Goal: Task Accomplishment & Management: Manage account settings

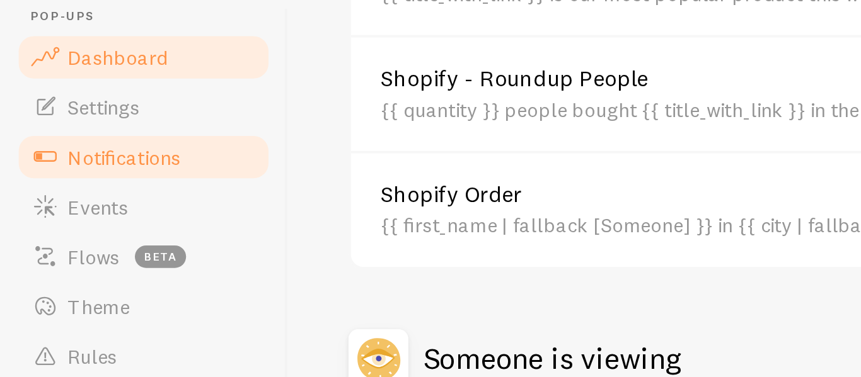
click at [50, 84] on span "Dashboard" at bounding box center [59, 80] width 50 height 13
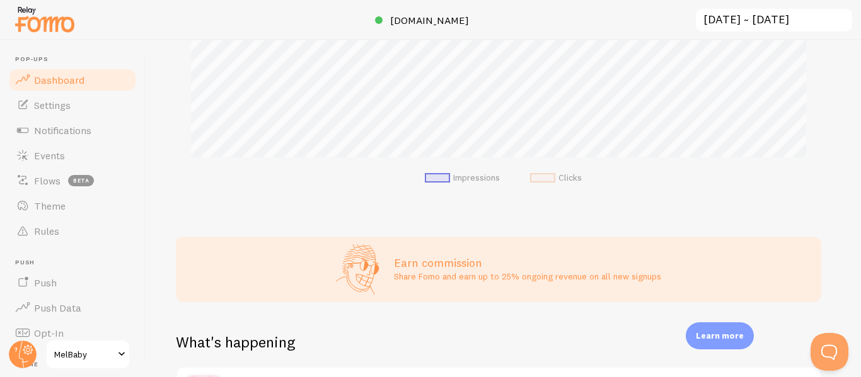
scroll to position [257, 0]
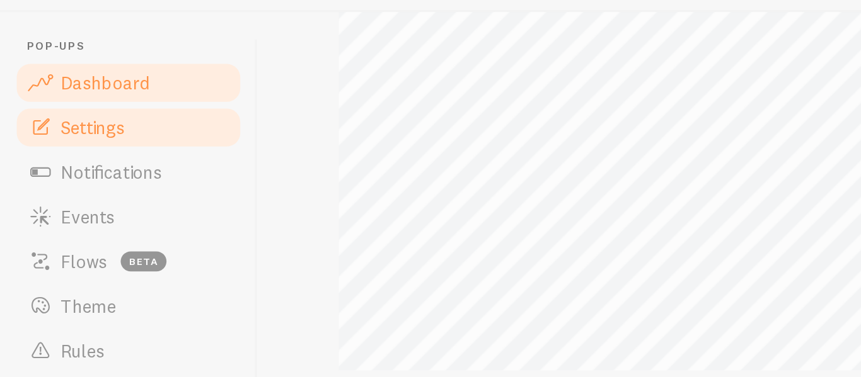
click at [40, 114] on link "Settings" at bounding box center [73, 105] width 130 height 25
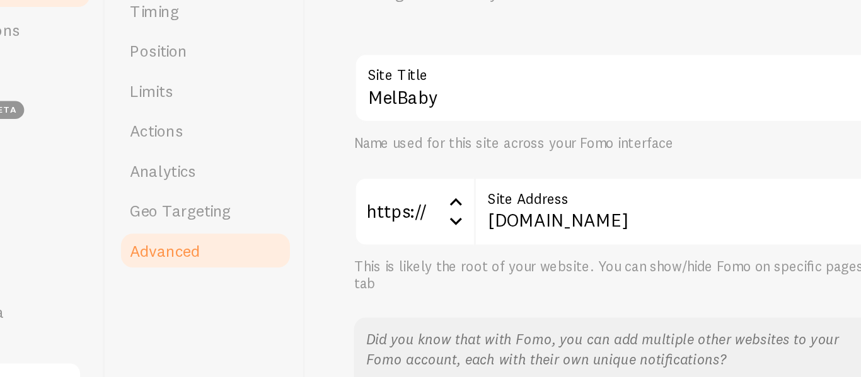
click at [191, 277] on link "Advanced" at bounding box center [208, 269] width 110 height 25
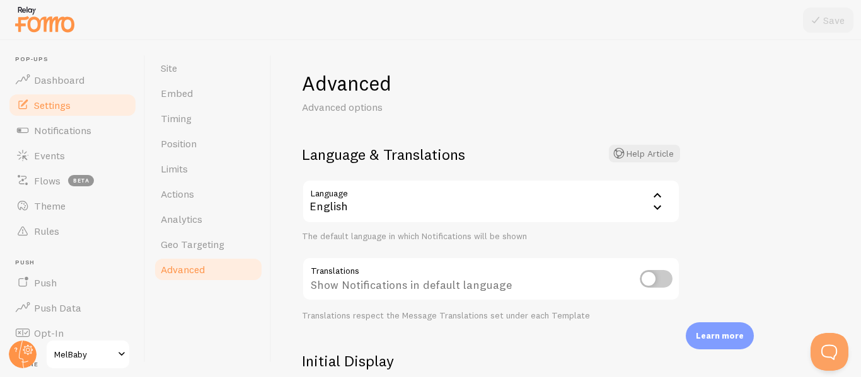
click at [470, 205] on div "English" at bounding box center [491, 202] width 378 height 44
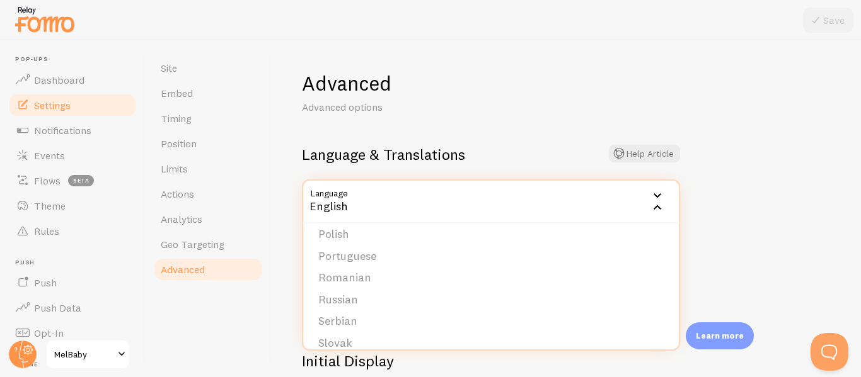
scroll to position [427, 0]
click at [384, 255] on li "Portuguese" at bounding box center [490, 250] width 375 height 22
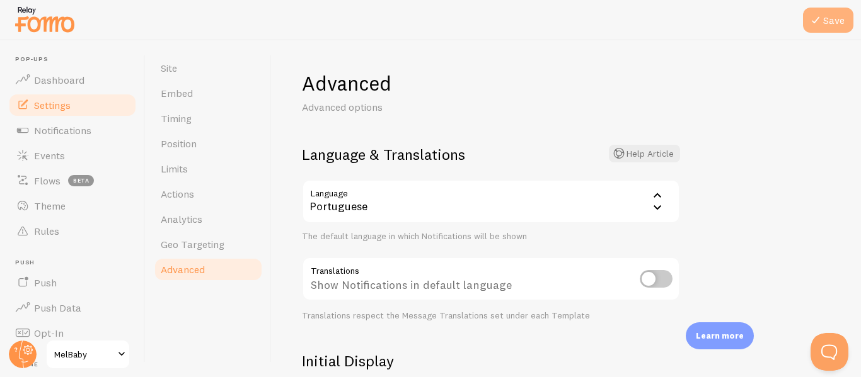
click at [829, 20] on button "Save" at bounding box center [828, 20] width 50 height 25
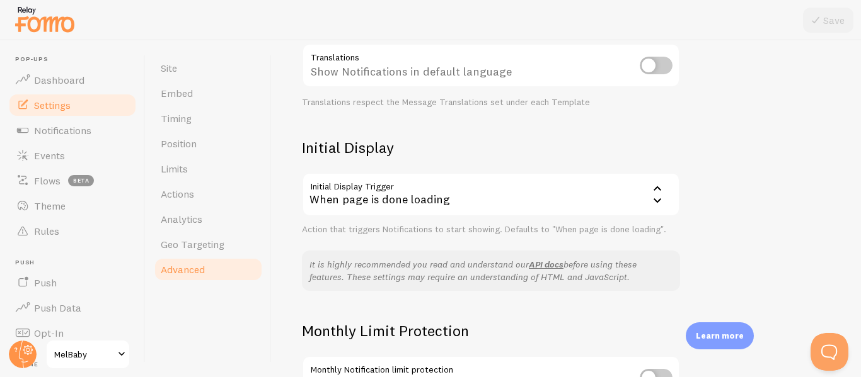
scroll to position [0, 0]
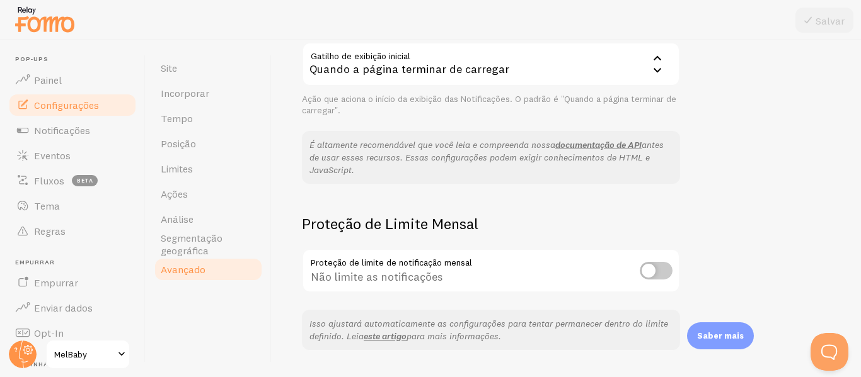
scroll to position [377, 0]
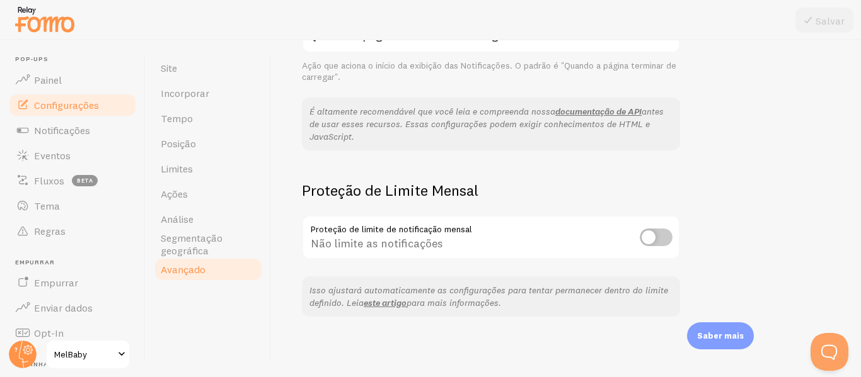
click at [704, 176] on div "Avançado Opções avançadas Idioma e traduções Artigo de ajuda Linguagem pt Portu…" at bounding box center [566, 208] width 589 height 337
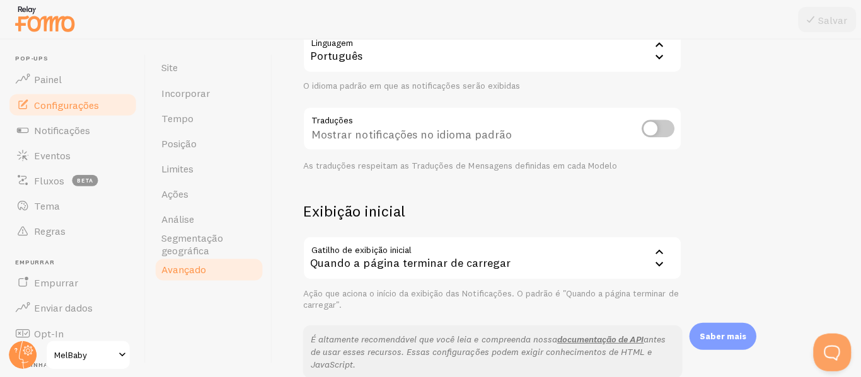
scroll to position [0, 0]
click at [660, 130] on input "checkbox" at bounding box center [655, 129] width 33 height 18
checkbox input "true"
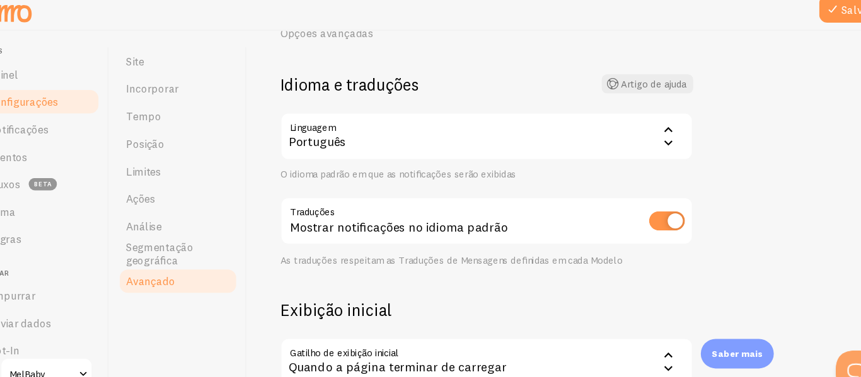
scroll to position [60, 0]
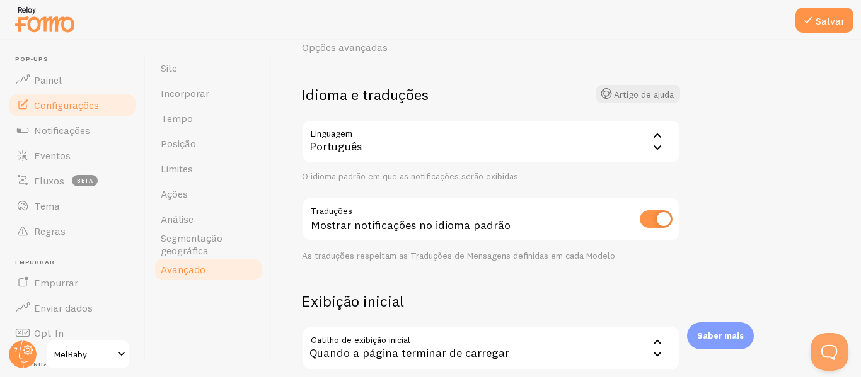
click at [826, 33] on div at bounding box center [430, 20] width 861 height 40
click at [823, 25] on font "Salvar" at bounding box center [829, 20] width 29 height 13
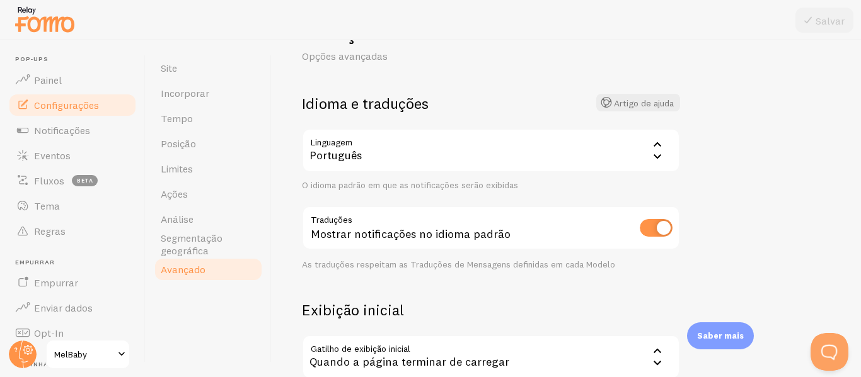
scroll to position [50, 0]
click at [534, 166] on div "Português" at bounding box center [491, 151] width 378 height 44
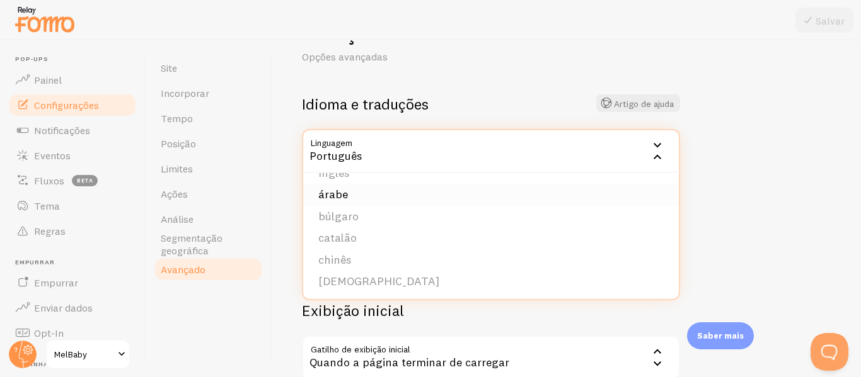
scroll to position [0, 0]
click at [454, 215] on li "árabe" at bounding box center [490, 213] width 375 height 22
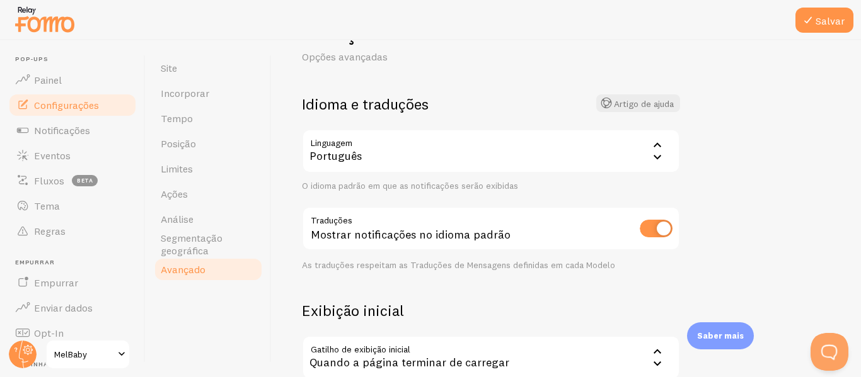
click at [379, 159] on div "Português" at bounding box center [491, 151] width 378 height 44
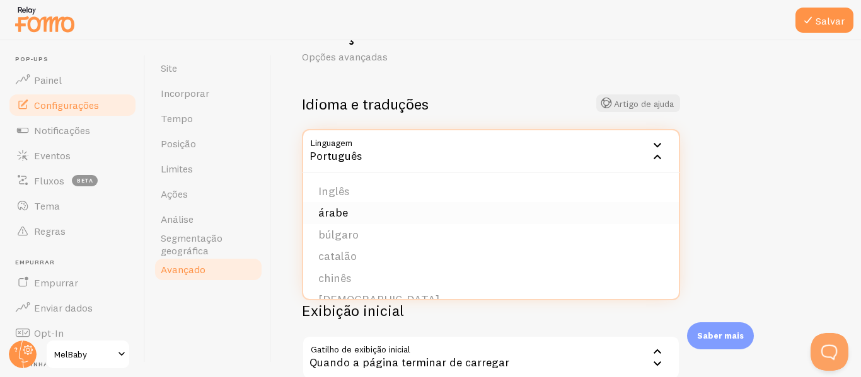
click at [352, 217] on li "árabe" at bounding box center [490, 213] width 375 height 22
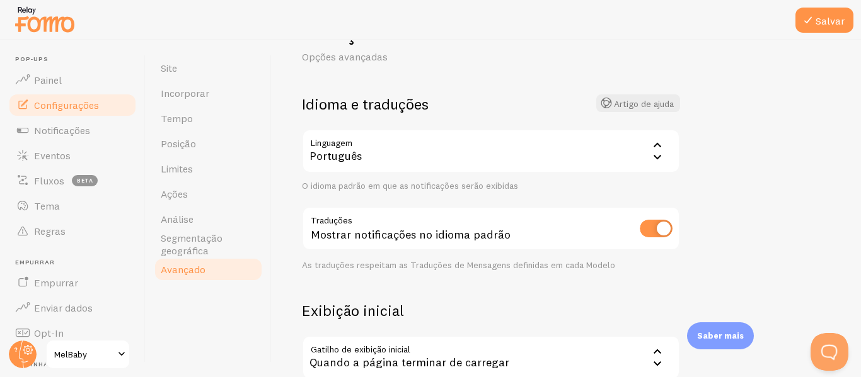
click at [447, 163] on div "Português" at bounding box center [491, 151] width 378 height 44
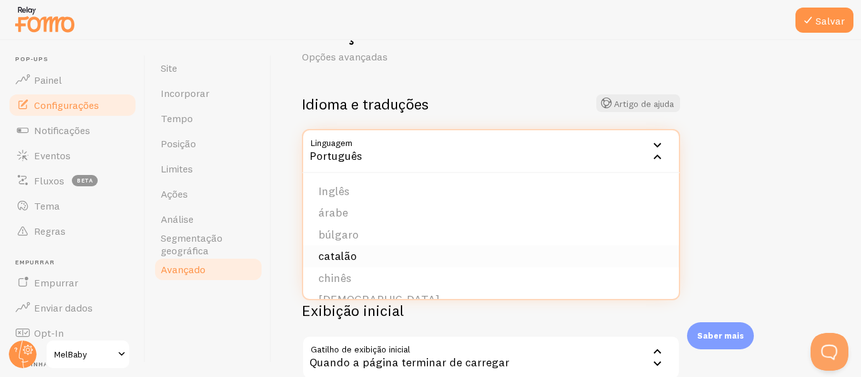
click at [383, 248] on li "catalão" at bounding box center [490, 257] width 375 height 22
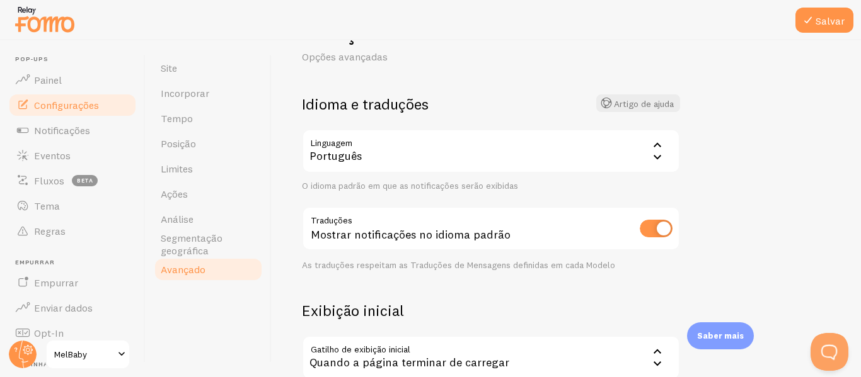
click at [392, 154] on div "Português" at bounding box center [491, 151] width 378 height 44
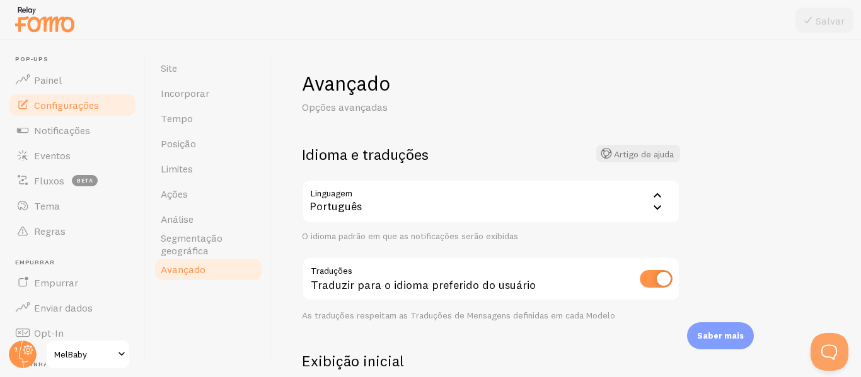
click at [433, 212] on div "Português" at bounding box center [491, 202] width 378 height 44
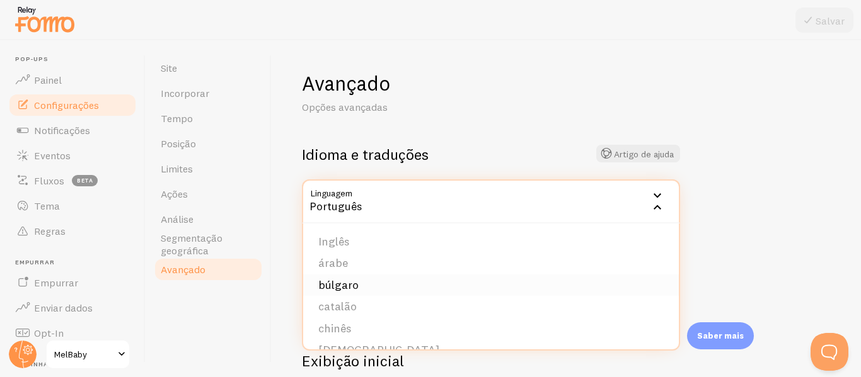
click at [404, 284] on li "búlgaro" at bounding box center [490, 286] width 375 height 22
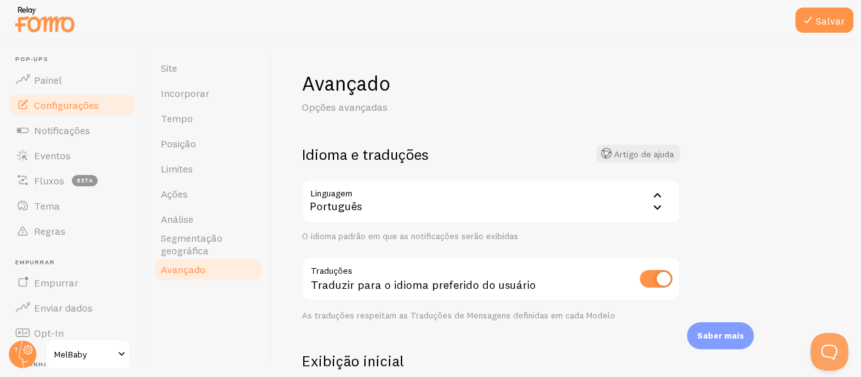
click at [648, 284] on input "checkbox" at bounding box center [655, 279] width 33 height 18
checkbox input "false"
click at [381, 199] on div "Português" at bounding box center [491, 202] width 378 height 44
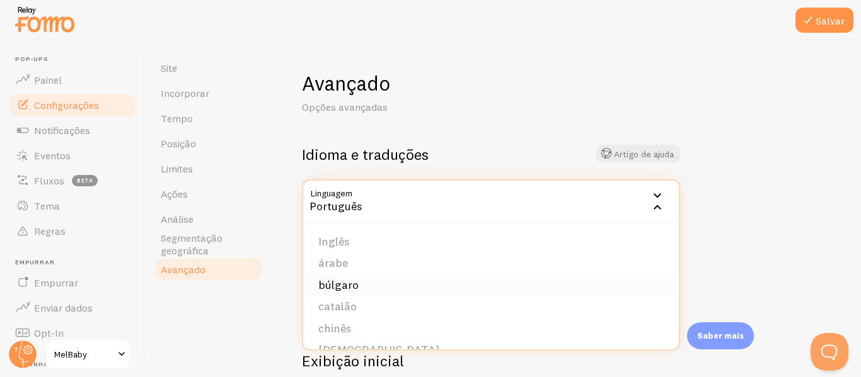
click at [354, 283] on font "búlgaro" at bounding box center [338, 285] width 40 height 14
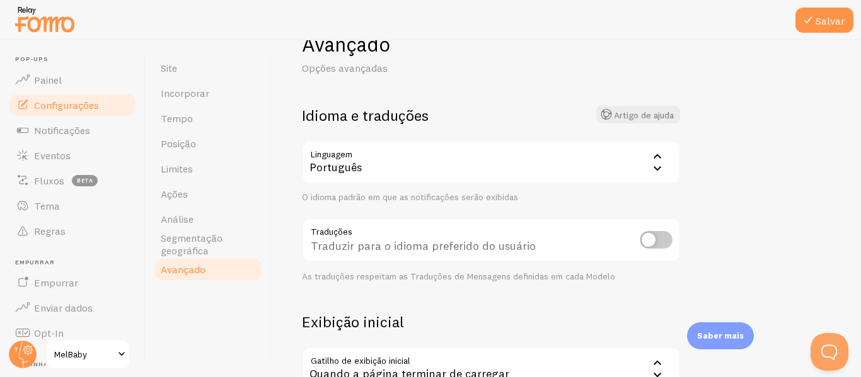
scroll to position [40, 0]
click at [424, 158] on div "Português" at bounding box center [491, 162] width 378 height 44
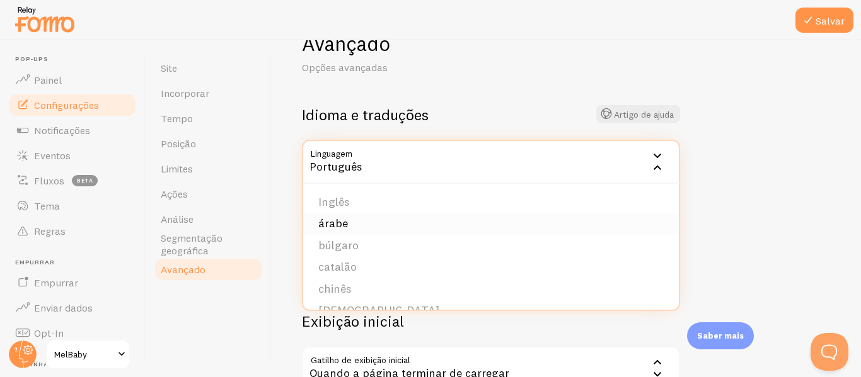
click at [382, 228] on li "árabe" at bounding box center [490, 224] width 375 height 22
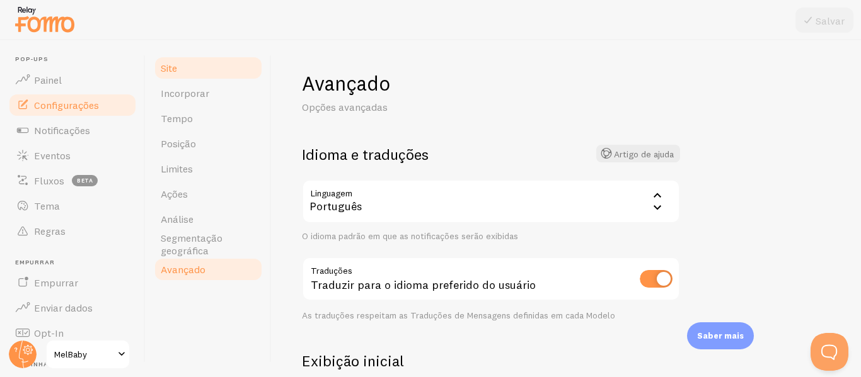
click at [172, 72] on font "Site" at bounding box center [169, 68] width 16 height 13
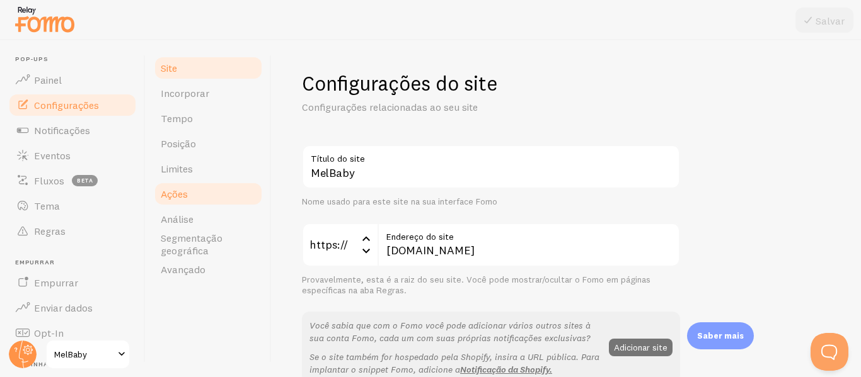
click at [195, 193] on link "Ações" at bounding box center [208, 193] width 110 height 25
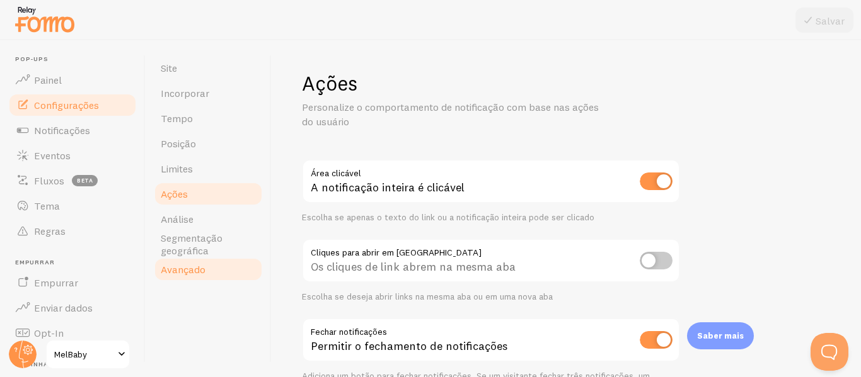
click at [205, 267] on link "Avançado" at bounding box center [208, 269] width 110 height 25
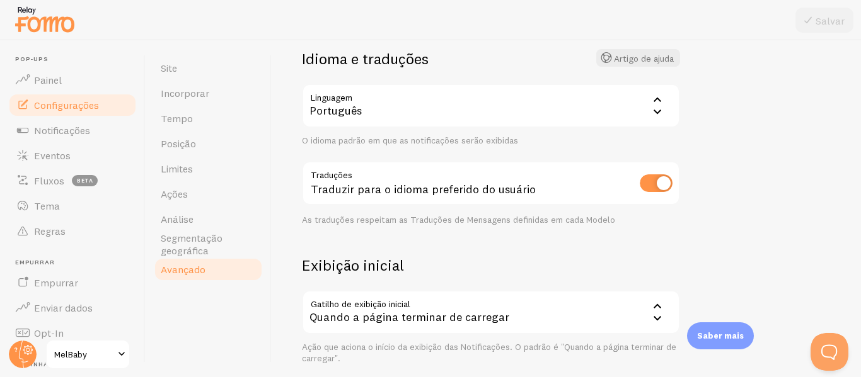
scroll to position [96, 0]
click at [468, 121] on div "Português" at bounding box center [491, 105] width 378 height 44
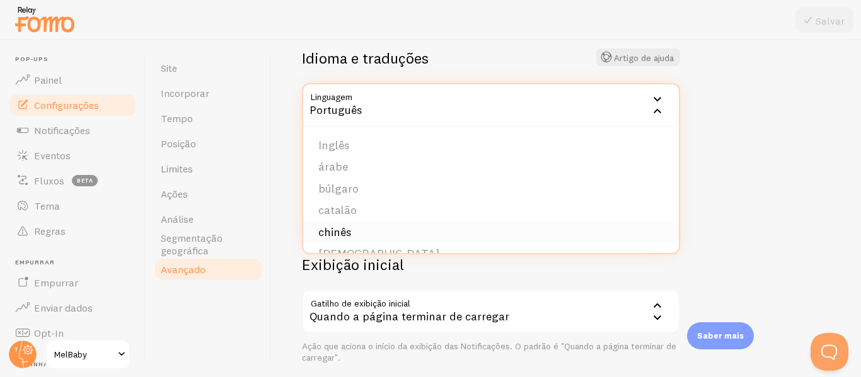
click at [404, 238] on li "chinês" at bounding box center [490, 233] width 375 height 22
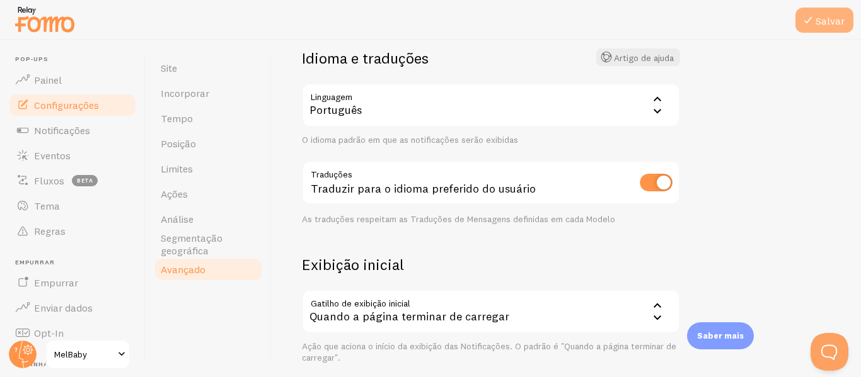
click at [830, 25] on font "Salvar" at bounding box center [829, 20] width 29 height 13
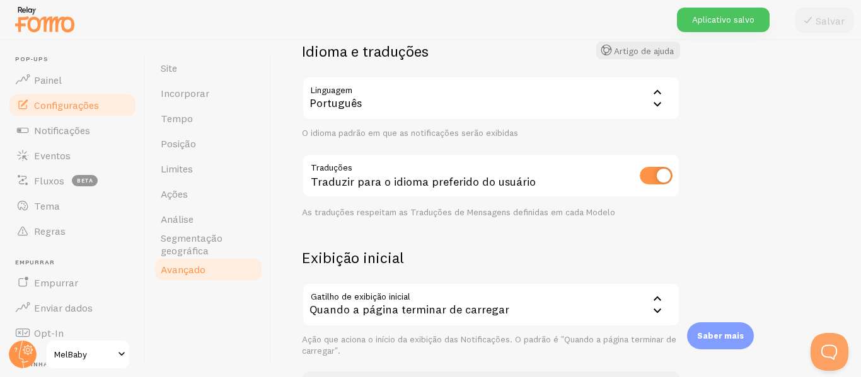
scroll to position [71, 0]
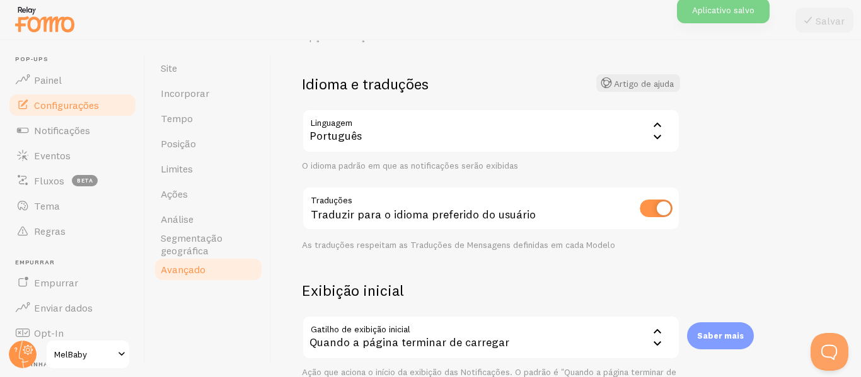
click at [651, 211] on input "checkbox" at bounding box center [655, 209] width 33 height 18
checkbox input "false"
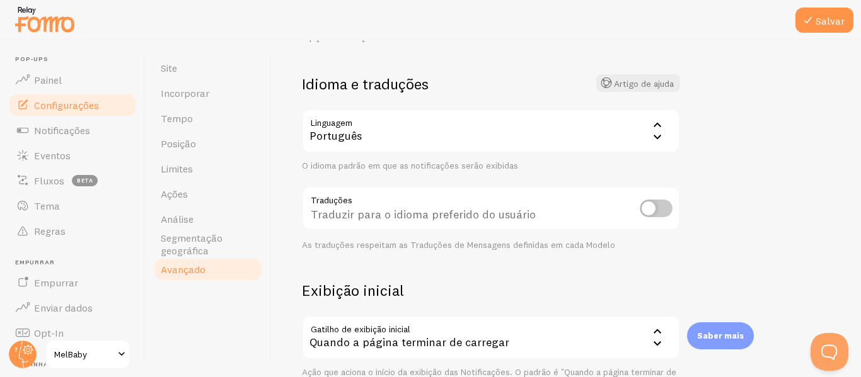
click at [527, 137] on div "Português" at bounding box center [491, 131] width 378 height 44
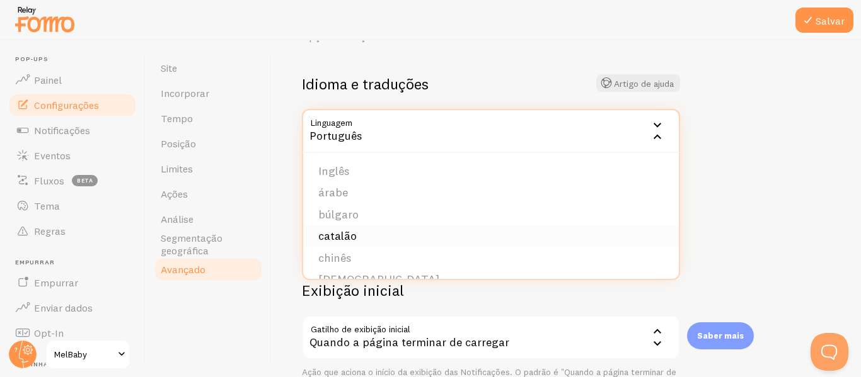
click at [416, 227] on li "catalão" at bounding box center [490, 237] width 375 height 22
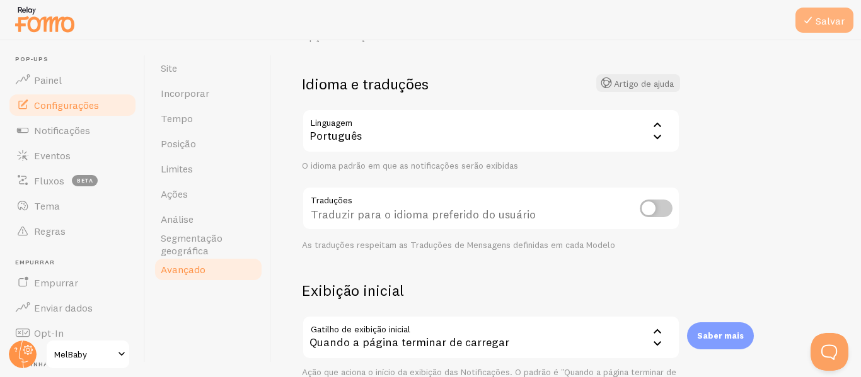
click at [807, 30] on button "Salvar" at bounding box center [824, 20] width 58 height 25
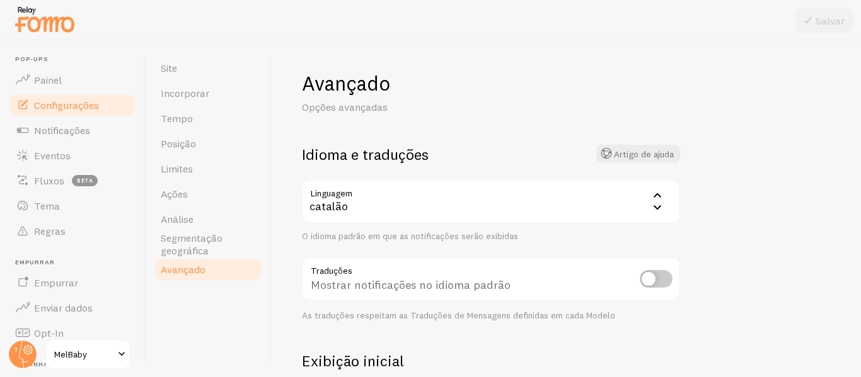
click at [29, 20] on img at bounding box center [44, 19] width 63 height 32
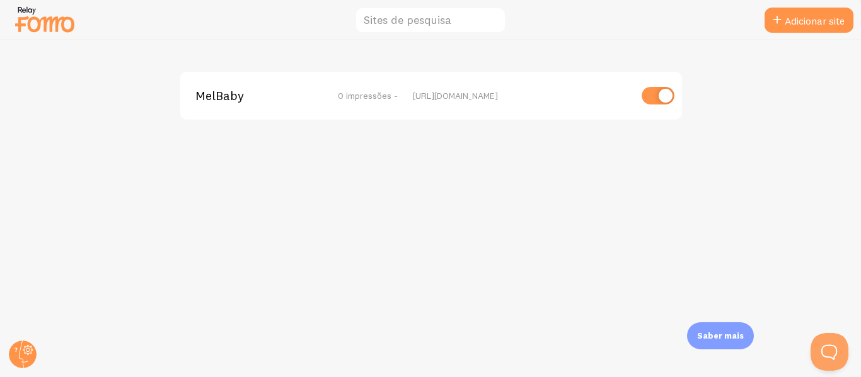
click at [26, 8] on img at bounding box center [44, 19] width 63 height 32
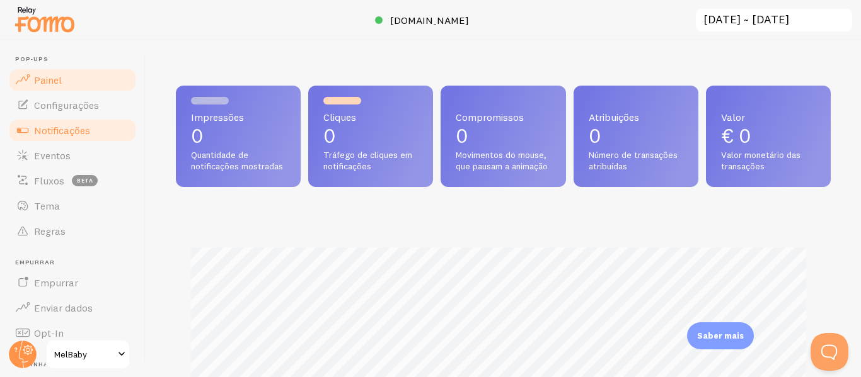
click at [60, 137] on link "Notificações" at bounding box center [73, 130] width 130 height 25
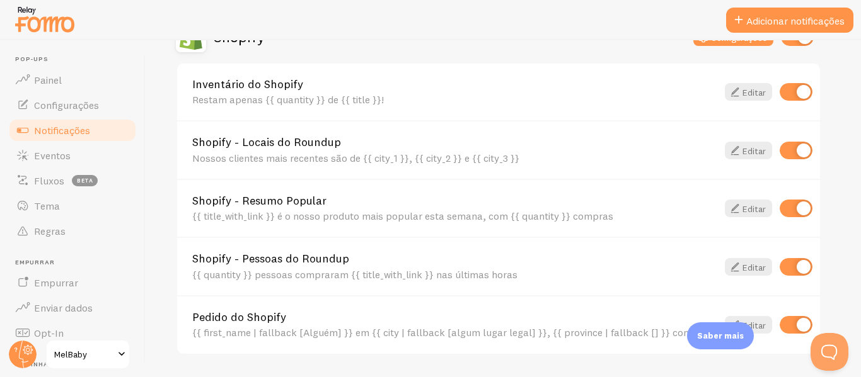
scroll to position [638, 0]
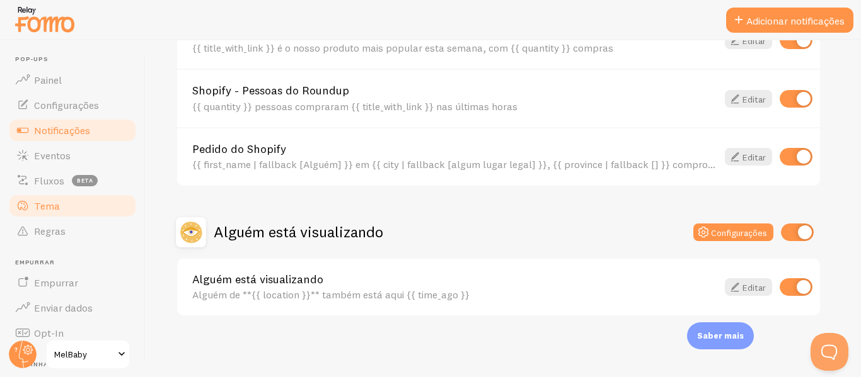
click at [50, 205] on font "Tema" at bounding box center [47, 206] width 26 height 13
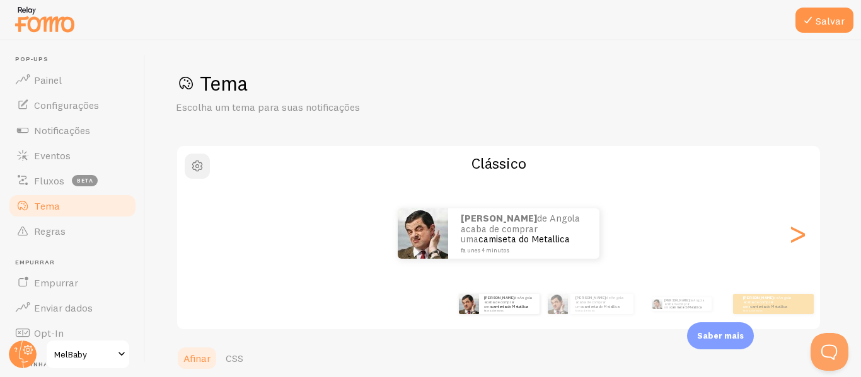
click at [191, 166] on span "button" at bounding box center [197, 166] width 15 height 15
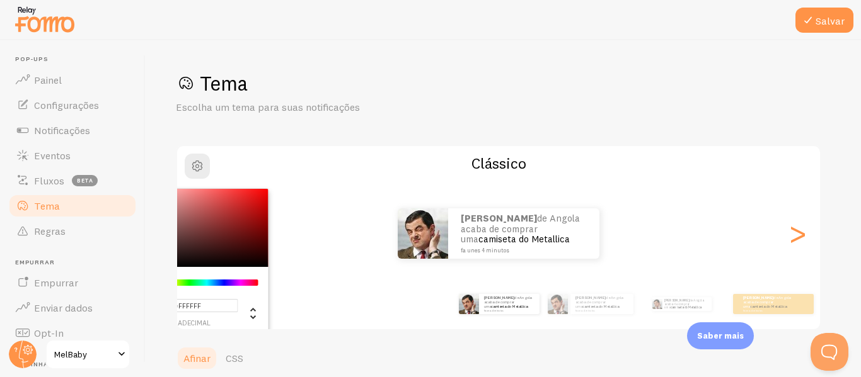
click at [372, 158] on h2 "Clássico" at bounding box center [498, 164] width 643 height 20
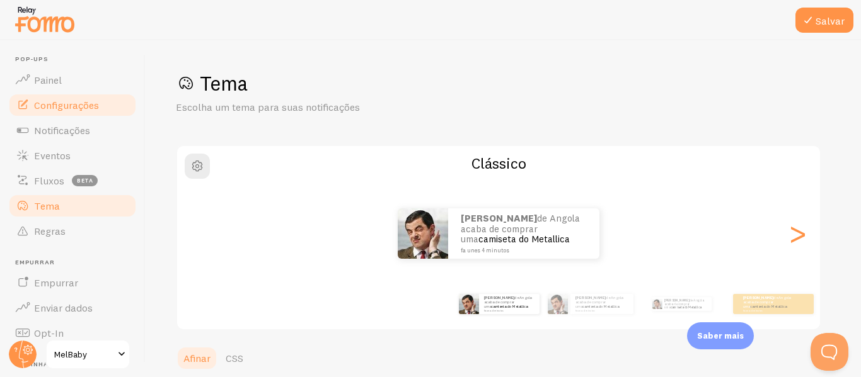
click at [83, 107] on font "Configurações" at bounding box center [66, 105] width 65 height 13
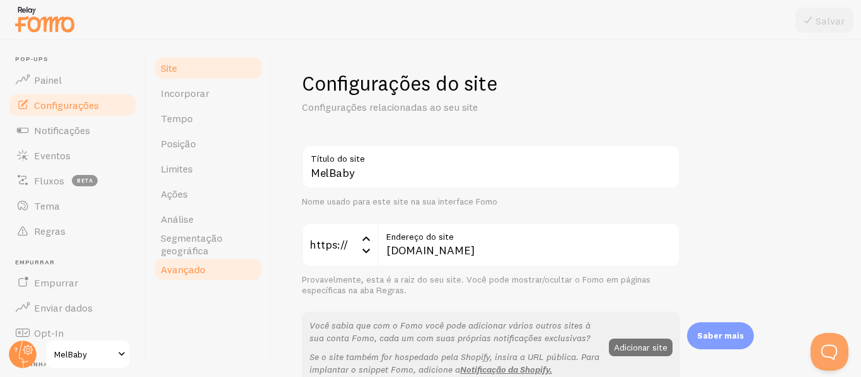
click at [198, 273] on font "Avançado" at bounding box center [183, 269] width 45 height 13
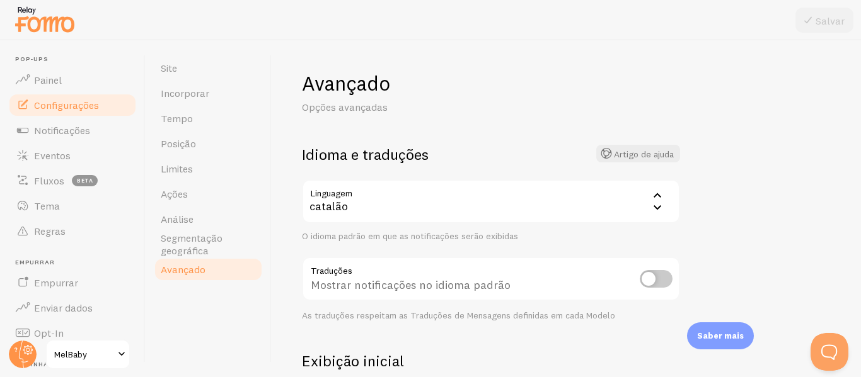
click at [394, 203] on div "catalão" at bounding box center [491, 202] width 378 height 44
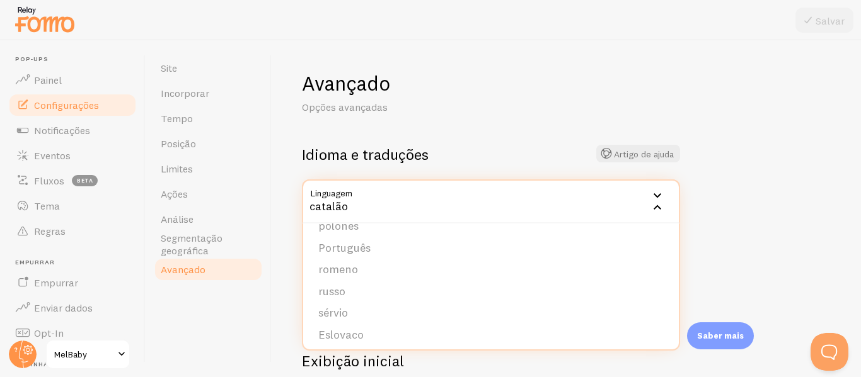
scroll to position [435, 0]
click at [372, 249] on li "Português" at bounding box center [490, 242] width 375 height 22
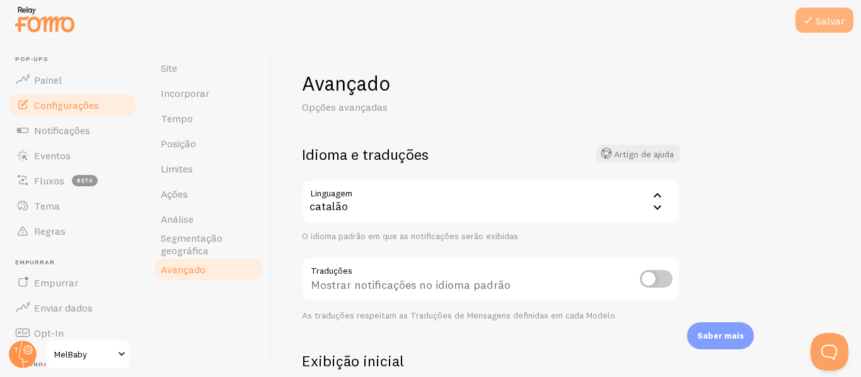
click at [818, 20] on font "Salvar" at bounding box center [829, 20] width 29 height 13
click at [653, 280] on input "checkbox" at bounding box center [655, 279] width 33 height 18
checkbox input "true"
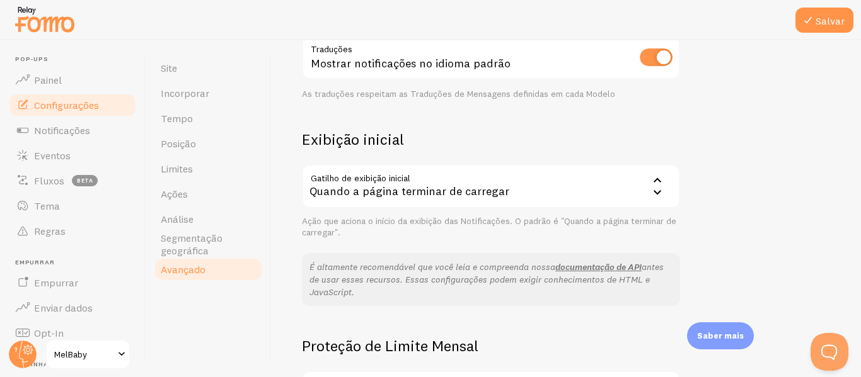
scroll to position [224, 0]
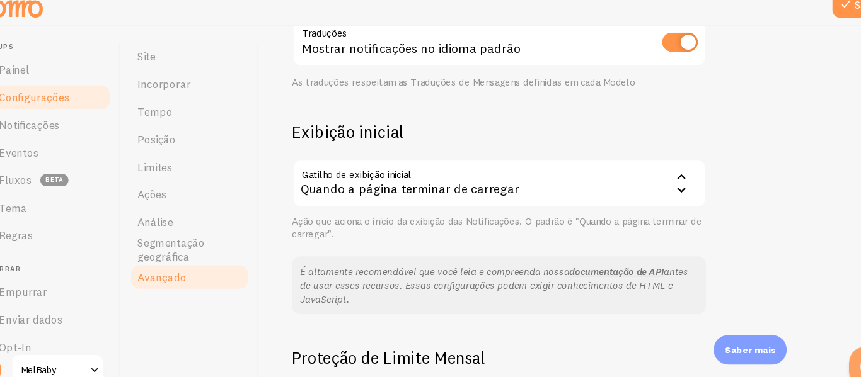
click at [467, 183] on font "Quando a página terminar de carregar" at bounding box center [409, 188] width 200 height 14
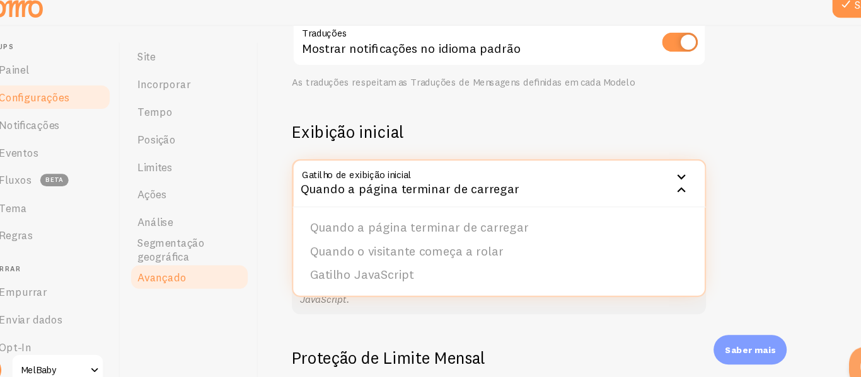
click at [530, 127] on h2 "Exibição inicial" at bounding box center [491, 137] width 378 height 20
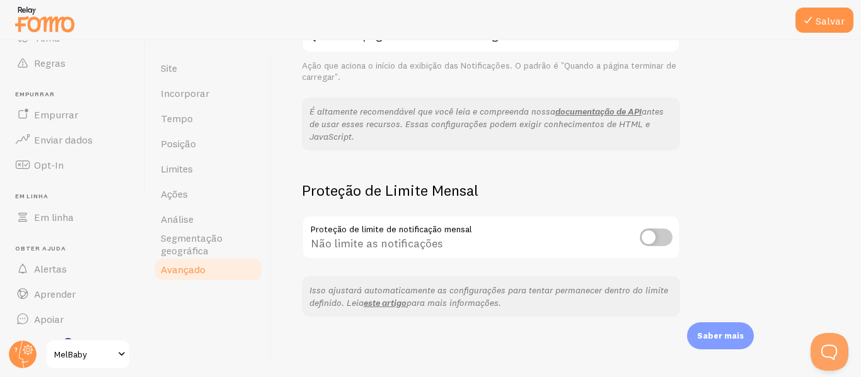
scroll to position [0, 0]
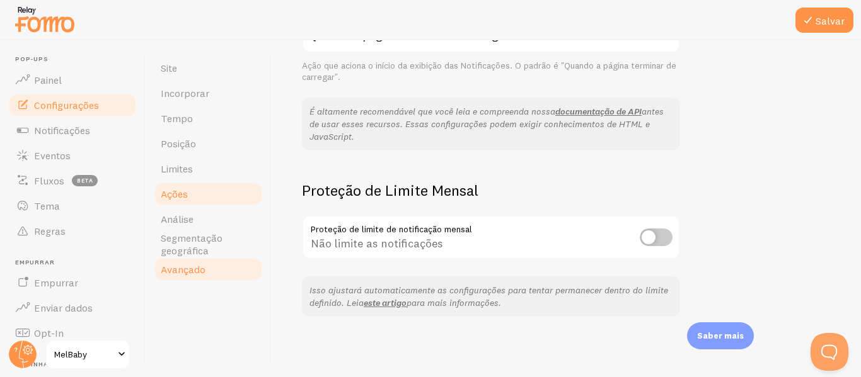
click at [179, 198] on font "Ações" at bounding box center [174, 194] width 27 height 13
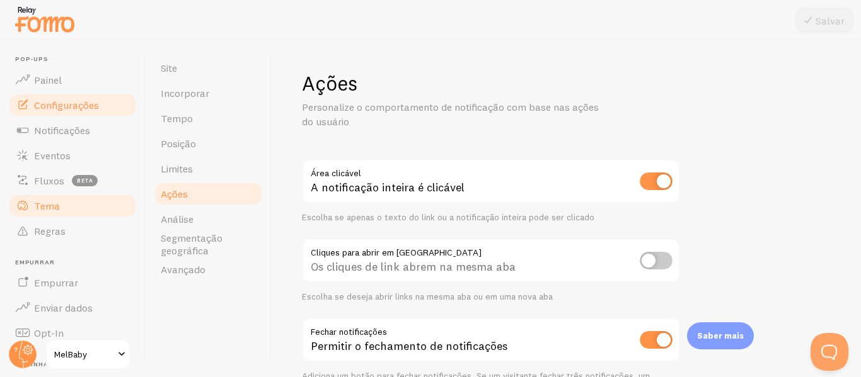
click at [53, 210] on font "Tema" at bounding box center [47, 206] width 26 height 13
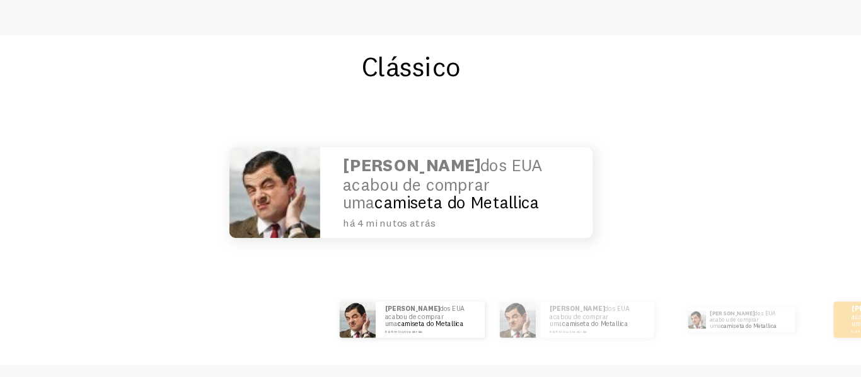
scroll to position [28, 0]
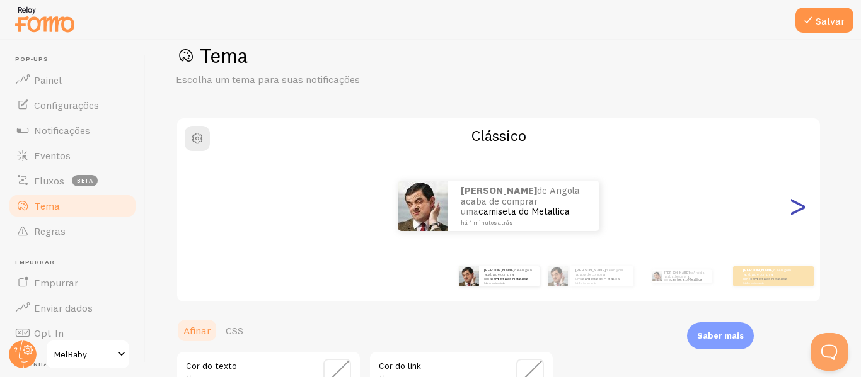
click at [796, 213] on font ">" at bounding box center [797, 206] width 21 height 42
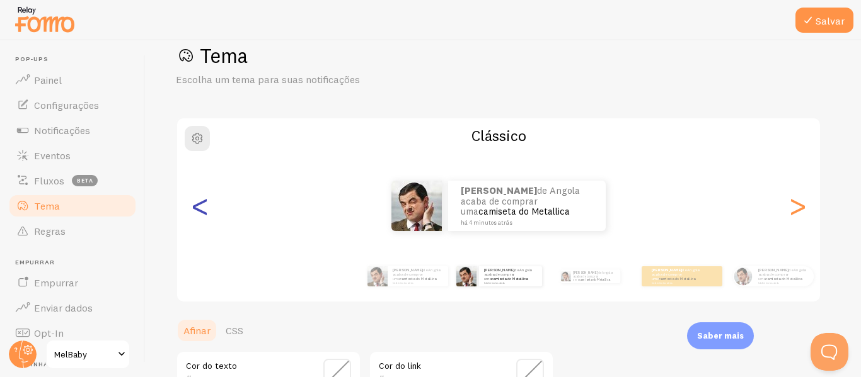
click at [194, 218] on font "<" at bounding box center [200, 206] width 21 height 42
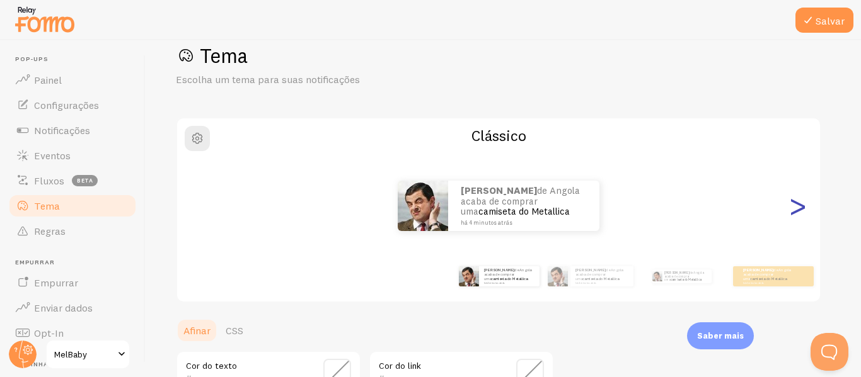
click at [801, 210] on font ">" at bounding box center [797, 206] width 21 height 42
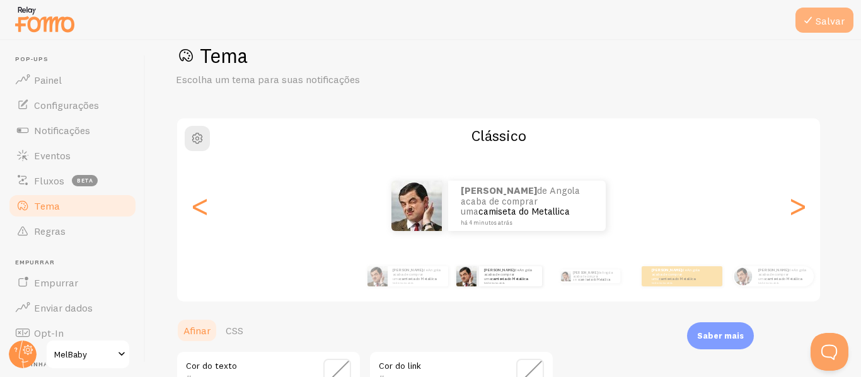
click at [827, 12] on button "Salvar" at bounding box center [824, 20] width 58 height 25
click at [208, 210] on font "<" at bounding box center [200, 206] width 21 height 42
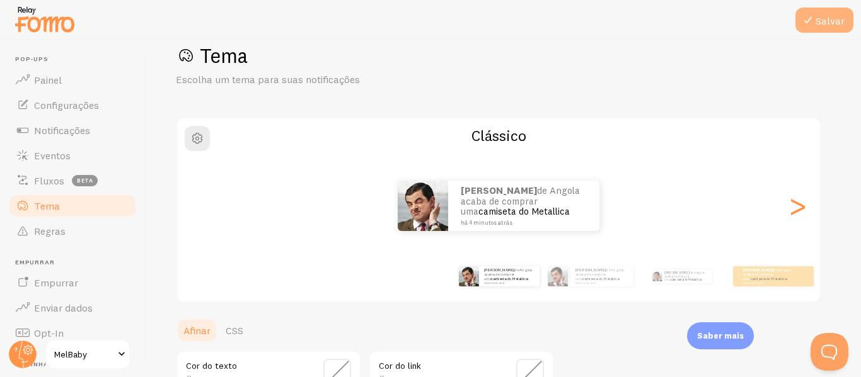
click at [820, 13] on button "Salvar" at bounding box center [824, 20] width 58 height 25
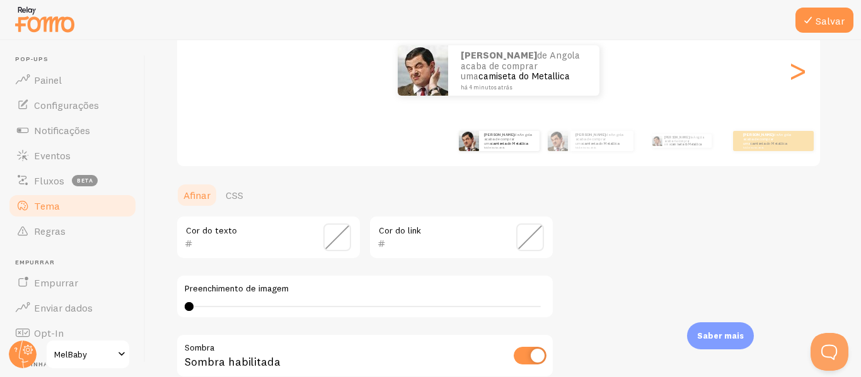
scroll to position [161, 0]
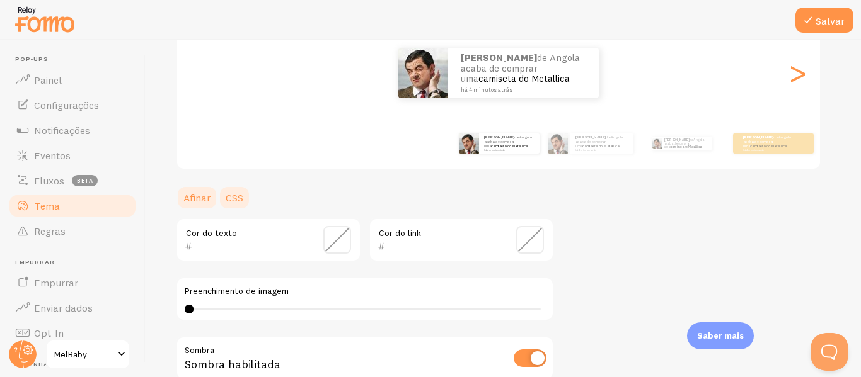
click at [234, 200] on font "CSS" at bounding box center [235, 198] width 18 height 13
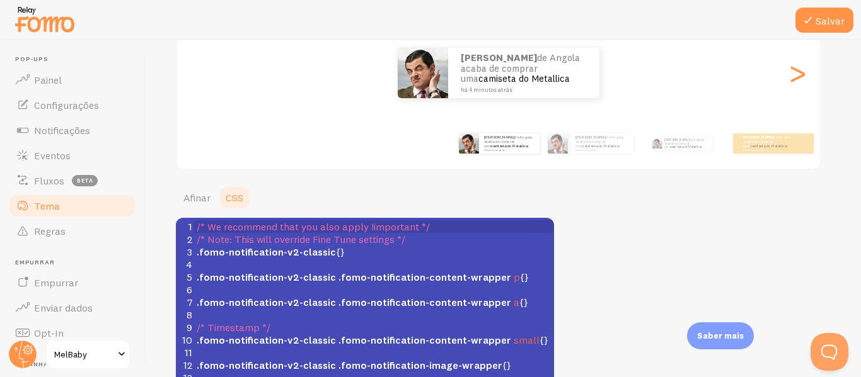
scroll to position [251, 0]
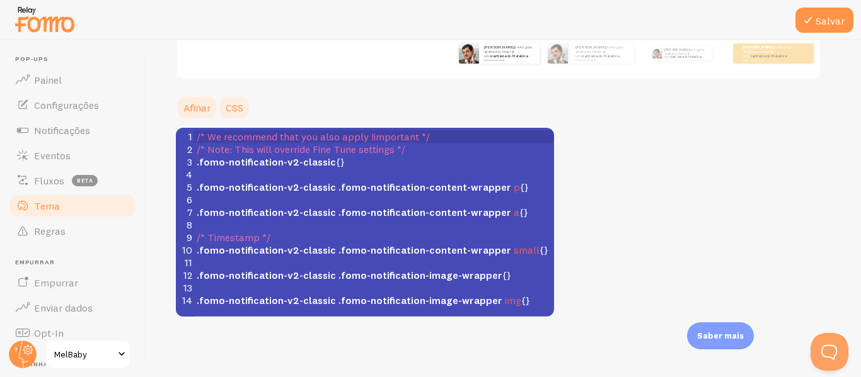
click at [197, 101] on font "Afinar" at bounding box center [196, 107] width 27 height 13
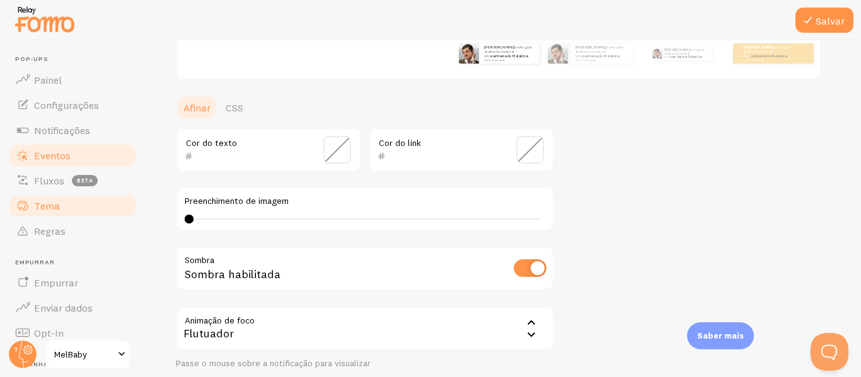
click at [47, 160] on font "Eventos" at bounding box center [52, 155] width 37 height 13
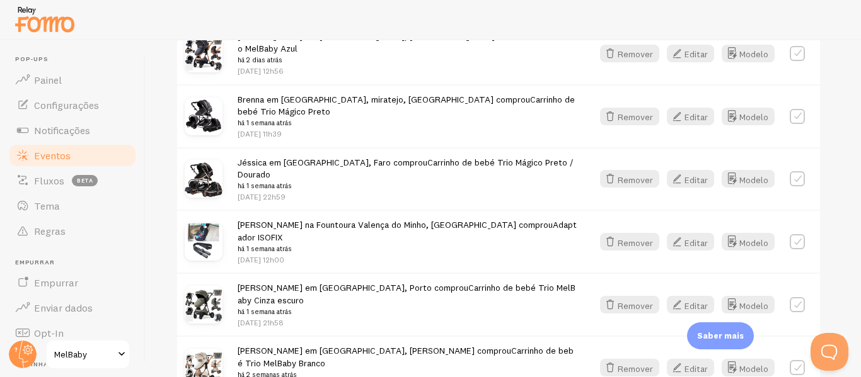
scroll to position [989, 0]
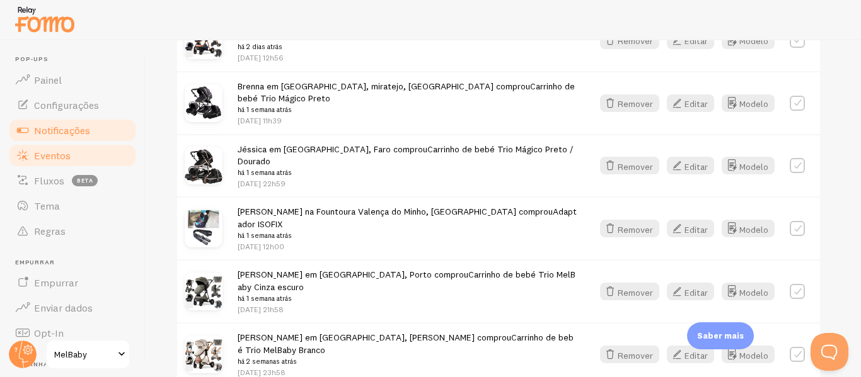
click at [55, 135] on font "Notificações" at bounding box center [62, 130] width 56 height 13
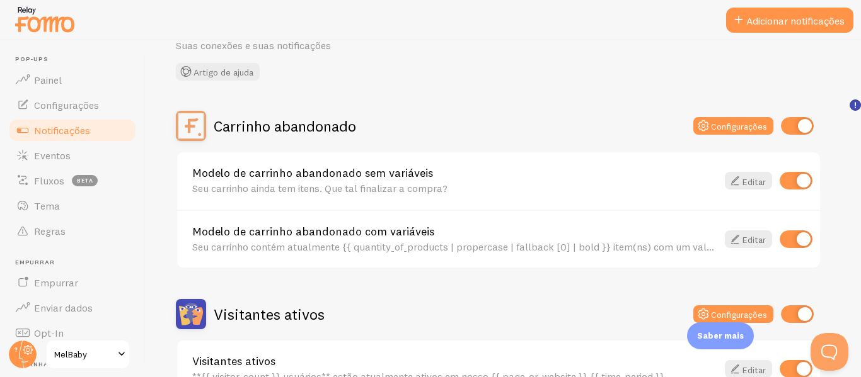
scroll to position [96, 0]
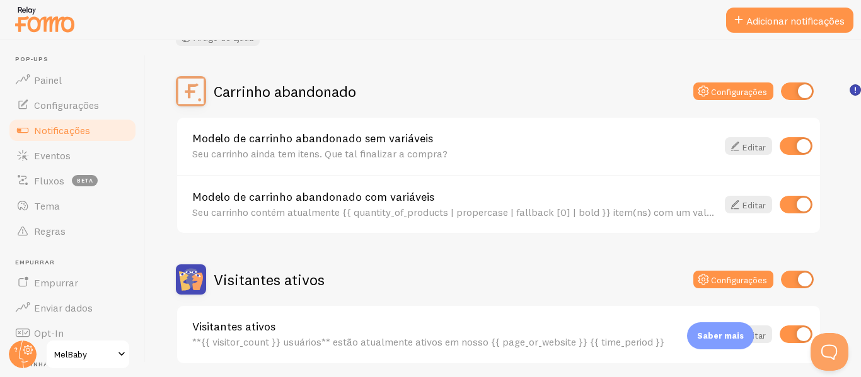
click at [786, 93] on input "checkbox" at bounding box center [797, 92] width 33 height 18
checkbox input "false"
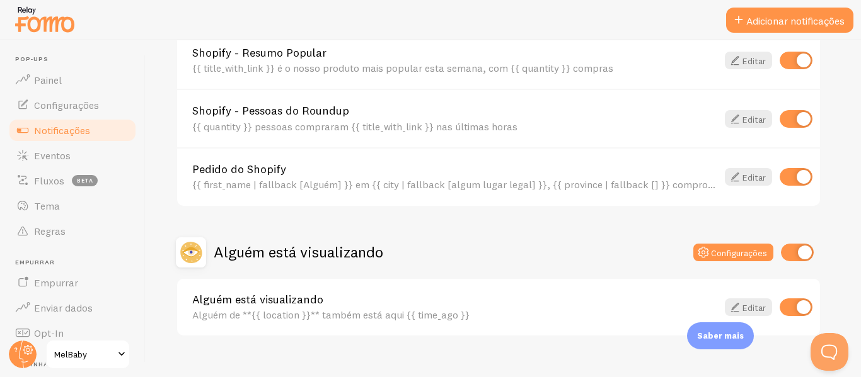
scroll to position [638, 0]
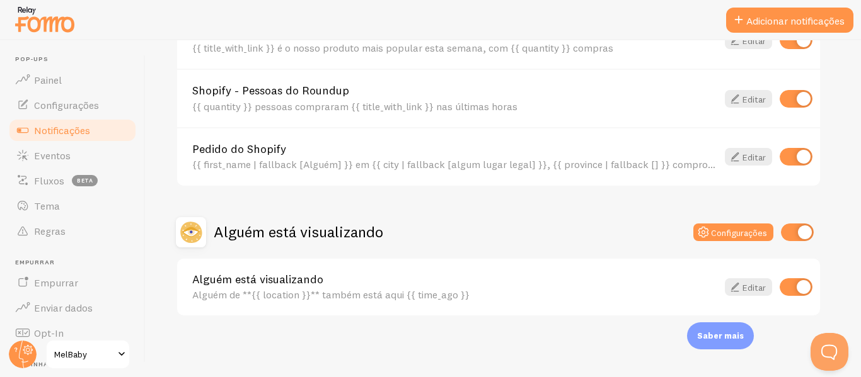
click at [798, 229] on input "checkbox" at bounding box center [797, 233] width 33 height 18
checkbox input "false"
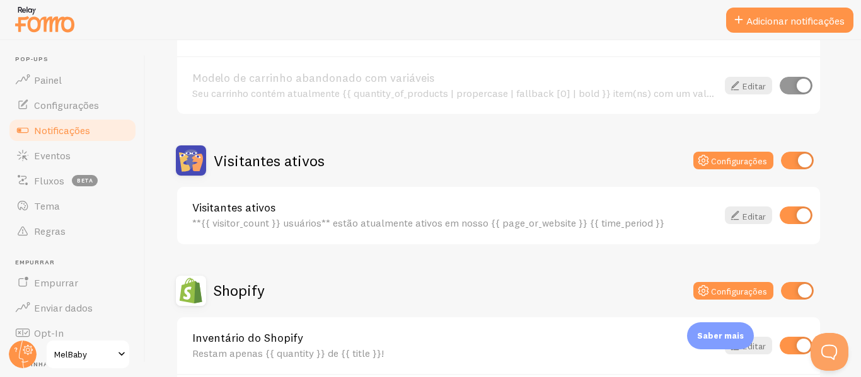
scroll to position [215, 0]
click at [741, 162] on font "Configurações" at bounding box center [739, 161] width 56 height 11
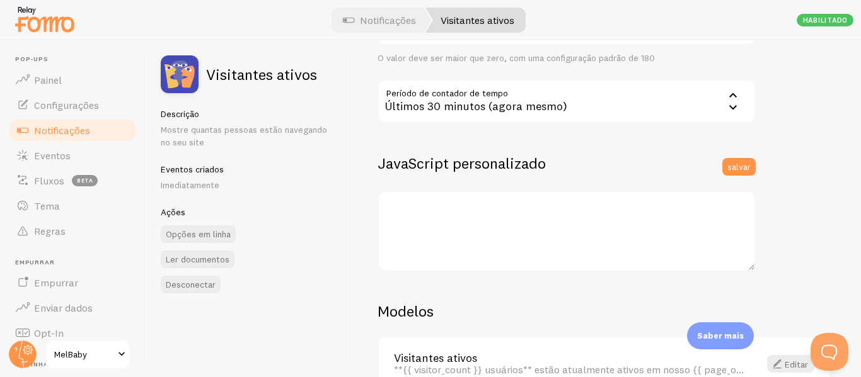
scroll to position [415, 0]
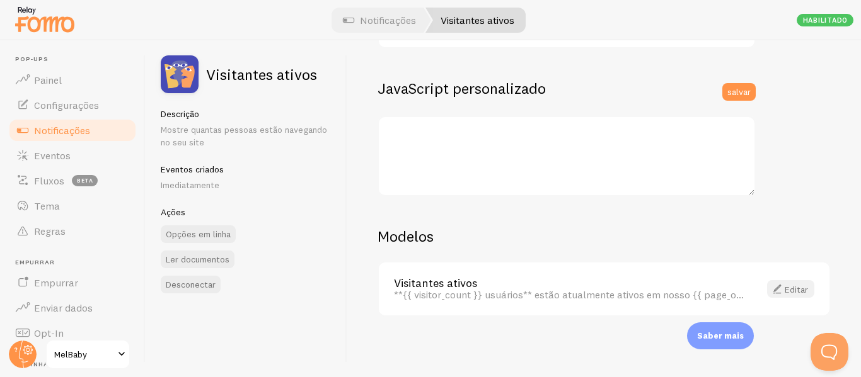
click at [784, 288] on font "Editar" at bounding box center [795, 289] width 23 height 11
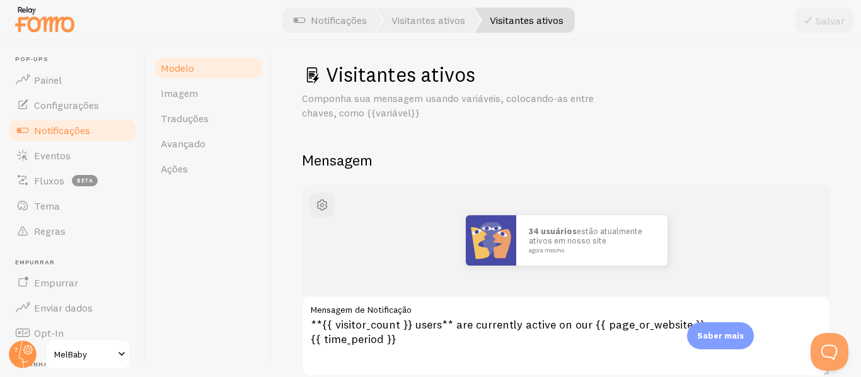
scroll to position [4, 0]
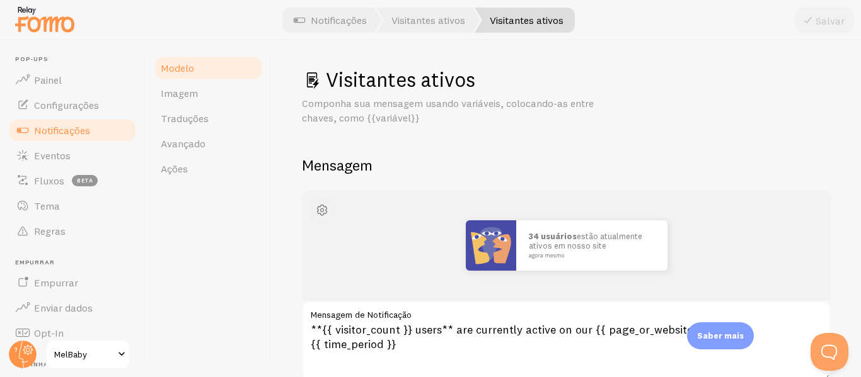
click at [321, 207] on span "button" at bounding box center [321, 210] width 15 height 15
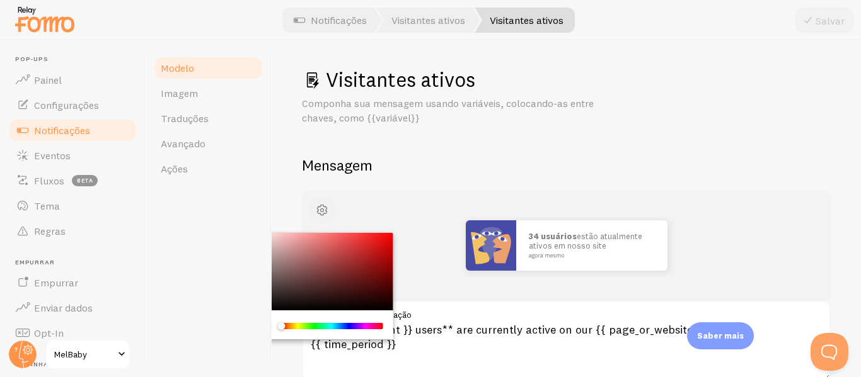
click at [321, 207] on span "button" at bounding box center [321, 210] width 15 height 15
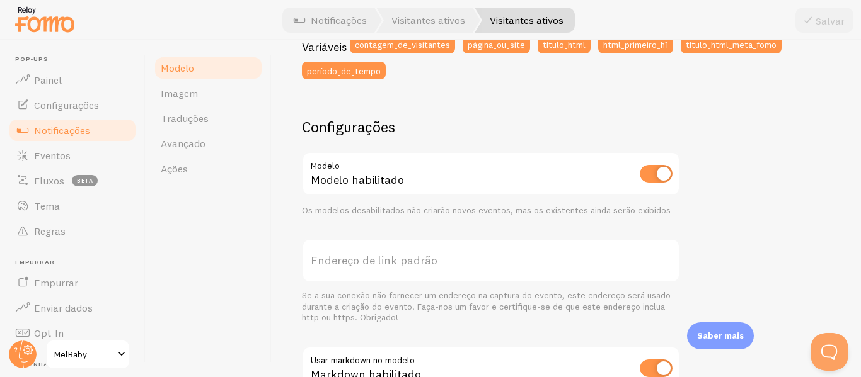
scroll to position [558, 0]
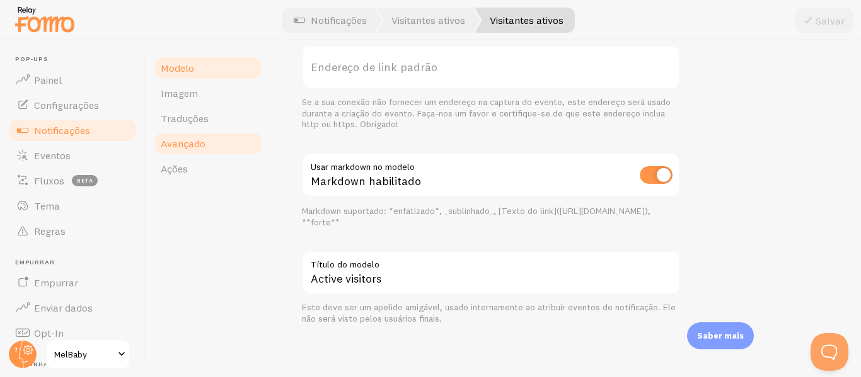
click at [209, 152] on link "Avançado" at bounding box center [208, 143] width 110 height 25
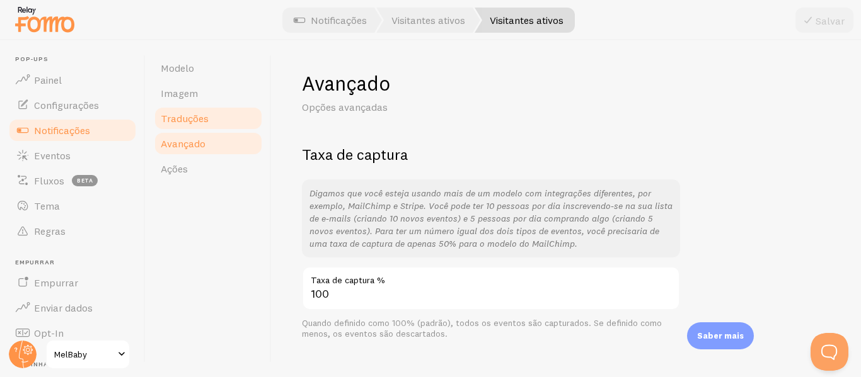
click at [193, 116] on font "Traduções" at bounding box center [185, 118] width 48 height 13
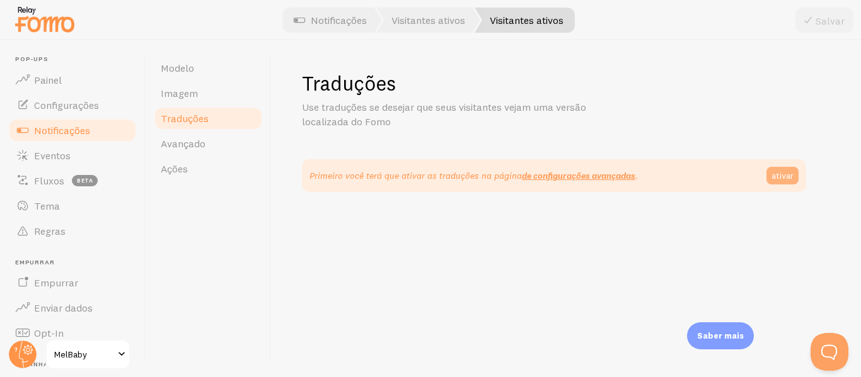
click at [785, 175] on font "ativar" at bounding box center [782, 175] width 22 height 11
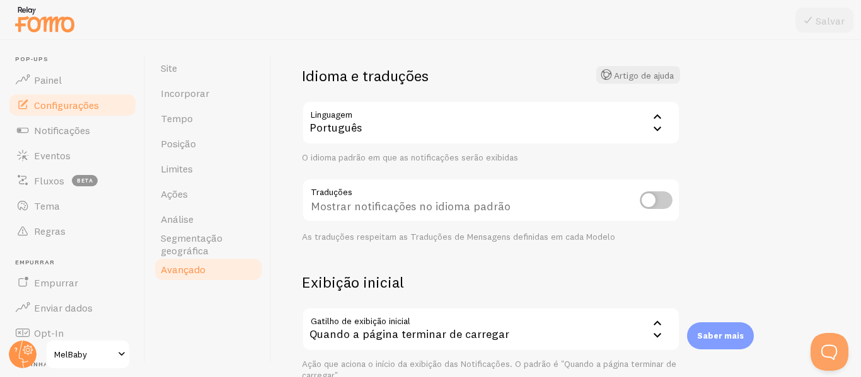
scroll to position [90, 0]
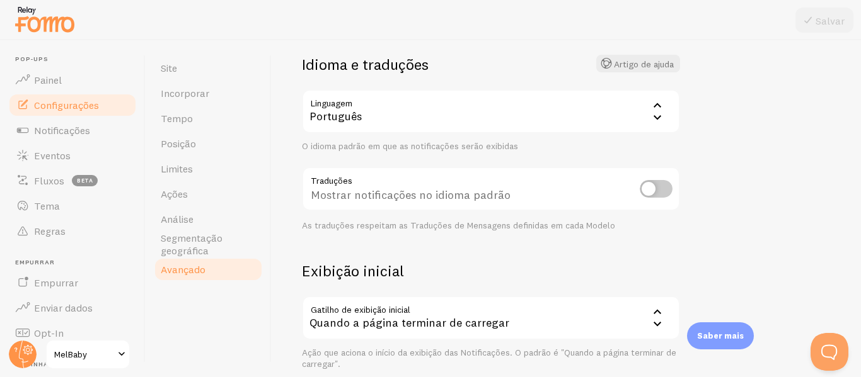
click at [660, 186] on input "checkbox" at bounding box center [655, 189] width 33 height 18
checkbox input "true"
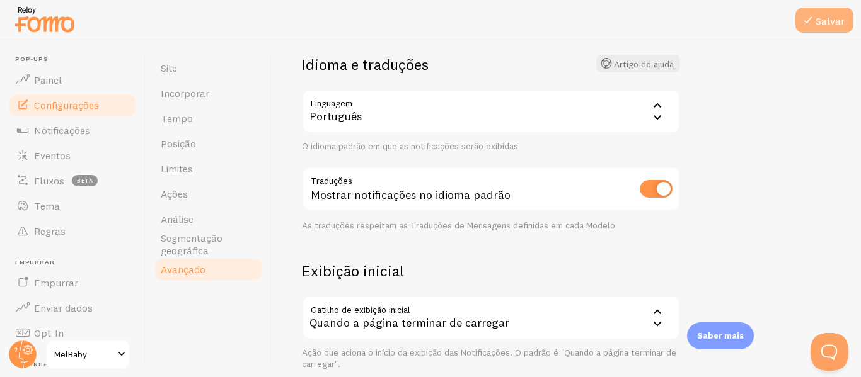
click at [818, 14] on font "Salvar" at bounding box center [829, 20] width 29 height 13
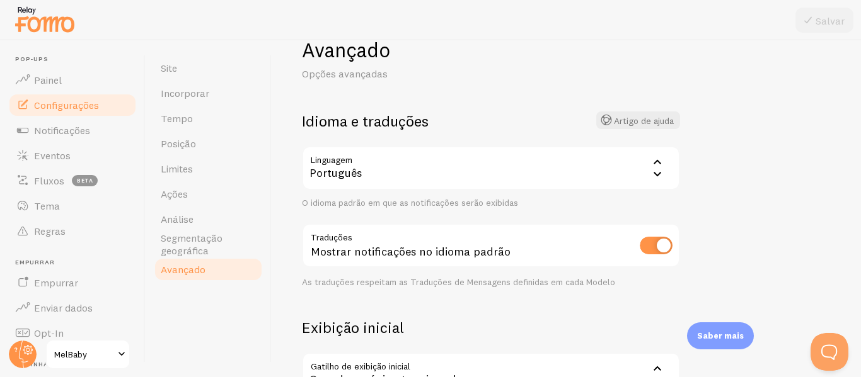
scroll to position [0, 0]
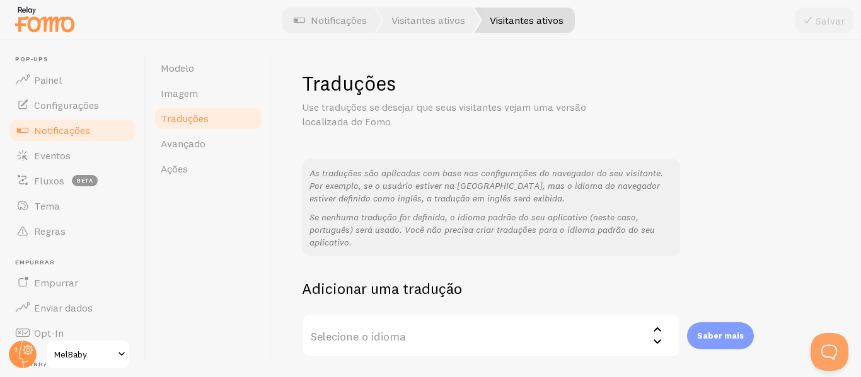
scroll to position [154, 0]
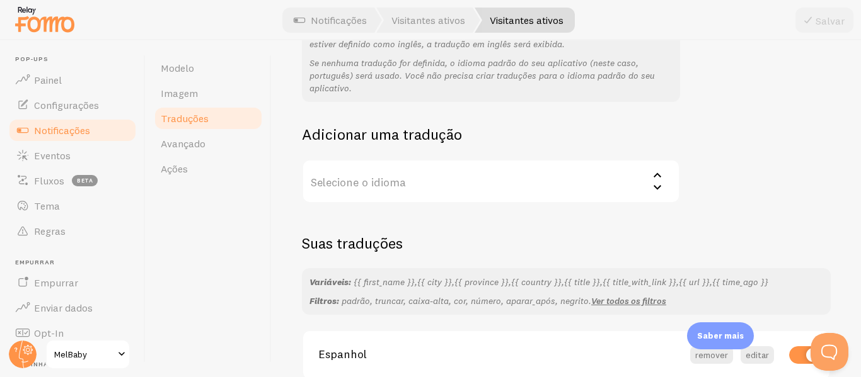
click at [500, 185] on label "Selecione o idioma" at bounding box center [491, 181] width 378 height 44
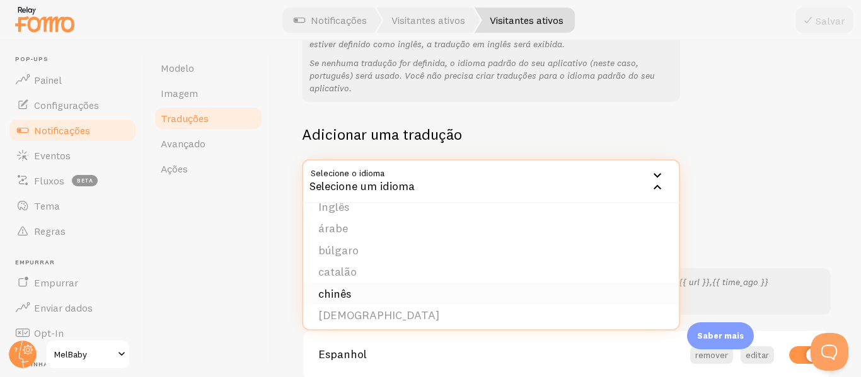
scroll to position [23, 0]
click at [355, 266] on font "catalão" at bounding box center [337, 263] width 38 height 14
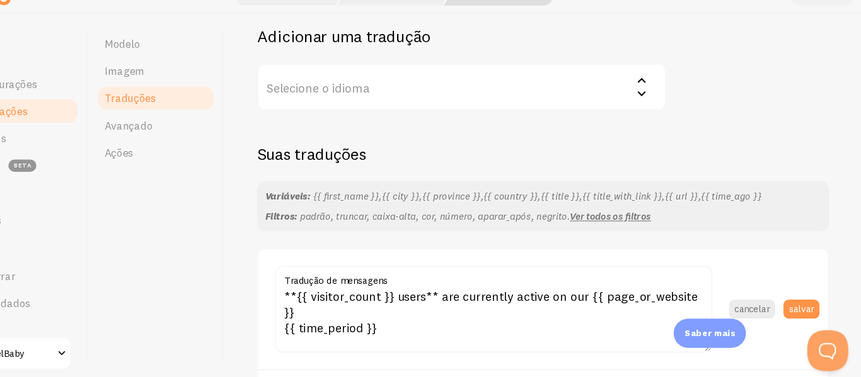
scroll to position [227, 0]
click at [434, 120] on label "Selecione o idioma" at bounding box center [491, 109] width 378 height 44
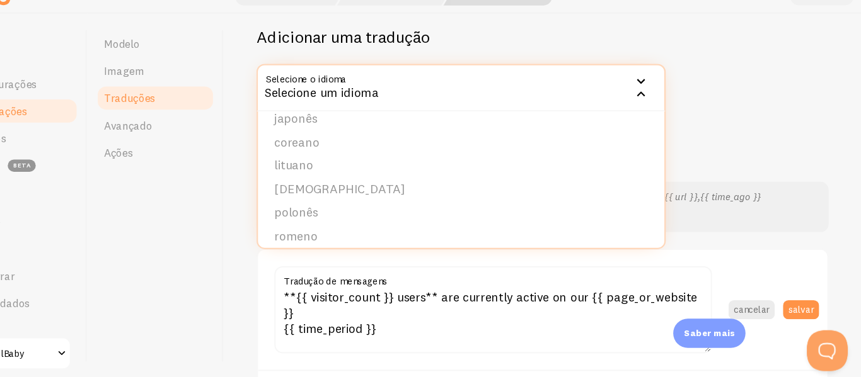
scroll to position [0, 0]
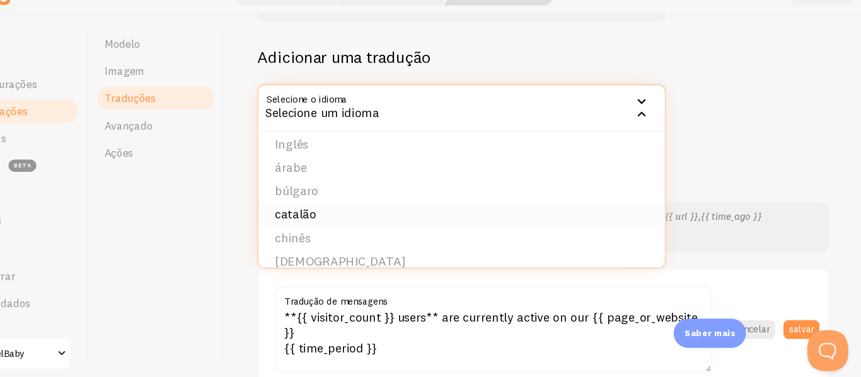
click at [381, 222] on li "catalão" at bounding box center [490, 226] width 375 height 22
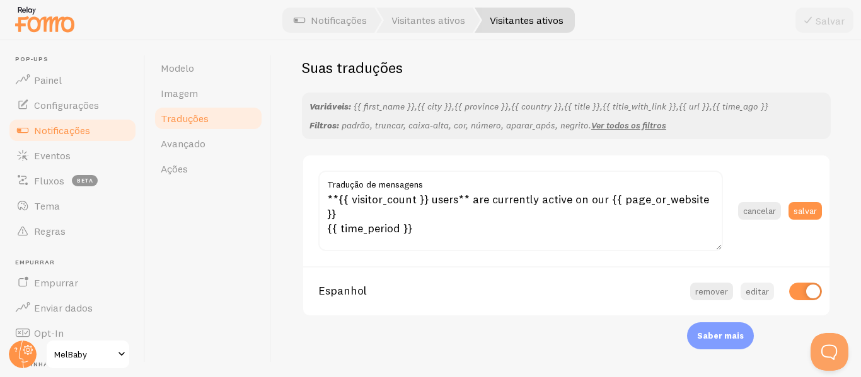
click at [745, 291] on font "editar" at bounding box center [756, 290] width 23 height 11
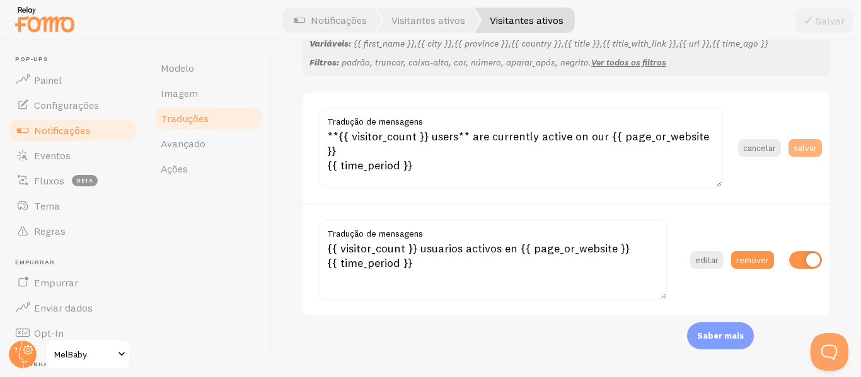
click at [794, 142] on font "salvar" at bounding box center [804, 147] width 23 height 11
click at [801, 147] on font "salvar" at bounding box center [804, 147] width 23 height 11
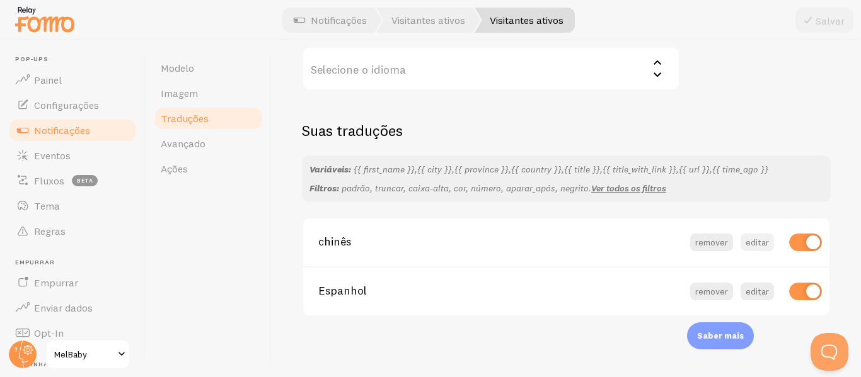
click at [748, 243] on font "editar" at bounding box center [756, 241] width 23 height 11
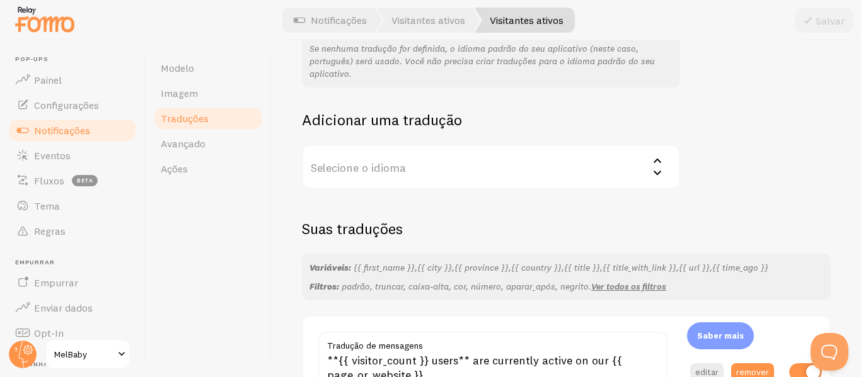
click at [484, 163] on label "Selecione o idioma" at bounding box center [491, 167] width 378 height 44
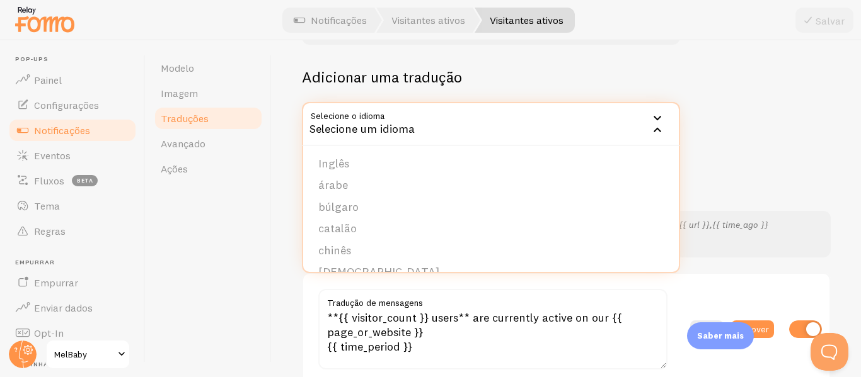
click at [704, 98] on div "As traduções são aplicadas com base nas configurações do navegador do seu visit…" at bounding box center [566, 47] width 529 height 198
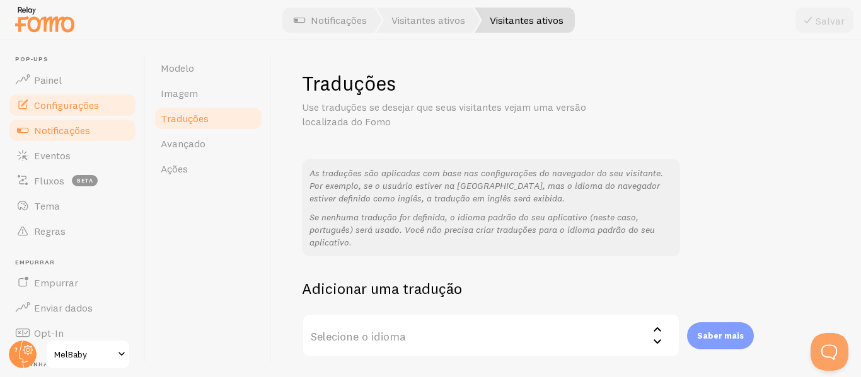
click at [78, 109] on font "Configurações" at bounding box center [66, 105] width 65 height 13
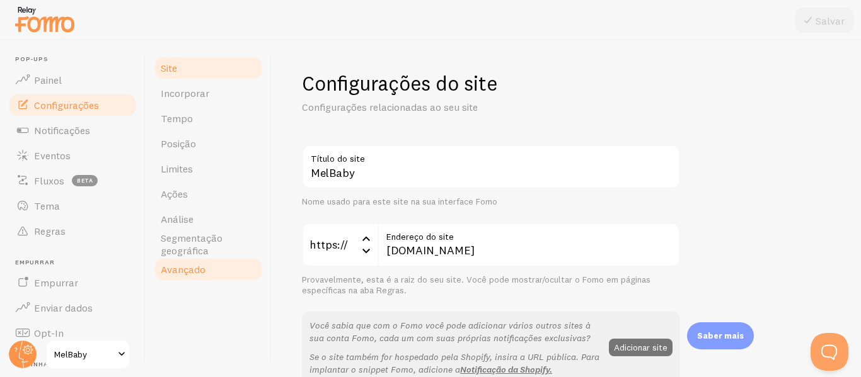
click at [193, 268] on font "Avançado" at bounding box center [183, 269] width 45 height 13
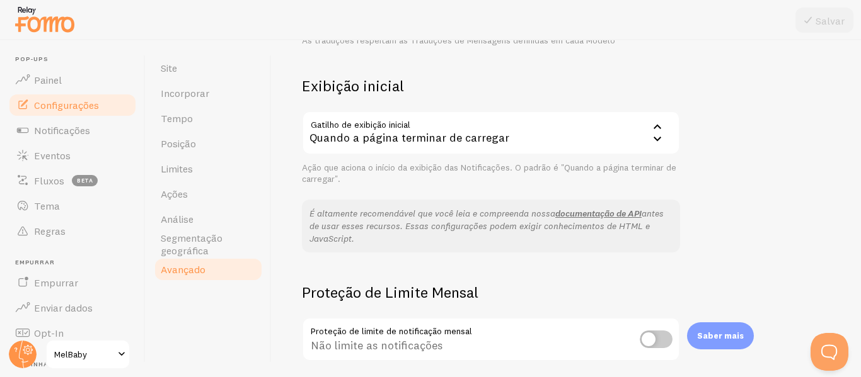
scroll to position [284, 0]
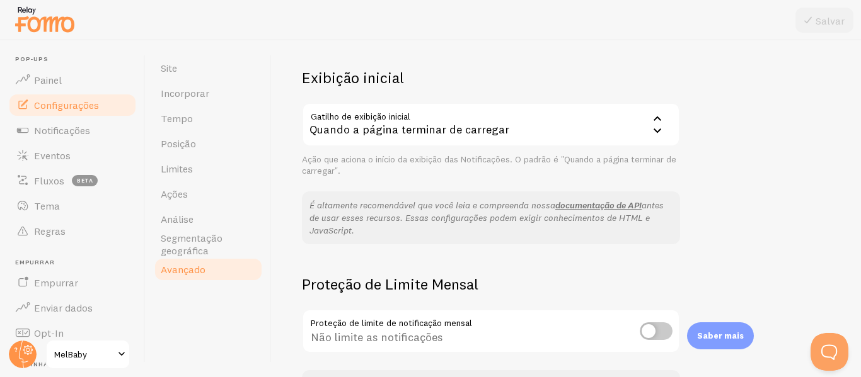
click at [495, 136] on font "Quando a página terminar de carregar" at bounding box center [409, 129] width 200 height 14
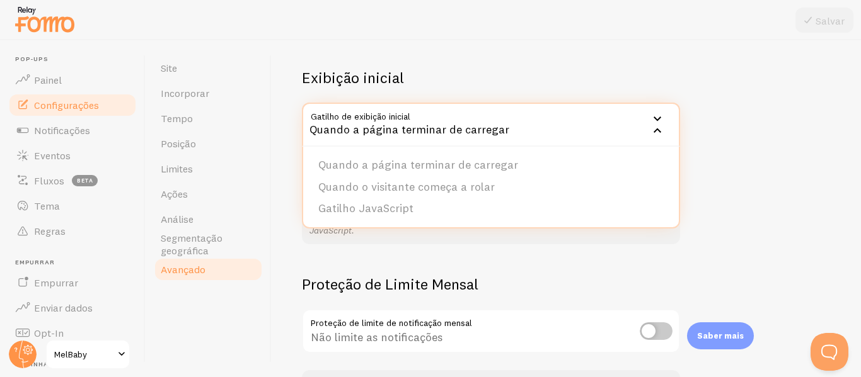
click at [495, 136] on font "Quando a página terminar de carregar" at bounding box center [409, 129] width 200 height 14
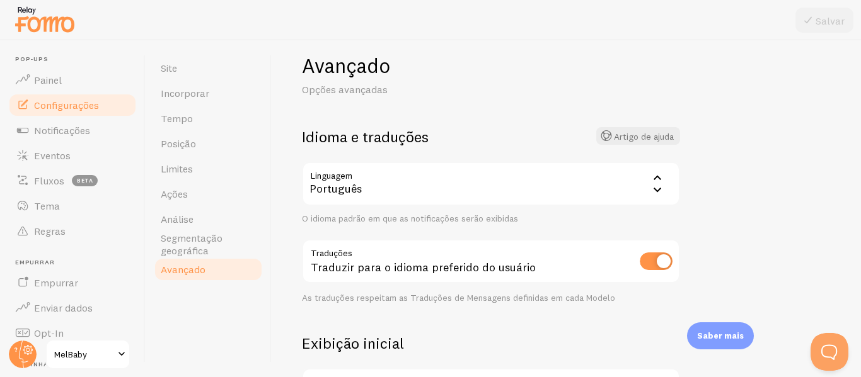
scroll to position [18, 0]
click at [655, 260] on input "checkbox" at bounding box center [655, 261] width 33 height 18
checkbox input "false"
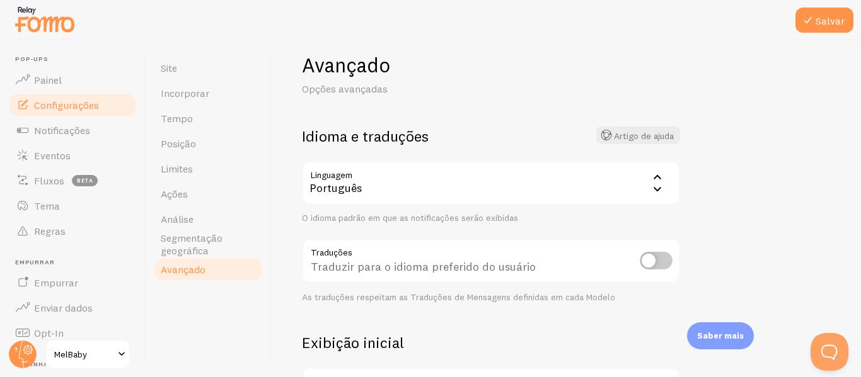
click at [575, 190] on div "Português" at bounding box center [491, 183] width 378 height 44
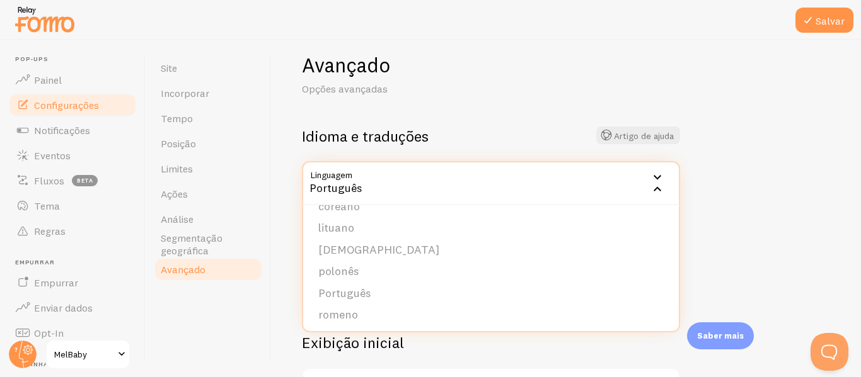
scroll to position [363, 0]
click at [361, 296] on font "Português" at bounding box center [344, 295] width 52 height 14
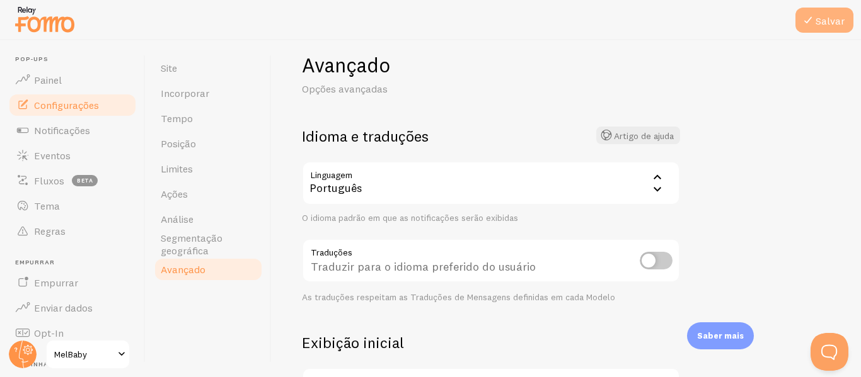
click at [827, 11] on button "Salvar" at bounding box center [824, 20] width 58 height 25
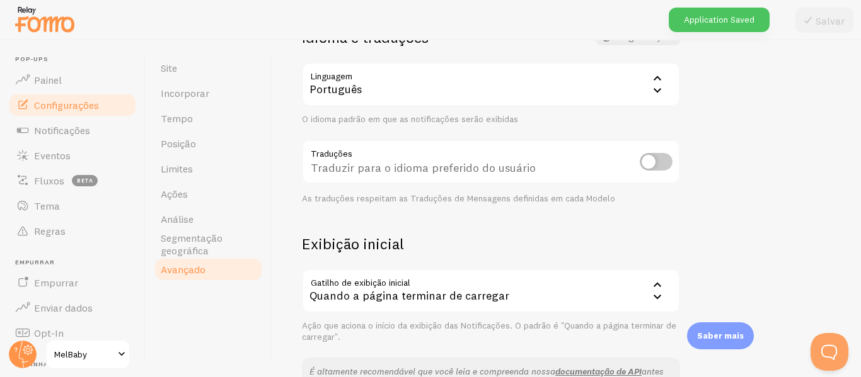
scroll to position [123, 0]
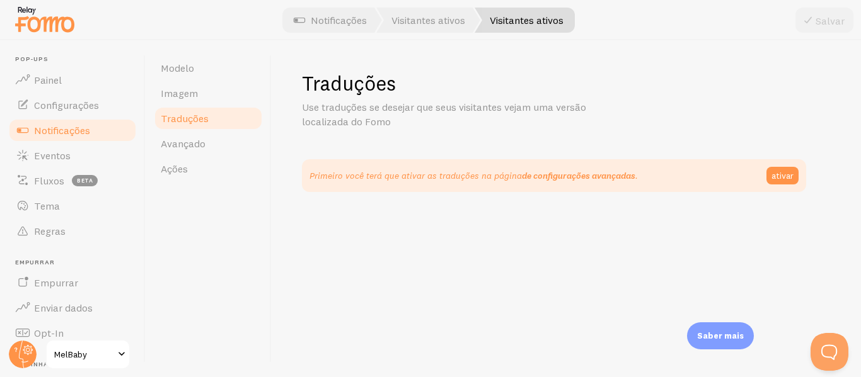
click at [605, 171] on font "de configurações avançadas" at bounding box center [578, 175] width 113 height 11
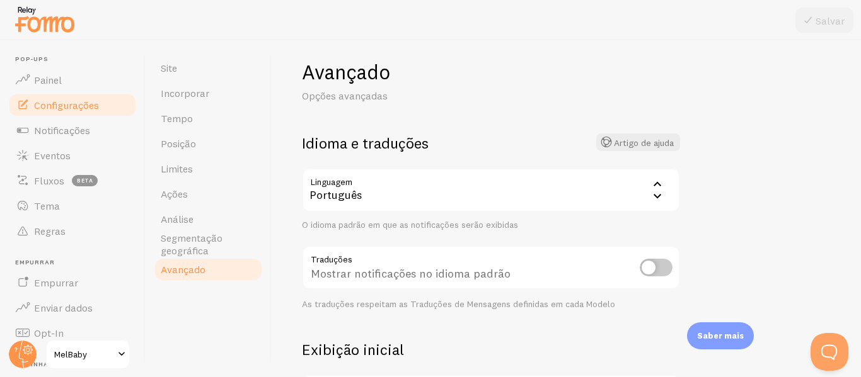
scroll to position [13, 0]
click at [486, 193] on div "Português" at bounding box center [491, 189] width 378 height 44
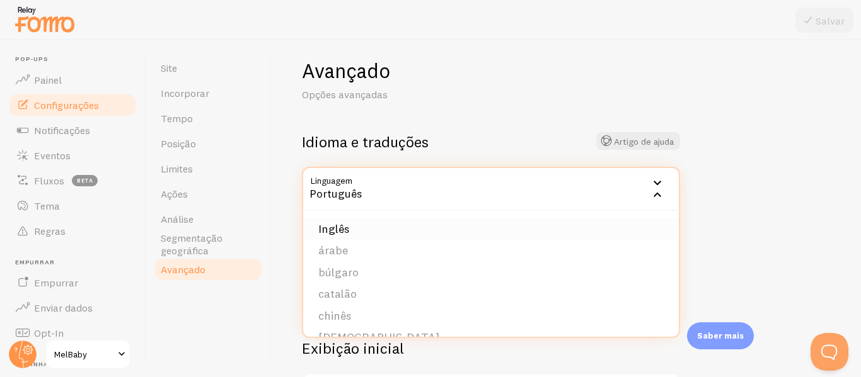
click at [372, 233] on li "Inglês" at bounding box center [490, 230] width 375 height 22
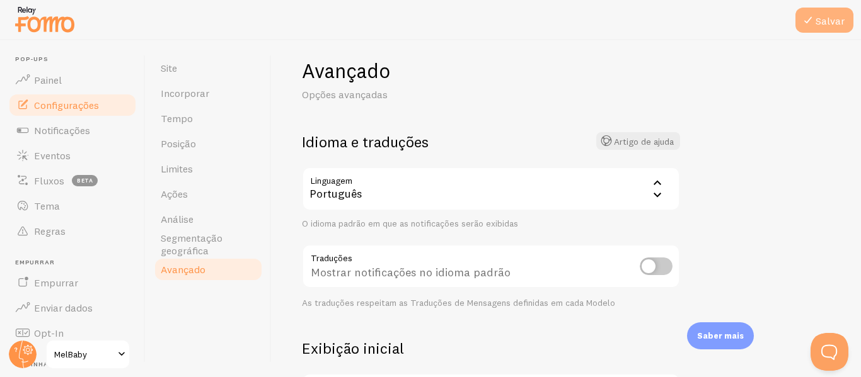
click at [811, 21] on icon at bounding box center [807, 20] width 15 height 15
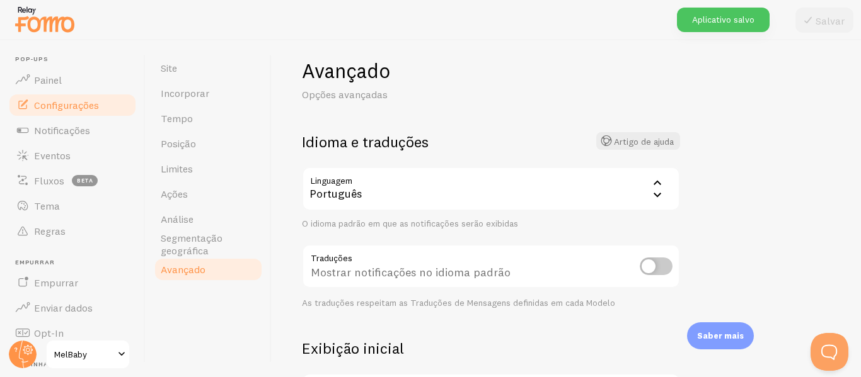
click at [664, 272] on input "checkbox" at bounding box center [655, 267] width 33 height 18
checkbox input "true"
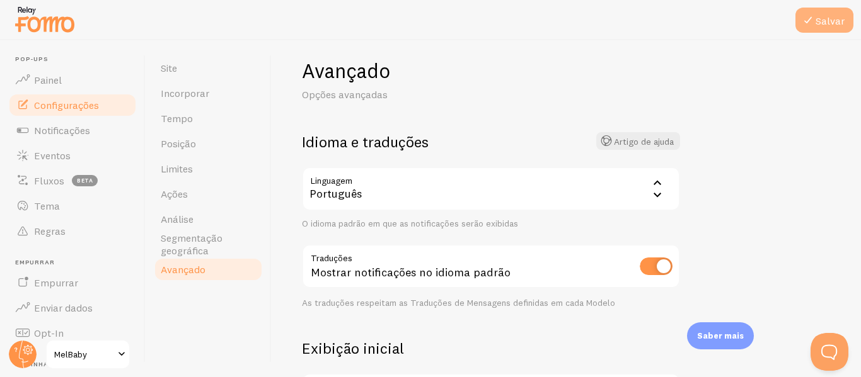
click at [818, 21] on font "Salvar" at bounding box center [829, 20] width 29 height 13
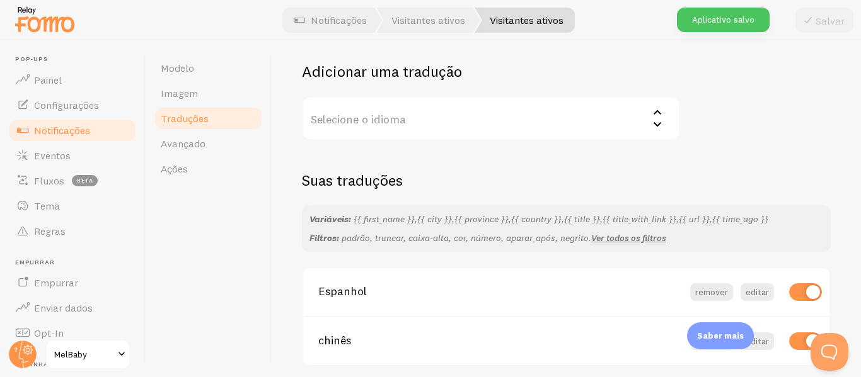
scroll to position [226, 0]
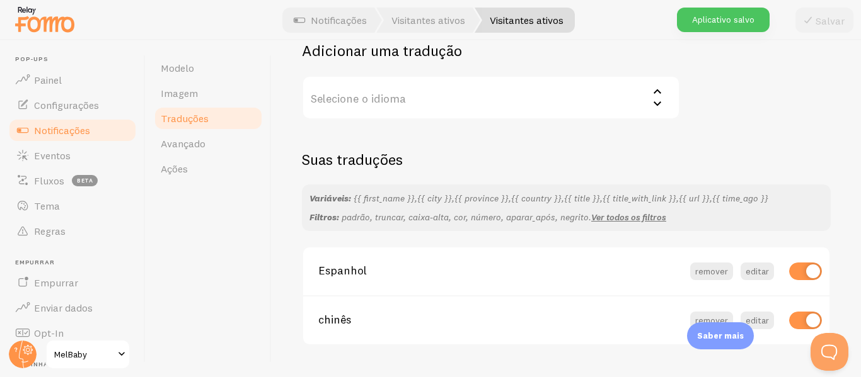
click at [425, 128] on div "Traduções Use traduções se desejar que seus visitantes vejam uma versão localiz…" at bounding box center [566, 95] width 529 height 501
click at [428, 89] on label "Selecione o idioma" at bounding box center [491, 98] width 378 height 44
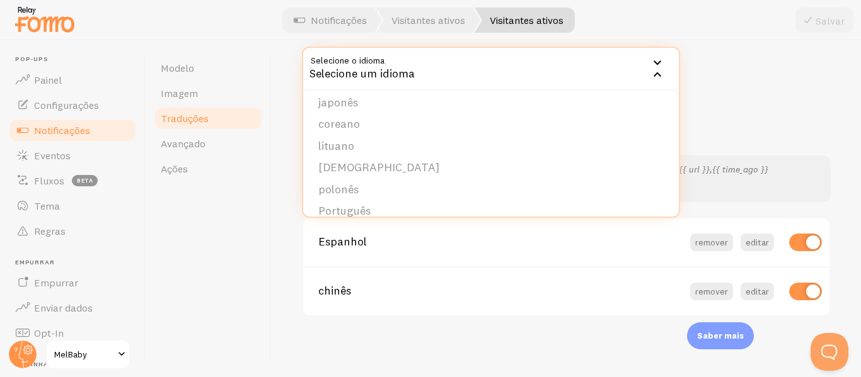
scroll to position [364, 0]
click at [385, 159] on li "Português" at bounding box center [490, 158] width 375 height 22
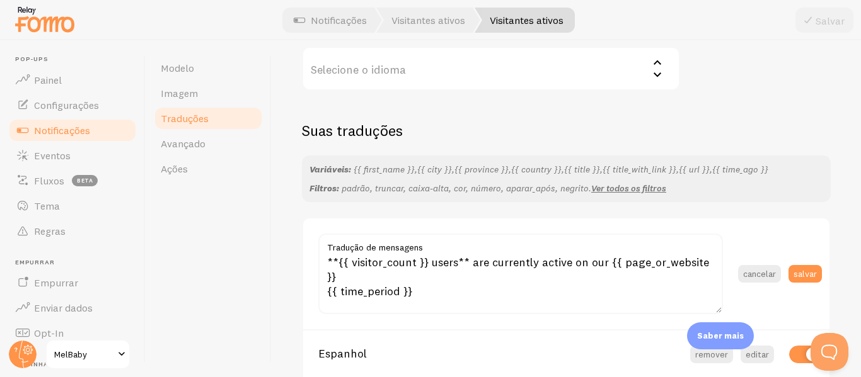
scroll to position [329, 0]
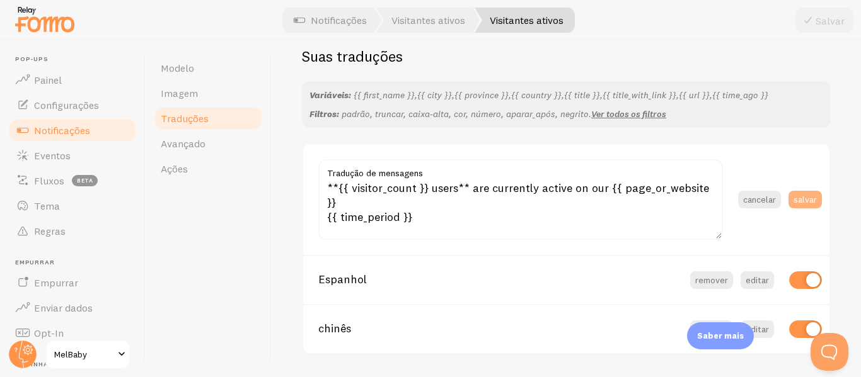
click at [799, 200] on font "salvar" at bounding box center [804, 198] width 23 height 11
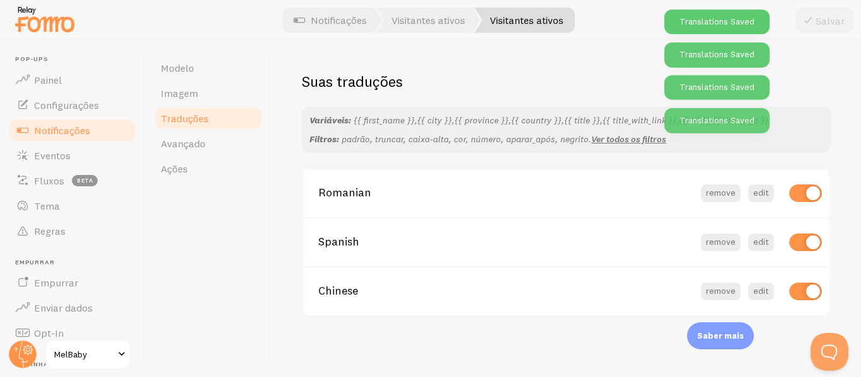
scroll to position [304, 0]
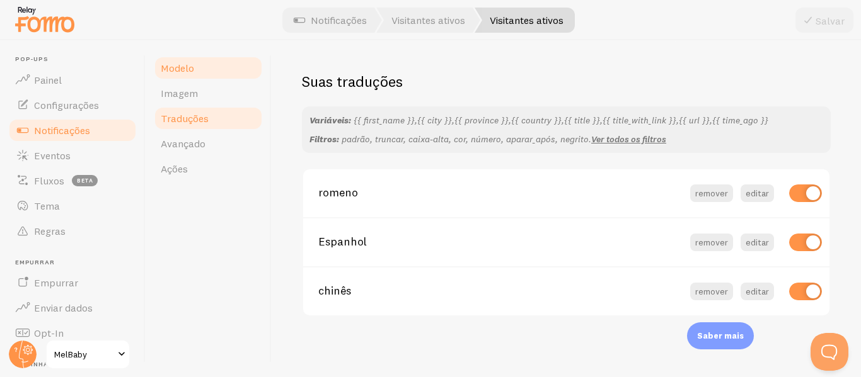
click at [183, 70] on font "Modelo" at bounding box center [177, 68] width 33 height 13
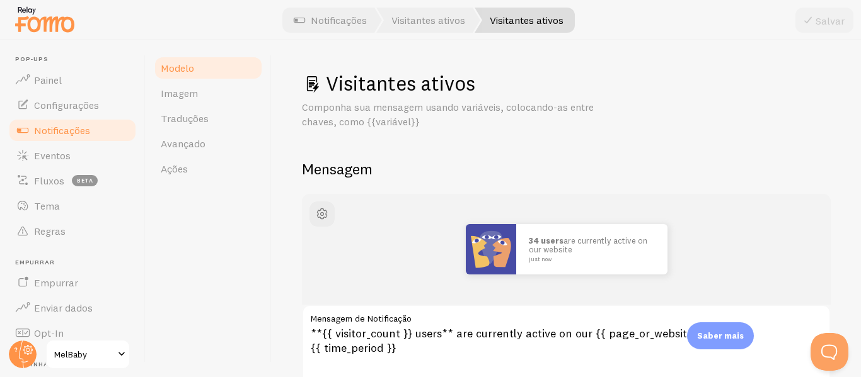
scroll to position [127, 0]
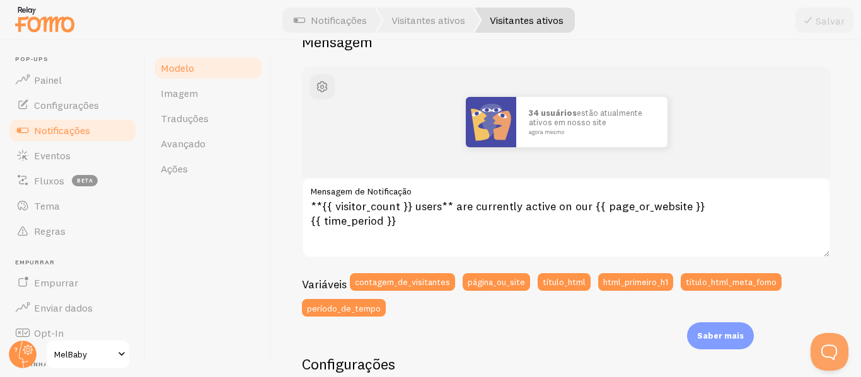
click at [82, 131] on font "Notificações" at bounding box center [62, 130] width 56 height 13
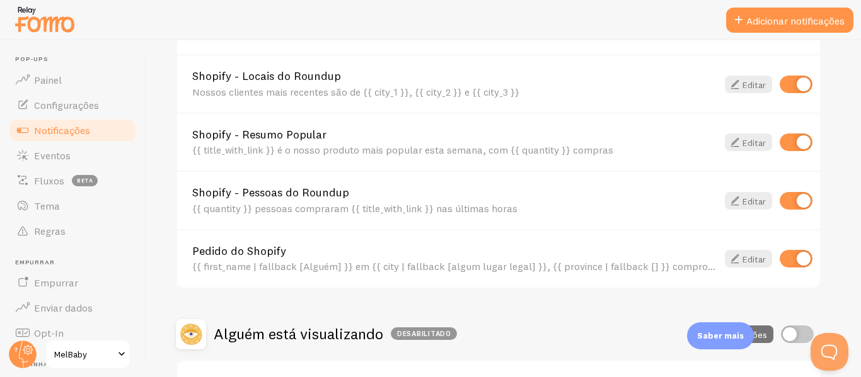
scroll to position [536, 0]
click at [748, 260] on font "Editar" at bounding box center [753, 258] width 23 height 11
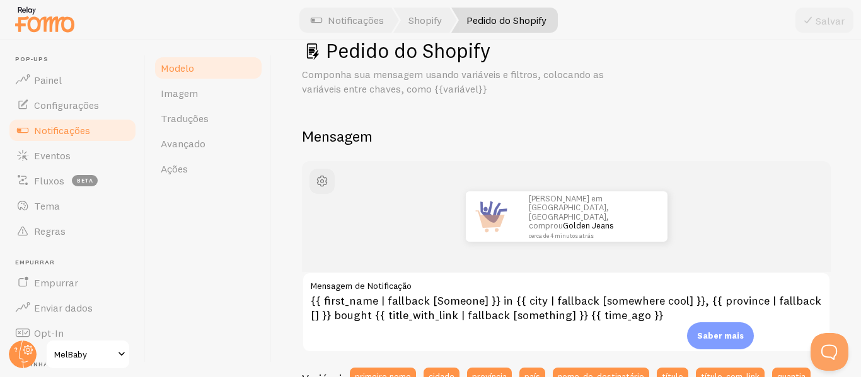
scroll to position [30, 0]
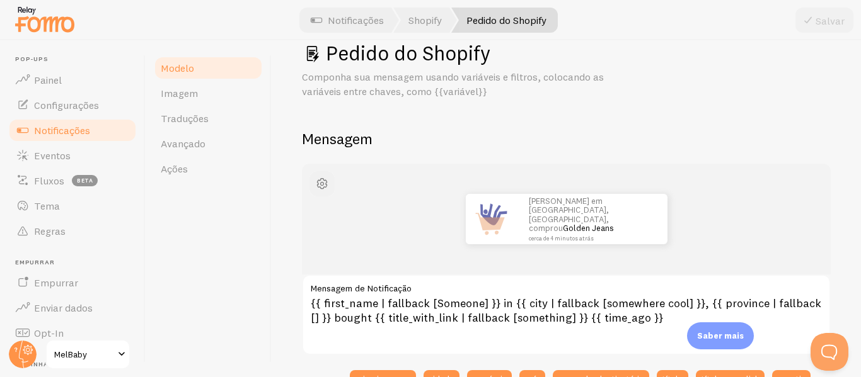
click at [321, 181] on span "button" at bounding box center [321, 183] width 15 height 15
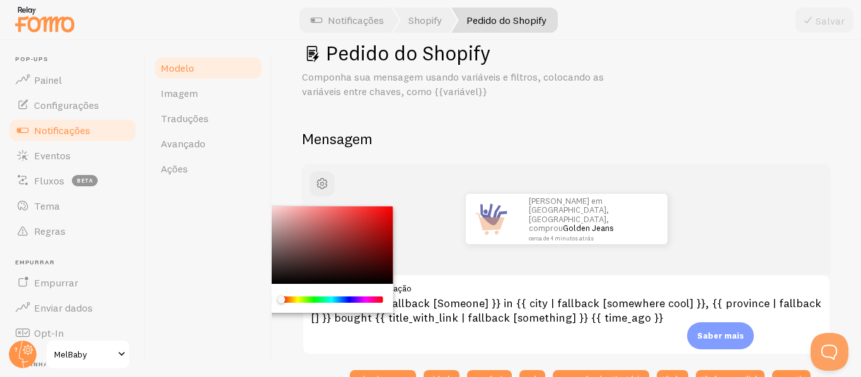
click at [430, 144] on h2 "Mensagem" at bounding box center [566, 139] width 529 height 20
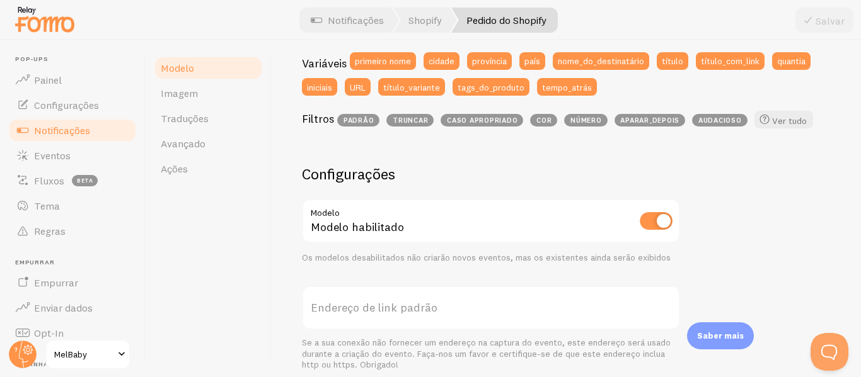
scroll to position [349, 0]
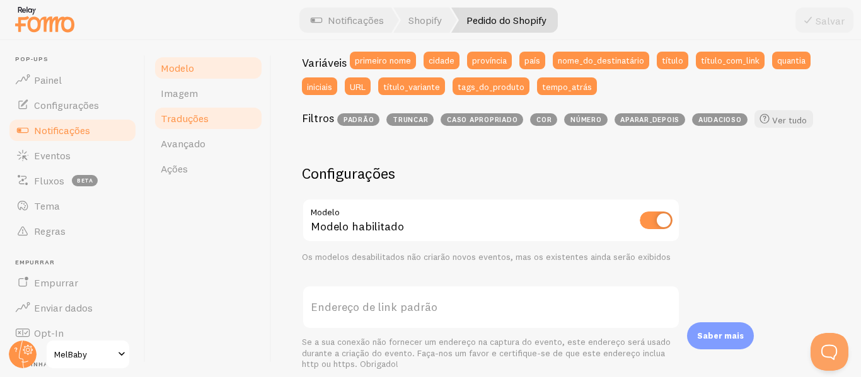
click at [185, 123] on font "Traduções" at bounding box center [185, 118] width 48 height 13
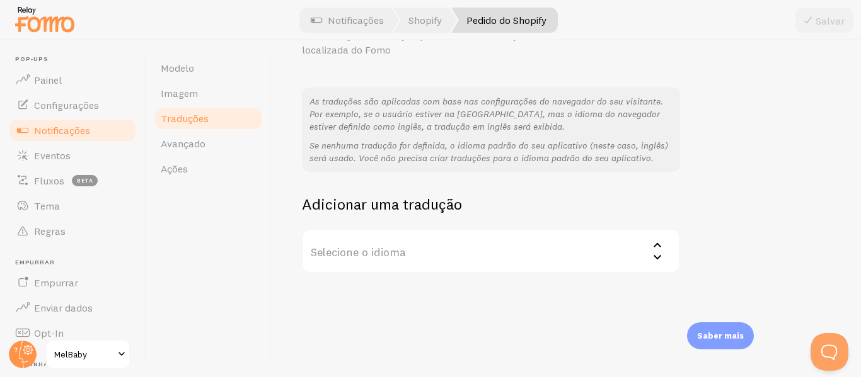
click at [441, 257] on label "Selecione o idioma" at bounding box center [491, 251] width 378 height 44
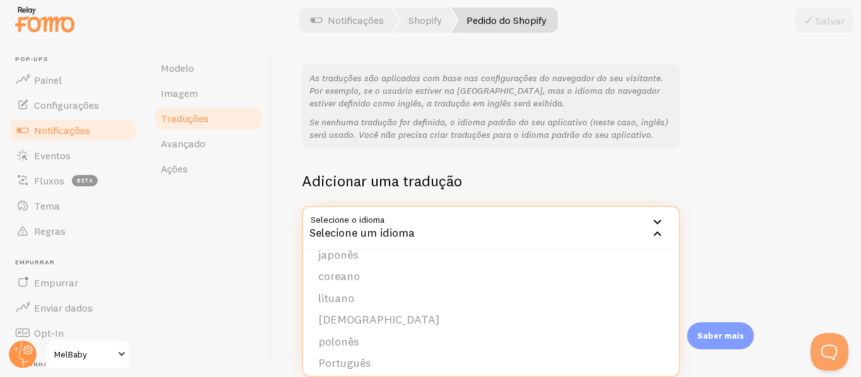
scroll to position [318, 0]
click at [362, 360] on font "Português" at bounding box center [344, 362] width 52 height 14
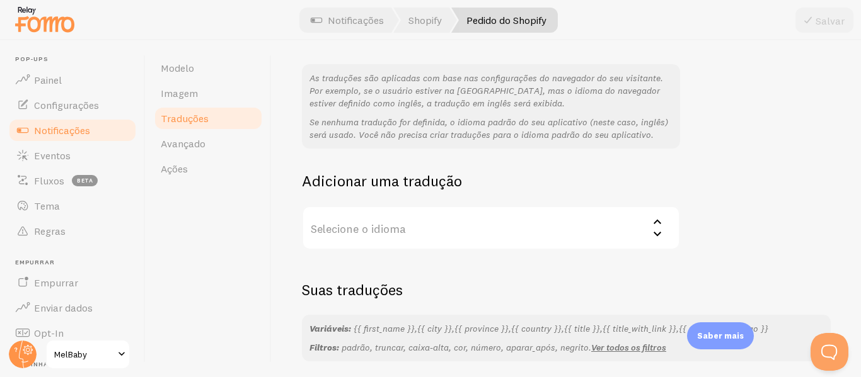
scroll to position [268, 0]
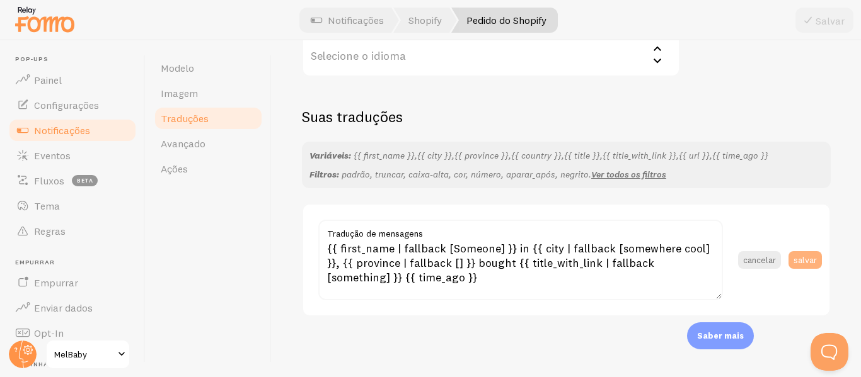
click at [803, 256] on font "salvar" at bounding box center [804, 259] width 23 height 11
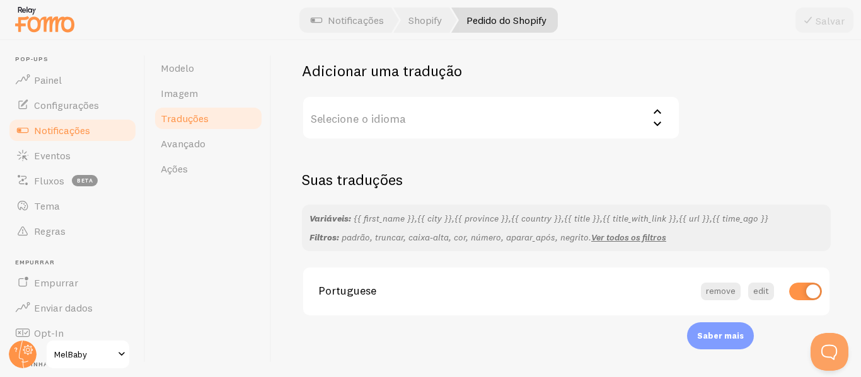
scroll to position [205, 0]
click at [66, 128] on font "Notificações" at bounding box center [62, 130] width 56 height 13
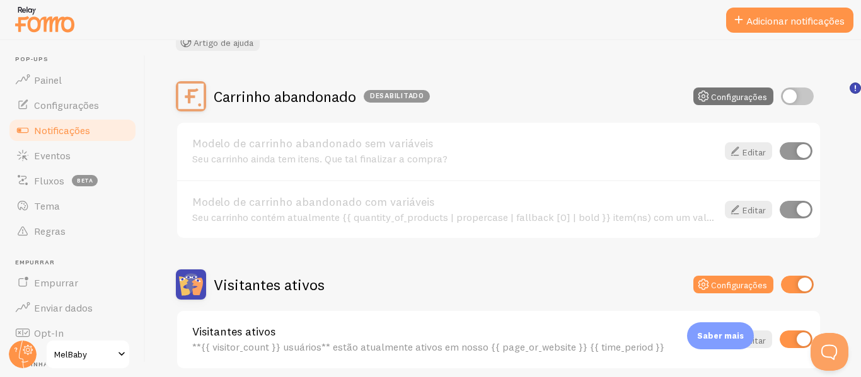
scroll to position [91, 0]
click at [791, 106] on div at bounding box center [797, 97] width 33 height 18
click at [795, 101] on input "checkbox" at bounding box center [797, 97] width 33 height 18
checkbox input "true"
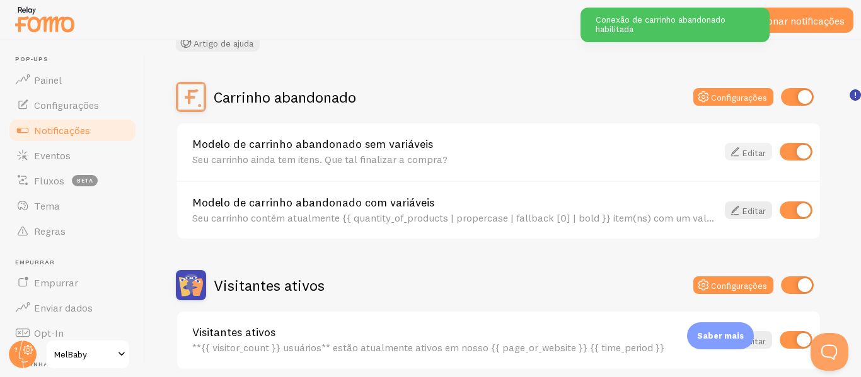
click at [743, 149] on font "Editar" at bounding box center [753, 152] width 23 height 11
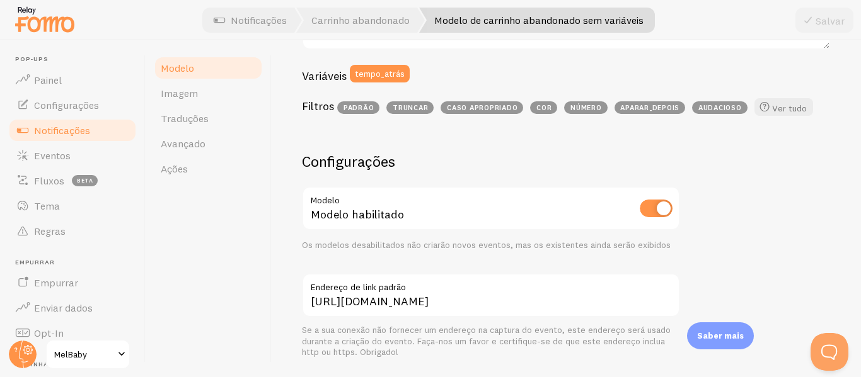
scroll to position [336, 0]
click at [188, 127] on link "Traduções" at bounding box center [208, 118] width 110 height 25
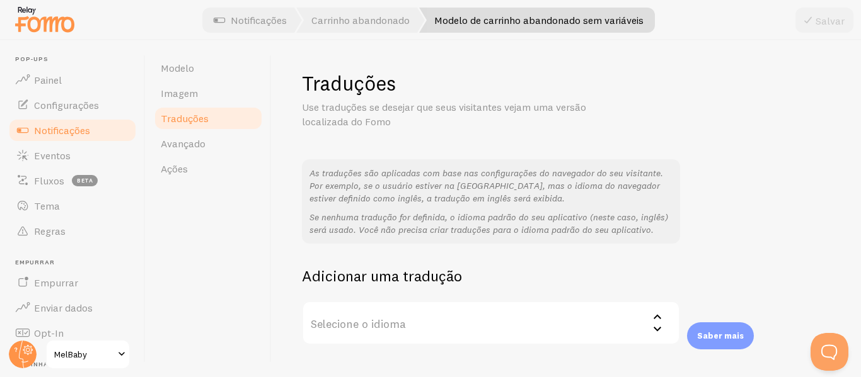
scroll to position [95, 0]
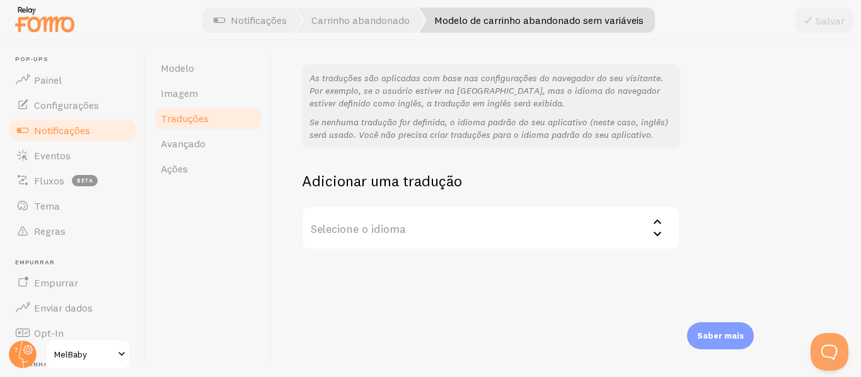
click at [445, 249] on label "Selecione o idioma" at bounding box center [491, 228] width 378 height 44
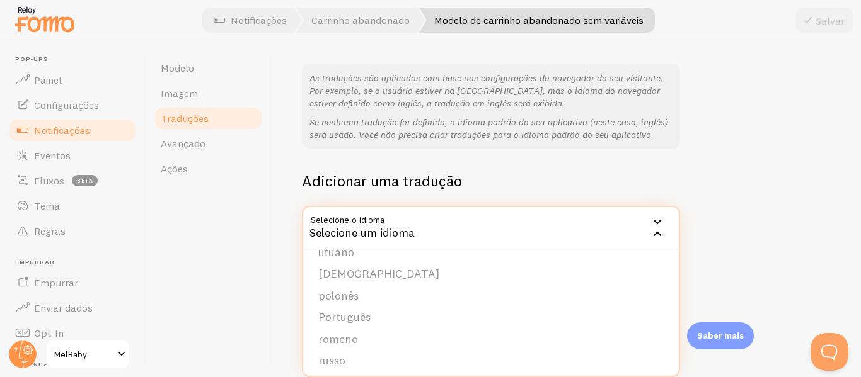
scroll to position [364, 0]
click at [364, 316] on font "Português" at bounding box center [344, 316] width 52 height 14
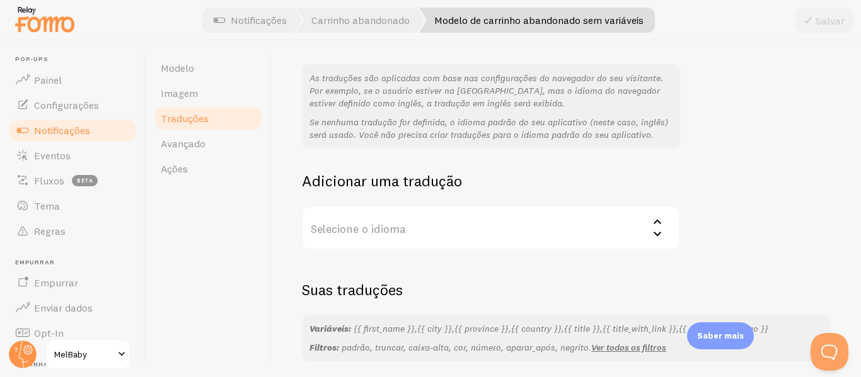
scroll to position [268, 0]
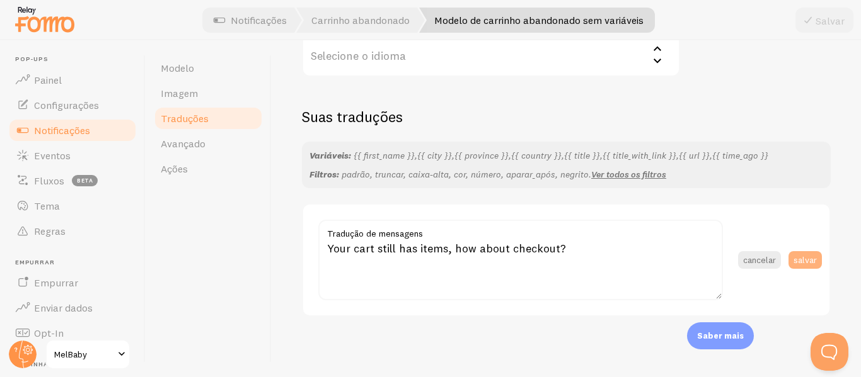
click at [798, 256] on font "salvar" at bounding box center [804, 259] width 23 height 11
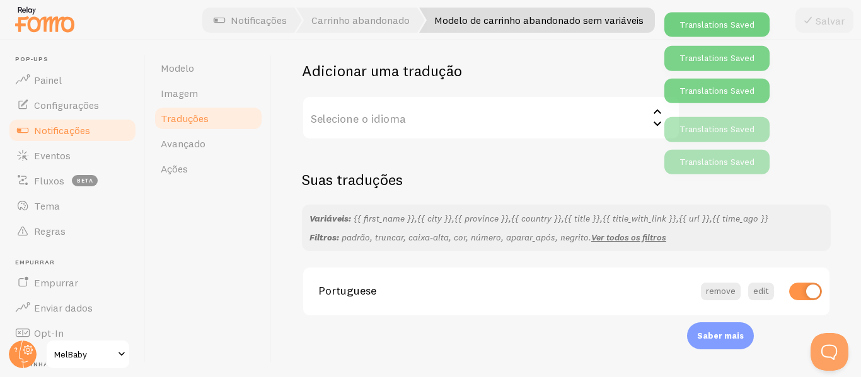
scroll to position [205, 0]
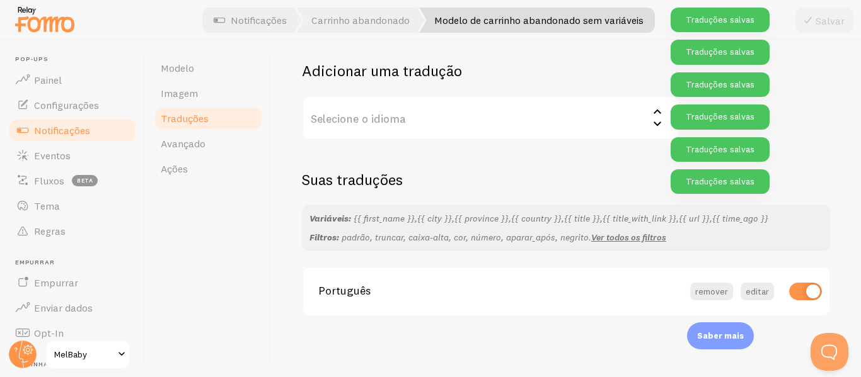
click at [74, 128] on font "Notificações" at bounding box center [62, 130] width 56 height 13
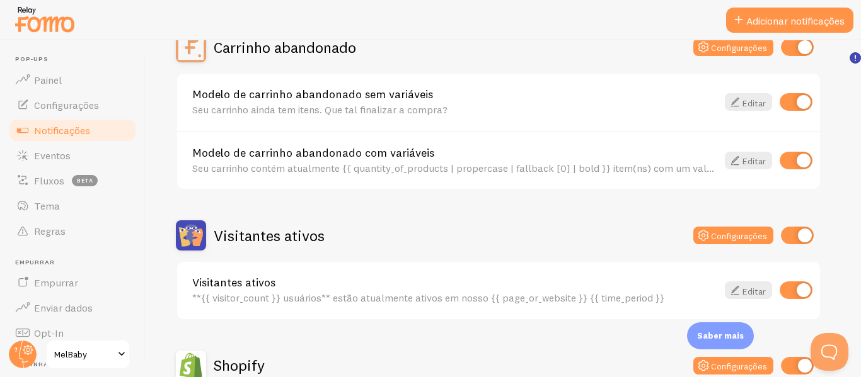
scroll to position [143, 0]
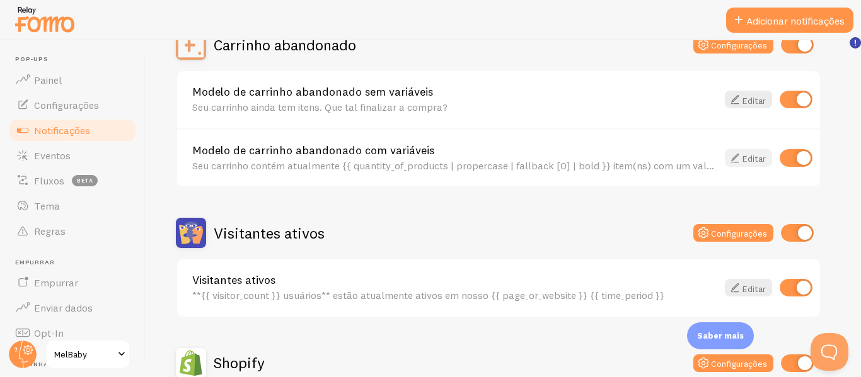
click at [747, 154] on font "Editar" at bounding box center [753, 158] width 23 height 11
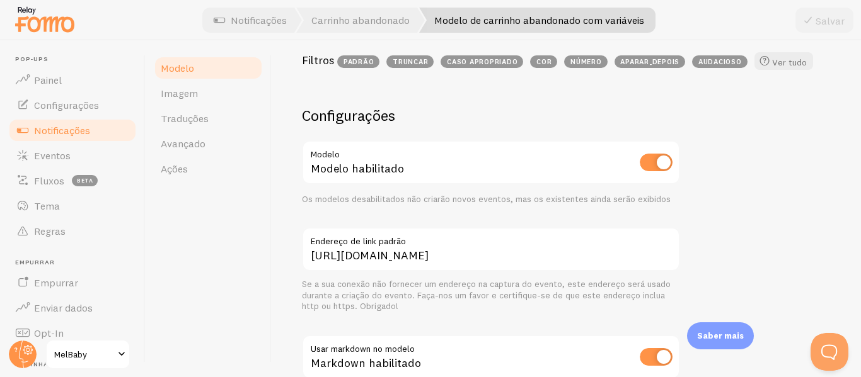
scroll to position [414, 0]
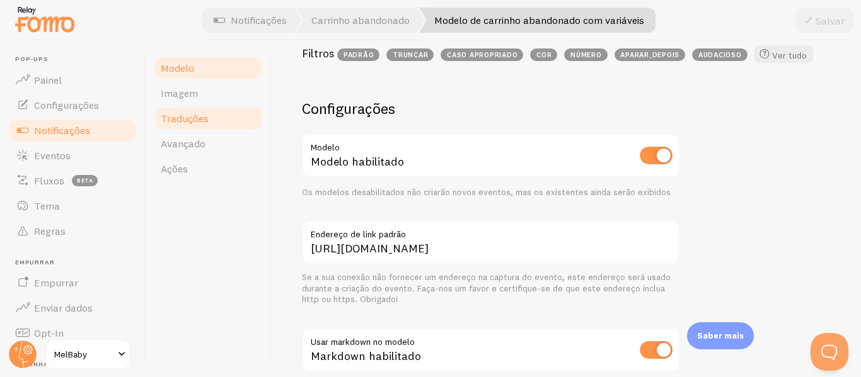
click at [176, 125] on link "Traduções" at bounding box center [208, 118] width 110 height 25
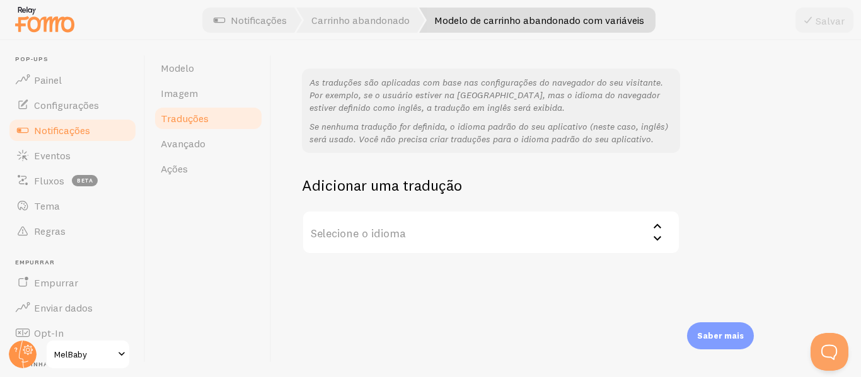
scroll to position [95, 0]
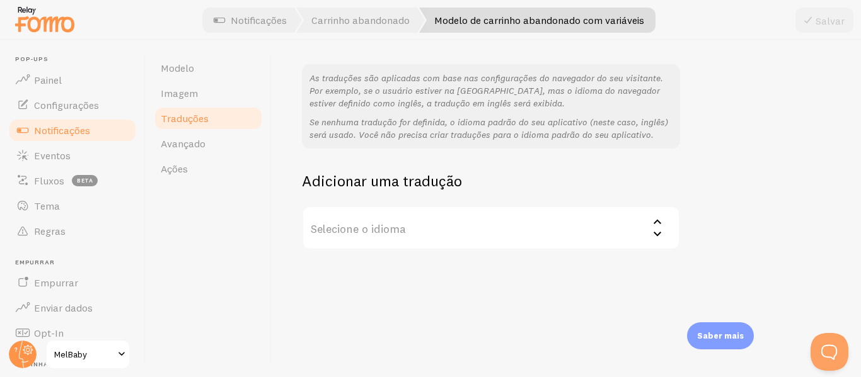
click at [390, 239] on label "Selecione o idioma" at bounding box center [491, 228] width 378 height 44
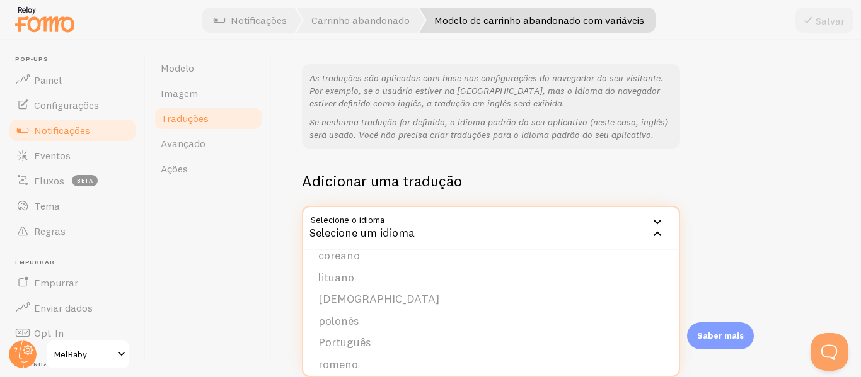
scroll to position [333, 0]
click at [360, 343] on font "Português" at bounding box center [344, 347] width 52 height 14
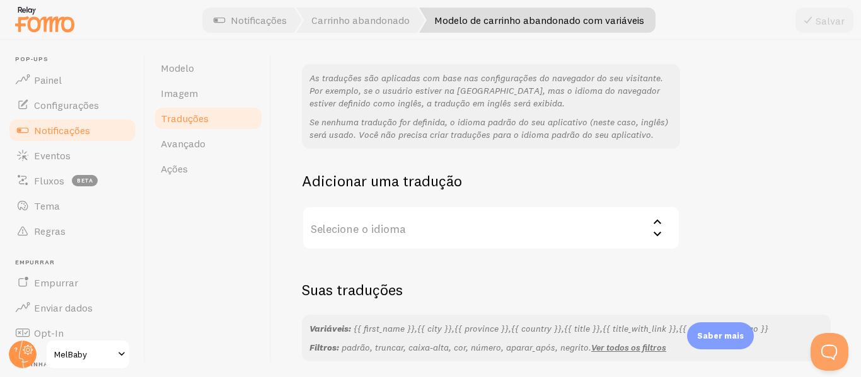
scroll to position [268, 0]
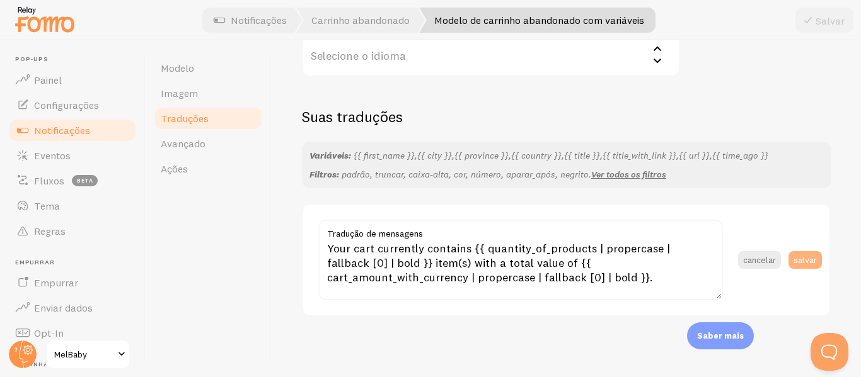
click at [802, 263] on font "salvar" at bounding box center [804, 259] width 23 height 11
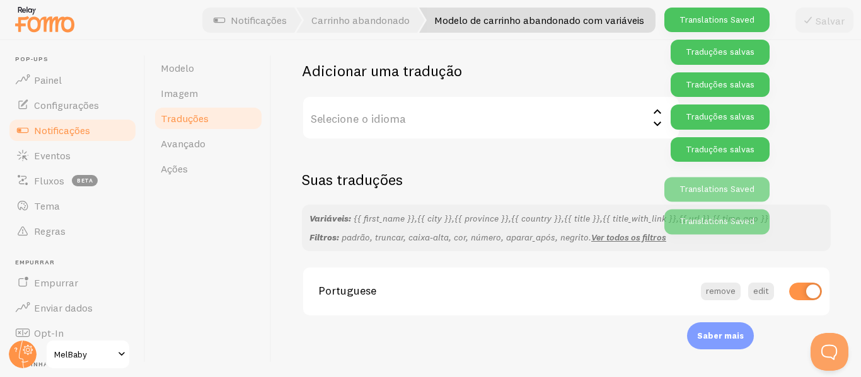
scroll to position [205, 0]
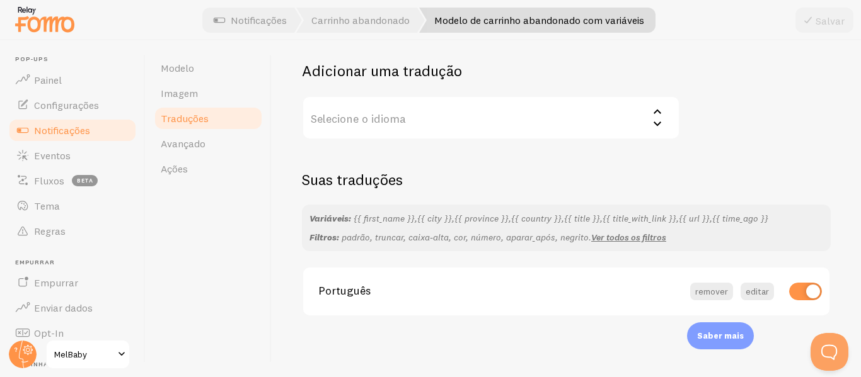
click at [54, 140] on link "Notificações" at bounding box center [73, 130] width 130 height 25
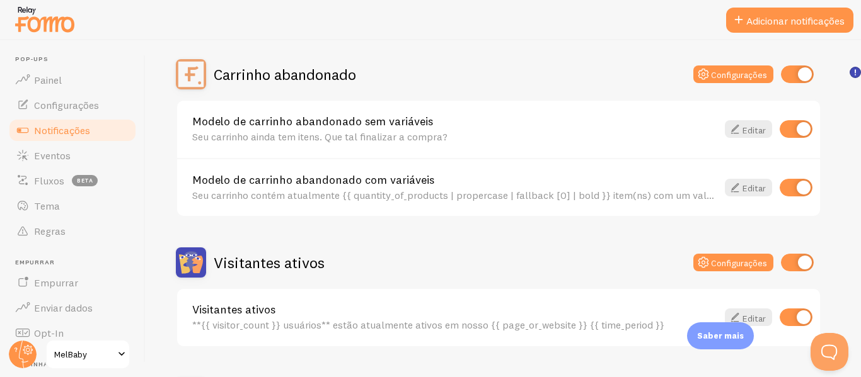
scroll to position [117, 0]
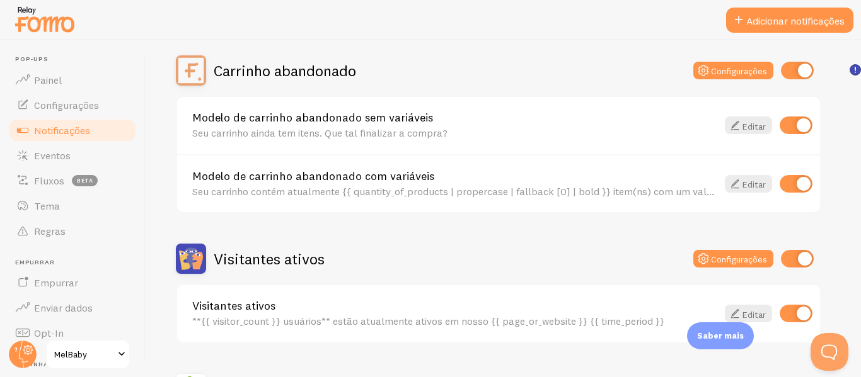
click at [795, 69] on input "checkbox" at bounding box center [797, 71] width 33 height 18
checkbox input "false"
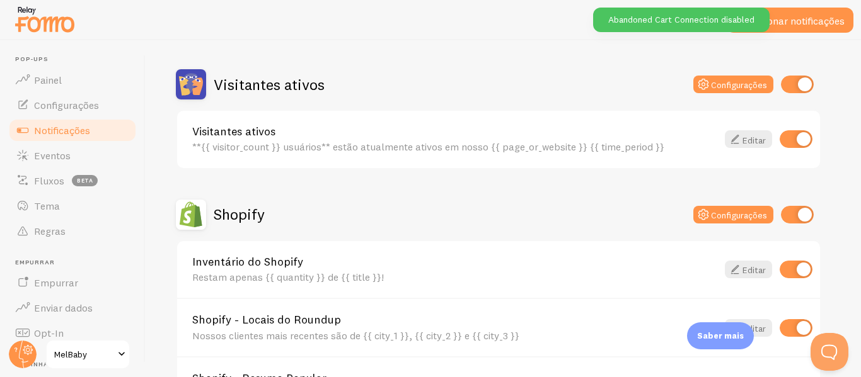
scroll to position [293, 0]
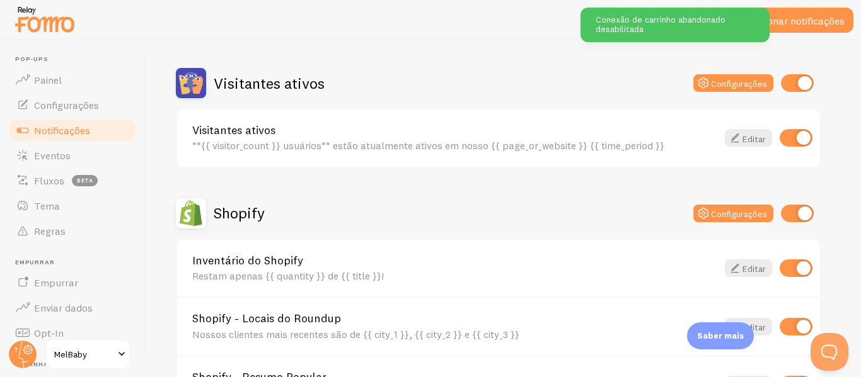
click at [789, 83] on input "checkbox" at bounding box center [797, 83] width 33 height 18
checkbox input "false"
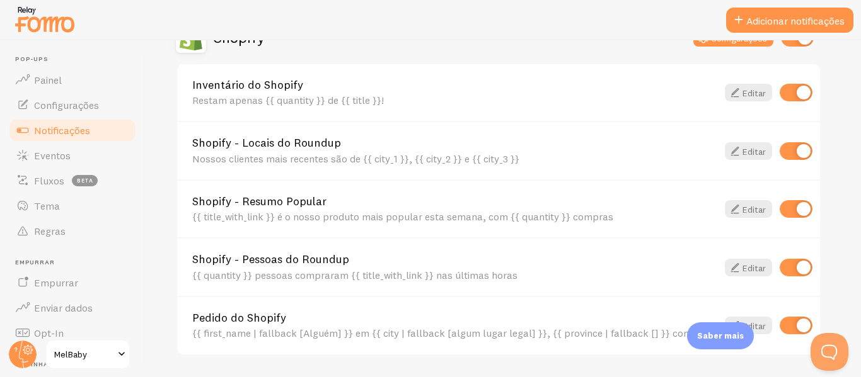
scroll to position [407, 0]
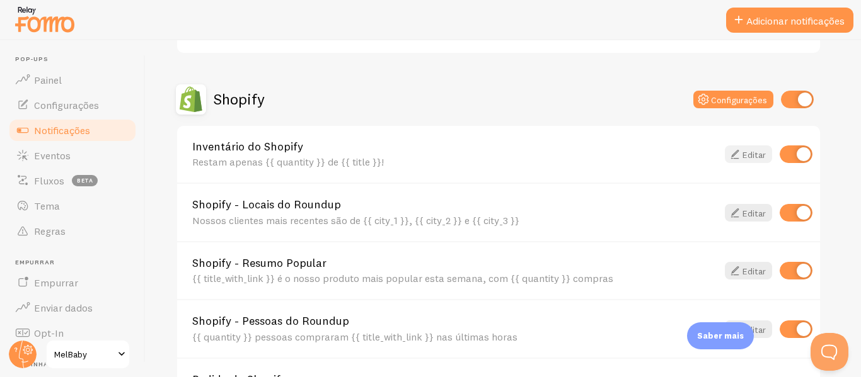
click at [747, 158] on font "Editar" at bounding box center [753, 154] width 23 height 11
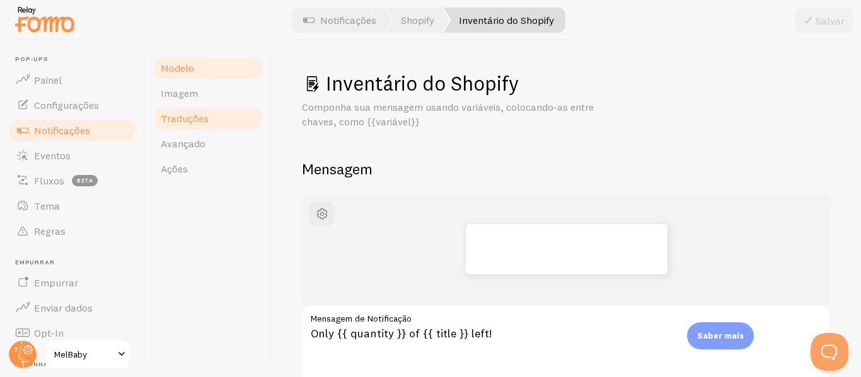
click at [231, 124] on link "Traduções" at bounding box center [208, 118] width 110 height 25
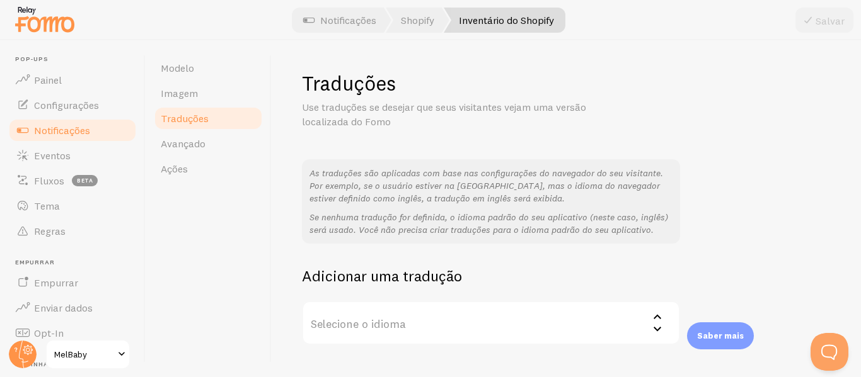
scroll to position [28, 0]
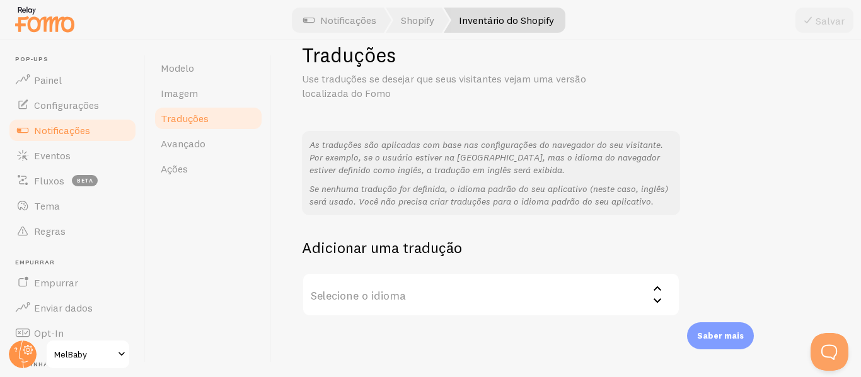
click at [430, 298] on label "Selecione o idioma" at bounding box center [491, 295] width 378 height 44
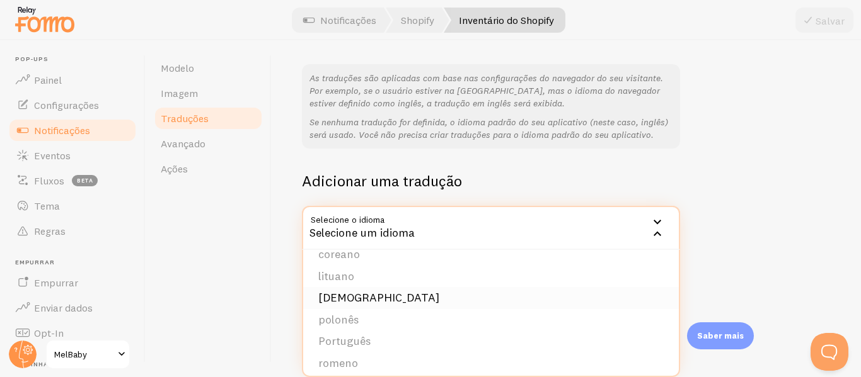
scroll to position [355, 0]
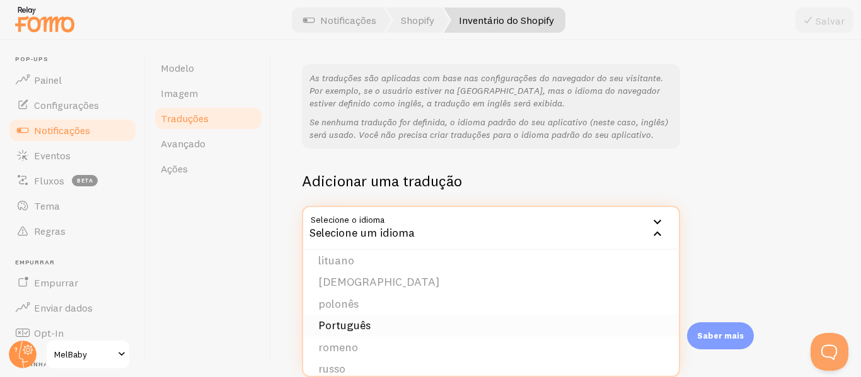
click at [368, 333] on li "Português" at bounding box center [490, 326] width 375 height 22
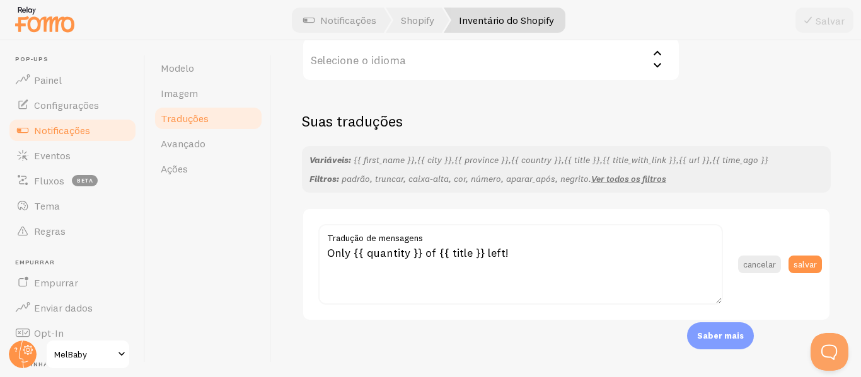
scroll to position [268, 0]
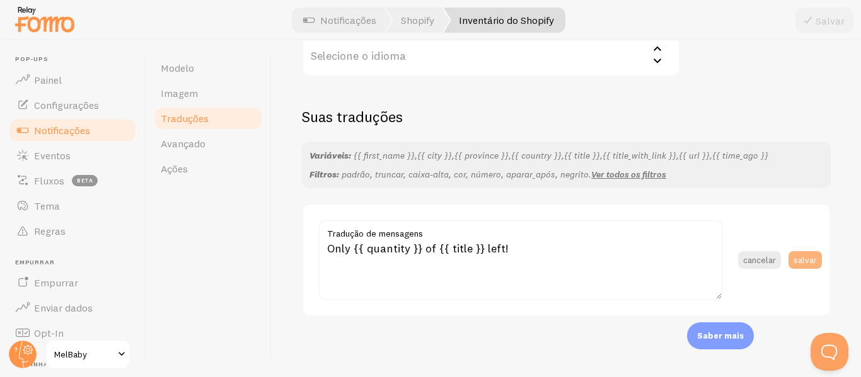
click at [794, 255] on font "salvar" at bounding box center [804, 259] width 23 height 11
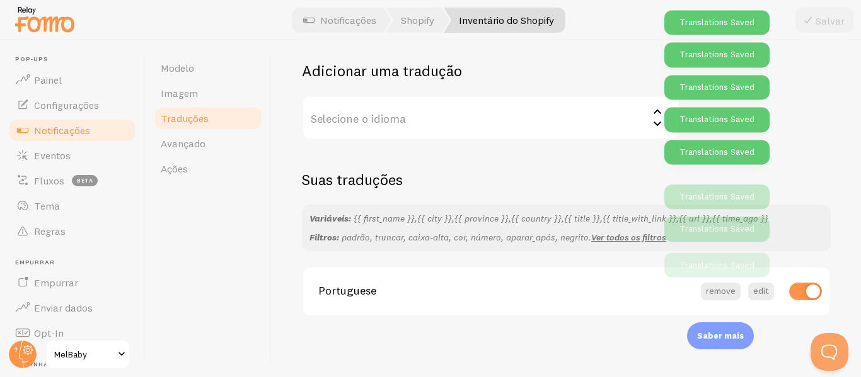
scroll to position [205, 0]
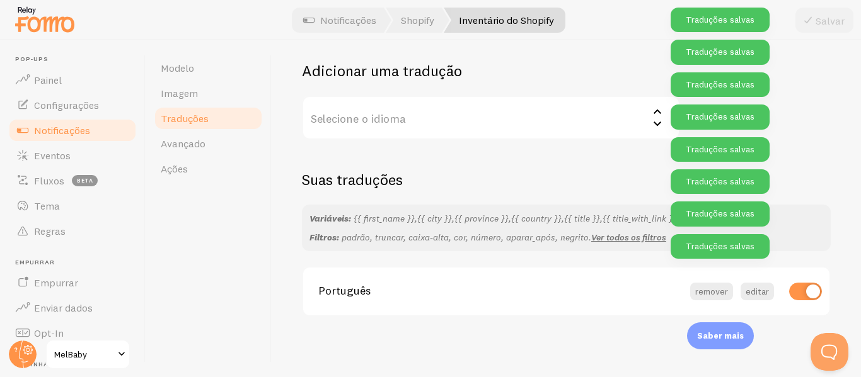
click at [76, 130] on font "Notificações" at bounding box center [62, 130] width 56 height 13
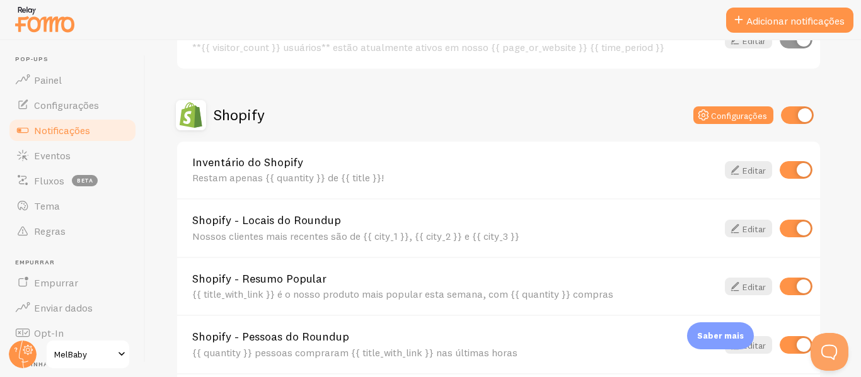
scroll to position [392, 0]
click at [752, 226] on font "Editar" at bounding box center [753, 227] width 23 height 11
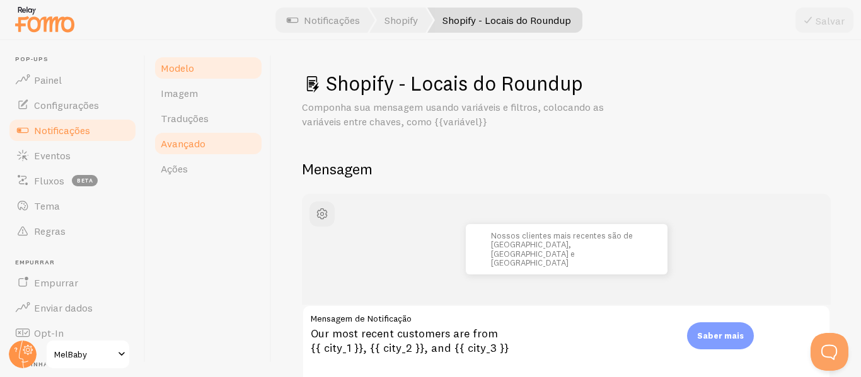
click at [202, 147] on font "Avançado" at bounding box center [183, 143] width 45 height 13
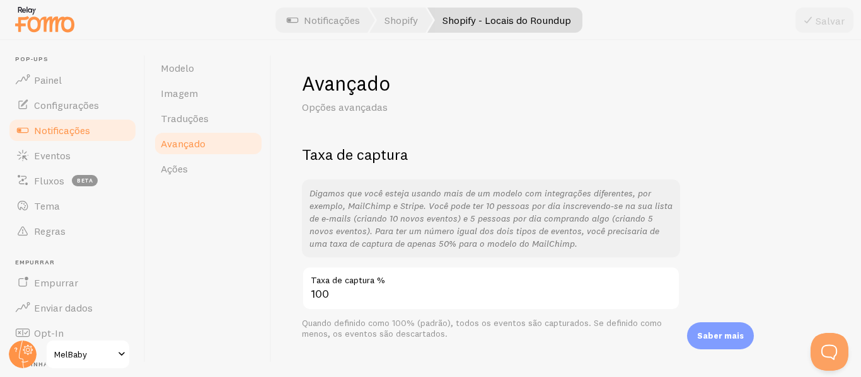
scroll to position [23, 0]
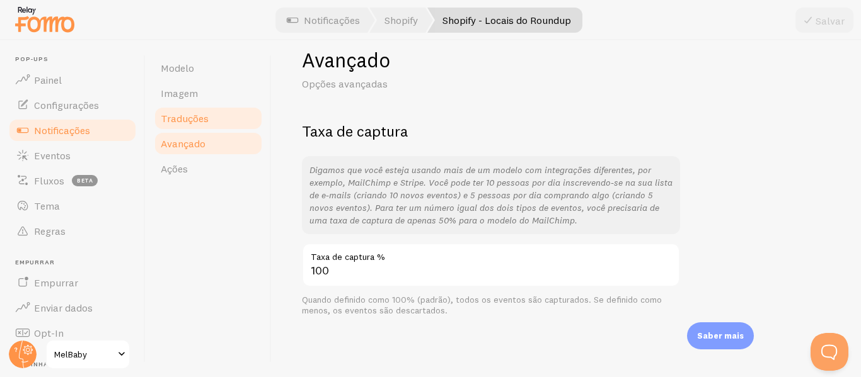
click at [200, 120] on font "Traduções" at bounding box center [185, 118] width 48 height 13
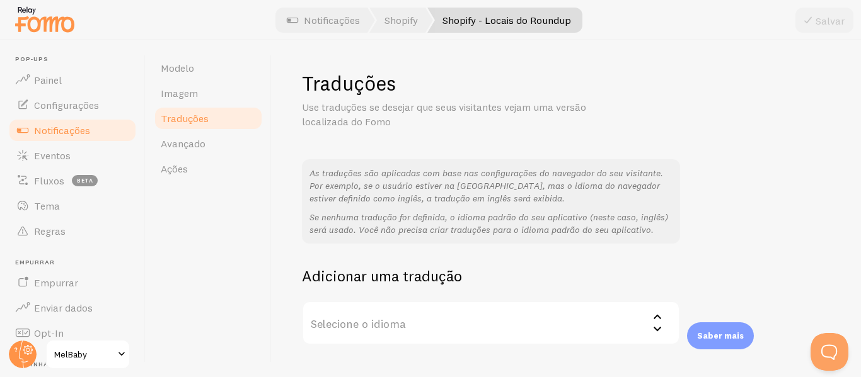
scroll to position [95, 0]
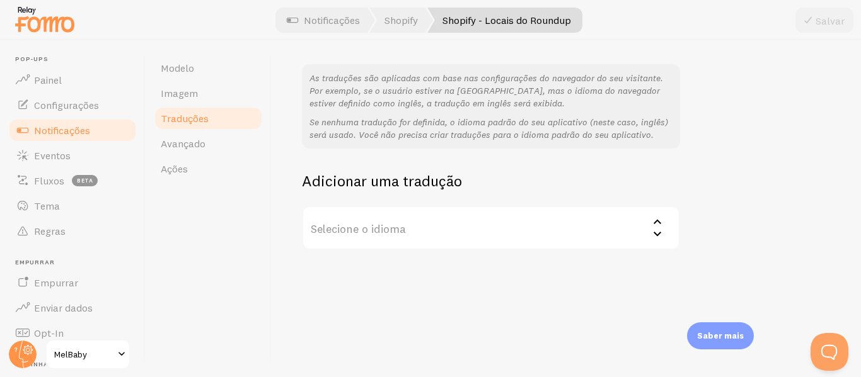
click at [428, 238] on label "Selecione o idioma" at bounding box center [491, 228] width 378 height 44
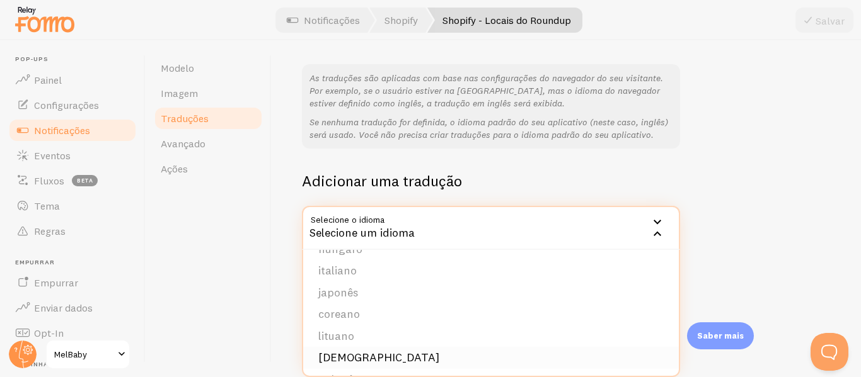
scroll to position [343, 0]
click at [370, 338] on li "Português" at bounding box center [490, 338] width 375 height 22
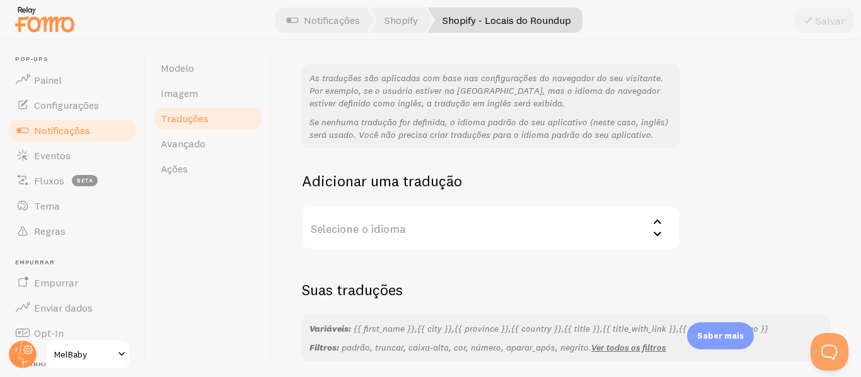
scroll to position [268, 0]
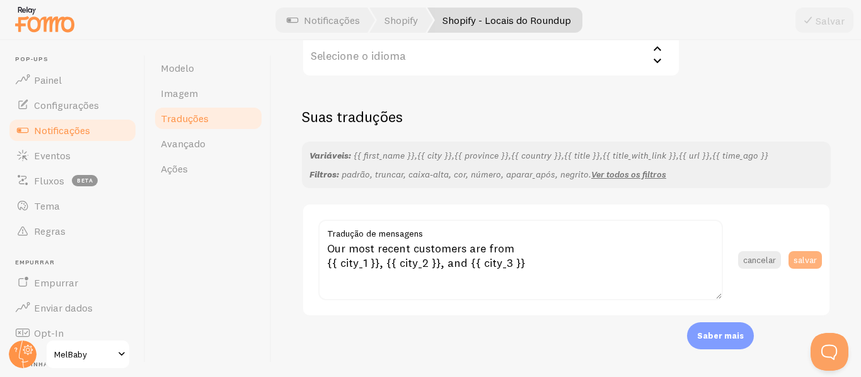
click at [796, 253] on button "salvar" at bounding box center [804, 260] width 33 height 18
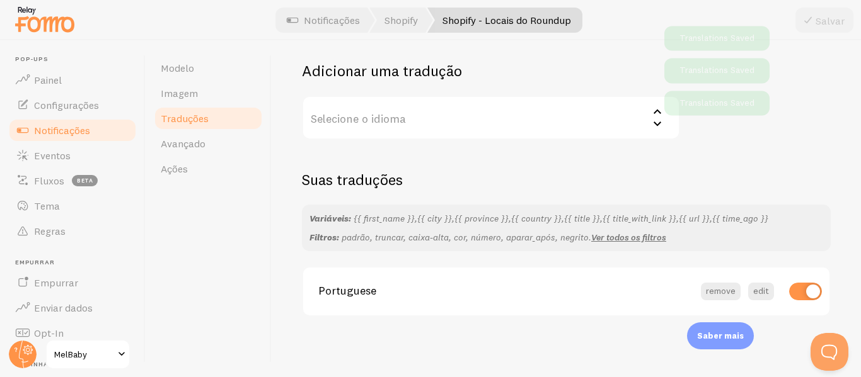
scroll to position [205, 0]
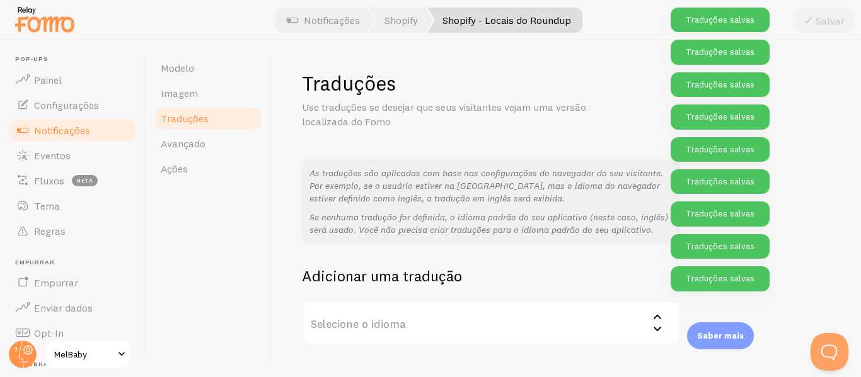
scroll to position [343, 0]
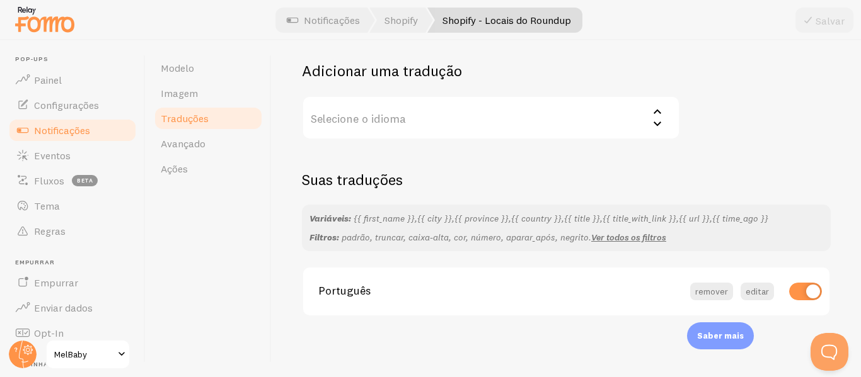
click at [67, 134] on font "Notificações" at bounding box center [62, 130] width 56 height 13
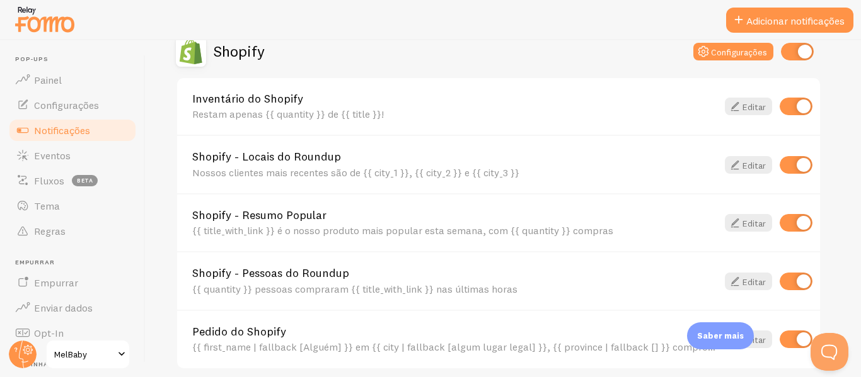
scroll to position [454, 0]
click at [748, 220] on font "Editar" at bounding box center [753, 224] width 23 height 11
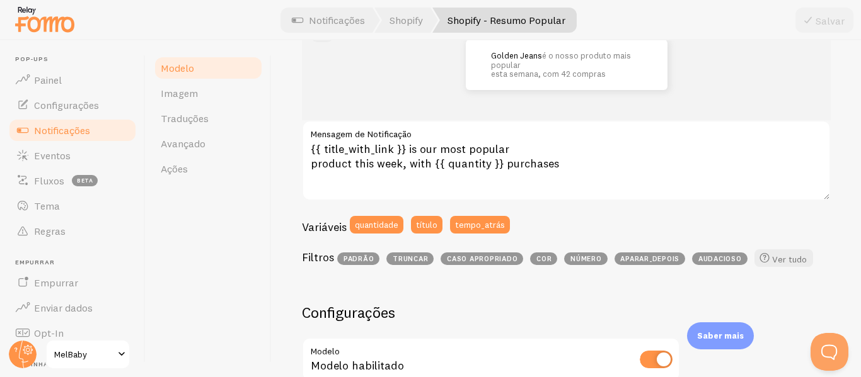
scroll to position [185, 0]
click at [192, 127] on link "Traduções" at bounding box center [208, 118] width 110 height 25
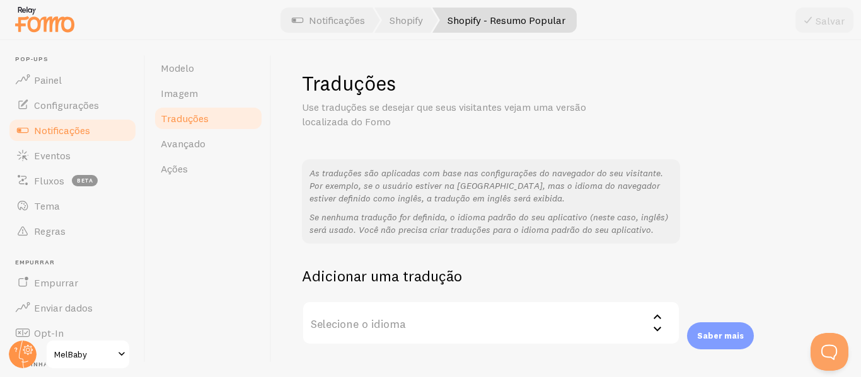
scroll to position [95, 0]
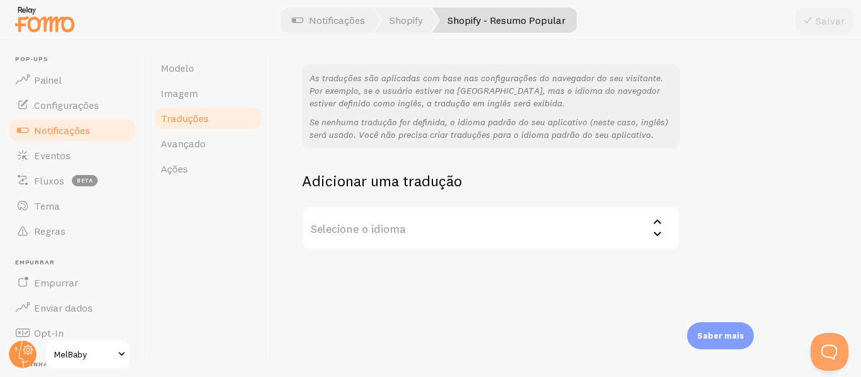
click at [447, 254] on div "Traduções Use traduções se desejar que seus visitantes vejam uma versão localiz…" at bounding box center [566, 208] width 589 height 337
click at [415, 245] on label "Selecione o idioma" at bounding box center [491, 228] width 378 height 44
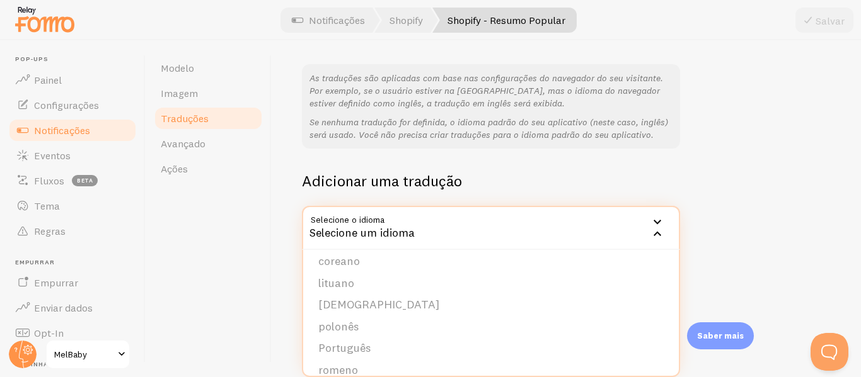
scroll to position [336, 0]
click at [373, 348] on li "Português" at bounding box center [490, 346] width 375 height 22
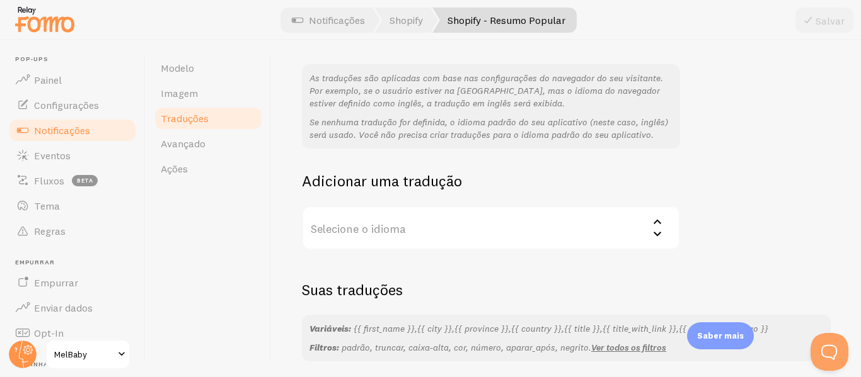
scroll to position [268, 0]
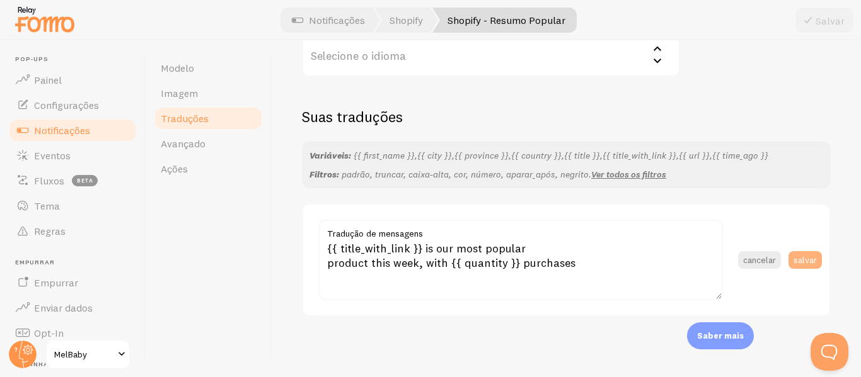
click at [796, 254] on font "salvar" at bounding box center [804, 259] width 23 height 11
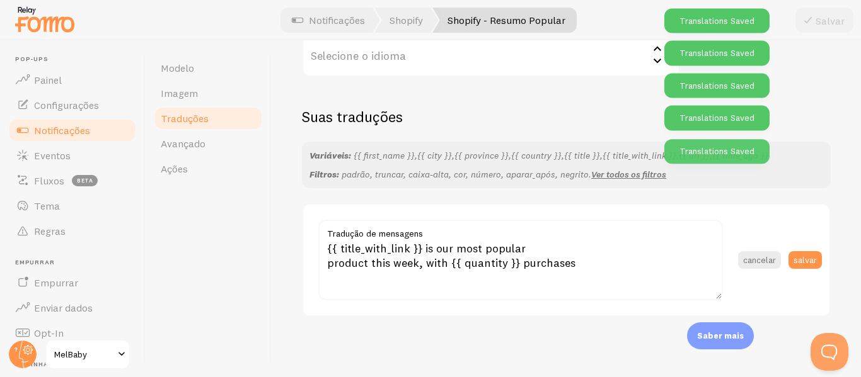
scroll to position [205, 0]
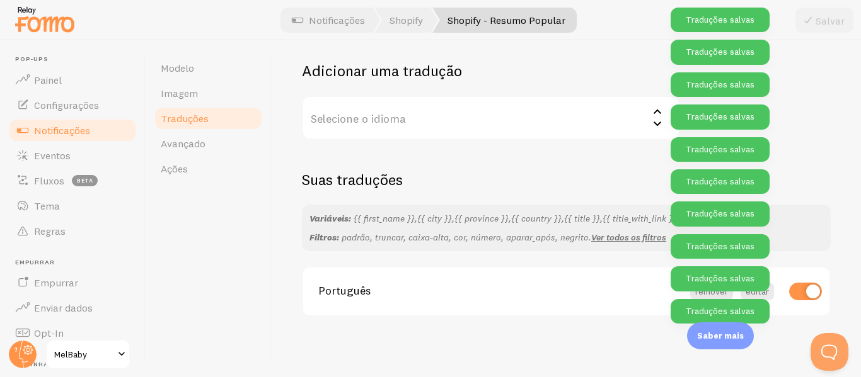
click at [67, 134] on font "Notificações" at bounding box center [62, 130] width 56 height 13
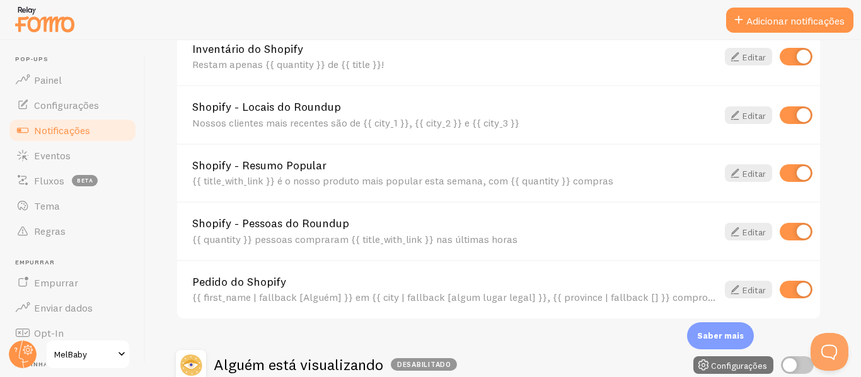
scroll to position [506, 0]
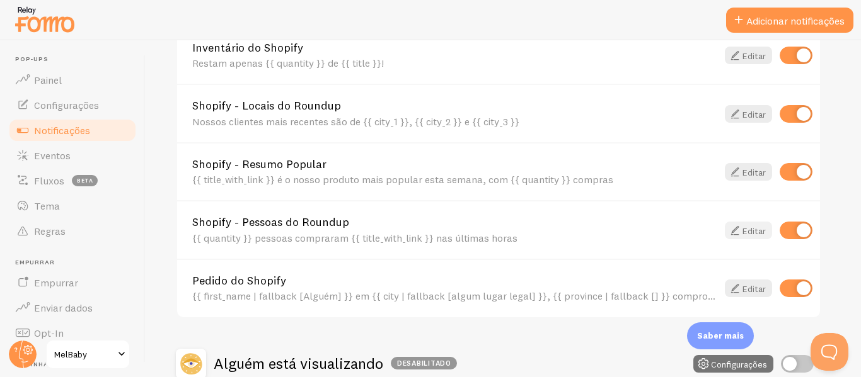
click at [747, 223] on link "Editar" at bounding box center [748, 231] width 47 height 18
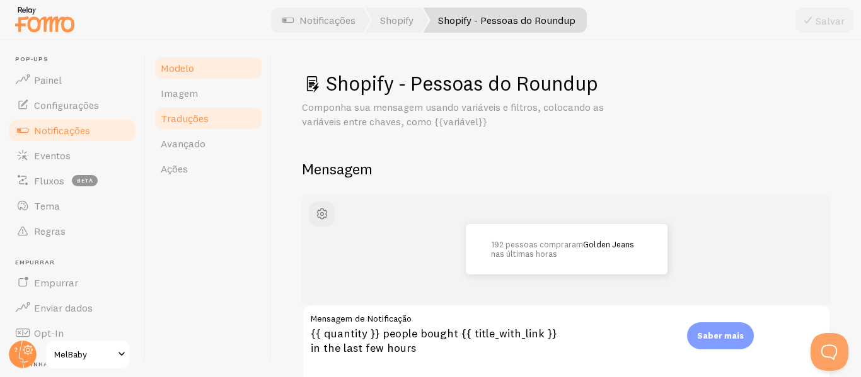
click at [189, 121] on font "Traduções" at bounding box center [185, 118] width 48 height 13
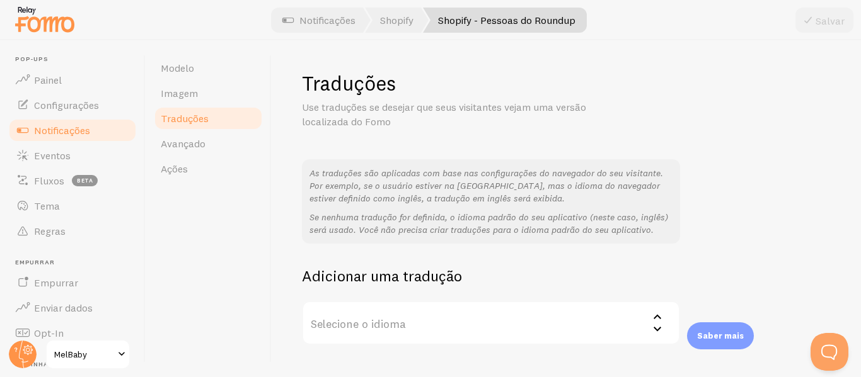
scroll to position [95, 0]
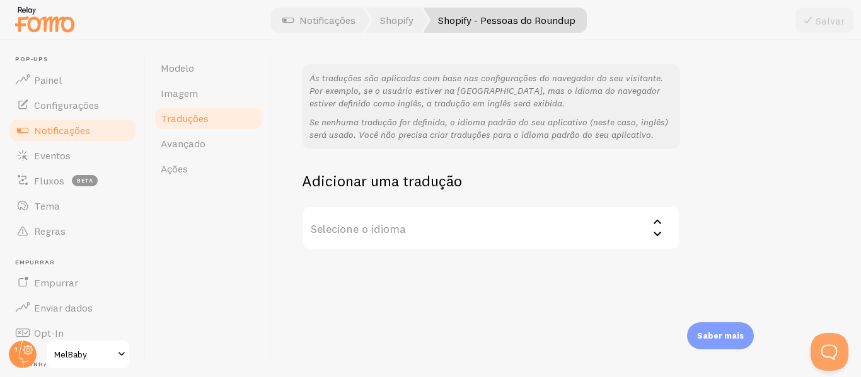
click at [383, 221] on label "Selecione o idioma" at bounding box center [491, 228] width 378 height 44
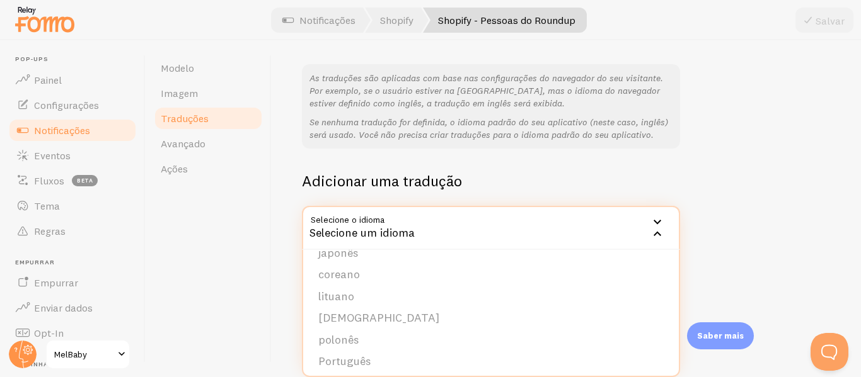
scroll to position [379, 0]
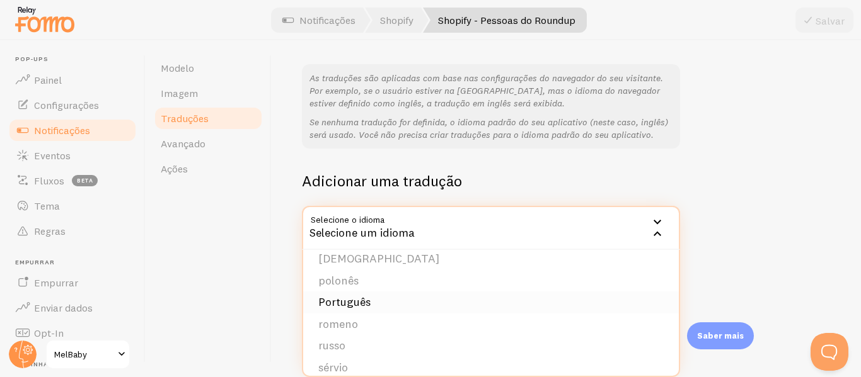
click at [383, 305] on li "Português" at bounding box center [490, 303] width 375 height 22
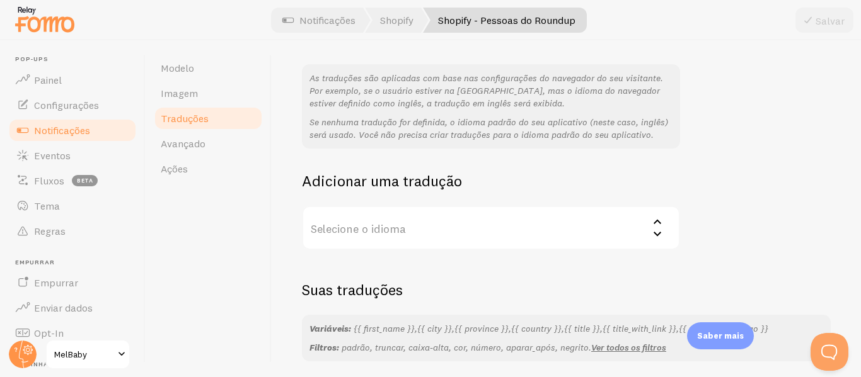
scroll to position [268, 0]
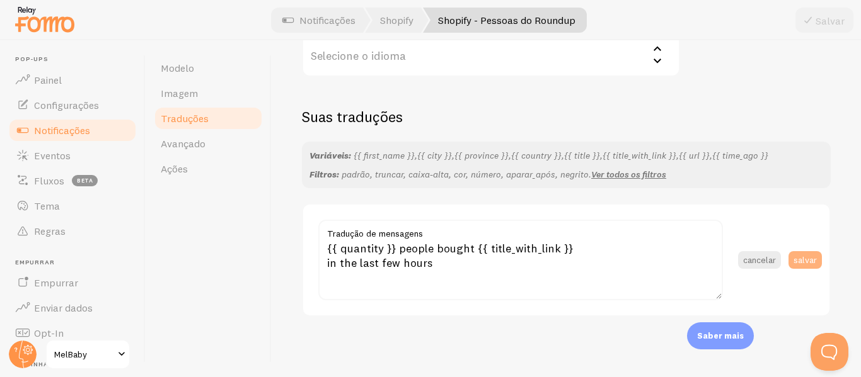
click at [801, 260] on font "salvar" at bounding box center [804, 259] width 23 height 11
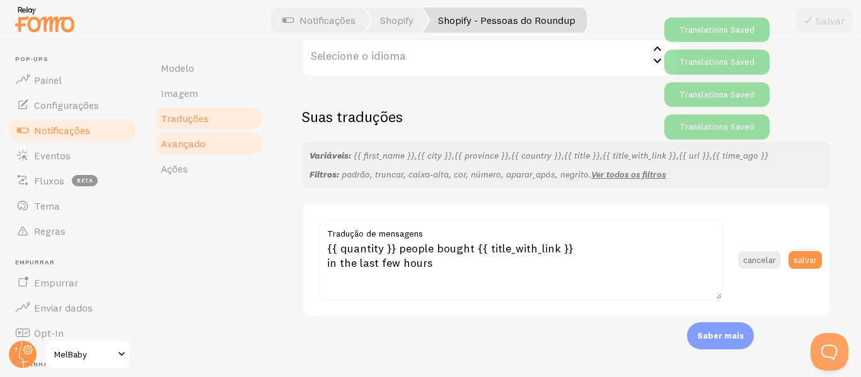
scroll to position [205, 0]
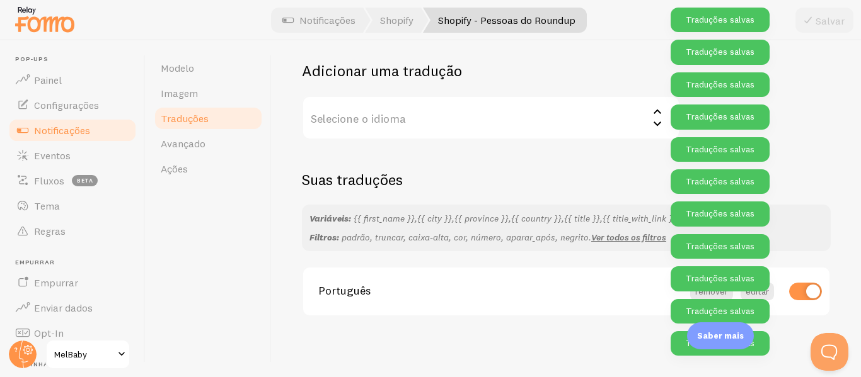
click at [52, 130] on font "Notificações" at bounding box center [62, 130] width 56 height 13
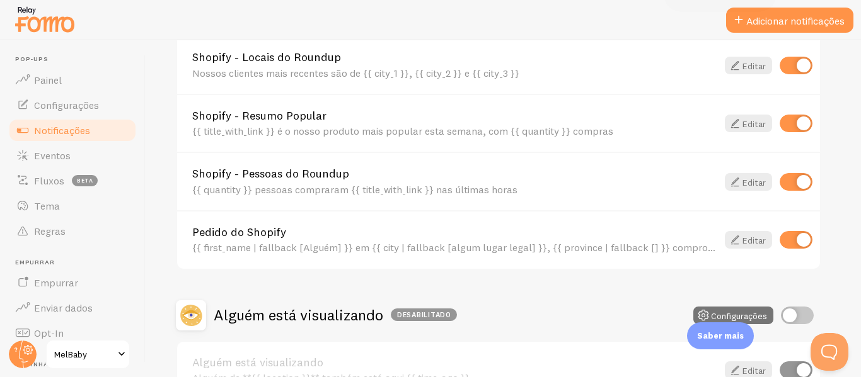
scroll to position [555, 0]
click at [742, 235] on font "Editar" at bounding box center [753, 239] width 23 height 11
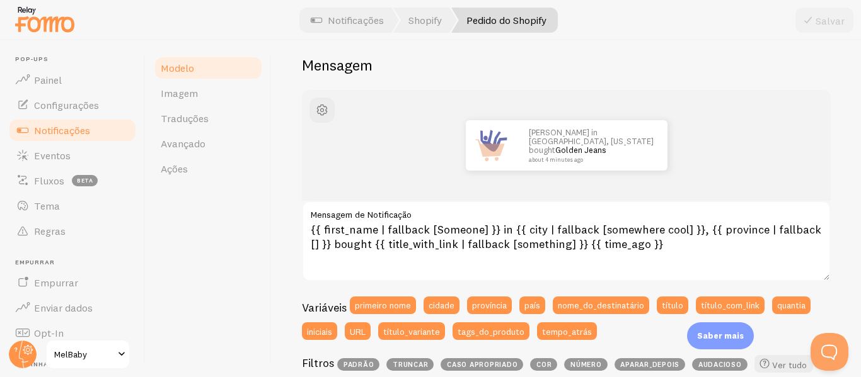
scroll to position [110, 0]
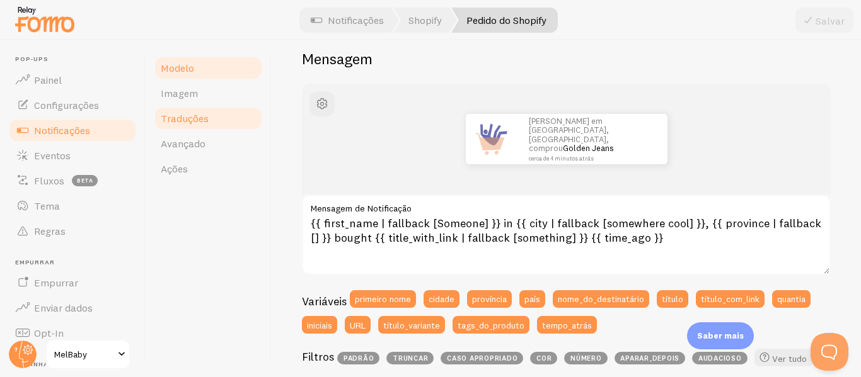
click at [180, 115] on font "Traduções" at bounding box center [185, 118] width 48 height 13
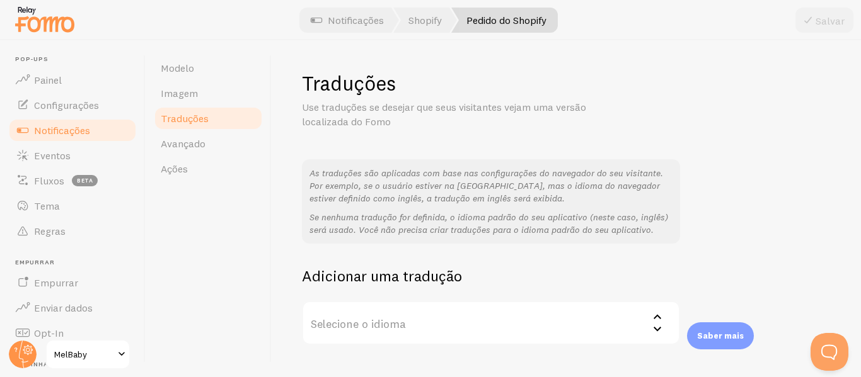
scroll to position [95, 0]
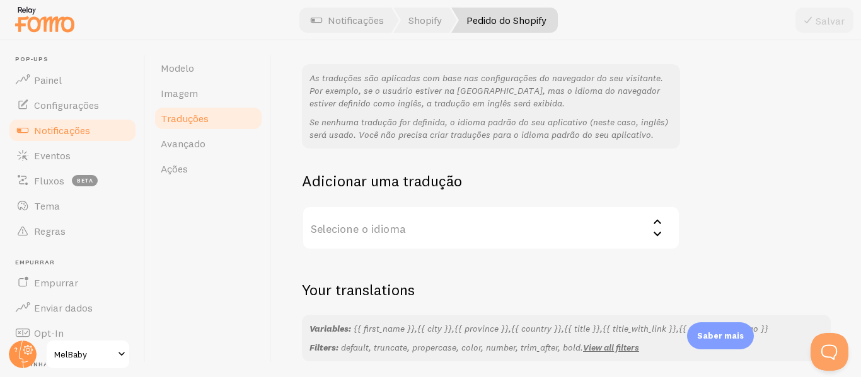
click at [375, 220] on label "Selecione o idioma" at bounding box center [491, 228] width 378 height 44
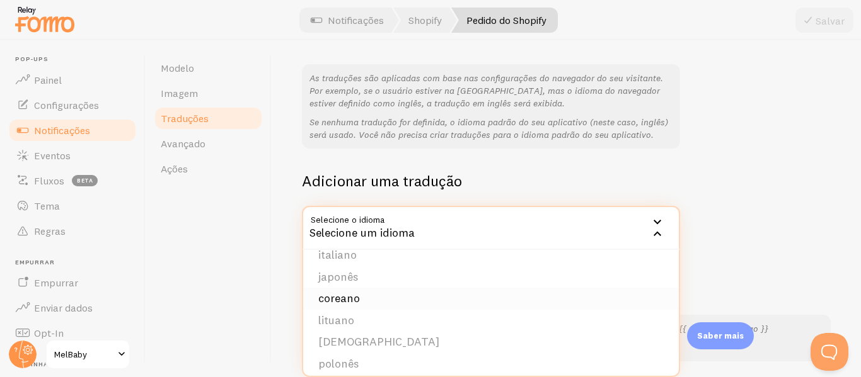
scroll to position [328, 0]
click at [357, 357] on font "Português" at bounding box center [344, 353] width 52 height 14
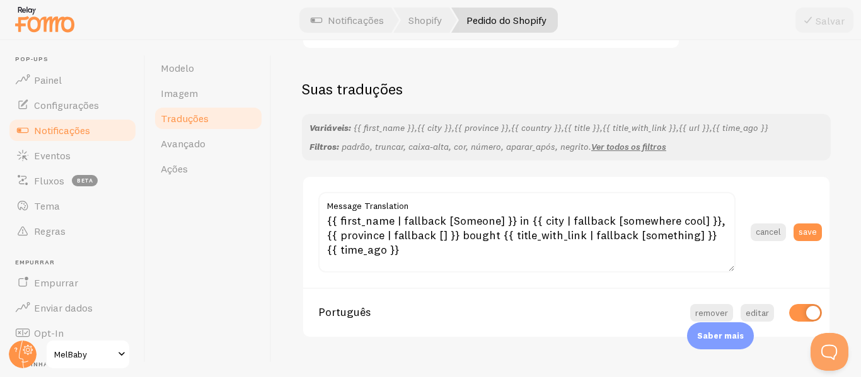
scroll to position [318, 0]
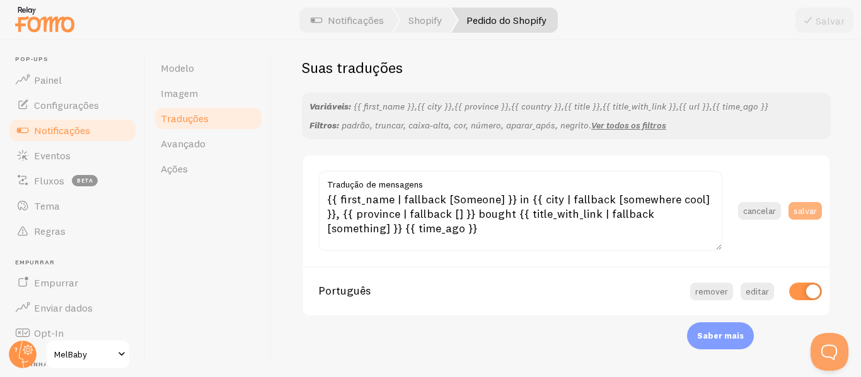
click at [801, 207] on font "salvar" at bounding box center [804, 210] width 23 height 11
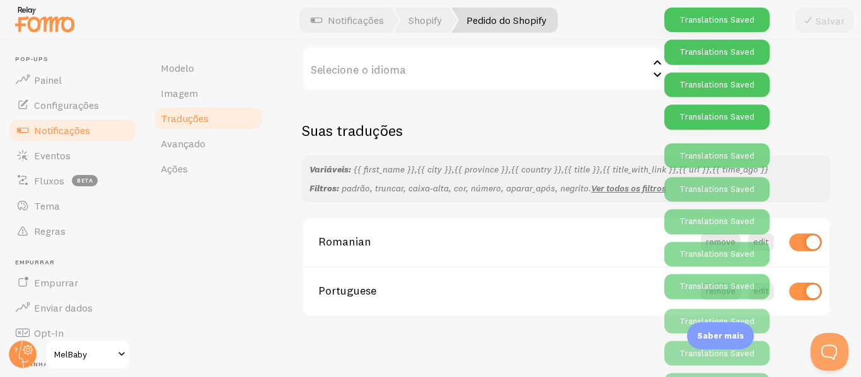
scroll to position [255, 0]
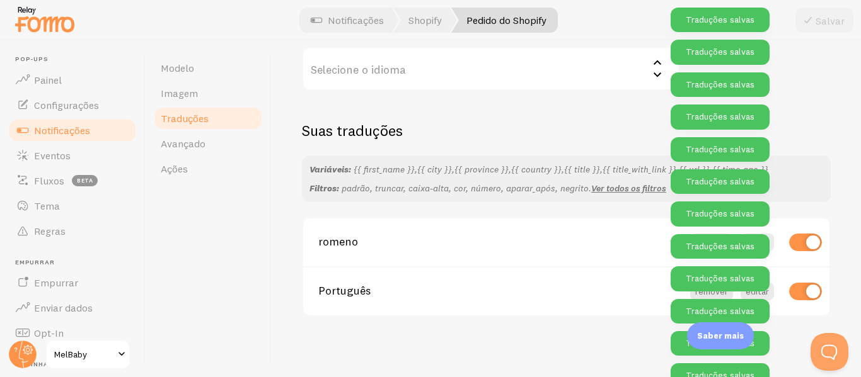
click at [799, 232] on section "romeno remover editar" at bounding box center [566, 243] width 526 height 48
click at [797, 236] on input "checkbox" at bounding box center [805, 243] width 33 height 18
checkbox input "false"
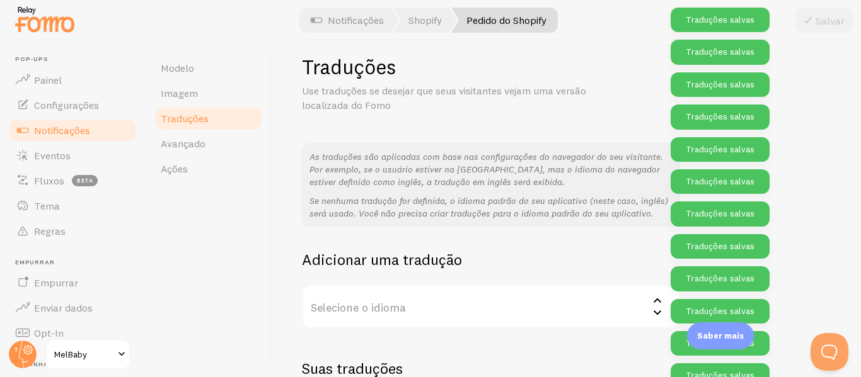
scroll to position [0, 0]
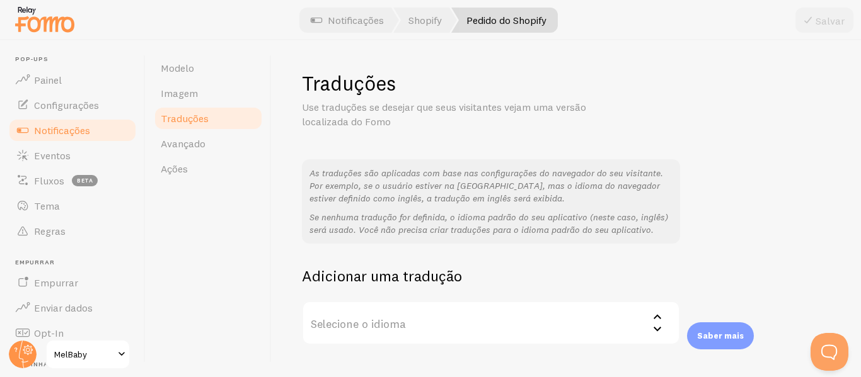
click at [507, 27] on link "Pedido do Shopify" at bounding box center [504, 20] width 106 height 25
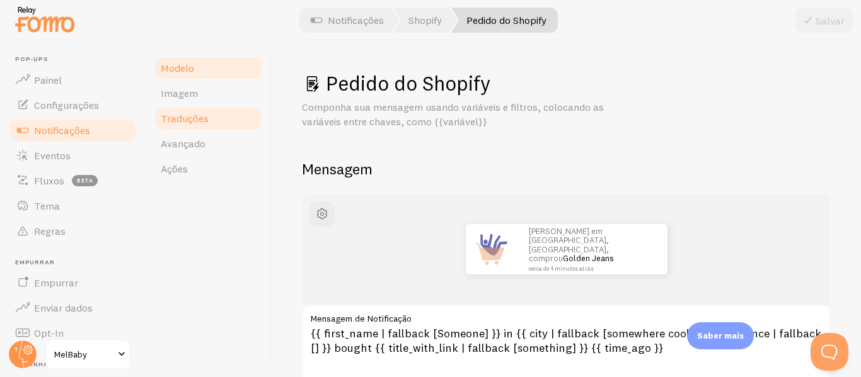
click at [183, 128] on link "Traduções" at bounding box center [208, 118] width 110 height 25
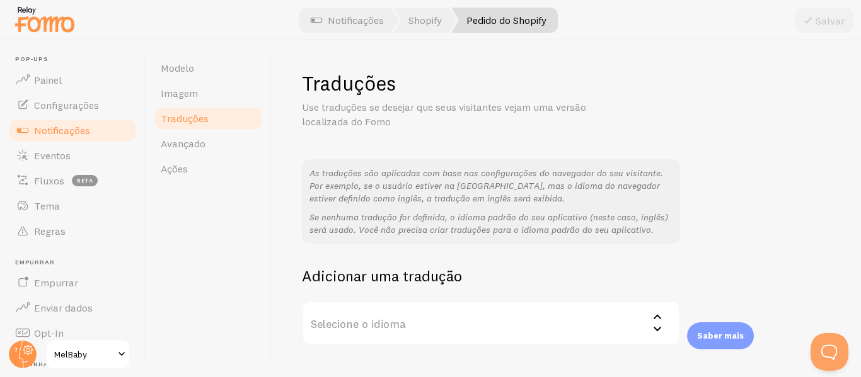
click at [68, 127] on font "Notificações" at bounding box center [62, 130] width 56 height 13
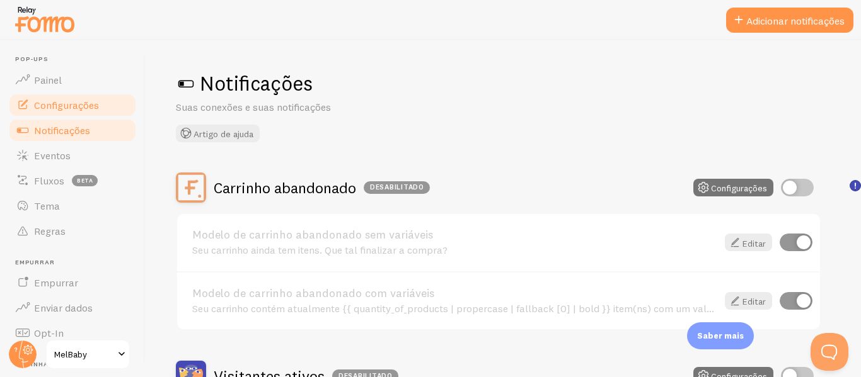
click at [75, 108] on font "Configurações" at bounding box center [66, 105] width 65 height 13
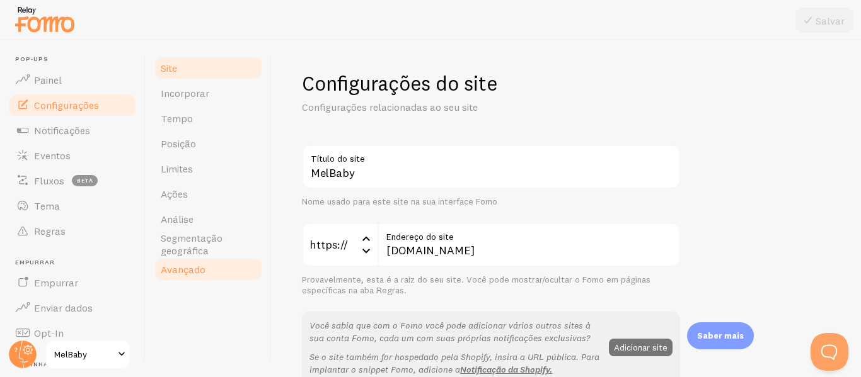
click at [214, 271] on link "Avançado" at bounding box center [208, 269] width 110 height 25
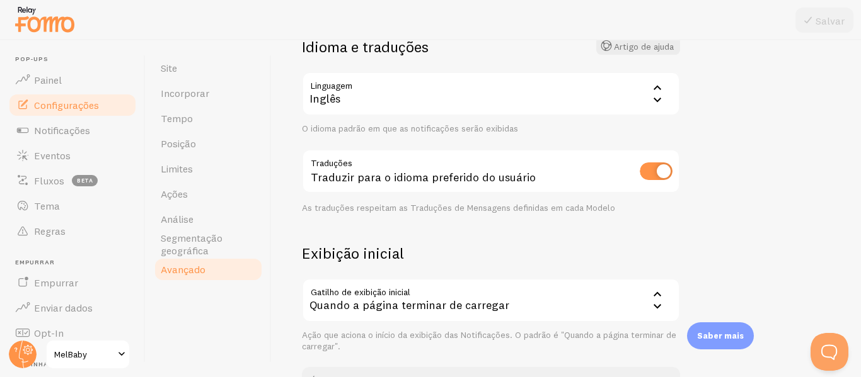
scroll to position [109, 0]
click at [416, 86] on div "Inglês" at bounding box center [491, 93] width 378 height 44
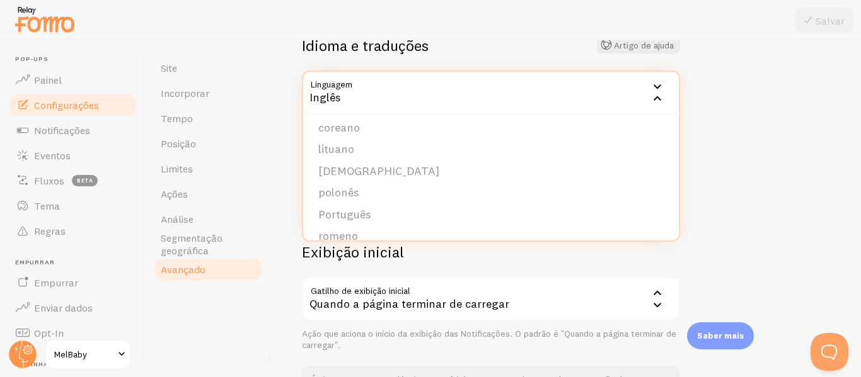
scroll to position [354, 0]
click at [375, 165] on li "norueguês" at bounding box center [490, 170] width 375 height 22
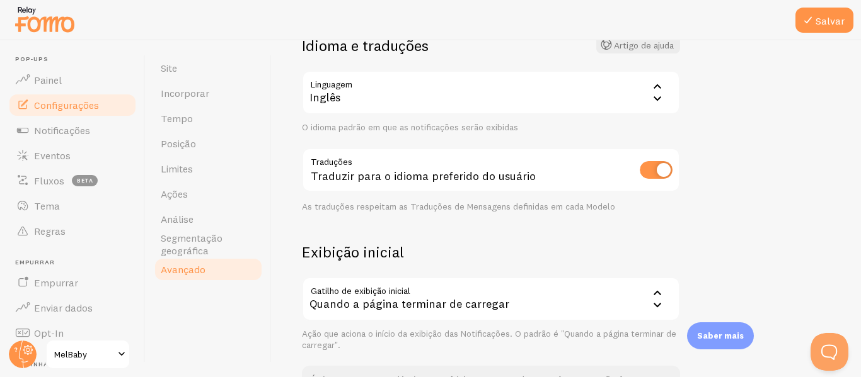
click at [358, 99] on div "Inglês" at bounding box center [491, 93] width 378 height 44
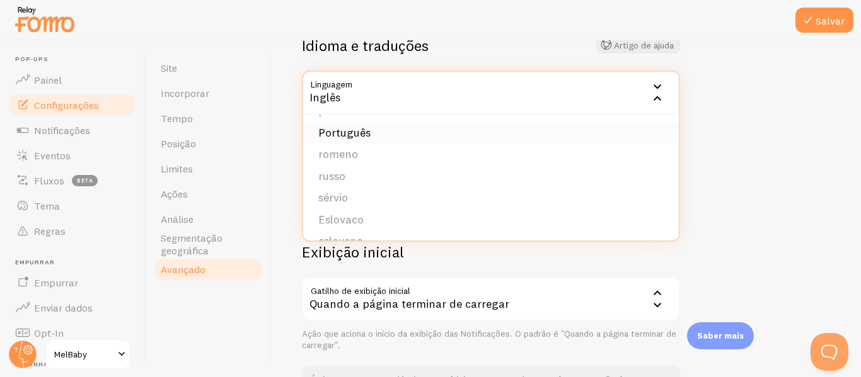
scroll to position [435, 0]
click at [358, 139] on li "Português" at bounding box center [490, 133] width 375 height 22
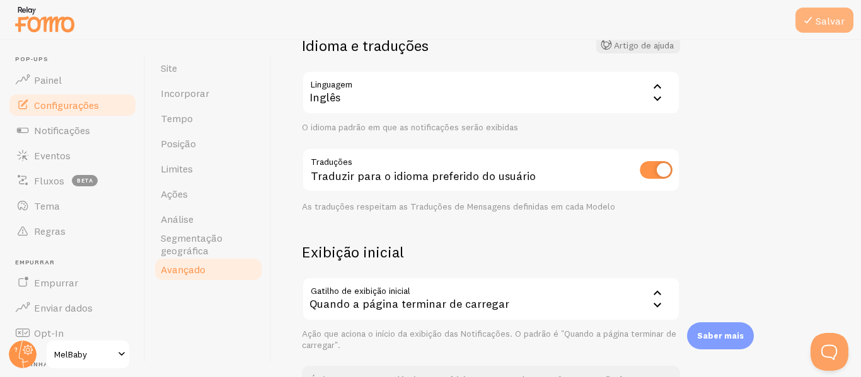
click at [820, 16] on font "Salvar" at bounding box center [829, 20] width 29 height 13
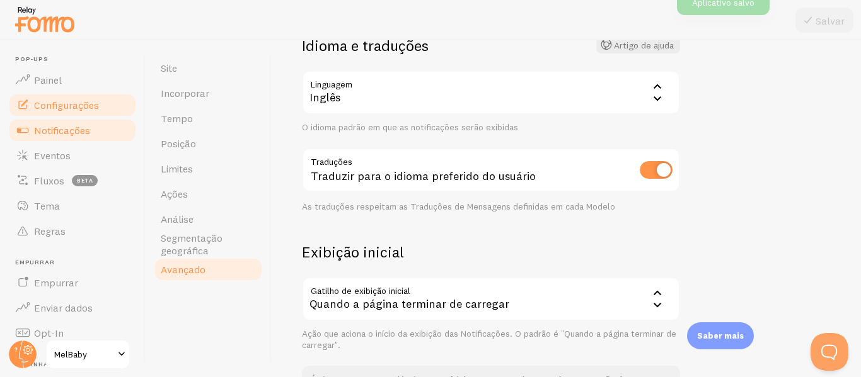
click at [69, 130] on font "Notificações" at bounding box center [62, 130] width 56 height 13
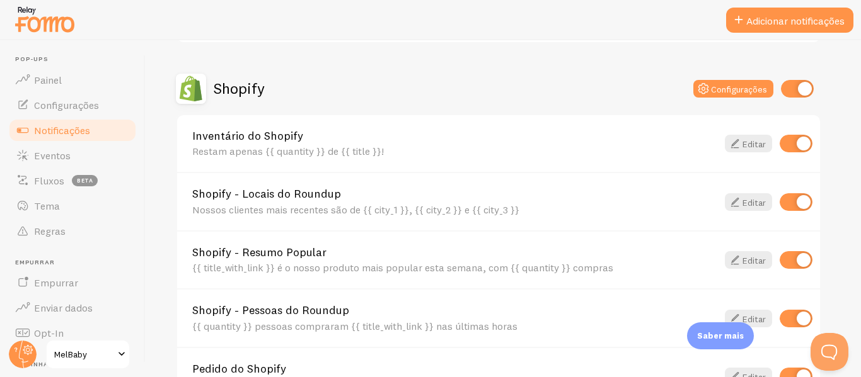
scroll to position [418, 0]
click at [757, 147] on font "Editar" at bounding box center [753, 143] width 23 height 11
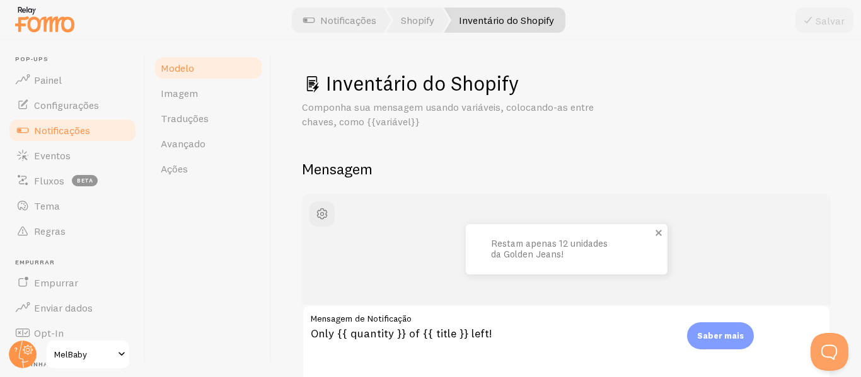
click at [529, 238] on font "Restam apenas 12 unidades da Golden Jeans!" at bounding box center [549, 249] width 117 height 23
click at [530, 249] on font "Restam apenas 12 unidades da Golden Jeans!" at bounding box center [549, 249] width 117 height 23
click at [534, 241] on font "Restam apenas 12 unidades da Golden Jeans!" at bounding box center [549, 249] width 117 height 23
click at [172, 110] on link "Traduções" at bounding box center [208, 118] width 110 height 25
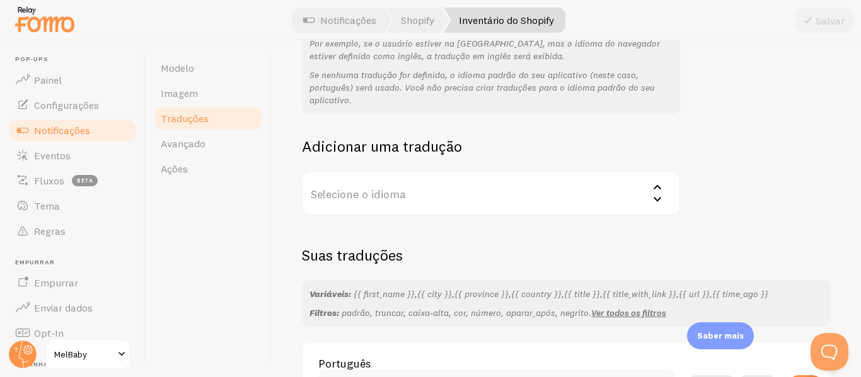
scroll to position [252, 0]
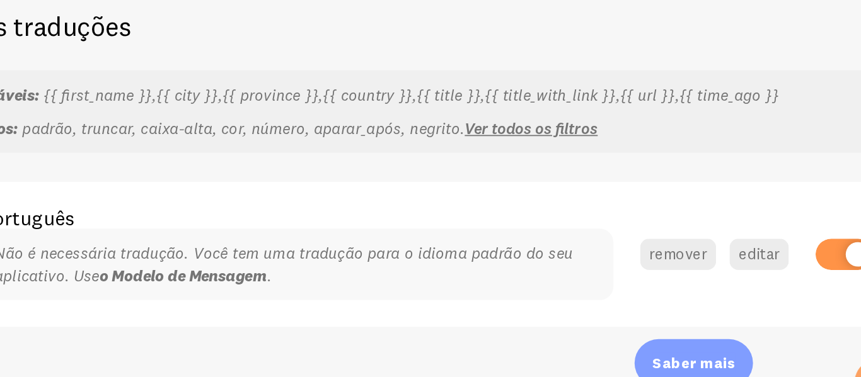
click at [465, 289] on font "o Modelo de Mensagem" at bounding box center [432, 286] width 95 height 11
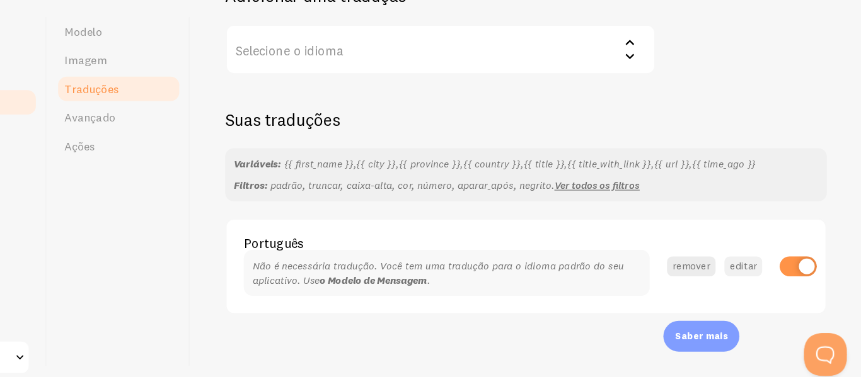
click at [745, 275] on font "editar" at bounding box center [756, 273] width 23 height 11
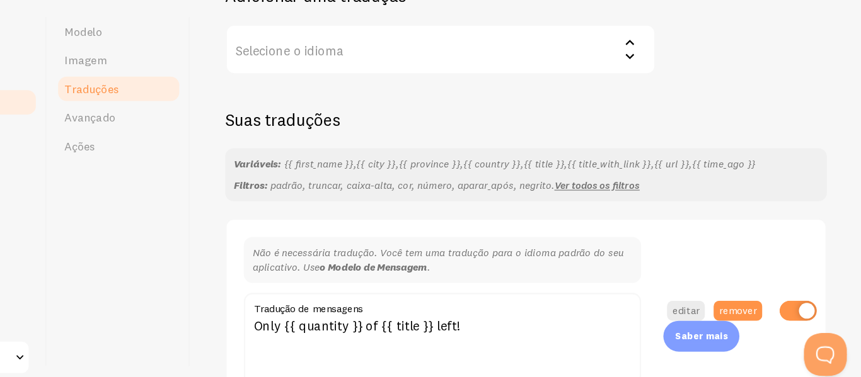
scroll to position [330, 0]
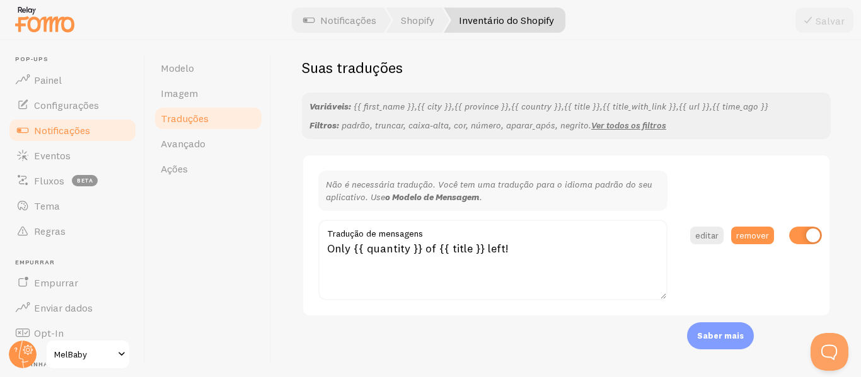
click at [57, 137] on link "Notificações" at bounding box center [73, 130] width 130 height 25
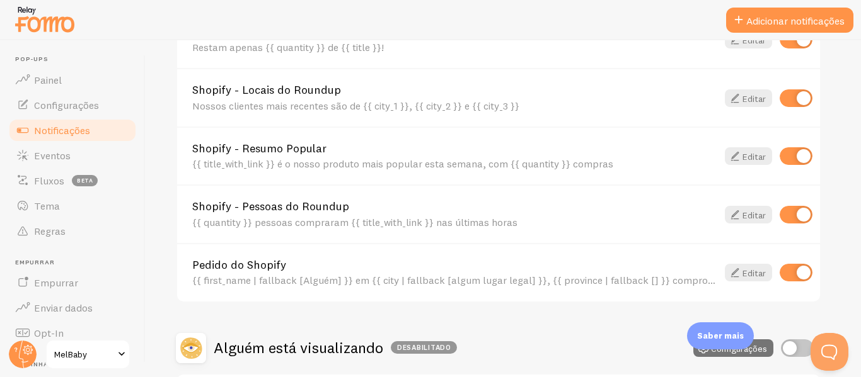
scroll to position [522, 0]
click at [745, 262] on div "Pedido do Shopify {{ first_name | fallback [Alguém] }} em {{ city | fallback [a…" at bounding box center [498, 272] width 643 height 59
click at [745, 268] on font "Editar" at bounding box center [753, 272] width 23 height 11
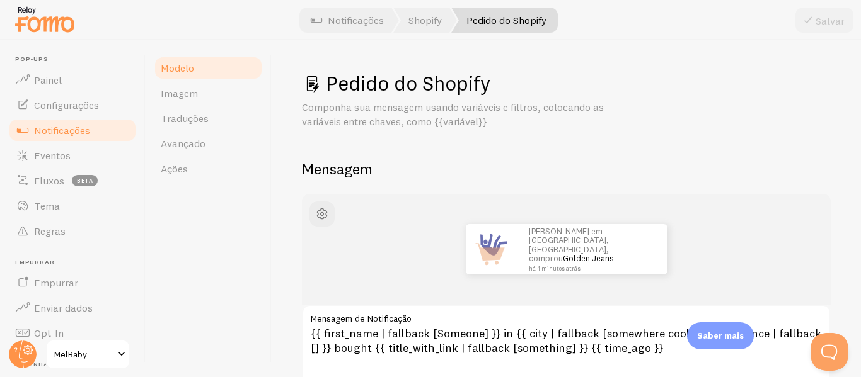
scroll to position [55, 0]
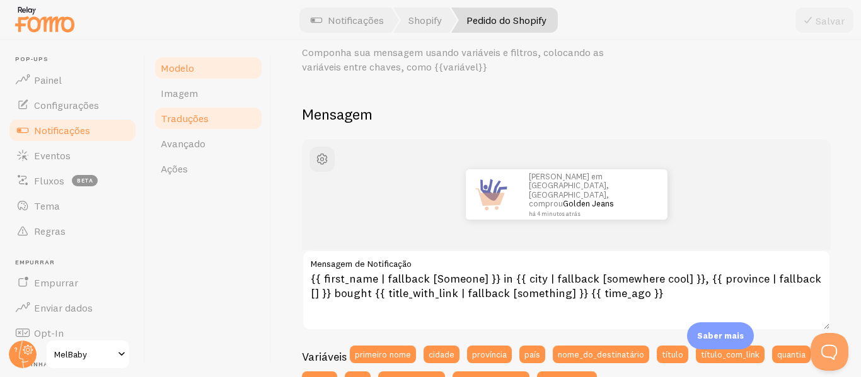
click at [183, 120] on font "Traduções" at bounding box center [185, 118] width 48 height 13
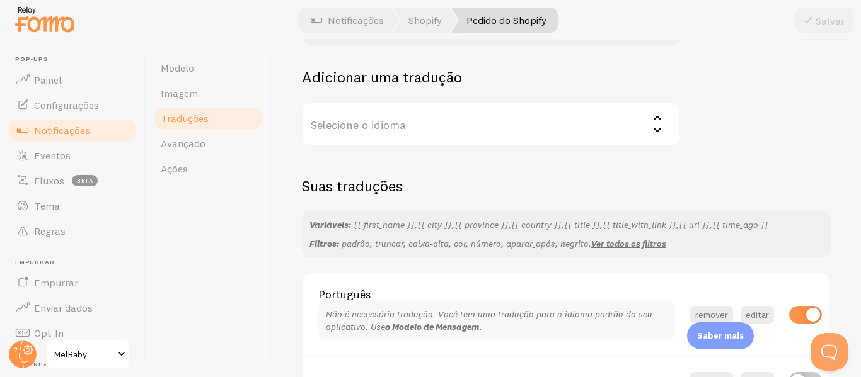
scroll to position [301, 0]
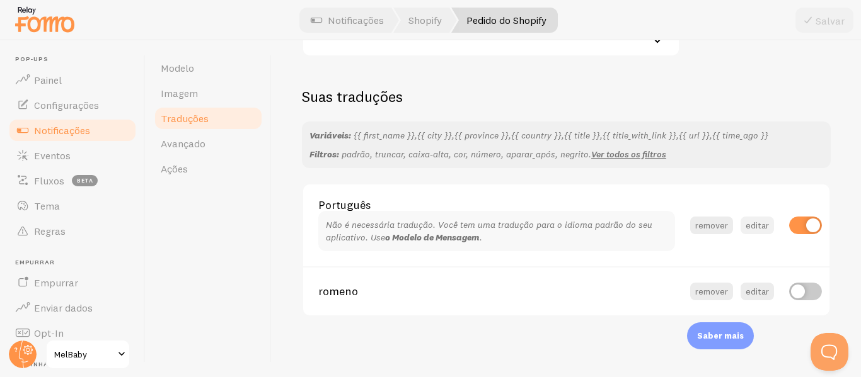
click at [752, 225] on font "editar" at bounding box center [756, 224] width 23 height 11
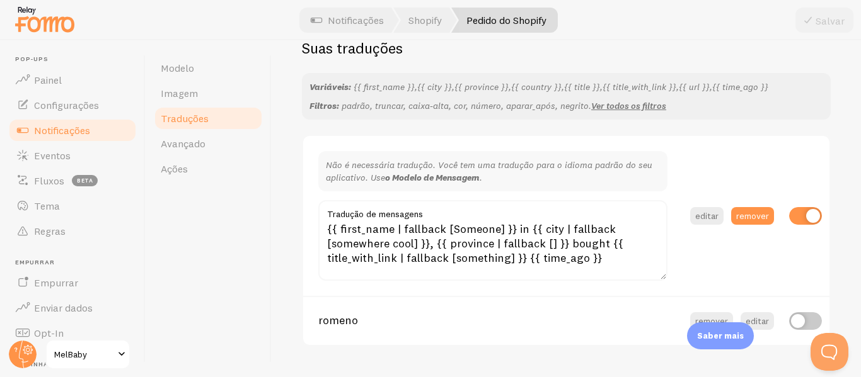
scroll to position [350, 0]
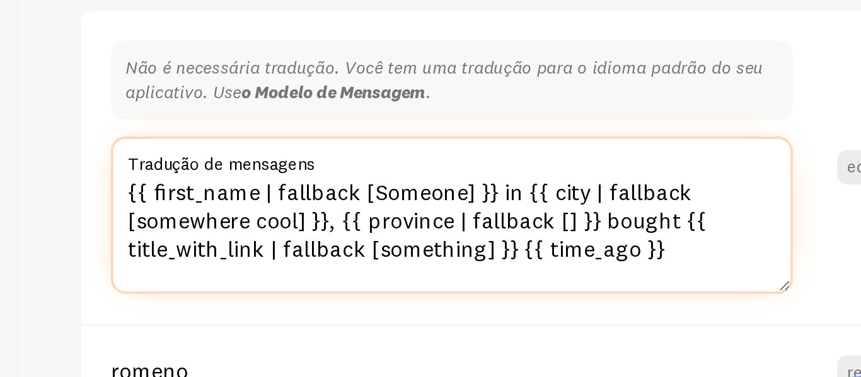
click at [559, 258] on textarea "{{ first_name | fallback [Someone] }} in {{ city | fallback [somewhere cool] }}…" at bounding box center [492, 240] width 349 height 81
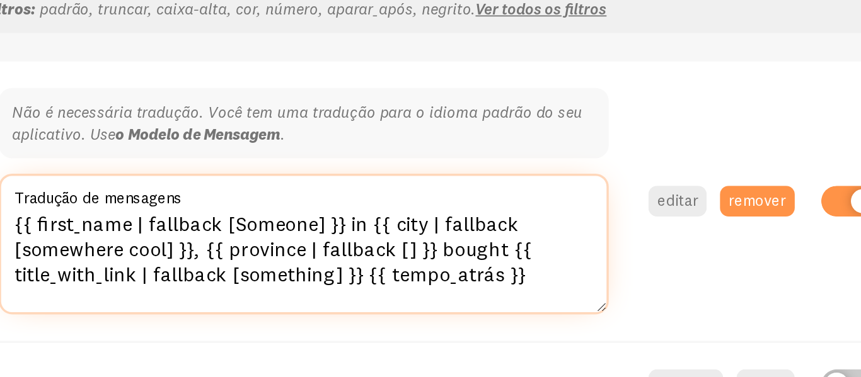
type textarea "{{ first_name | fallback [Someone] }} in {{ city | fallback [somewhere cool] }}…"
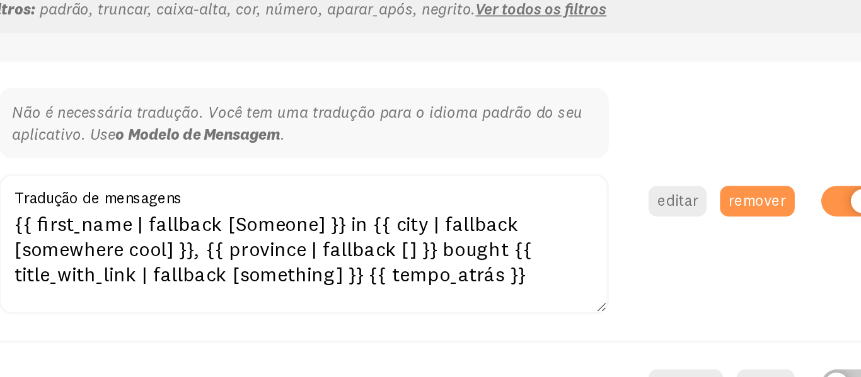
click at [719, 243] on section "Não é necessária tradução. Você tem uma tradução para o idioma padrão do seu ap…" at bounding box center [566, 215] width 526 height 160
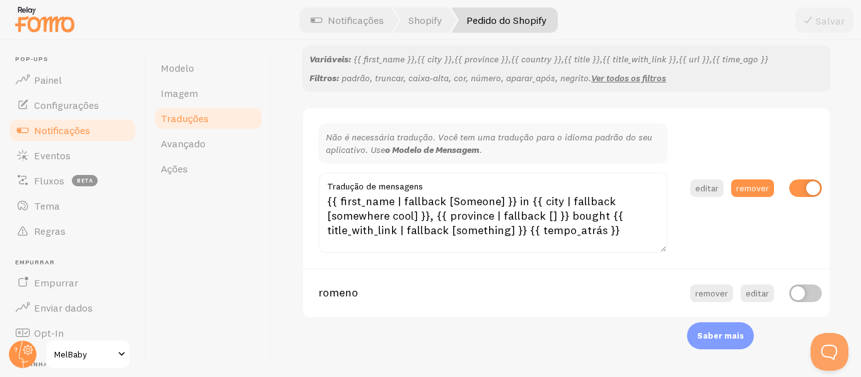
scroll to position [378, 0]
click at [702, 290] on font "remover" at bounding box center [711, 292] width 33 height 11
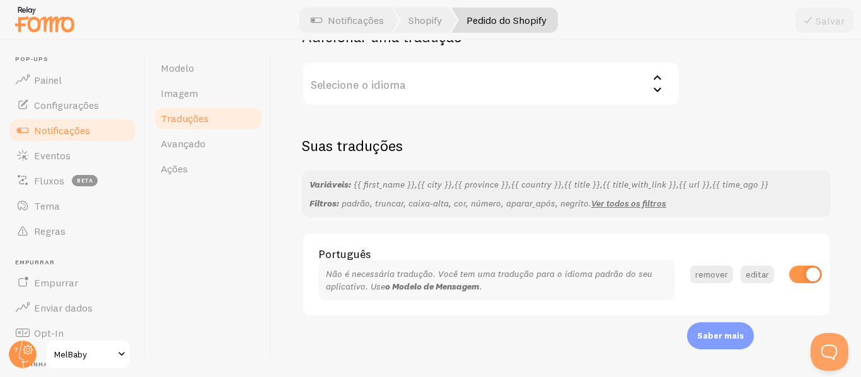
scroll to position [0, 0]
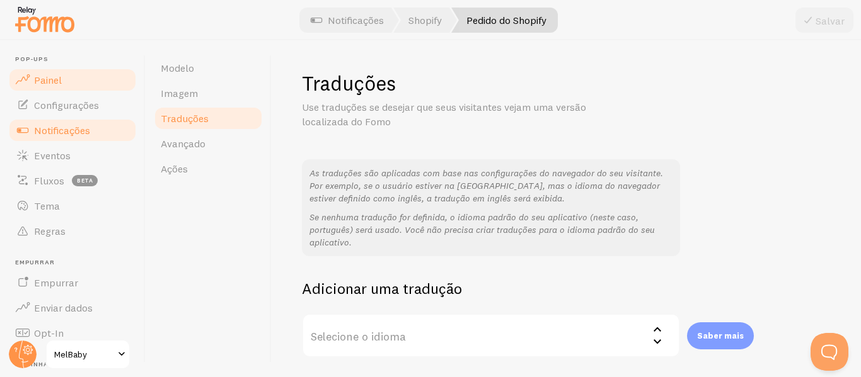
click at [52, 82] on font "Painel" at bounding box center [48, 80] width 28 height 13
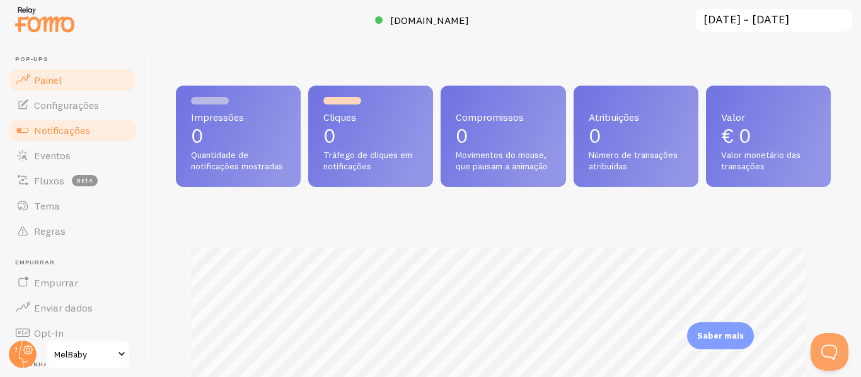
click at [63, 129] on font "Notificações" at bounding box center [62, 130] width 56 height 13
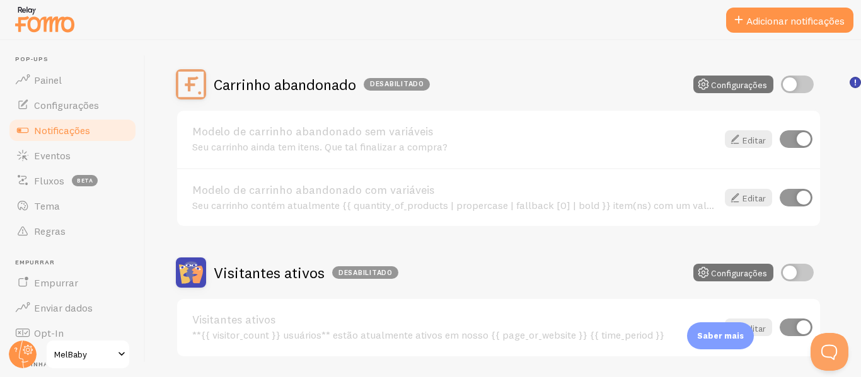
scroll to position [40, 0]
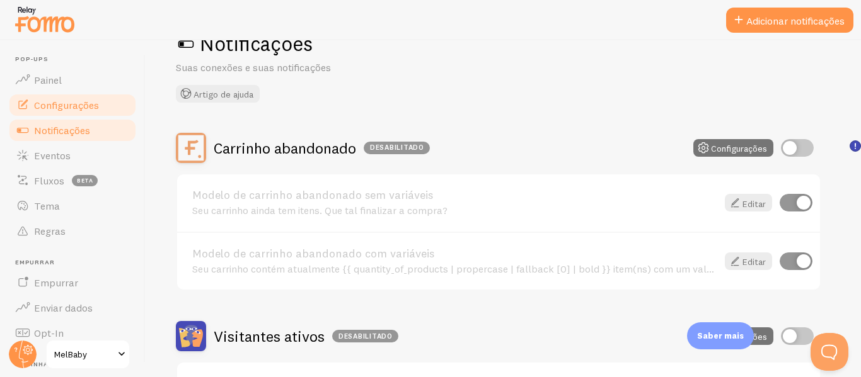
click at [81, 94] on link "Configurações" at bounding box center [73, 105] width 130 height 25
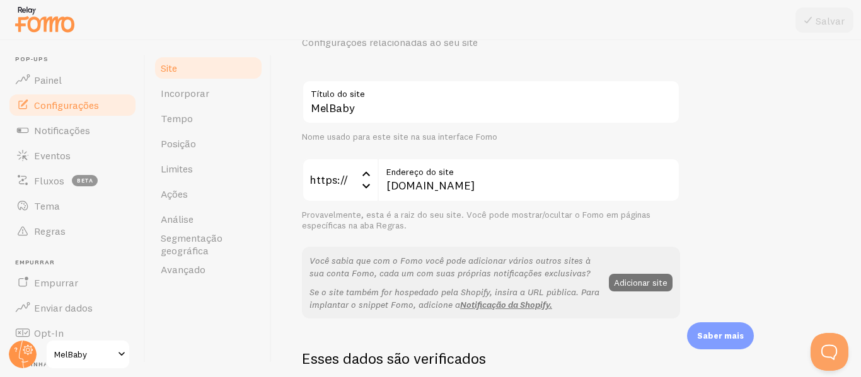
scroll to position [66, 0]
click at [202, 269] on font "Avançado" at bounding box center [183, 269] width 45 height 13
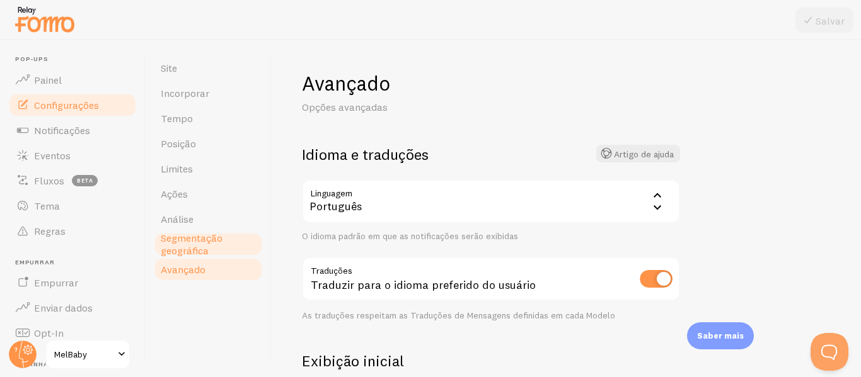
click at [186, 240] on font "Segmentação geográfica" at bounding box center [192, 244] width 62 height 25
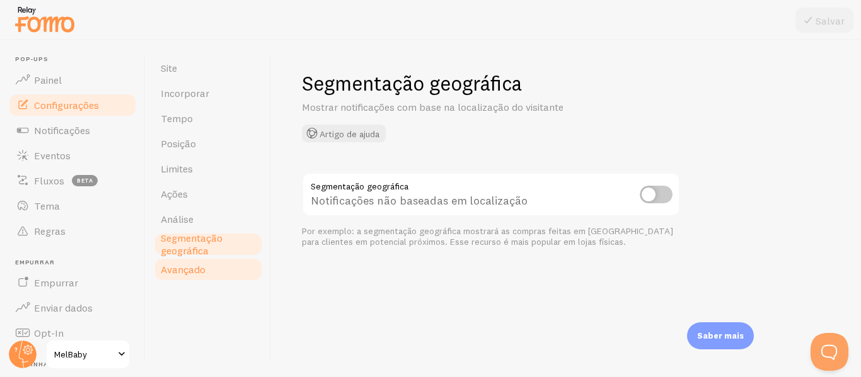
click at [188, 272] on font "Avançado" at bounding box center [183, 269] width 45 height 13
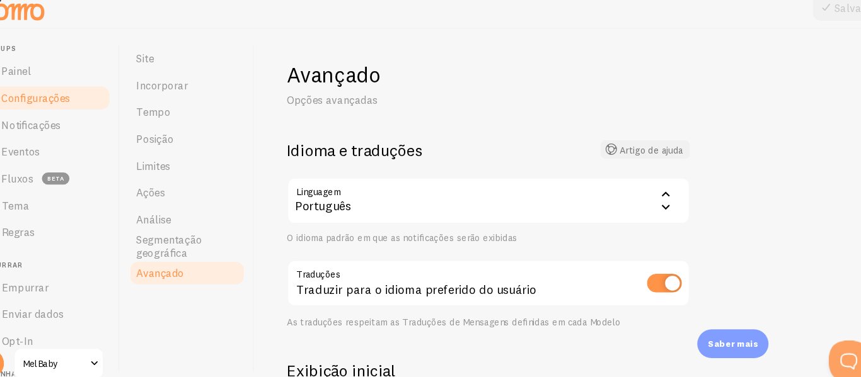
click at [660, 151] on font "Artigo de ajuda" at bounding box center [644, 154] width 60 height 11
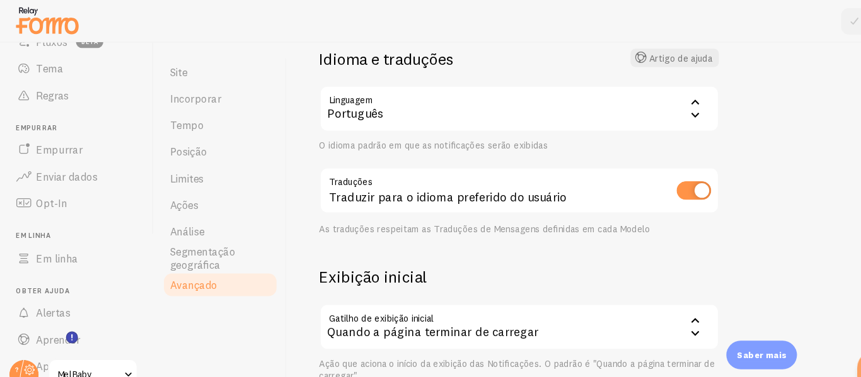
scroll to position [98, 0]
click at [647, 183] on input "checkbox" at bounding box center [655, 181] width 33 height 18
checkbox input "false"
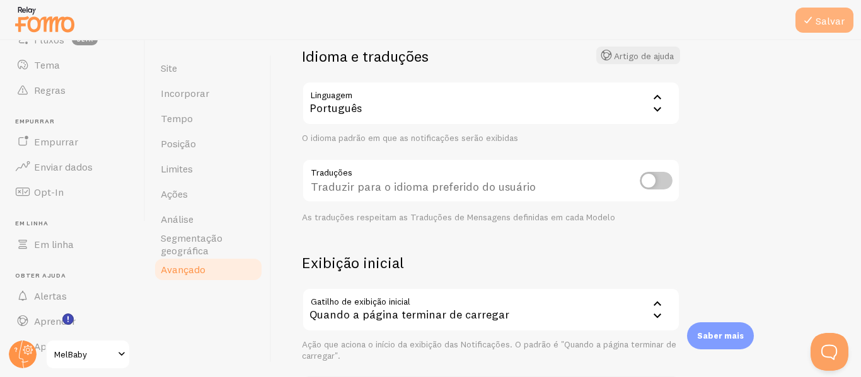
click at [828, 20] on font "Salvar" at bounding box center [829, 20] width 29 height 13
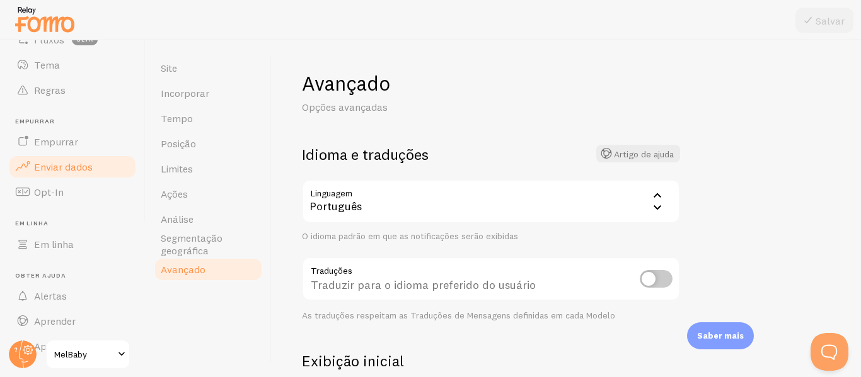
scroll to position [0, 0]
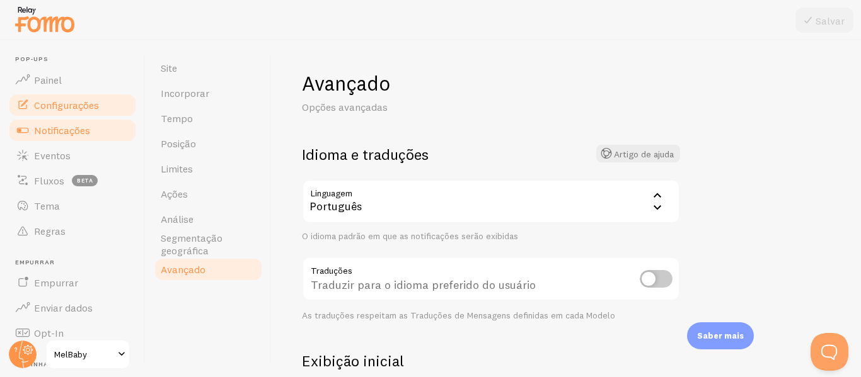
click at [58, 135] on font "Notificações" at bounding box center [62, 130] width 56 height 13
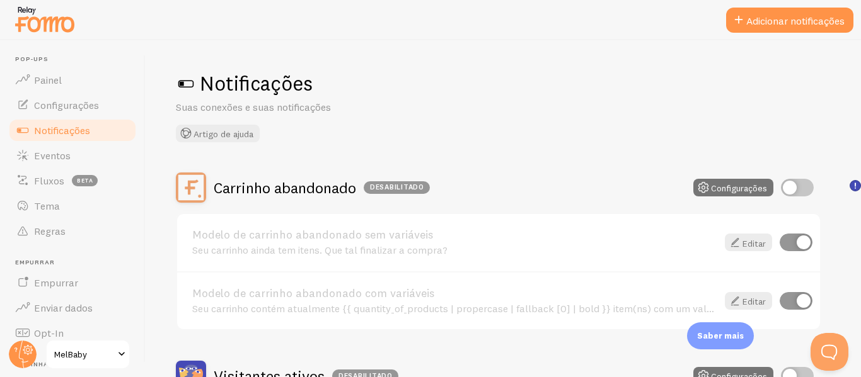
scroll to position [1, 0]
click at [51, 85] on font "Painel" at bounding box center [48, 80] width 28 height 13
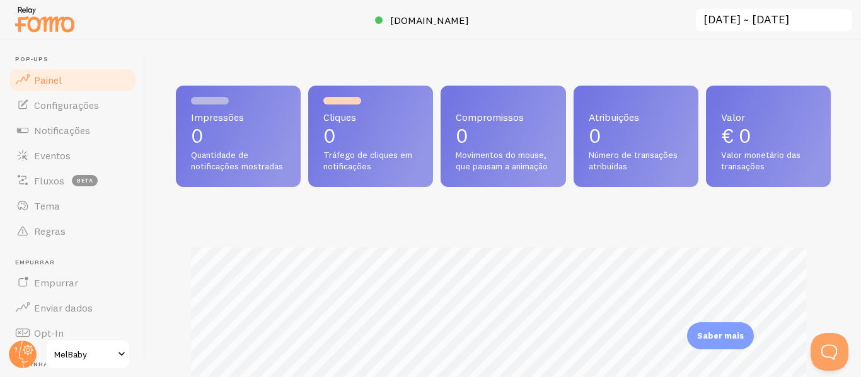
scroll to position [1, 0]
click at [40, 29] on img at bounding box center [44, 19] width 63 height 32
click at [74, 205] on link "Tema" at bounding box center [73, 205] width 130 height 25
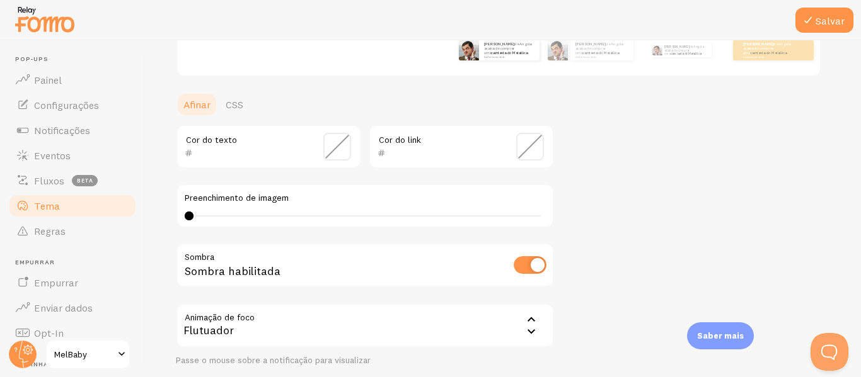
scroll to position [251, 0]
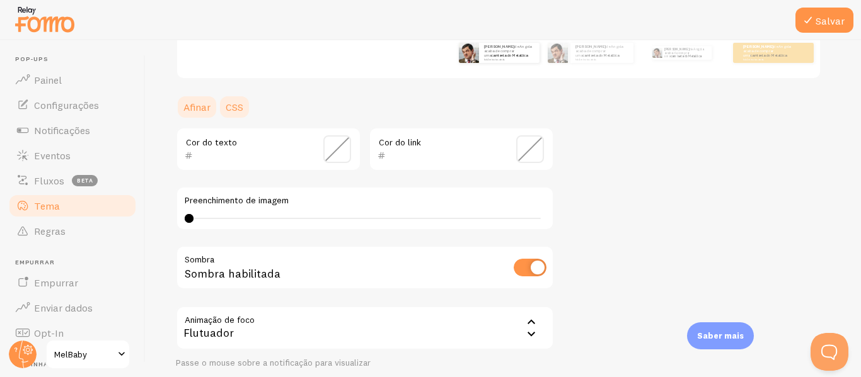
click at [239, 106] on font "CSS" at bounding box center [235, 107] width 18 height 13
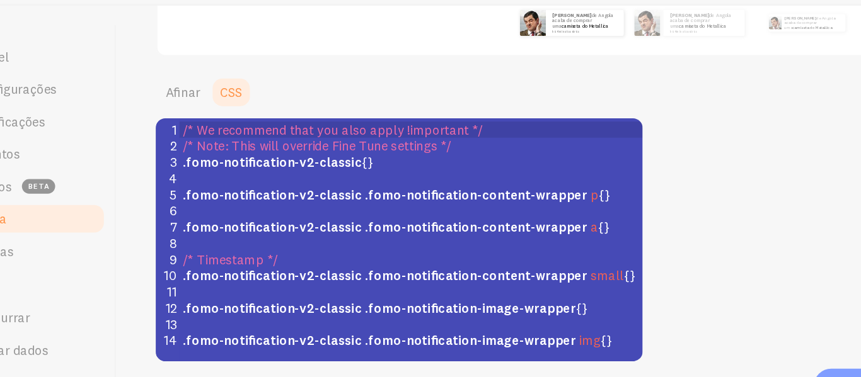
click at [209, 121] on section "Afinar CSS Cor do texto Cor do link Preenchimento de imagem 0 0 - indefinido So…" at bounding box center [365, 206] width 378 height 222
click at [201, 112] on font "Afinar" at bounding box center [196, 107] width 27 height 13
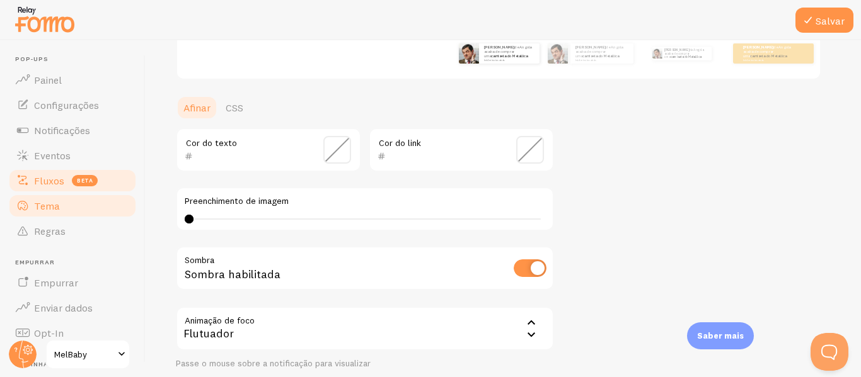
click at [47, 185] on font "Fluxos" at bounding box center [49, 181] width 30 height 13
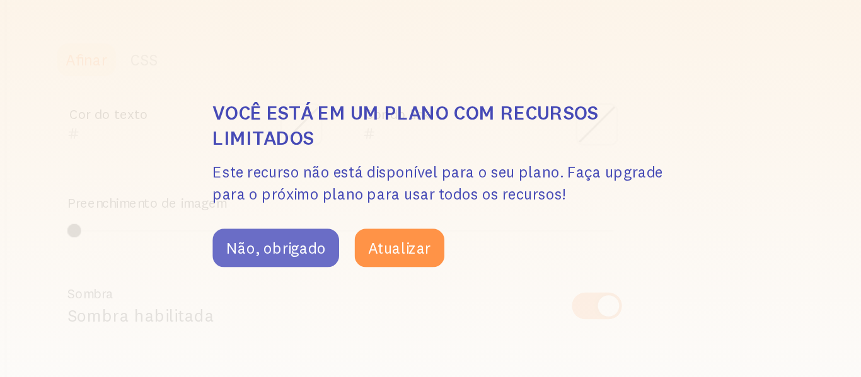
click at [336, 237] on button "Não, obrigado" at bounding box center [320, 230] width 83 height 25
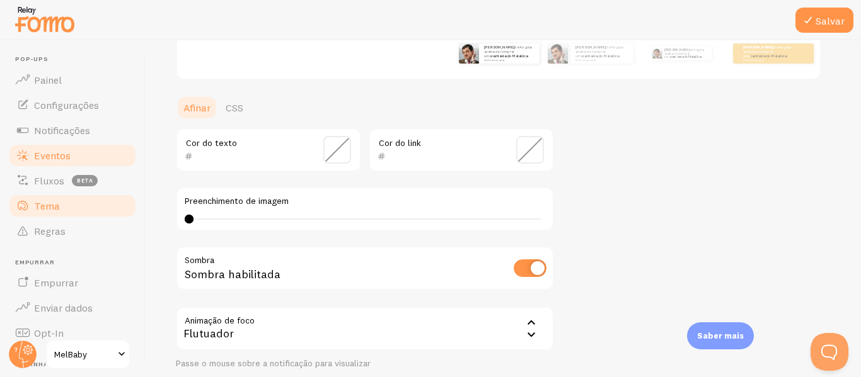
click at [55, 147] on link "Eventos" at bounding box center [73, 155] width 130 height 25
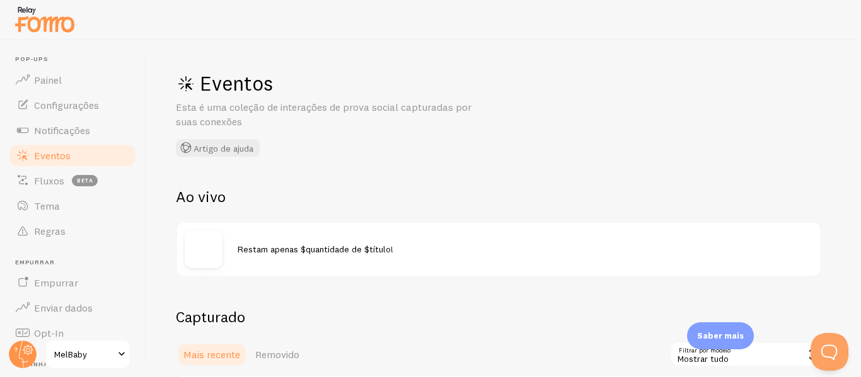
scroll to position [1, 0]
click at [77, 137] on link "Notificações" at bounding box center [73, 130] width 130 height 25
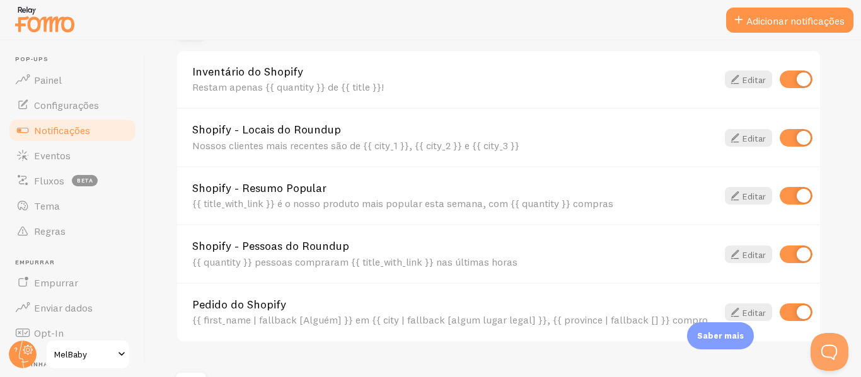
scroll to position [489, 0]
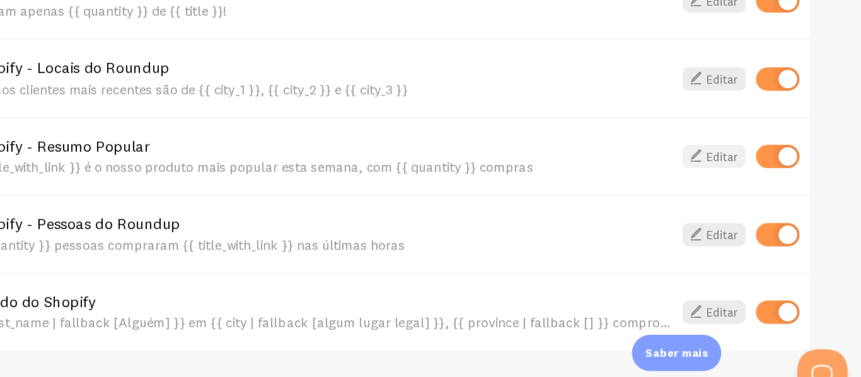
click at [742, 193] on font "Editar" at bounding box center [753, 189] width 23 height 11
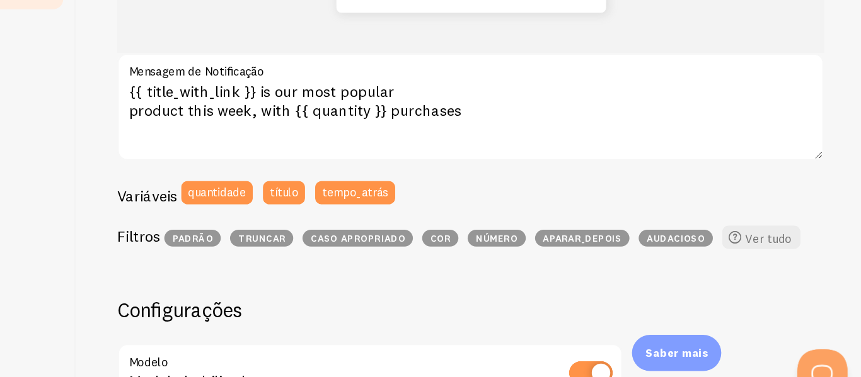
scroll to position [194, 0]
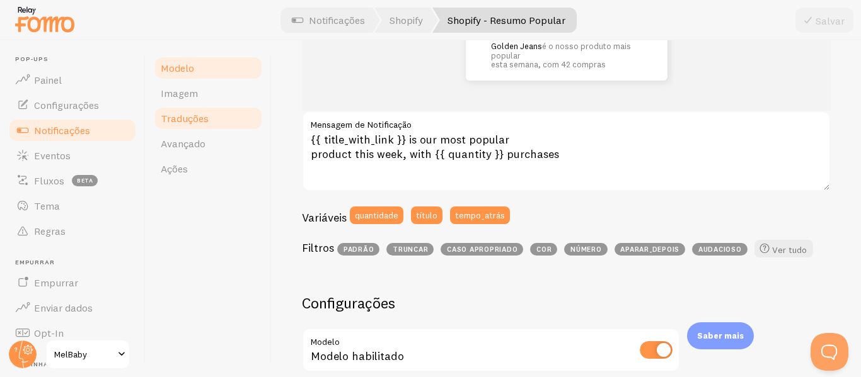
click at [227, 120] on link "Traduções" at bounding box center [208, 118] width 110 height 25
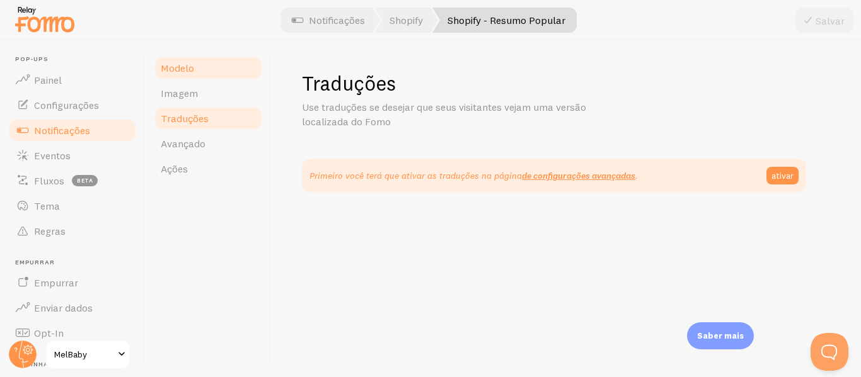
click at [195, 68] on link "Modelo" at bounding box center [208, 67] width 110 height 25
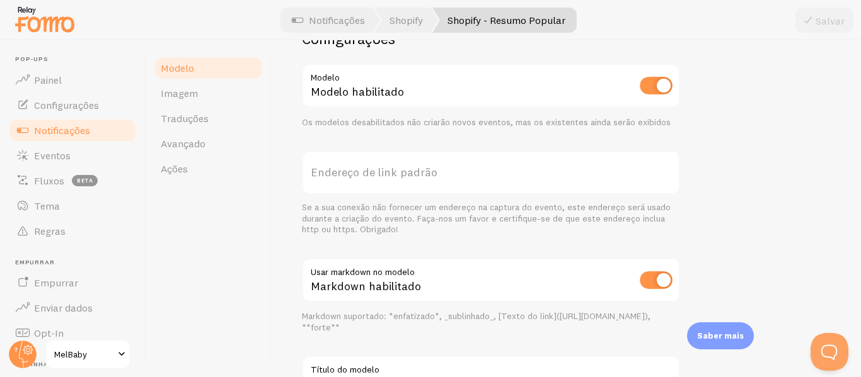
scroll to position [459, 0]
click at [189, 120] on font "Traduções" at bounding box center [185, 118] width 48 height 13
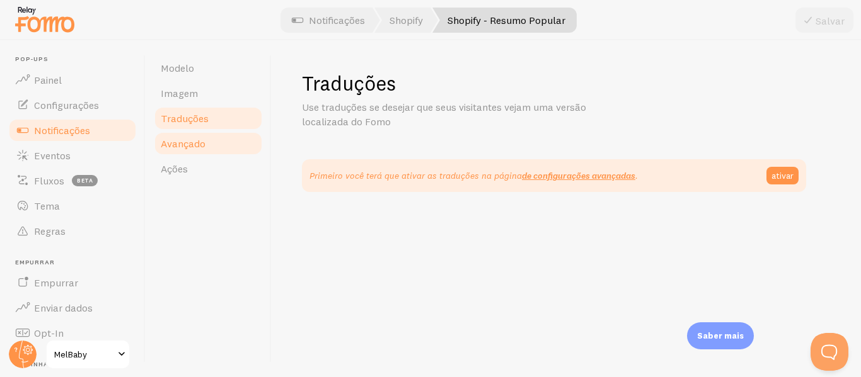
click at [209, 146] on link "Avançado" at bounding box center [208, 143] width 110 height 25
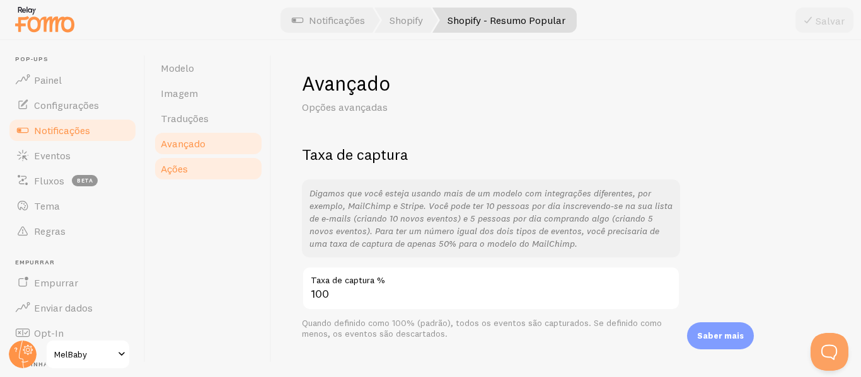
drag, startPoint x: 430, startPoint y: 152, endPoint x: 214, endPoint y: 169, distance: 216.8
click at [214, 169] on link "Ações" at bounding box center [208, 168] width 110 height 25
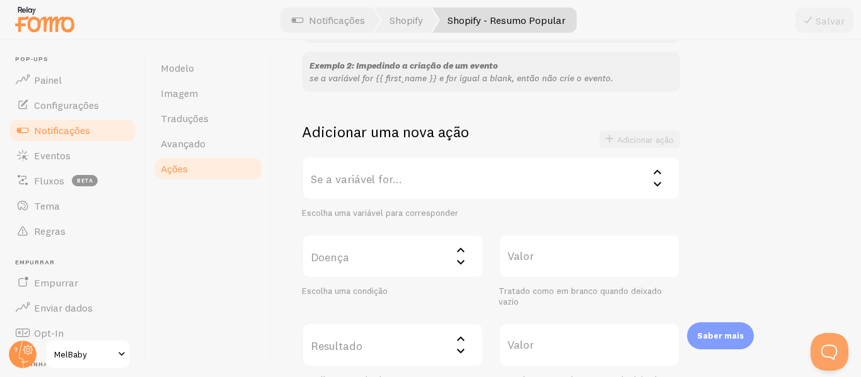
scroll to position [185, 0]
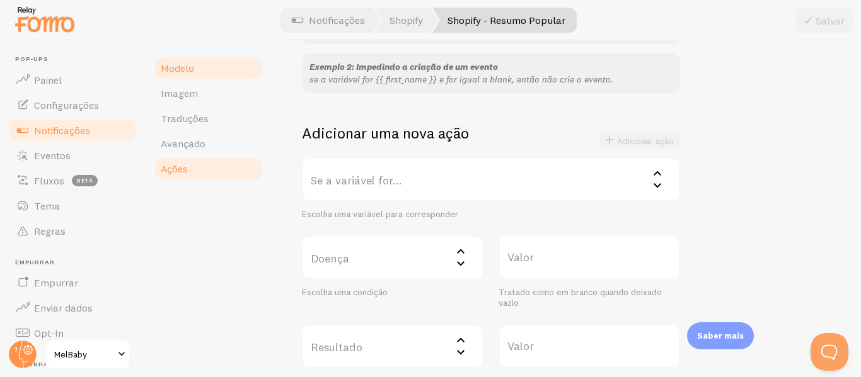
click at [218, 75] on link "Modelo" at bounding box center [208, 67] width 110 height 25
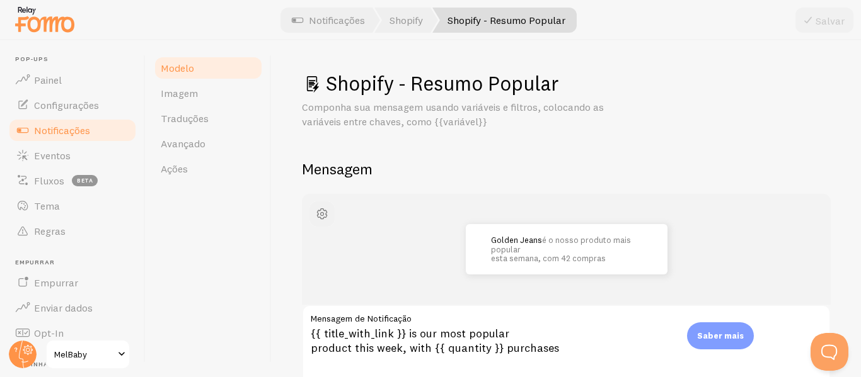
click at [312, 212] on button "button" at bounding box center [321, 214] width 25 height 25
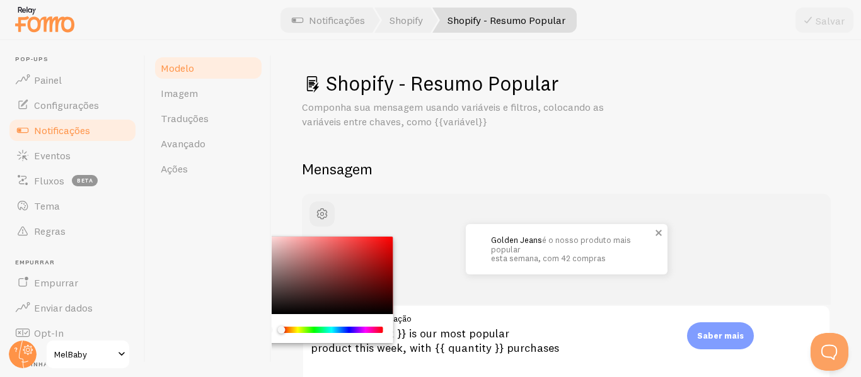
click at [491, 241] on font "Golden Jeans" at bounding box center [516, 240] width 51 height 10
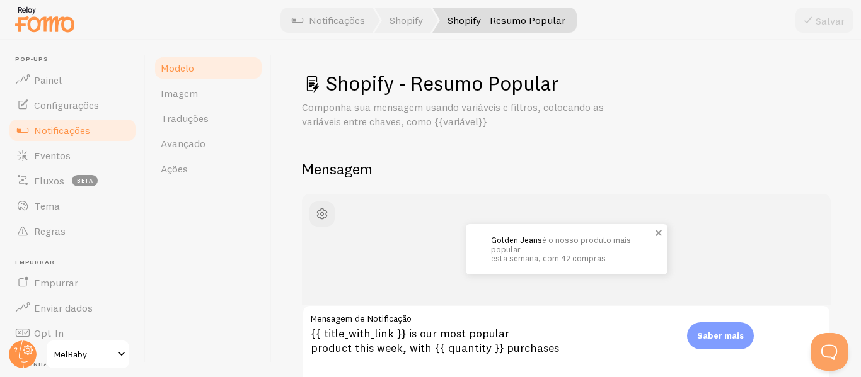
click at [553, 256] on font "esta semana, com 42 compras" at bounding box center [548, 258] width 115 height 10
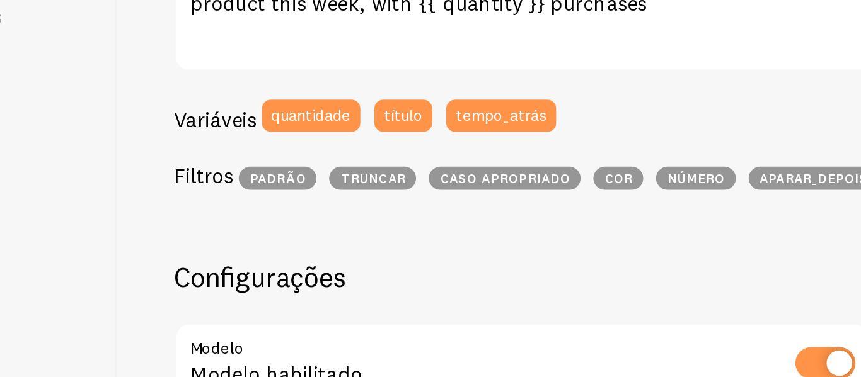
scroll to position [238, 0]
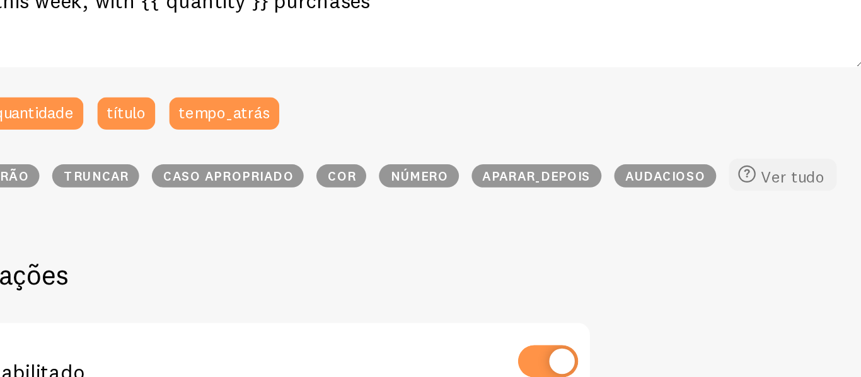
click at [758, 205] on span at bounding box center [764, 204] width 15 height 15
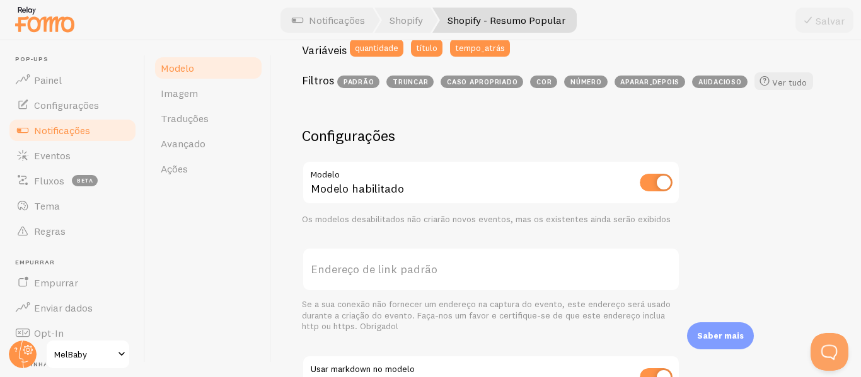
scroll to position [365, 0]
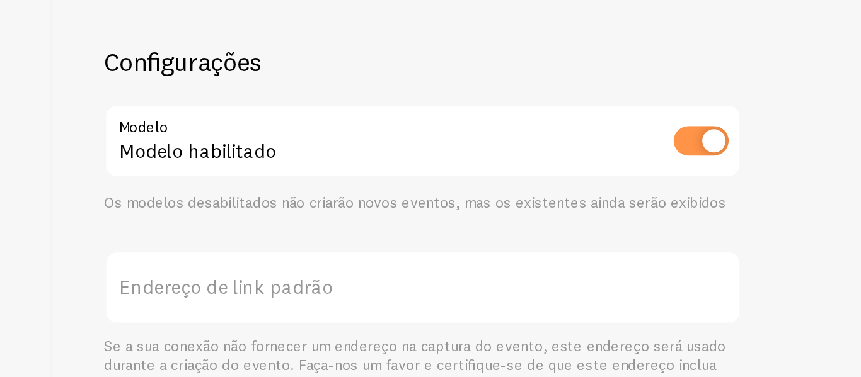
click at [646, 183] on input "checkbox" at bounding box center [655, 179] width 33 height 18
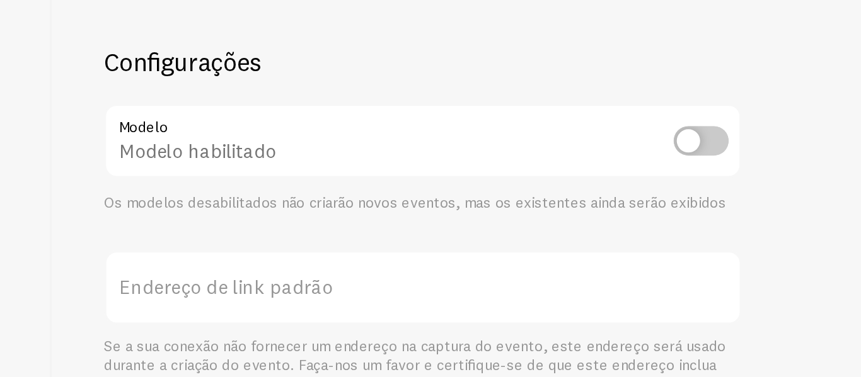
click at [661, 176] on input "checkbox" at bounding box center [655, 179] width 33 height 18
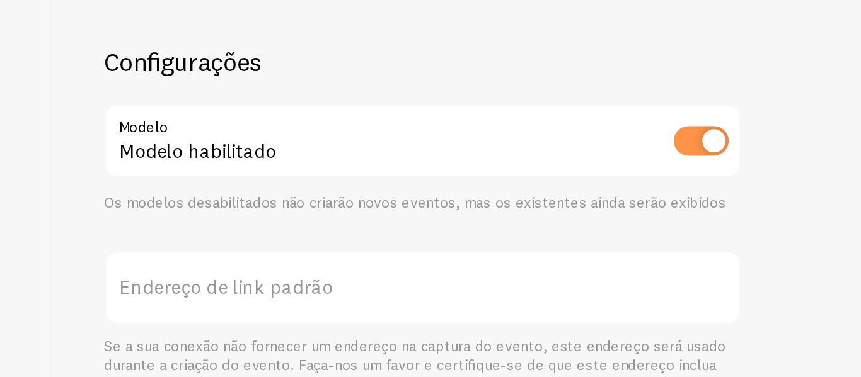
click at [661, 176] on input "checkbox" at bounding box center [655, 179] width 33 height 18
checkbox input "true"
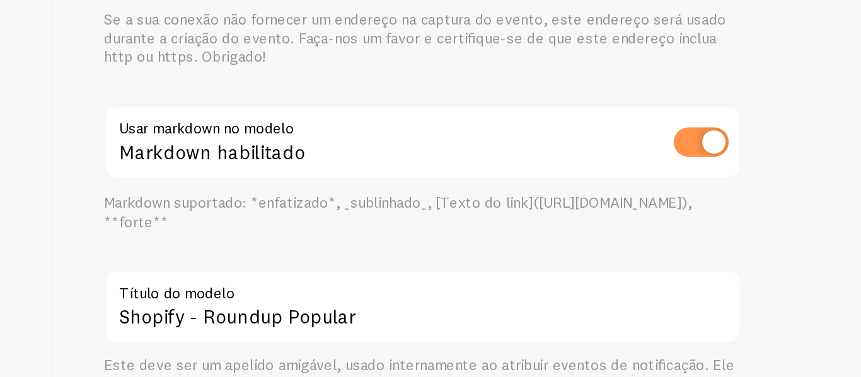
scroll to position [564, 0]
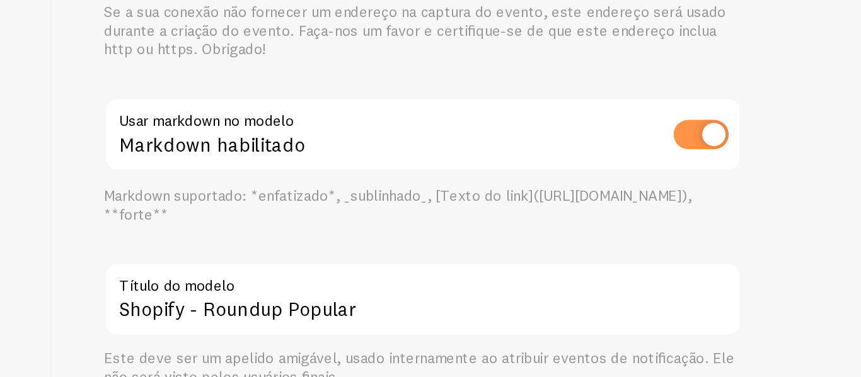
click at [627, 175] on div "Markdown habilitado" at bounding box center [491, 176] width 378 height 46
click at [654, 175] on input "checkbox" at bounding box center [655, 175] width 33 height 18
checkbox input "false"
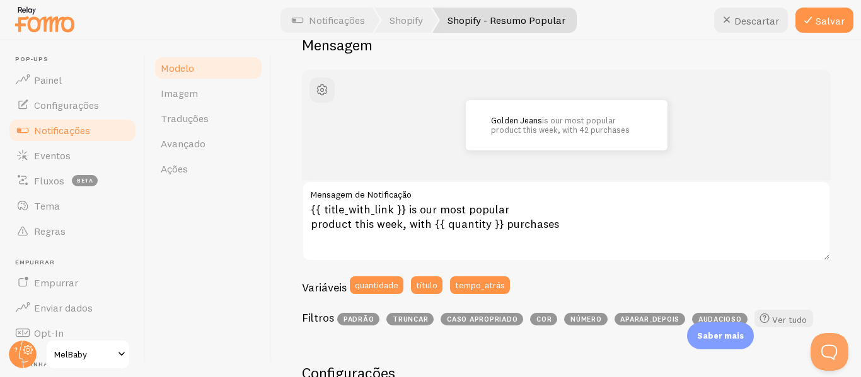
scroll to position [37, 0]
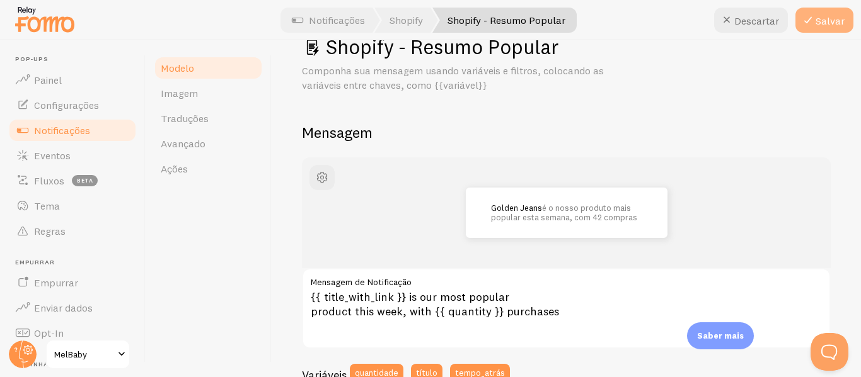
click at [830, 25] on font "Salvar" at bounding box center [829, 20] width 29 height 13
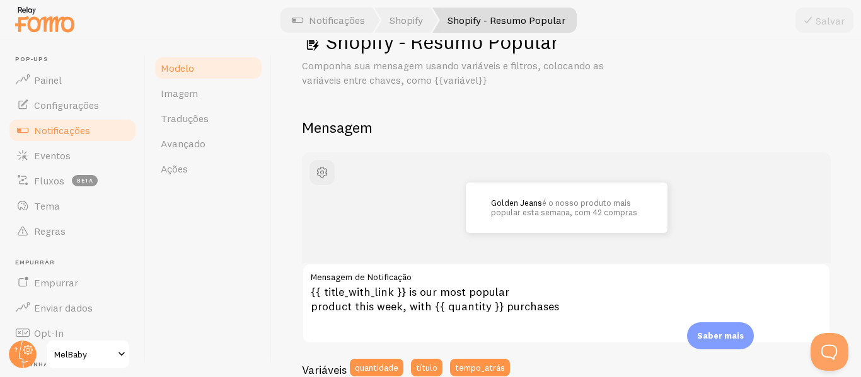
scroll to position [32, 0]
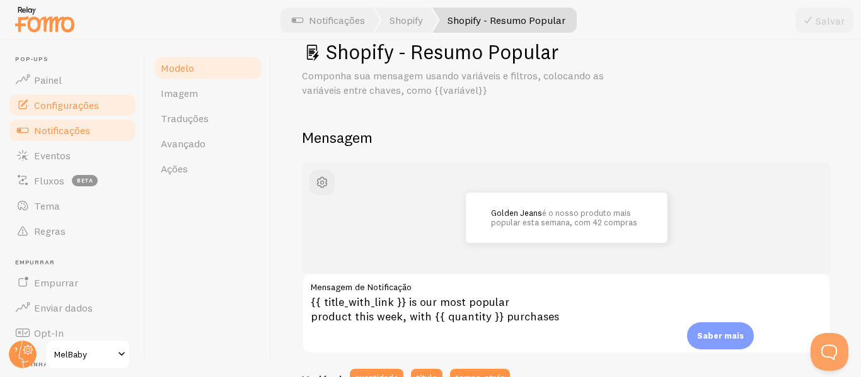
click at [69, 113] on link "Configurações" at bounding box center [73, 105] width 130 height 25
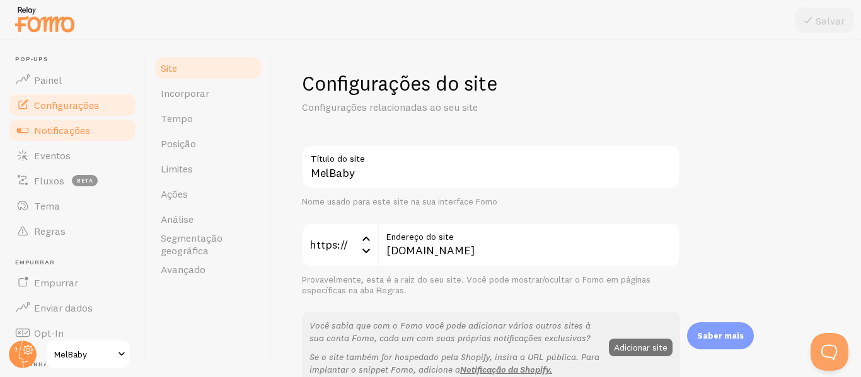
click at [72, 130] on font "Notificações" at bounding box center [62, 130] width 56 height 13
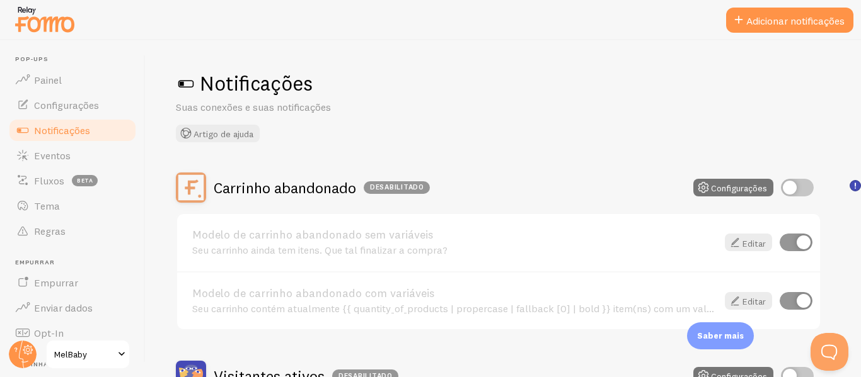
scroll to position [71, 0]
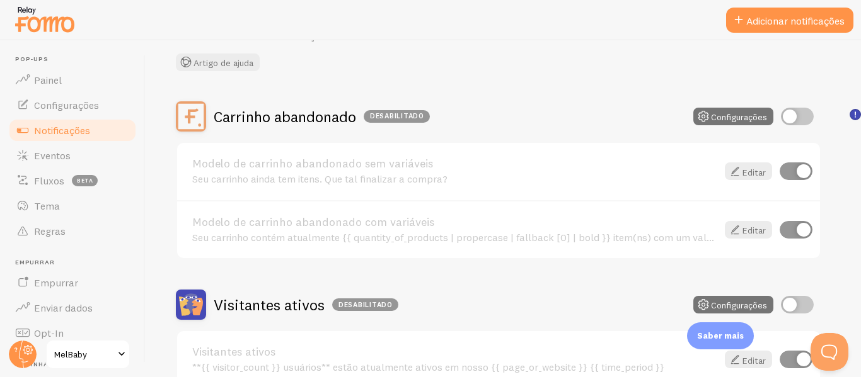
click at [797, 115] on input "checkbox" at bounding box center [797, 117] width 33 height 18
checkbox input "true"
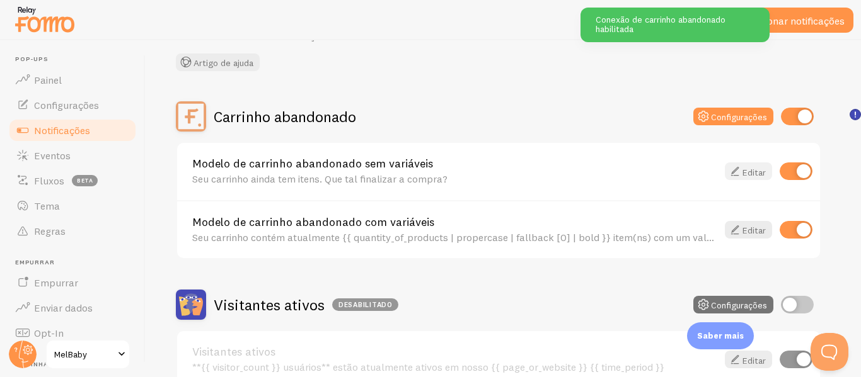
click at [740, 166] on icon at bounding box center [734, 171] width 15 height 15
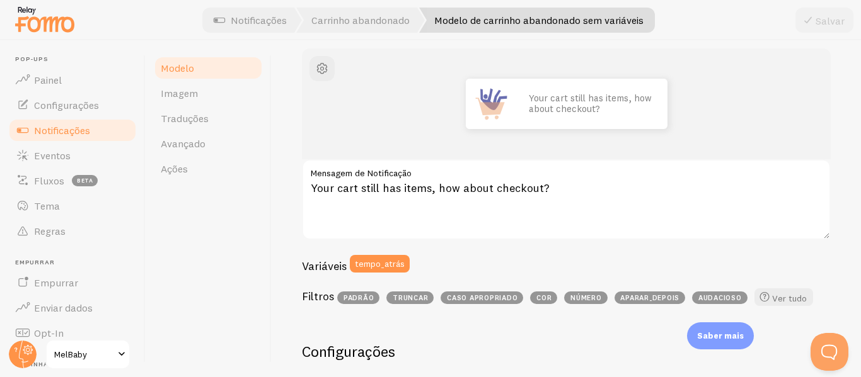
scroll to position [147, 0]
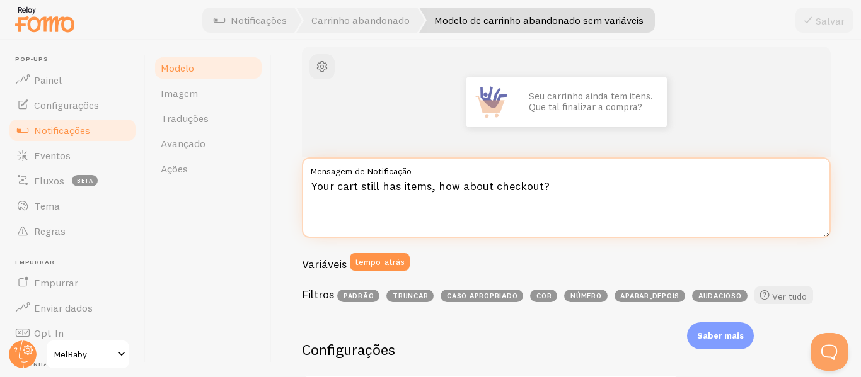
click at [408, 182] on textarea "Your cart still has items, how about checkout?" at bounding box center [566, 198] width 529 height 81
click at [442, 183] on textarea "Your cart still has items, how about checkout?" at bounding box center [566, 198] width 529 height 81
click at [581, 179] on textarea "Your cart still has items, how about checkout?" at bounding box center [566, 198] width 529 height 81
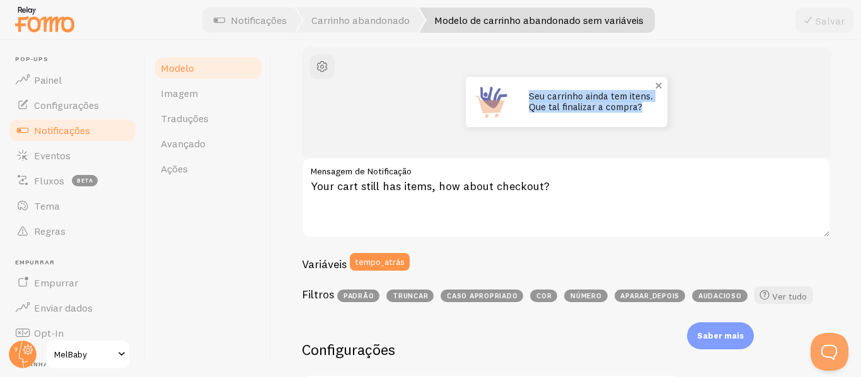
drag, startPoint x: 524, startPoint y: 93, endPoint x: 645, endPoint y: 110, distance: 121.6
click at [645, 110] on p "Seu carrinho ainda tem itens. Que tal finalizar a compra?" at bounding box center [592, 101] width 126 height 21
copy font "Seu carrinho ainda tem itens. Que tal finalizar a compra?"
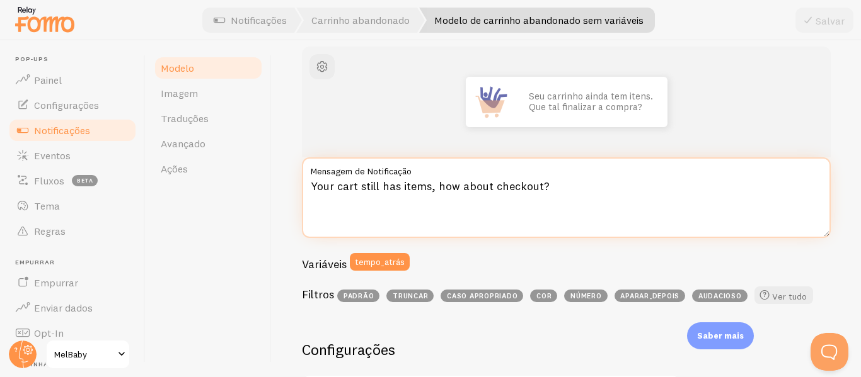
click at [567, 182] on textarea "Your cart still has items, how about checkout?" at bounding box center [566, 198] width 529 height 81
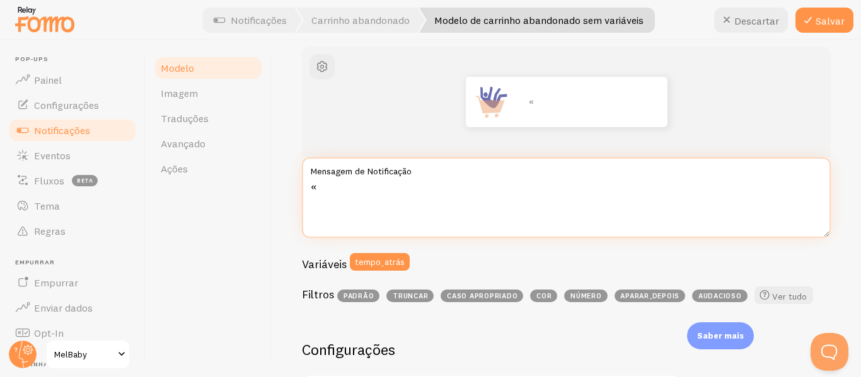
paste textarea "Seu carrinho ainda tem itens. Que tal finalizar a compra?"
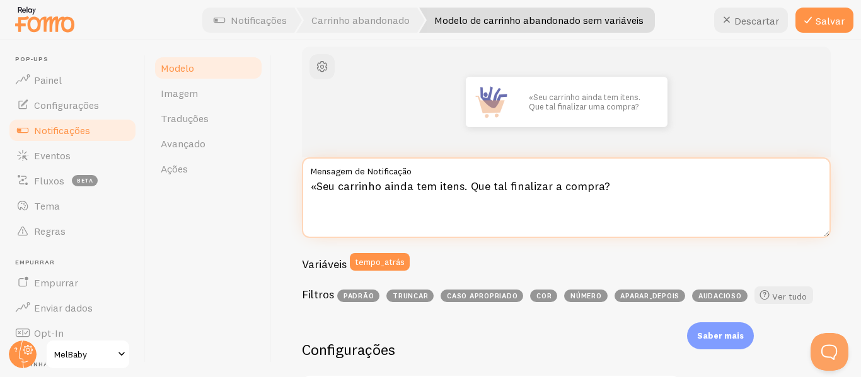
click at [316, 188] on textarea "«Seu carrinho ainda tem itens. Que tal finalizar a compra?" at bounding box center [566, 198] width 529 height 81
type textarea "Seu carrinho ainda tem itens. Que tal finalizar a compra?"
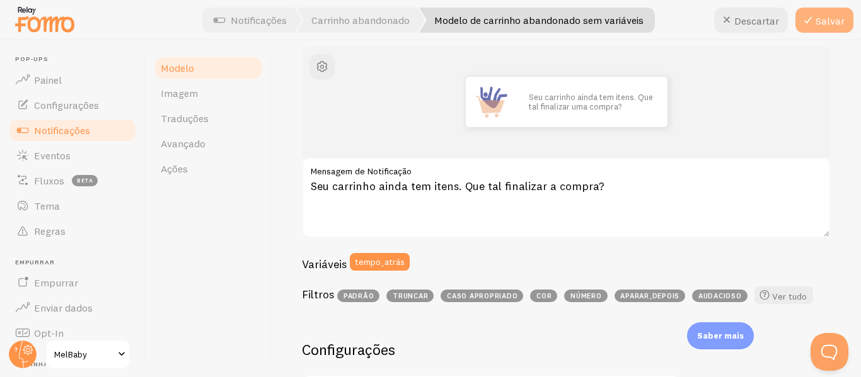
click at [818, 16] on font "Salvar" at bounding box center [829, 20] width 29 height 13
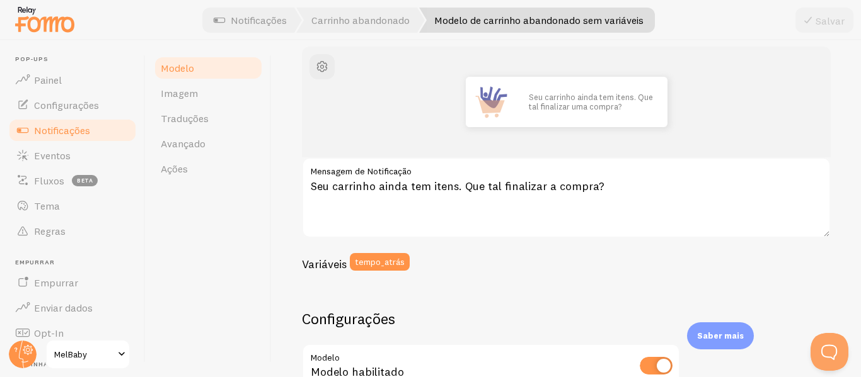
click at [72, 132] on font "Notificações" at bounding box center [62, 130] width 56 height 13
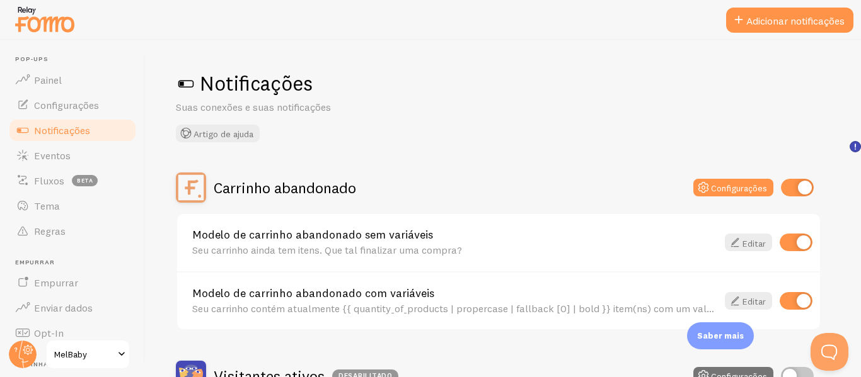
scroll to position [66, 0]
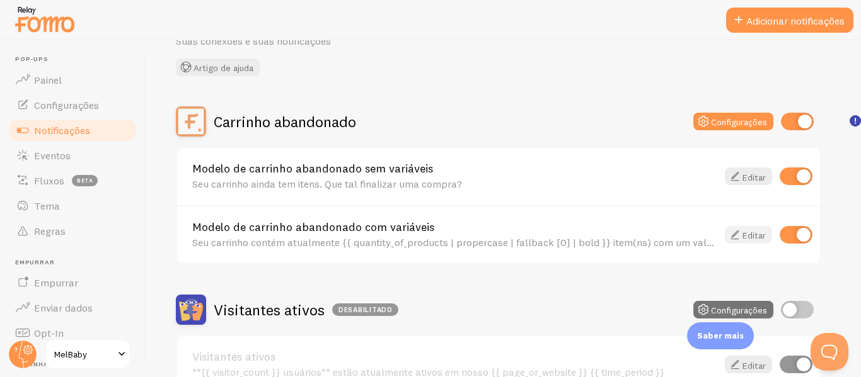
click at [741, 232] on icon at bounding box center [734, 234] width 15 height 15
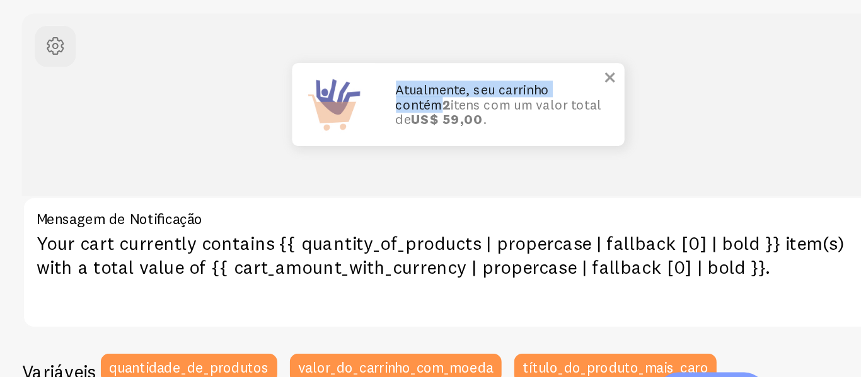
drag, startPoint x: 645, startPoint y: 151, endPoint x: 520, endPoint y: 151, distance: 124.7
click at [520, 151] on div "Atualmente, seu carrinho contém 2 itens com um valor total de US$ 59,00 ." at bounding box center [591, 160] width 151 height 50
copy font "Atualmente, seu carrinho contém"
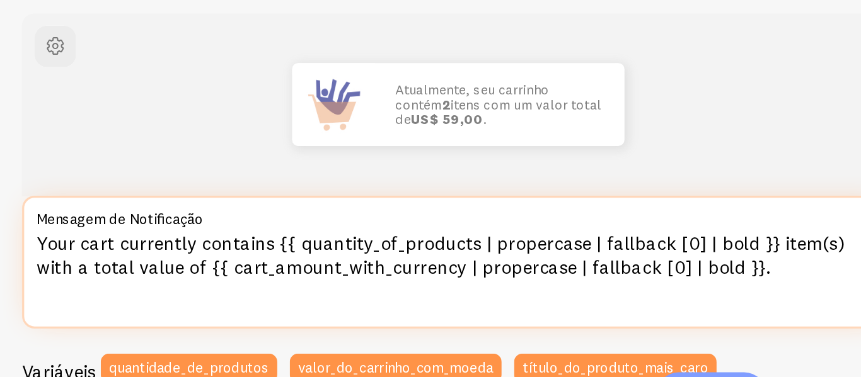
drag, startPoint x: 450, startPoint y: 244, endPoint x: 305, endPoint y: 233, distance: 145.3
click at [305, 233] on div "Your cart currently contains {{ quantity_of_products | propercase | fallback [0…" at bounding box center [566, 255] width 529 height 81
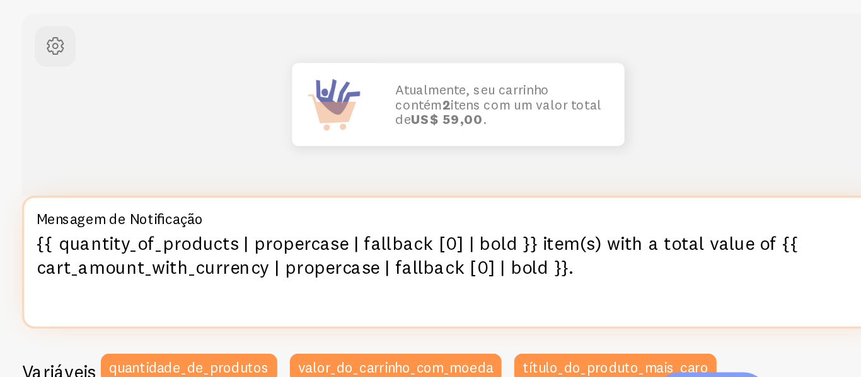
paste textarea "Atualmente, seu carrinho contém"
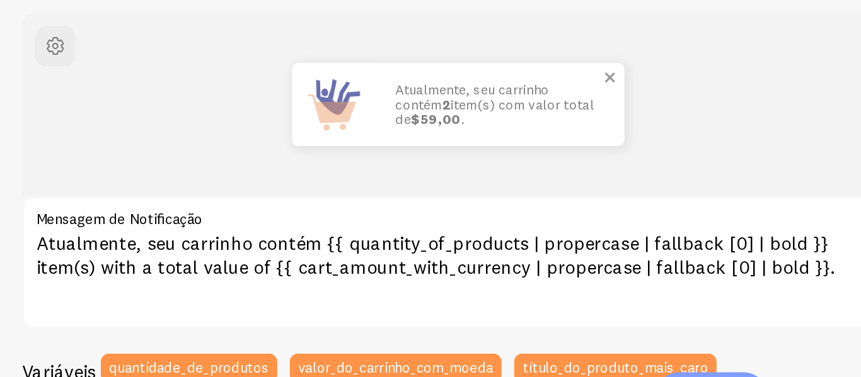
drag, startPoint x: 558, startPoint y: 158, endPoint x: 625, endPoint y: 163, distance: 67.0
click at [625, 163] on p "Atualmente, seu carrinho contém 2 item(s) com valor total de $59,00 ." at bounding box center [592, 159] width 126 height 27
copy font "com valor total de"
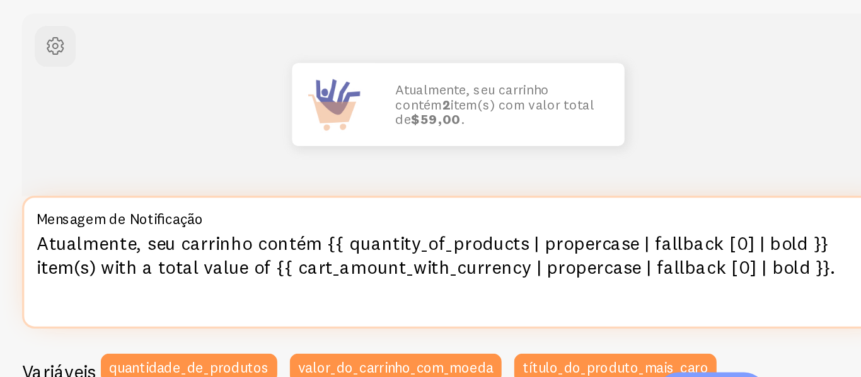
drag, startPoint x: 448, startPoint y: 260, endPoint x: 348, endPoint y: 260, distance: 100.2
click at [348, 260] on textarea "Atualmente, seu carrinho contém {{ quantity_of_products | propercase | fallback…" at bounding box center [566, 255] width 529 height 81
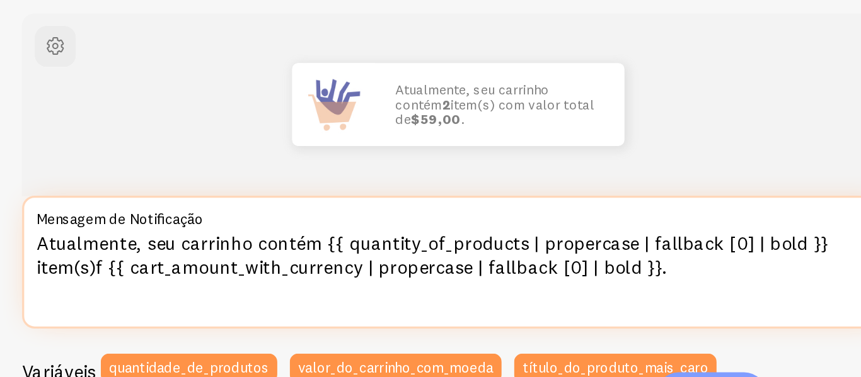
paste textarea "com valor total de"
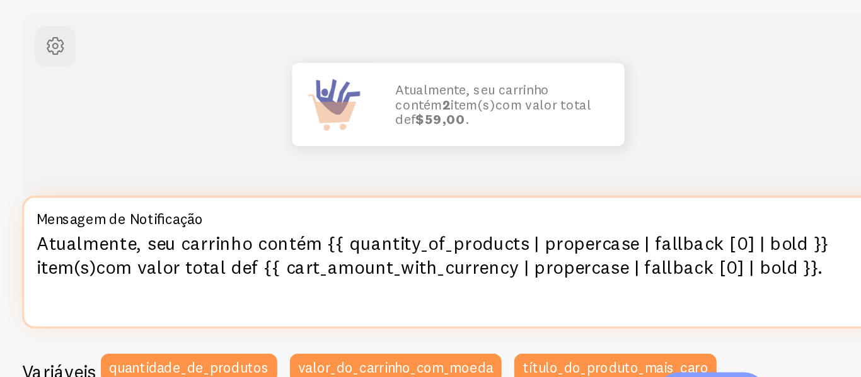
click at [346, 258] on textarea "Atualmente, seu carrinho contém {{ quantity_of_products | propercase | fallback…" at bounding box center [566, 255] width 529 height 81
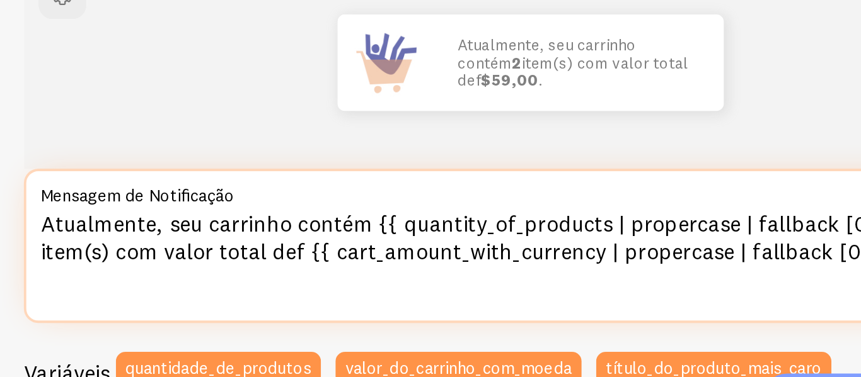
click at [445, 259] on textarea "Atualmente, seu carrinho contém {{ quantity_of_products | propercase | fallback…" at bounding box center [566, 255] width 529 height 81
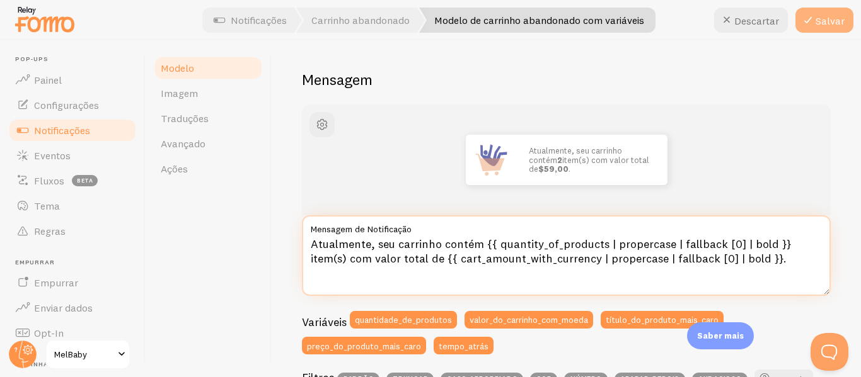
type textarea "Atualmente, seu carrinho contém {{ quantity_of_products | propercase | fallback…"
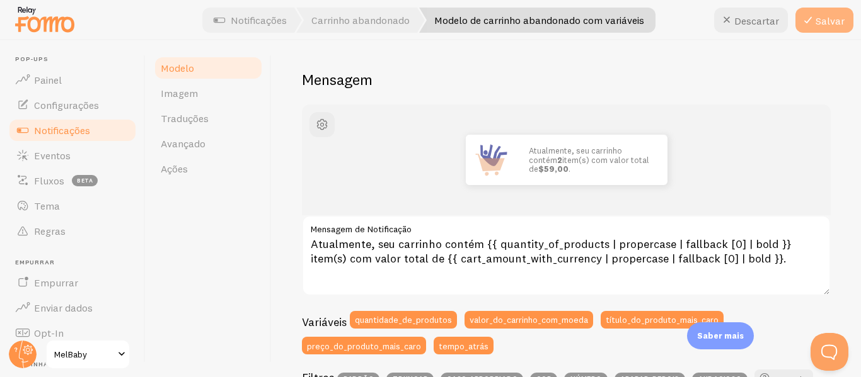
click at [815, 18] on icon at bounding box center [807, 20] width 15 height 15
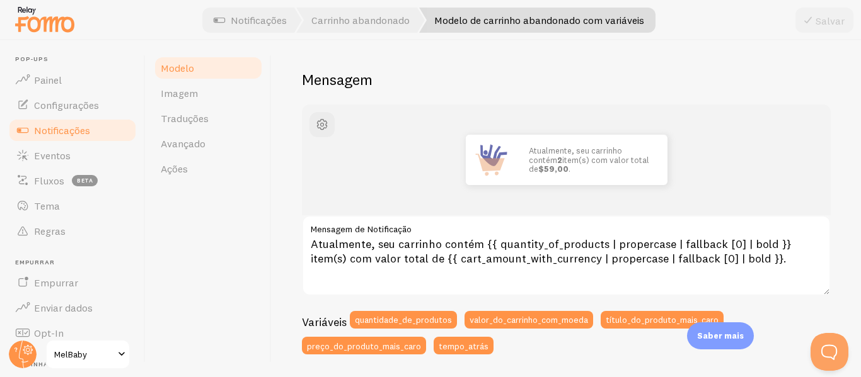
click at [85, 129] on font "Notificações" at bounding box center [62, 130] width 56 height 13
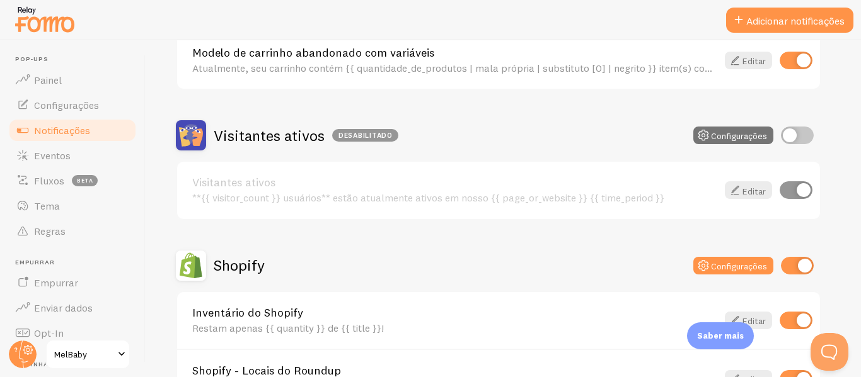
scroll to position [241, 0]
click at [792, 127] on input "checkbox" at bounding box center [797, 135] width 33 height 18
checkbox input "true"
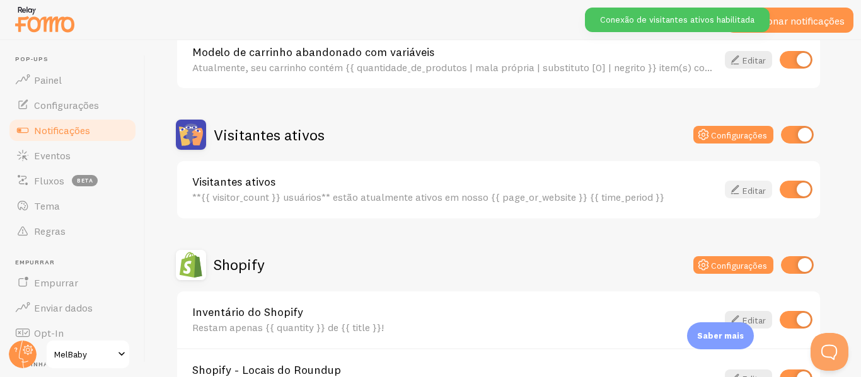
click at [749, 190] on font "Editar" at bounding box center [753, 190] width 23 height 11
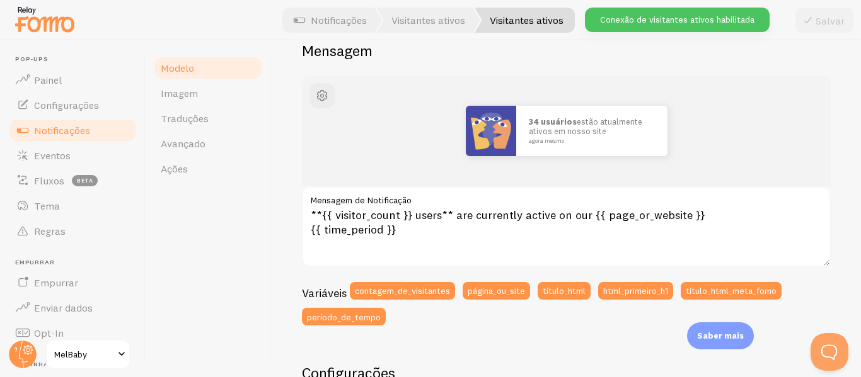
scroll to position [124, 0]
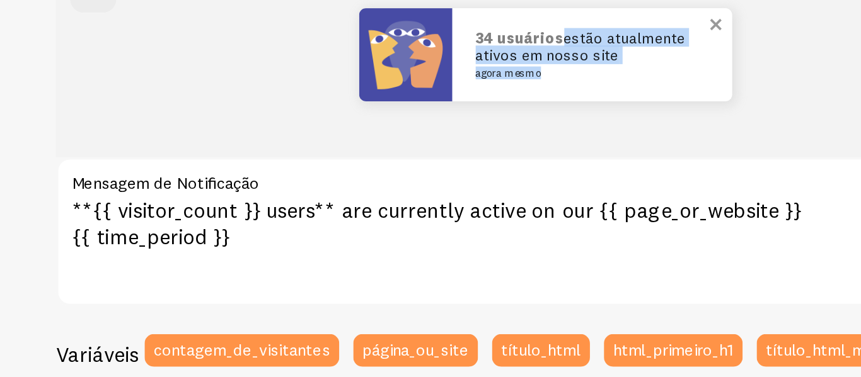
drag, startPoint x: 568, startPoint y: 118, endPoint x: 600, endPoint y: 130, distance: 34.1
click at [600, 130] on p "34 usuários estão atualmente ativos em nosso site agora mesmo" at bounding box center [592, 125] width 126 height 27
copy p "estão atualmente ativos em nosso site agora mesmo"
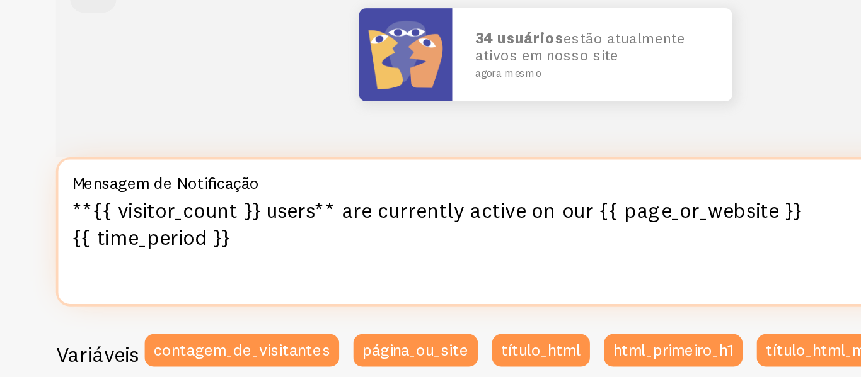
drag, startPoint x: 586, startPoint y: 209, endPoint x: 452, endPoint y: 206, distance: 133.6
click at [452, 206] on textarea "**{{ visitor_count }} users** are currently active on our {{ page_or_website }}…" at bounding box center [566, 221] width 529 height 81
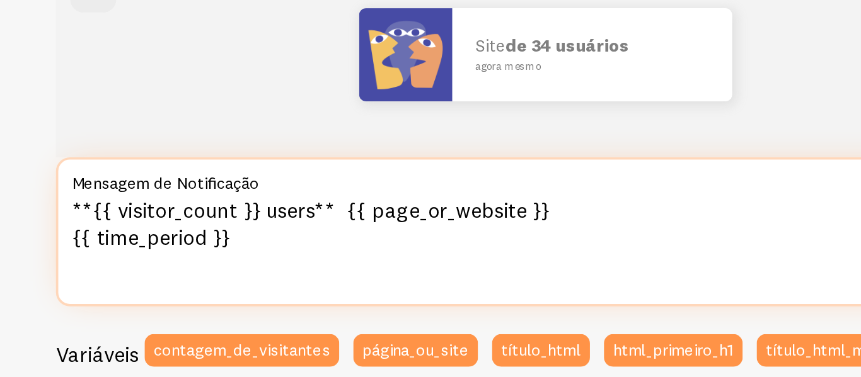
paste textarea "estão atualmente ativos em nosso site agora mesmo"
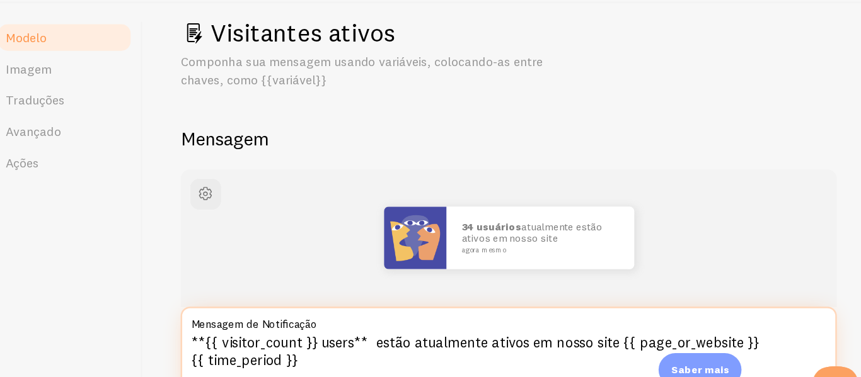
scroll to position [19, 0]
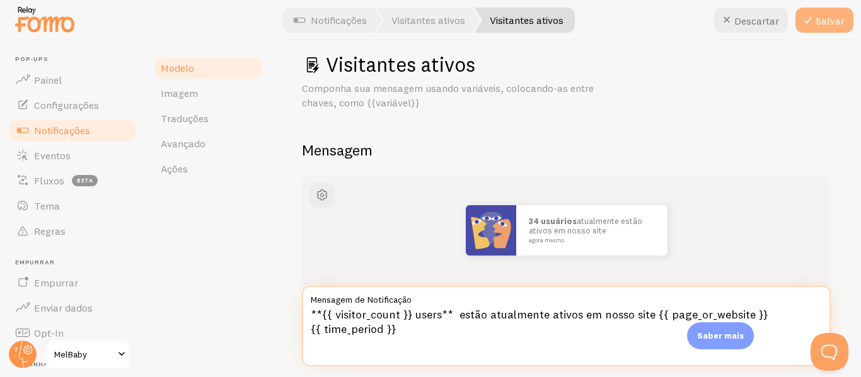
type textarea "**{{ visitor_count }} users** estão atualmente ativos em nosso site {{ page_or_…"
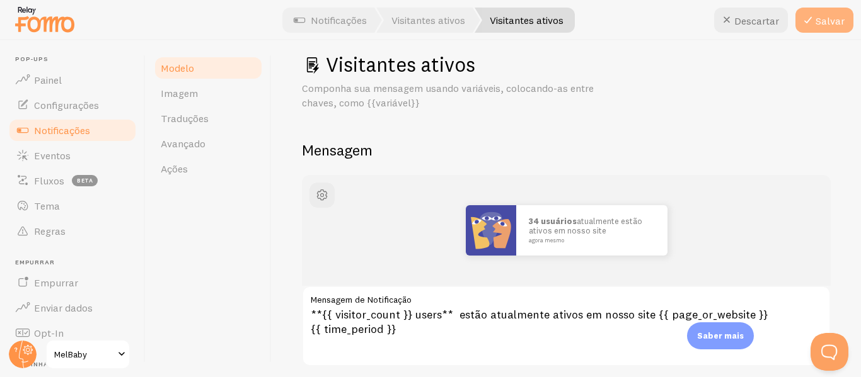
click at [819, 20] on font "Salvar" at bounding box center [829, 20] width 29 height 13
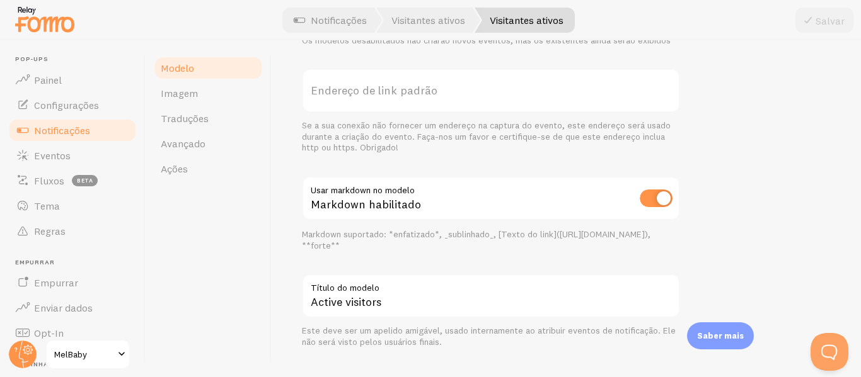
scroll to position [558, 0]
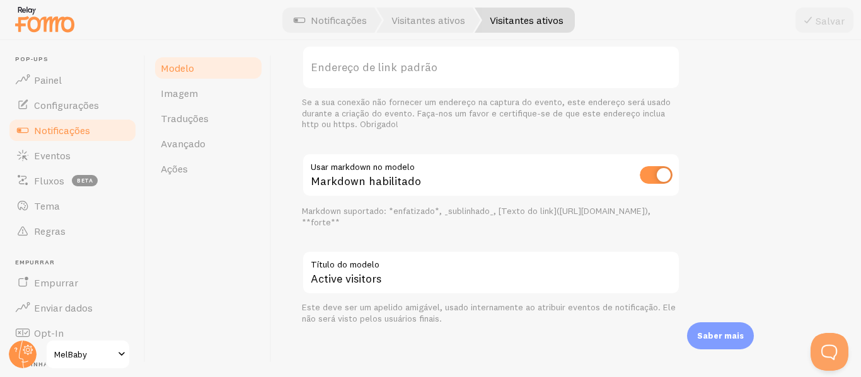
click at [69, 122] on link "Notificações" at bounding box center [73, 130] width 130 height 25
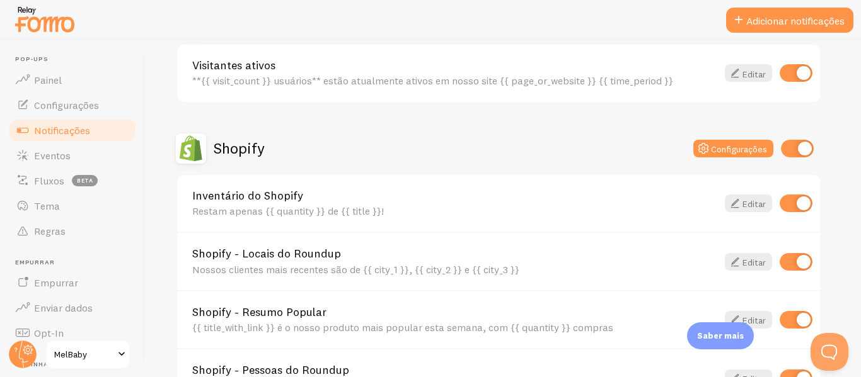
scroll to position [371, 0]
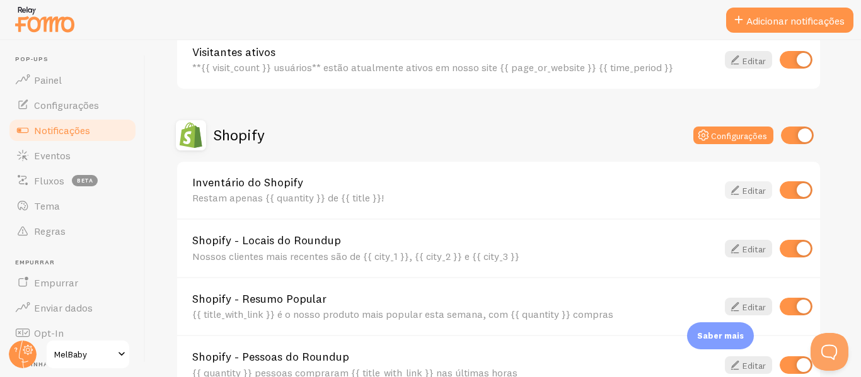
click at [749, 190] on font "Editar" at bounding box center [753, 190] width 23 height 11
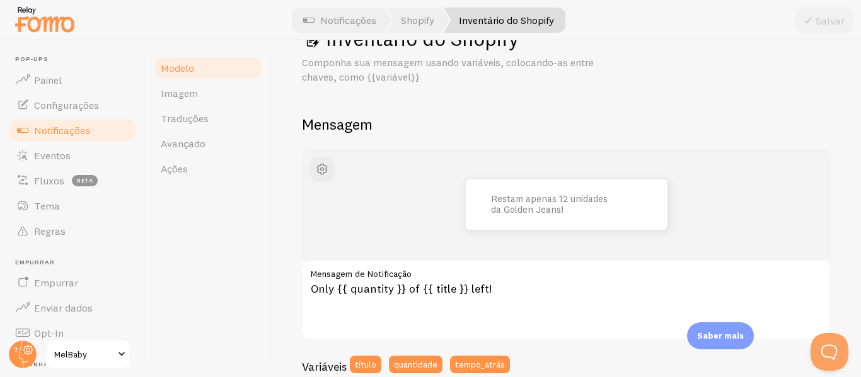
scroll to position [45, 0]
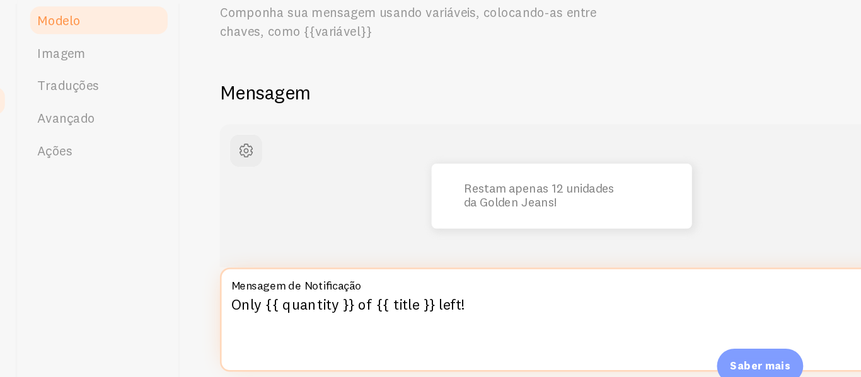
click at [333, 289] on textarea "Only {{ quantity }} of {{ title }} left!" at bounding box center [566, 300] width 529 height 81
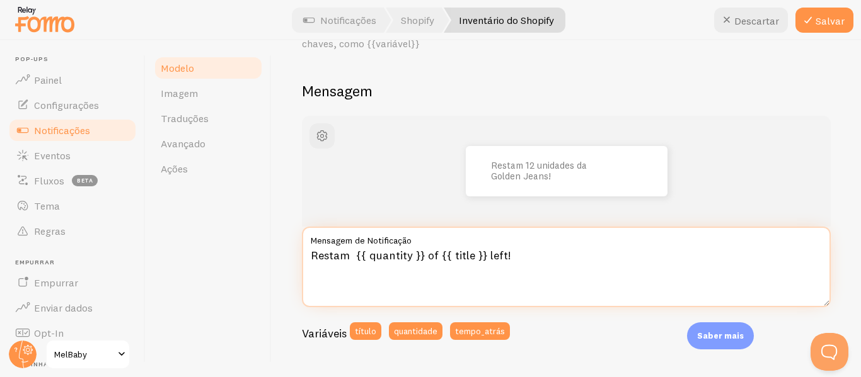
scroll to position [77, 0]
type textarea "Restam {{ quantity }} of {{ title }} left!"
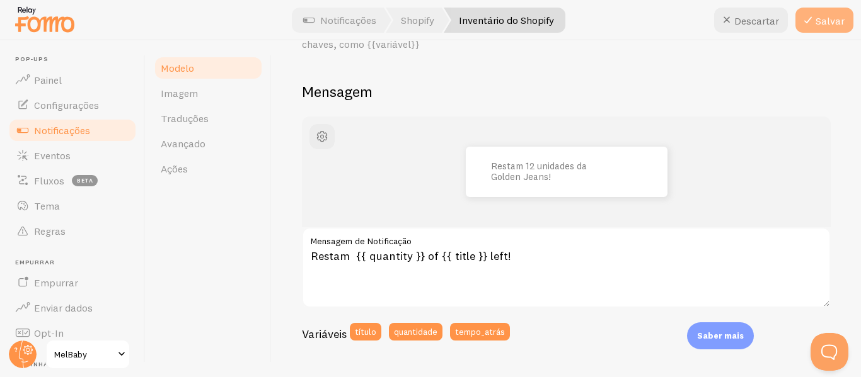
click at [830, 18] on font "Salvar" at bounding box center [829, 20] width 29 height 13
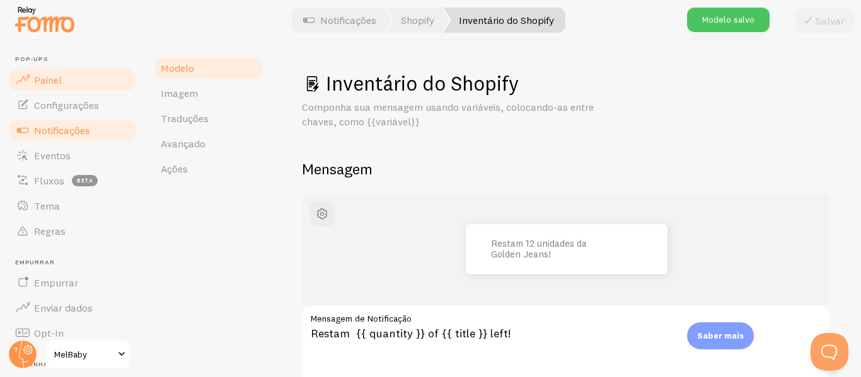
scroll to position [1, 0]
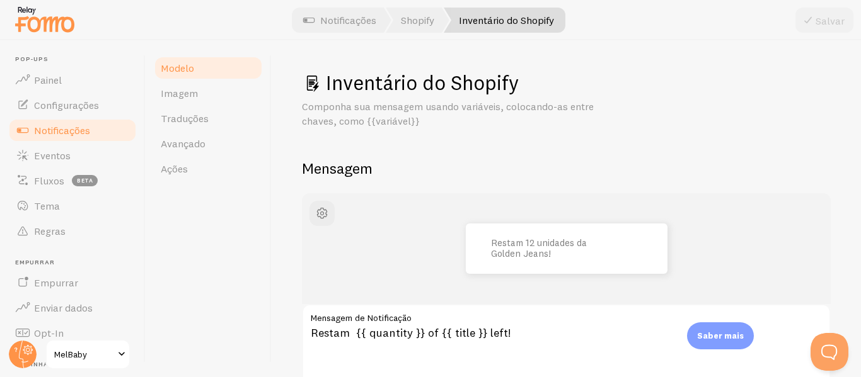
click at [75, 138] on link "Notificações" at bounding box center [73, 130] width 130 height 25
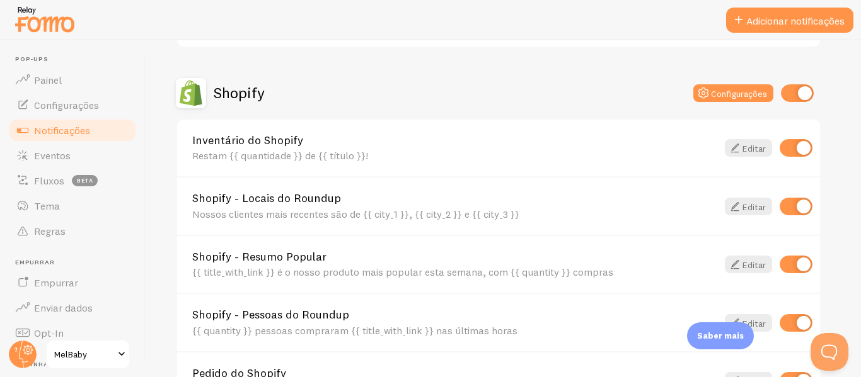
scroll to position [414, 0]
click at [750, 202] on font "Editar" at bounding box center [753, 205] width 23 height 11
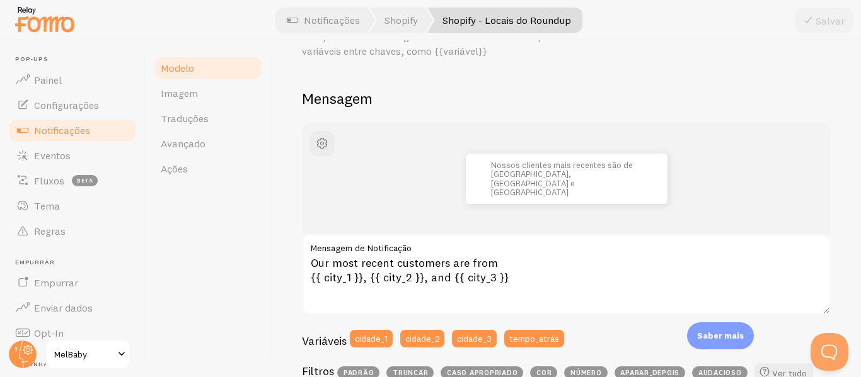
scroll to position [71, 0]
click at [491, 169] on font "Nossos clientes mais recentes são de" at bounding box center [562, 164] width 142 height 10
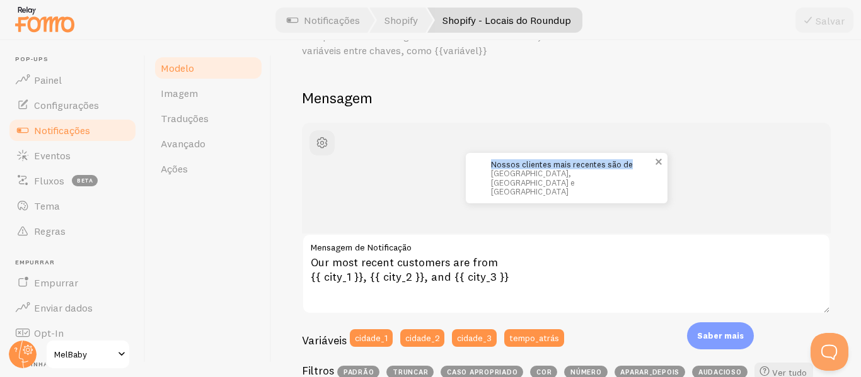
drag, startPoint x: 486, startPoint y: 171, endPoint x: 633, endPoint y: 164, distance: 147.0
click at [633, 164] on div "Nossos clientes mais recentes são de [GEOGRAPHIC_DATA], [GEOGRAPHIC_DATA] e [GE…" at bounding box center [567, 178] width 202 height 50
copy font "Nossos clientes mais recentes são de"
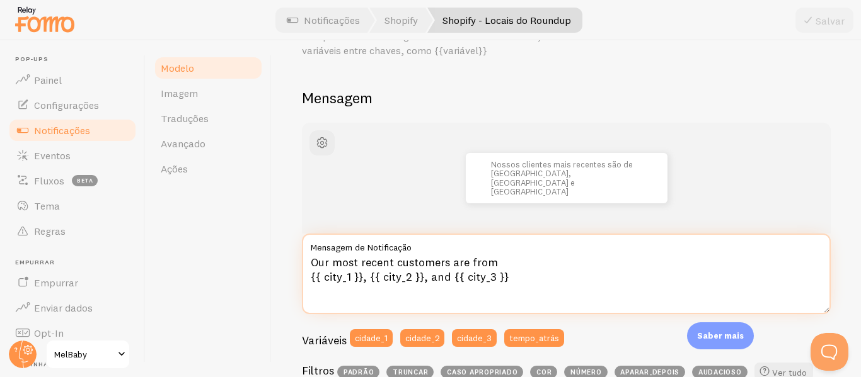
click at [502, 257] on textarea "Our most recent customers are from {{ city_1 }}, {{ city_2 }}, and {{ city_3 }}" at bounding box center [566, 274] width 529 height 81
drag, startPoint x: 500, startPoint y: 258, endPoint x: 290, endPoint y: 266, distance: 209.3
click at [290, 266] on div "Shopify - Locais do Roundup Componha sua mensagem usando variáveis ​​e filtros,…" at bounding box center [566, 208] width 589 height 337
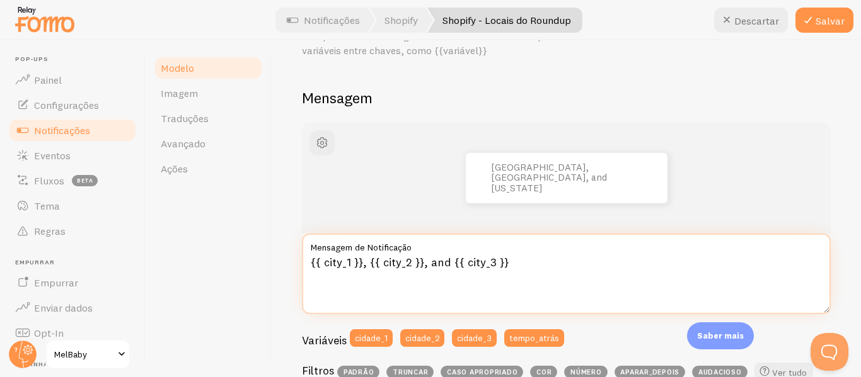
paste textarea "Nossos clientes mais recentes são de"
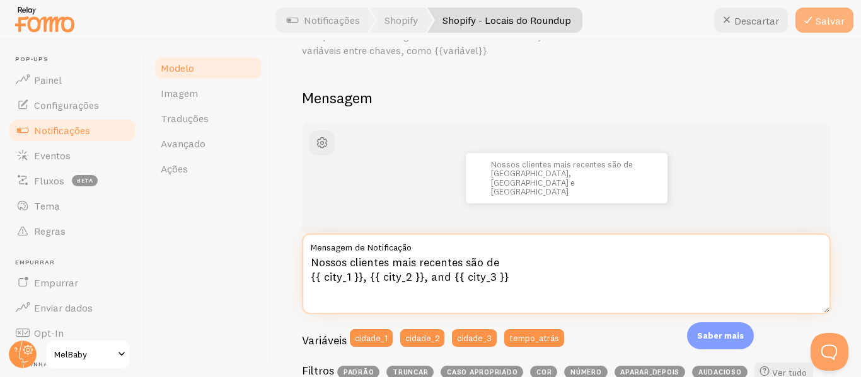
type textarea "Nossos clientes mais recentes são de {{ city_1 }}, {{ city_2 }}, and {{ city_3 …"
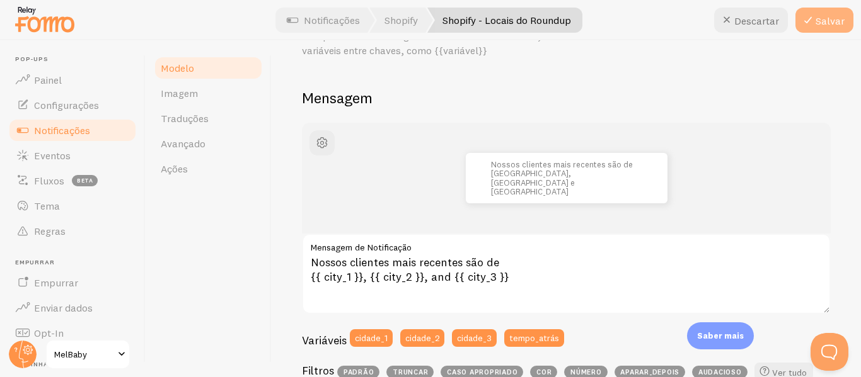
click at [827, 12] on button "Salvar" at bounding box center [824, 20] width 58 height 25
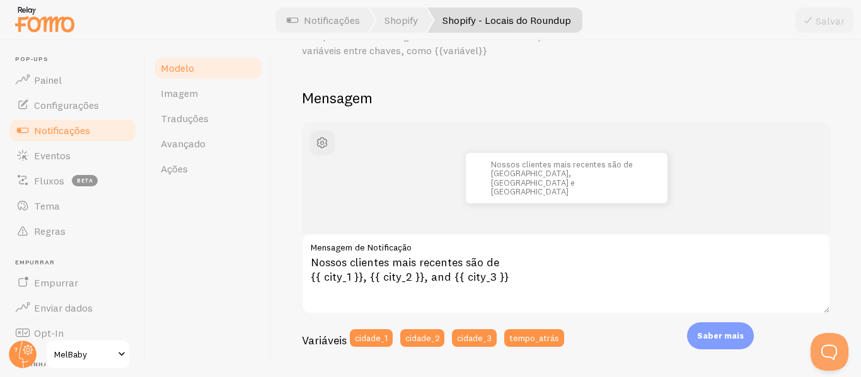
click at [77, 135] on font "Notificações" at bounding box center [62, 130] width 56 height 13
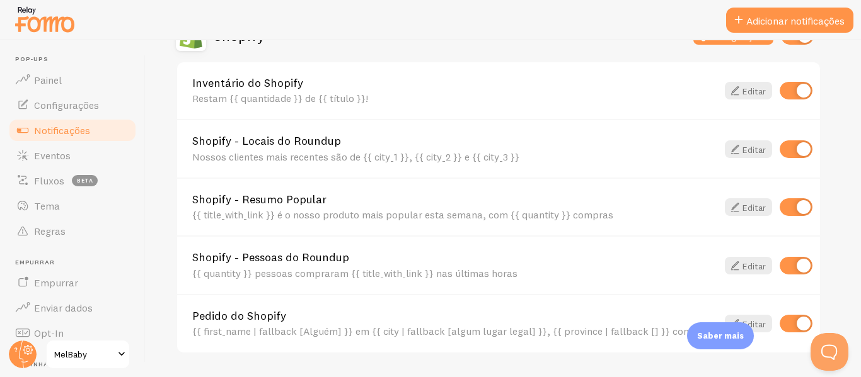
scroll to position [495, 0]
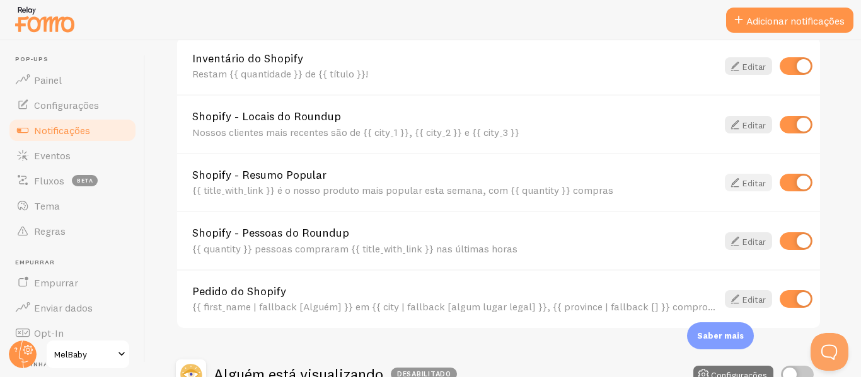
click at [745, 185] on font "Editar" at bounding box center [753, 183] width 23 height 11
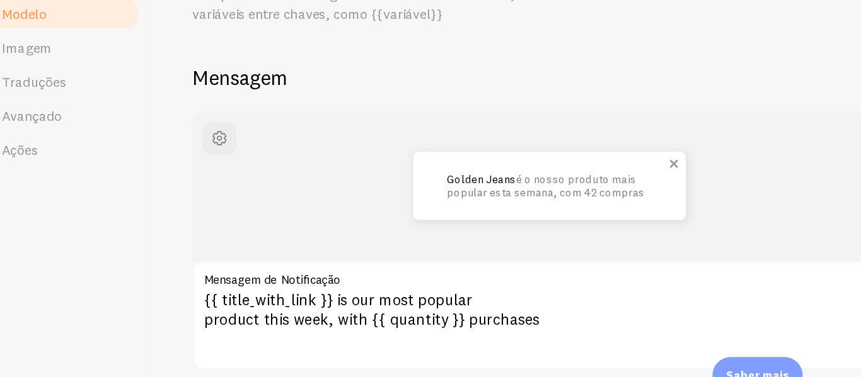
scroll to position [60, 0]
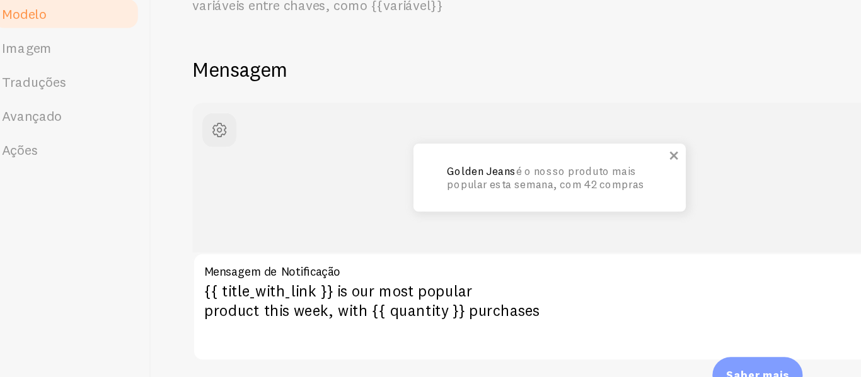
drag, startPoint x: 539, startPoint y: 183, endPoint x: 560, endPoint y: 195, distance: 24.0
click at [560, 195] on font "é o nosso produto mais popular esta semana, com 42 compras" at bounding box center [564, 189] width 146 height 19
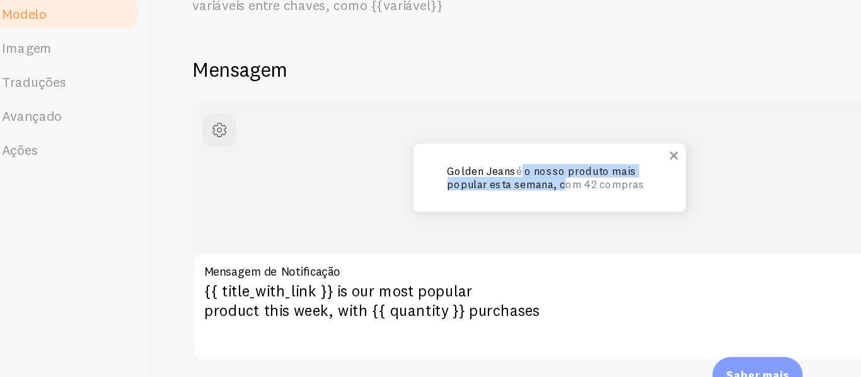
drag, startPoint x: 539, startPoint y: 183, endPoint x: 568, endPoint y: 193, distance: 30.7
click at [568, 193] on font "é o nosso produto mais popular esta semana, com 42 compras" at bounding box center [564, 189] width 146 height 19
copy font "é o nosso produto mais popular esta semana,"
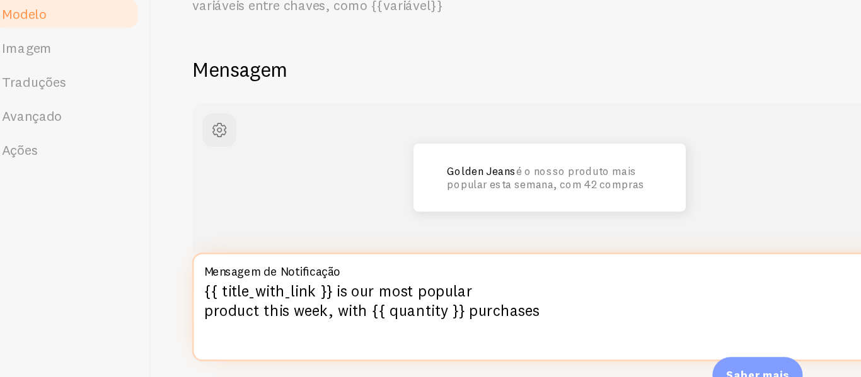
drag, startPoint x: 407, startPoint y: 272, endPoint x: 400, endPoint y: 286, distance: 15.5
click at [400, 287] on textarea "{{ title_with_link }} is our most popular product this week, with {{ quantity }…" at bounding box center [566, 285] width 529 height 81
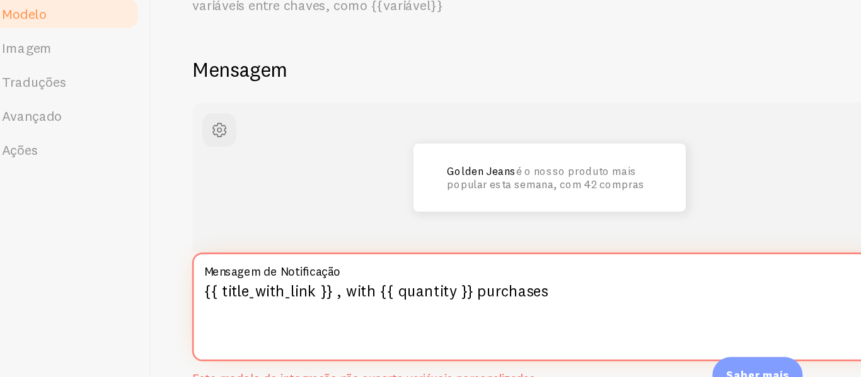
paste textarea "é o nosso produto mais popular esta semana,"
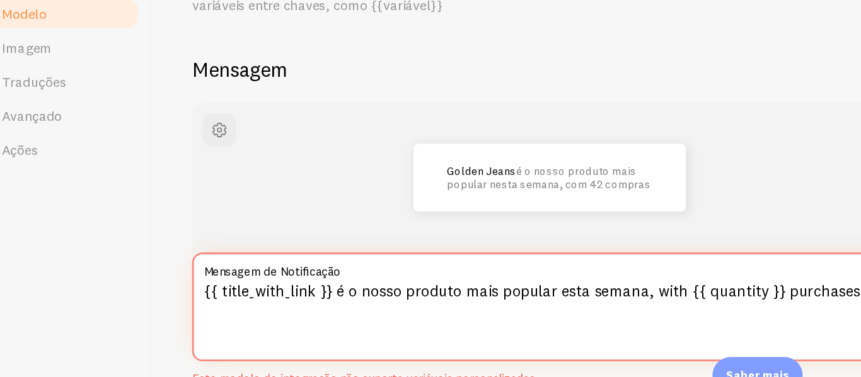
click at [658, 269] on textarea "{{ title_with_link }} é o nosso produto mais popular esta semana, with {{ quant…" at bounding box center [566, 285] width 529 height 81
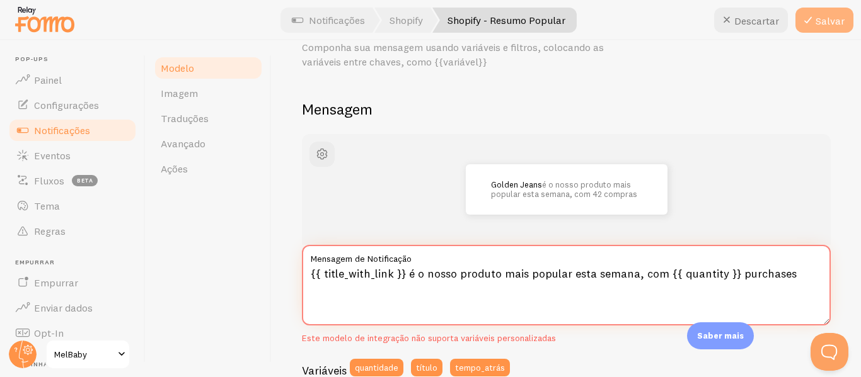
type textarea "{{ title_with_link }} é o nosso produto mais popular esta semana, com {{ quanti…"
click at [813, 21] on icon at bounding box center [807, 20] width 15 height 15
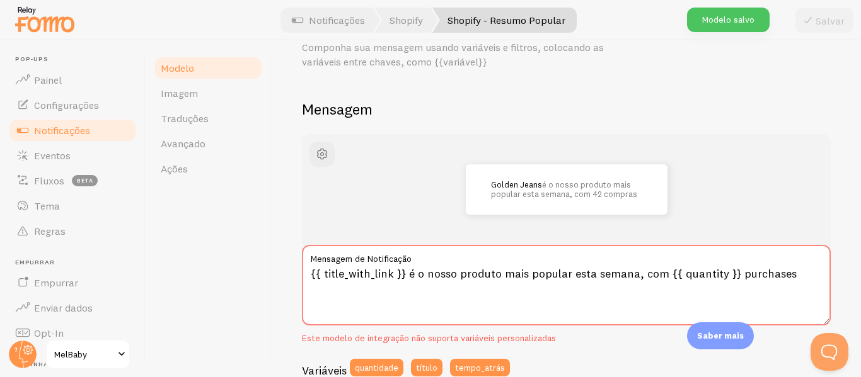
click at [67, 140] on link "Notificações" at bounding box center [73, 130] width 130 height 25
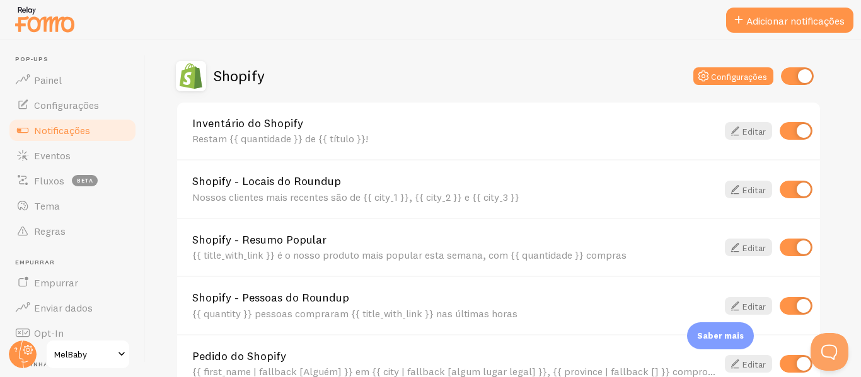
scroll to position [505, 0]
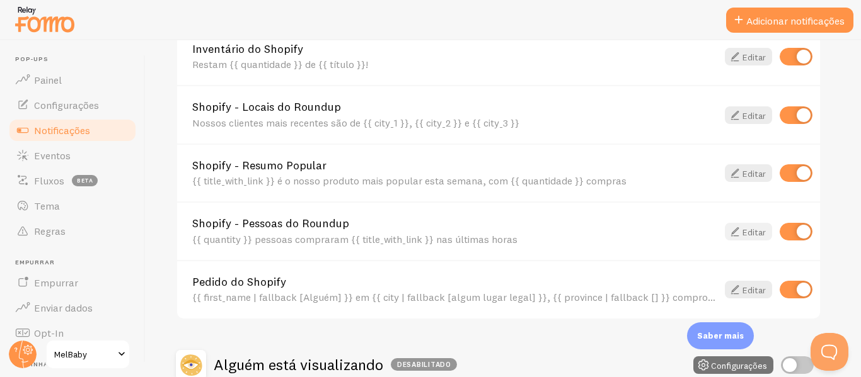
click at [755, 232] on font "Editar" at bounding box center [753, 231] width 23 height 11
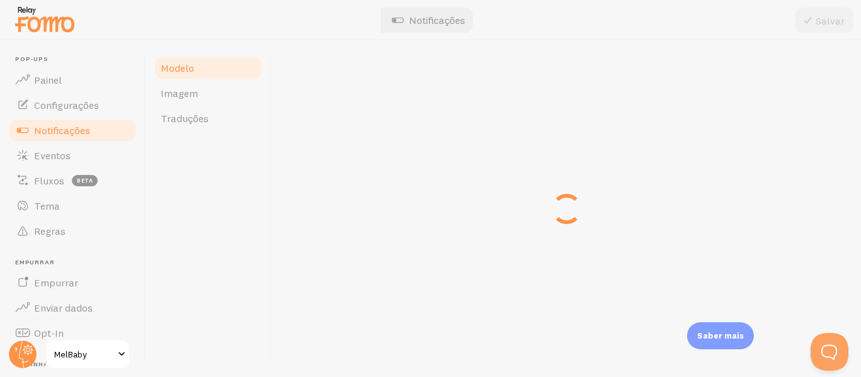
click at [594, 218] on div at bounding box center [566, 208] width 589 height 337
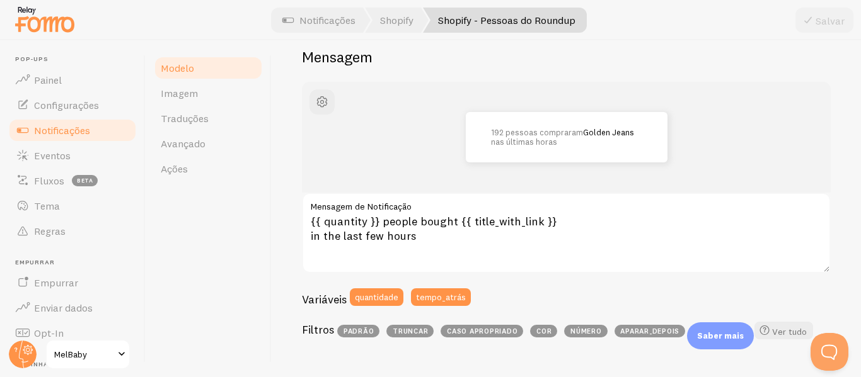
scroll to position [113, 0]
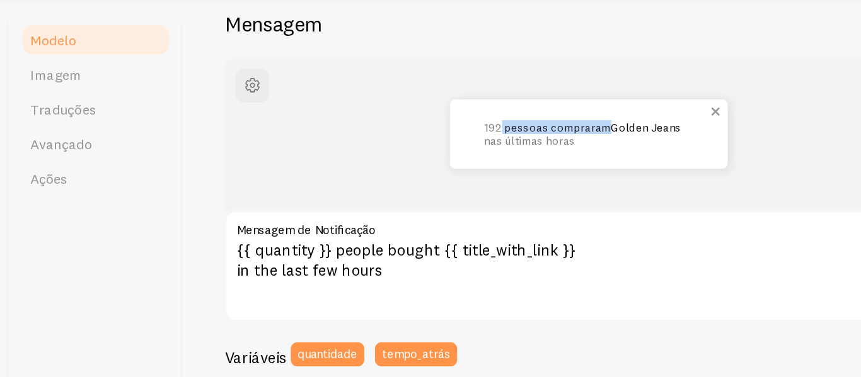
drag, startPoint x: 572, startPoint y: 132, endPoint x: 498, endPoint y: 127, distance: 74.5
click at [498, 127] on font "192 pessoas compraram" at bounding box center [537, 132] width 92 height 10
copy font "pessoas compraram"
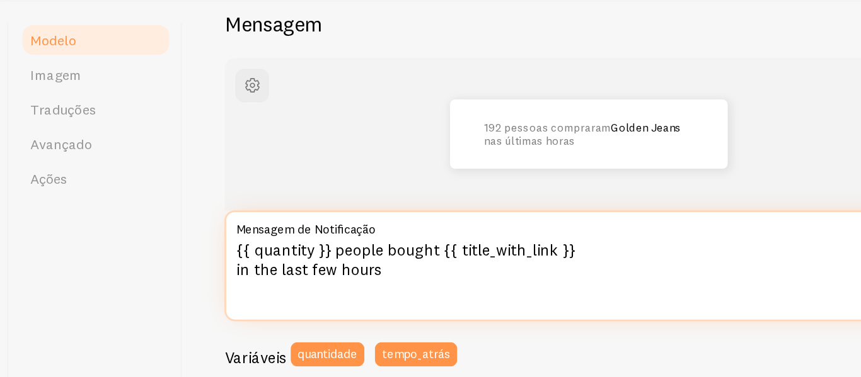
click at [453, 222] on textarea "{{ quantity }} people bought {{ title_with_link }} in the last few hours" at bounding box center [566, 232] width 529 height 81
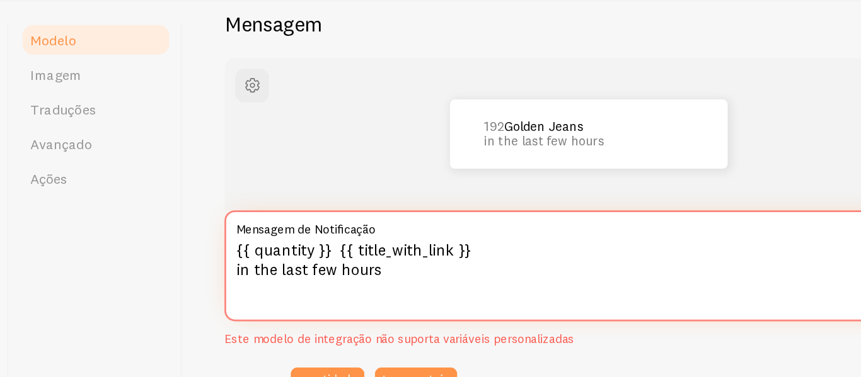
paste textarea "pessoas compraram"
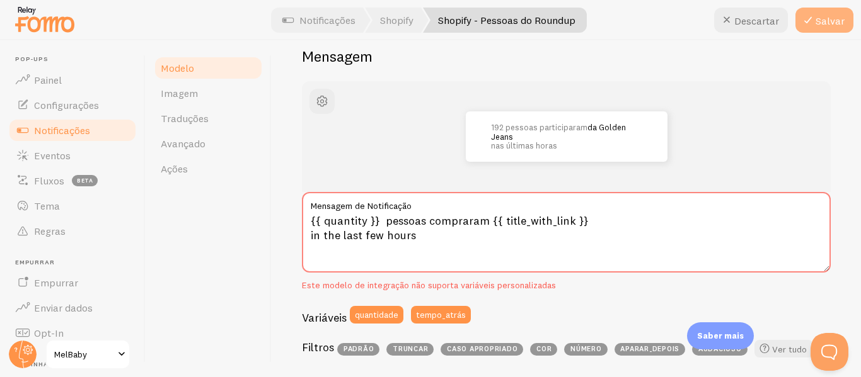
click at [835, 16] on font "Salvar" at bounding box center [829, 20] width 29 height 13
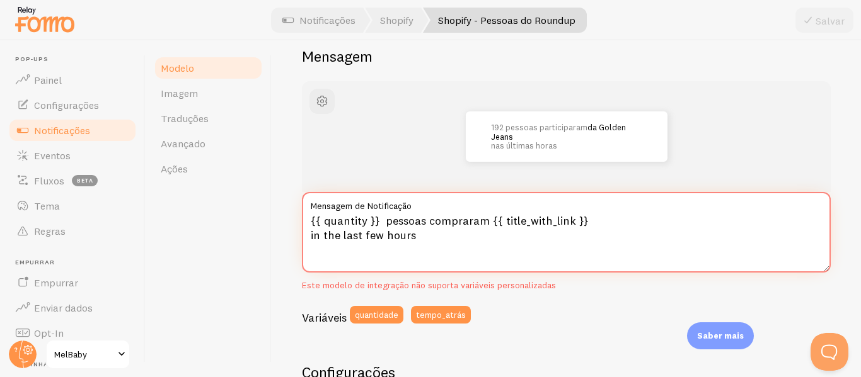
click at [439, 237] on textarea "{{ quantity }} pessoas compraram {{ title_with_link }} in the last few hours" at bounding box center [566, 232] width 529 height 81
drag, startPoint x: 556, startPoint y: 145, endPoint x: 483, endPoint y: 150, distance: 73.3
click at [483, 150] on div "192 pessoas participaram da Golden Jeans nas últimas horas" at bounding box center [567, 137] width 202 height 50
copy font "nas últimas horas"
click at [427, 230] on textarea "{{ quantity }} pessoas compraram {{ title_with_link }} in the last few hours" at bounding box center [566, 232] width 529 height 81
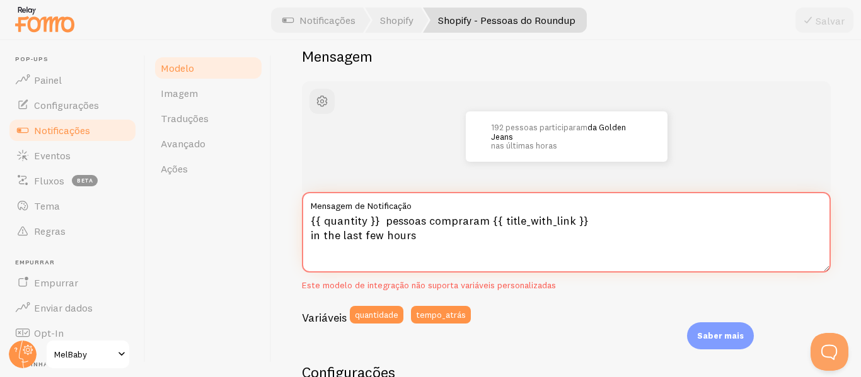
drag, startPoint x: 425, startPoint y: 229, endPoint x: 296, endPoint y: 229, distance: 129.2
click at [296, 230] on div "Shopify - Pessoas do Roundup Componha sua mensagem usando variáveis ​​e filtros…" at bounding box center [566, 208] width 589 height 337
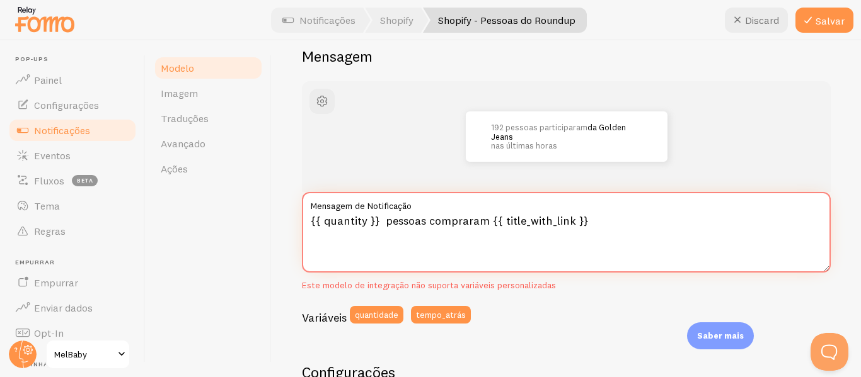
paste textarea "nas últimas horas"
type textarea "{{ quantity }} pessoas compraram {{ title_with_link }} nas últimas horas"
click at [828, 20] on font "Salvar" at bounding box center [829, 20] width 29 height 13
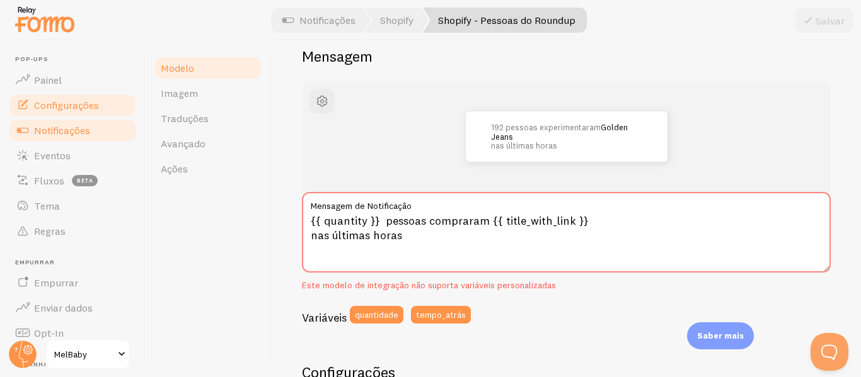
click at [74, 105] on font "Configurações" at bounding box center [66, 105] width 65 height 13
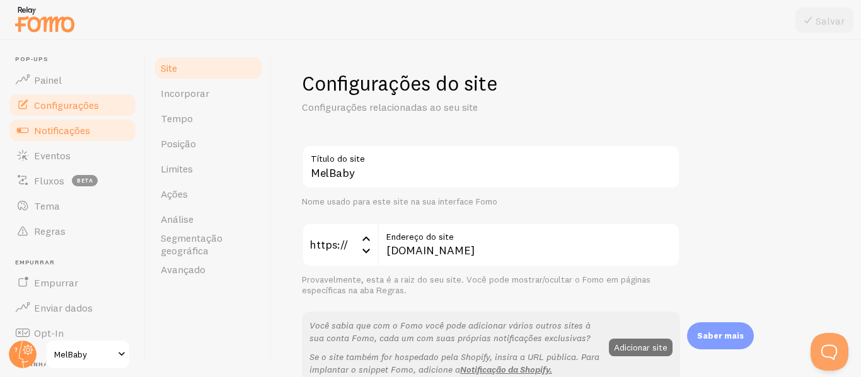
click at [70, 121] on link "Notificações" at bounding box center [73, 130] width 130 height 25
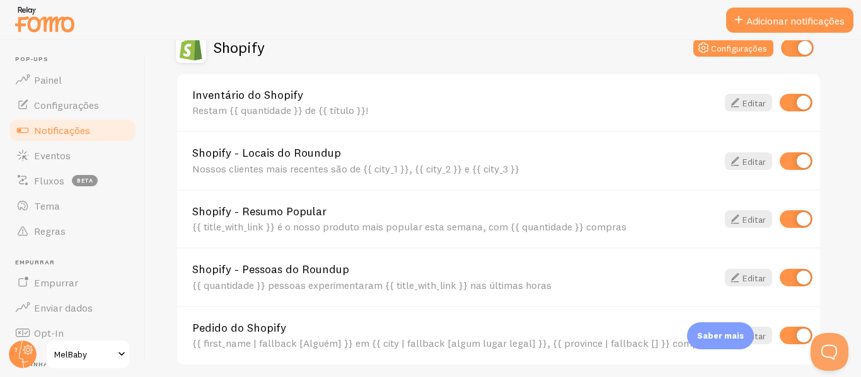
scroll to position [459, 0]
click at [753, 224] on font "Editar" at bounding box center [753, 219] width 23 height 11
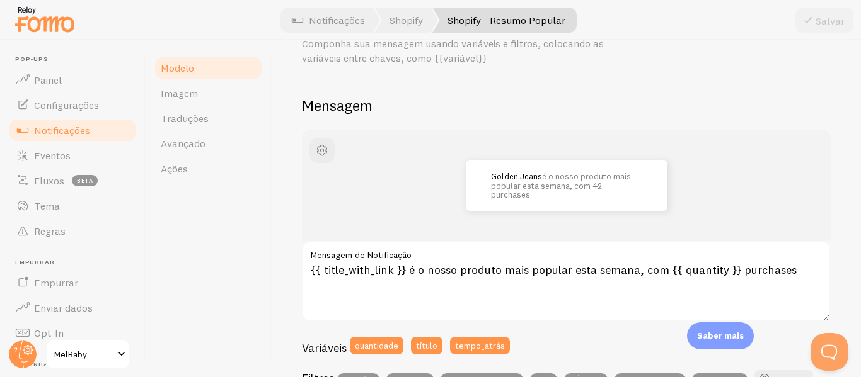
scroll to position [67, 0]
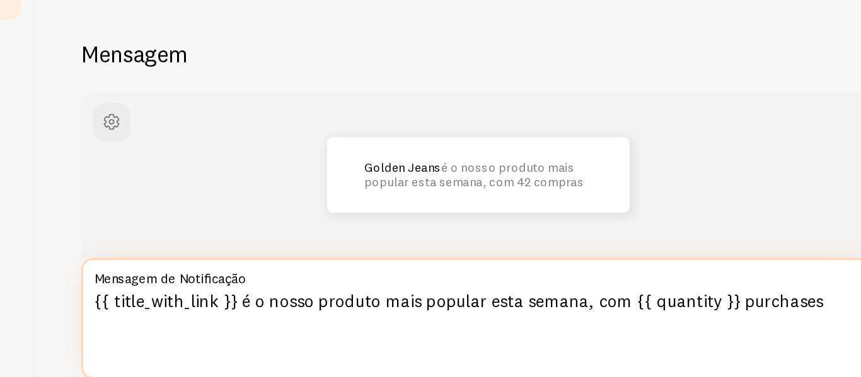
click at [788, 268] on textarea "{{ title_with_link }} é o nosso produto mais popular esta semana, com {{ quanti…" at bounding box center [566, 278] width 529 height 81
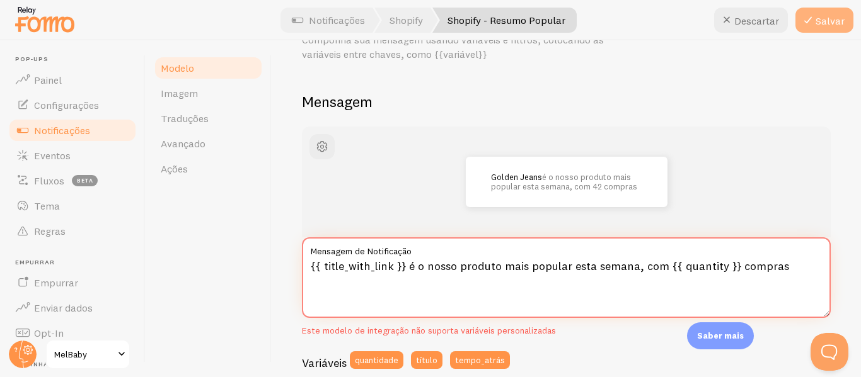
type textarea "{{ title_with_link }} é o nosso produto mais popular esta semana, com {{ quanti…"
click at [828, 22] on font "Salvar" at bounding box center [829, 20] width 29 height 13
click at [88, 129] on font "Notificações" at bounding box center [62, 130] width 56 height 13
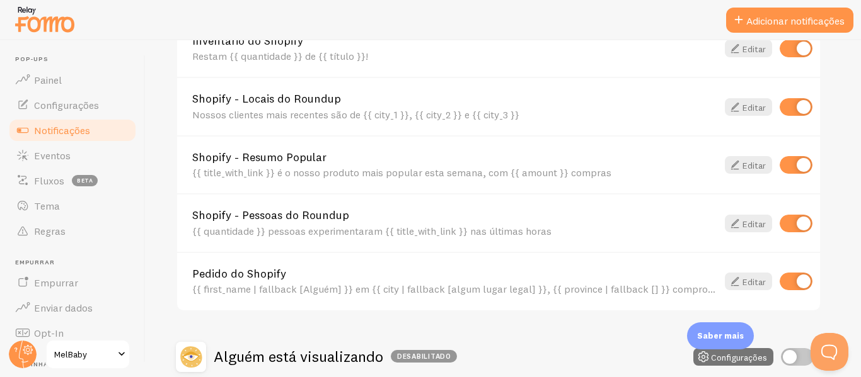
scroll to position [513, 0]
click at [742, 225] on font "Editar" at bounding box center [753, 222] width 23 height 11
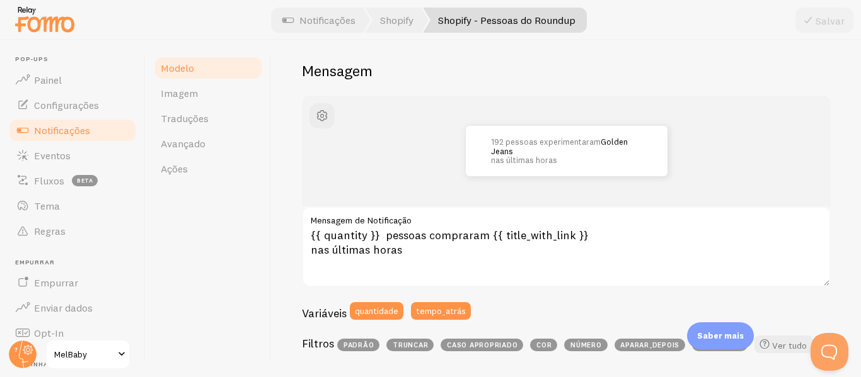
scroll to position [99, 0]
click at [89, 134] on font "Notificações" at bounding box center [62, 130] width 56 height 13
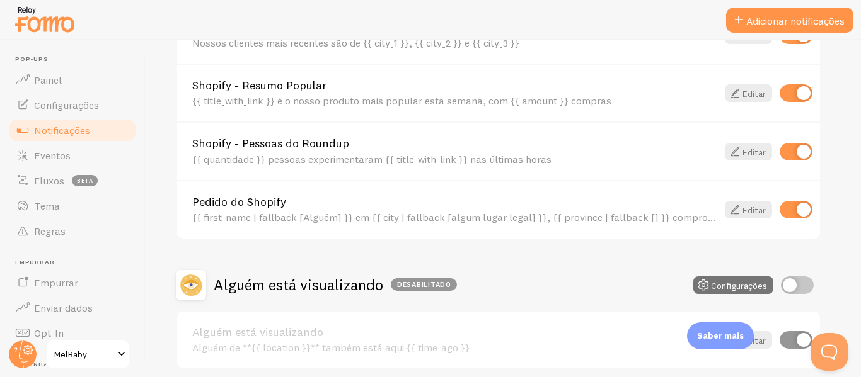
scroll to position [587, 0]
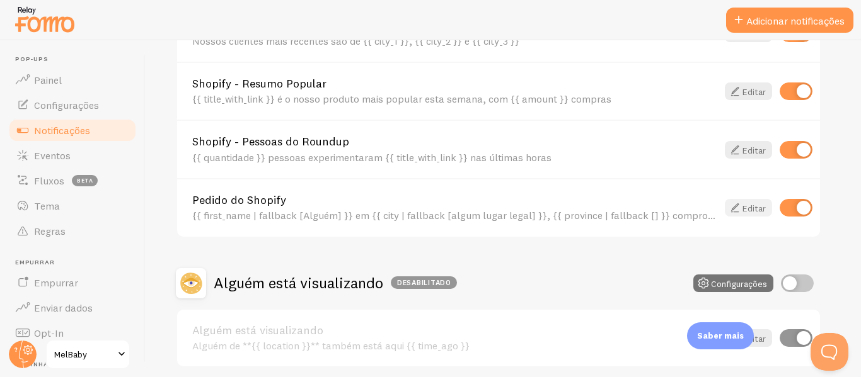
click at [755, 204] on font "Editar" at bounding box center [753, 208] width 23 height 11
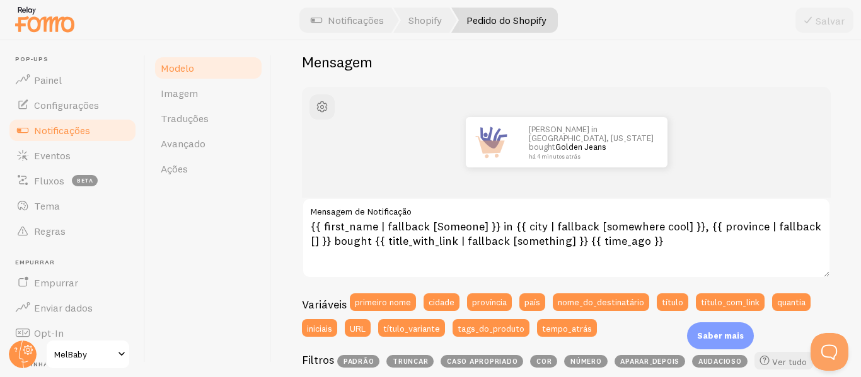
scroll to position [109, 0]
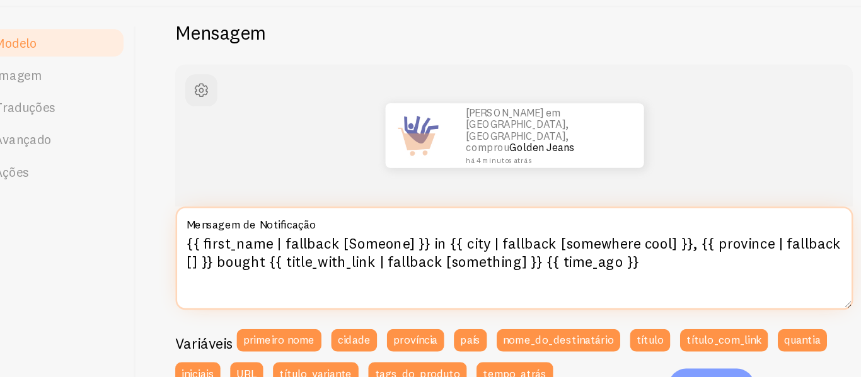
click at [367, 237] on textarea "{{ first_name | fallback [Someone] }} in {{ city | fallback [somewhere cool] }}…" at bounding box center [566, 236] width 529 height 81
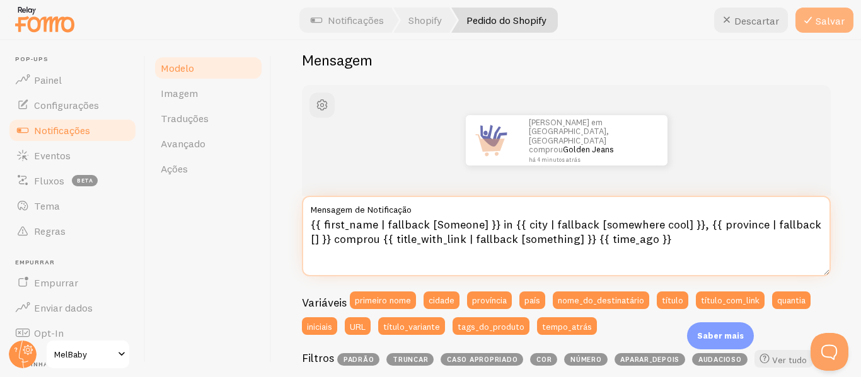
type textarea "{{ first_name | fallback [Someone] }} in {{ city | fallback [somewhere cool] }}…"
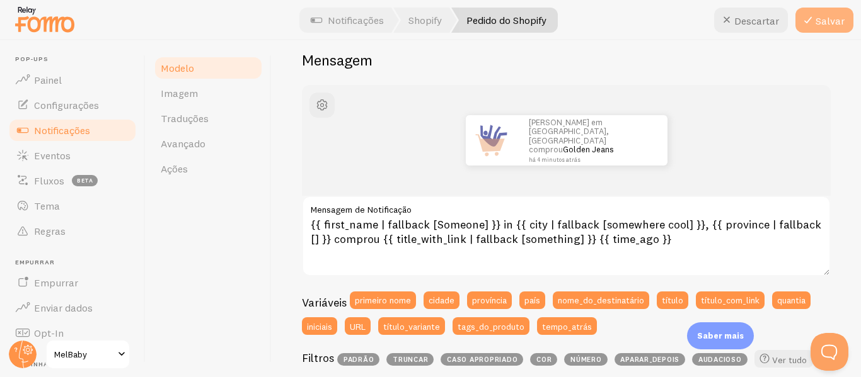
click at [820, 17] on font "Salvar" at bounding box center [829, 20] width 29 height 13
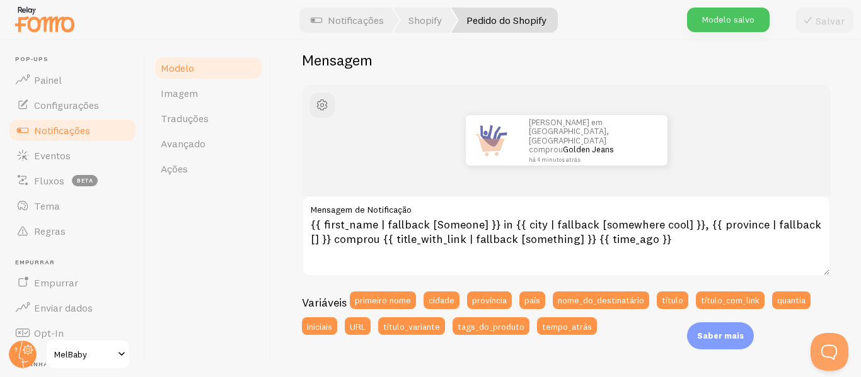
click at [76, 125] on font "Notificações" at bounding box center [62, 130] width 56 height 13
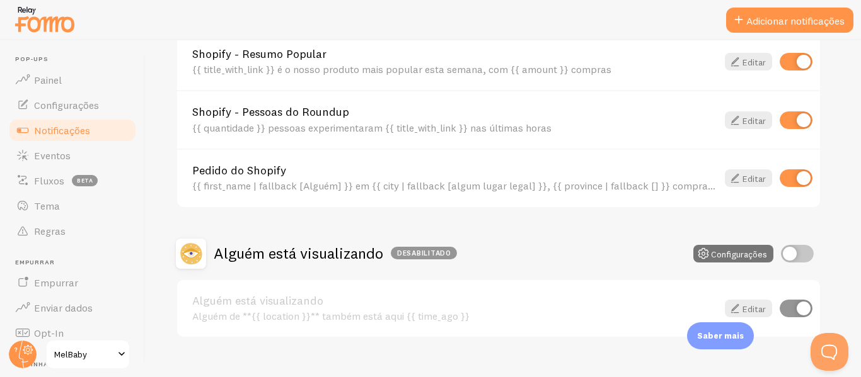
scroll to position [638, 0]
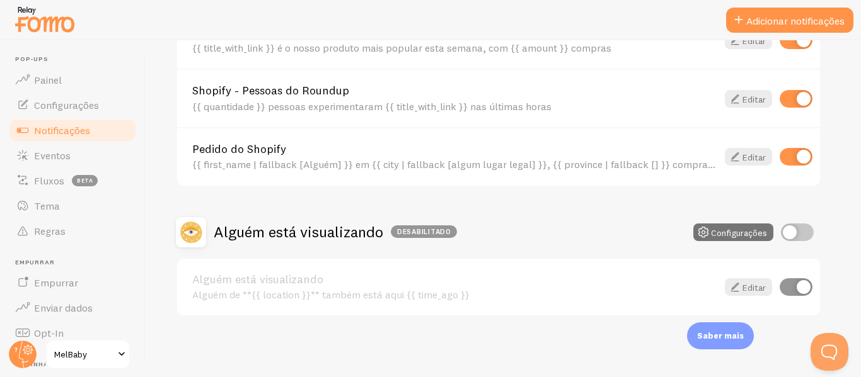
click at [805, 228] on input "checkbox" at bounding box center [797, 233] width 33 height 18
checkbox input "true"
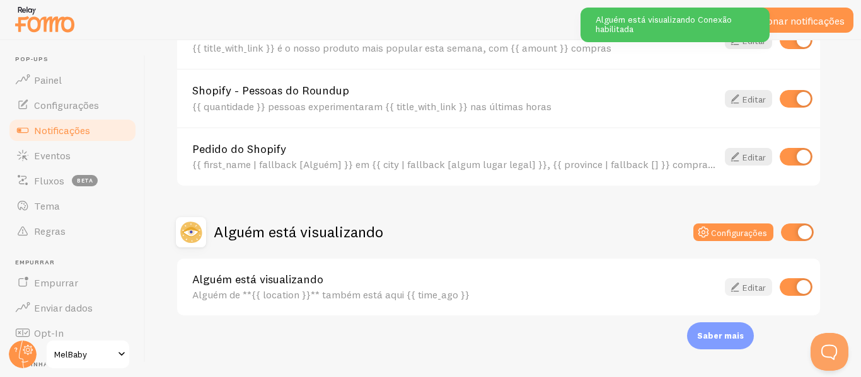
click at [748, 289] on font "Editar" at bounding box center [753, 287] width 23 height 11
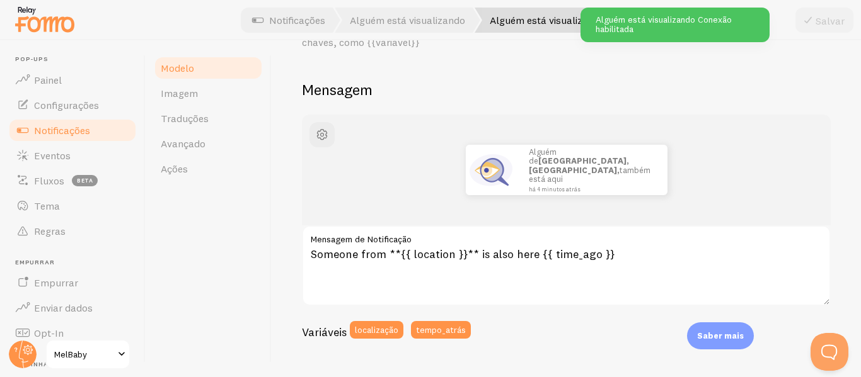
scroll to position [85, 0]
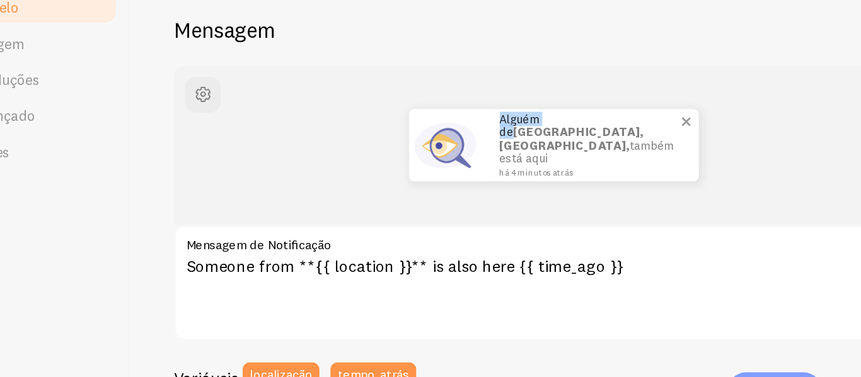
drag, startPoint x: 562, startPoint y: 152, endPoint x: 517, endPoint y: 154, distance: 44.7
click at [517, 154] on div "Alguém de [GEOGRAPHIC_DATA], [GEOGRAPHIC_DATA], também está aqui há 4 minutos a…" at bounding box center [591, 164] width 151 height 50
copy font "Alguém de"
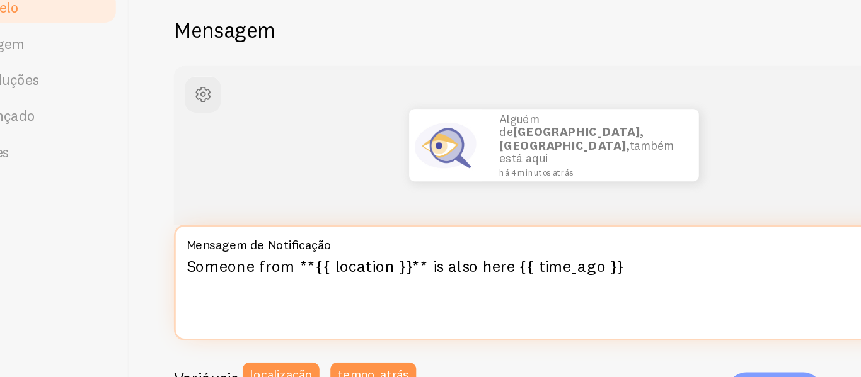
drag, startPoint x: 386, startPoint y: 249, endPoint x: 283, endPoint y: 249, distance: 102.7
click at [283, 250] on div "Alguém está visualizando Componha sua mensagem usando variáveis, colocando-as e…" at bounding box center [566, 208] width 589 height 337
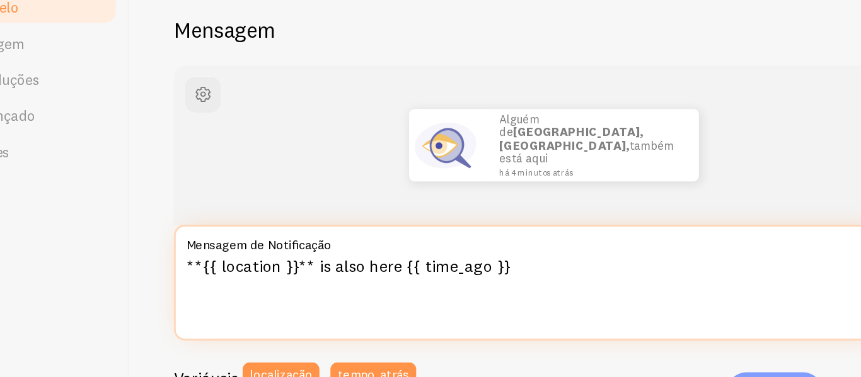
paste textarea "Alguém de"
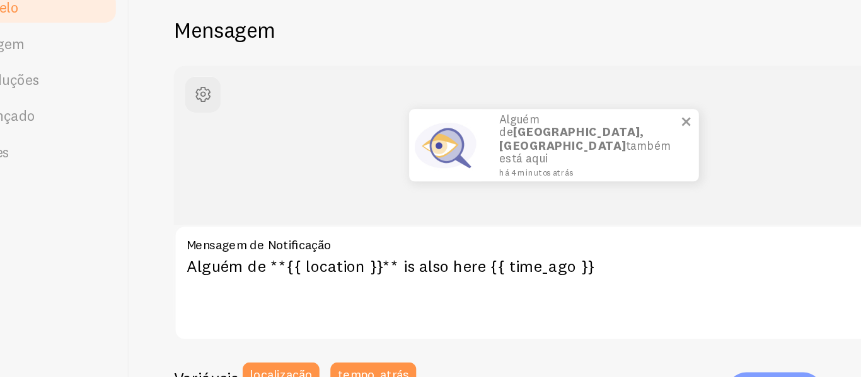
drag, startPoint x: 522, startPoint y: 161, endPoint x: 600, endPoint y: 163, distance: 78.8
click at [600, 163] on div "Alguém de [GEOGRAPHIC_DATA], [GEOGRAPHIC_DATA] também está aqui há 4 minutos at…" at bounding box center [591, 164] width 151 height 50
copy font "também está aqui"
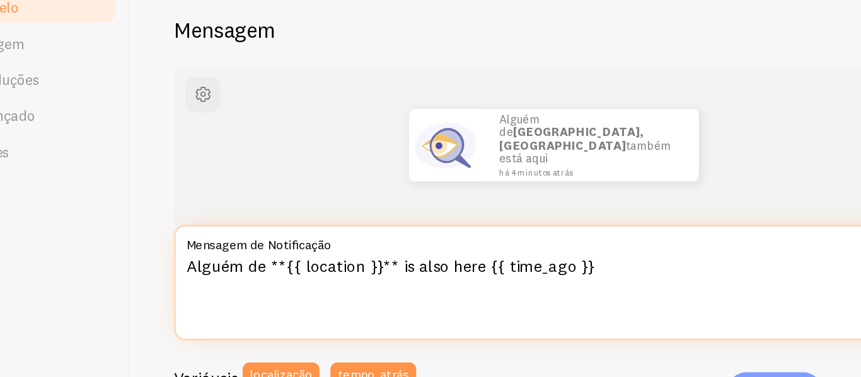
drag, startPoint x: 456, startPoint y: 246, endPoint x: 514, endPoint y: 246, distance: 58.0
click at [514, 246] on textarea "Alguém de **{{ location }}** is also here {{ time_ago }}" at bounding box center [566, 260] width 529 height 81
paste textarea "também está aqui"
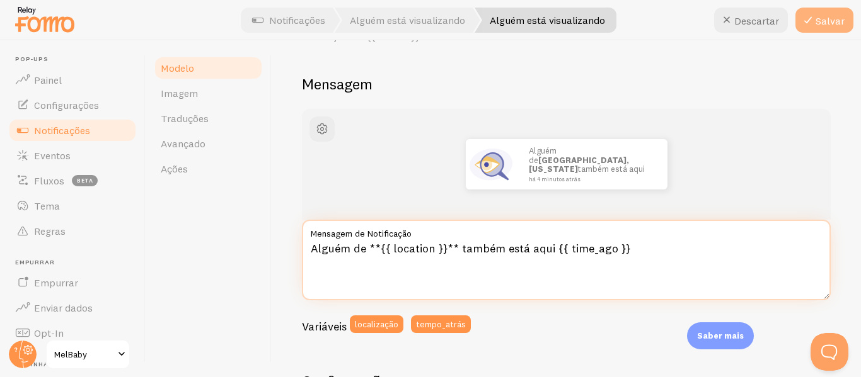
type textarea "Alguém de **{{ location }}** também está aqui {{ time_ago }}"
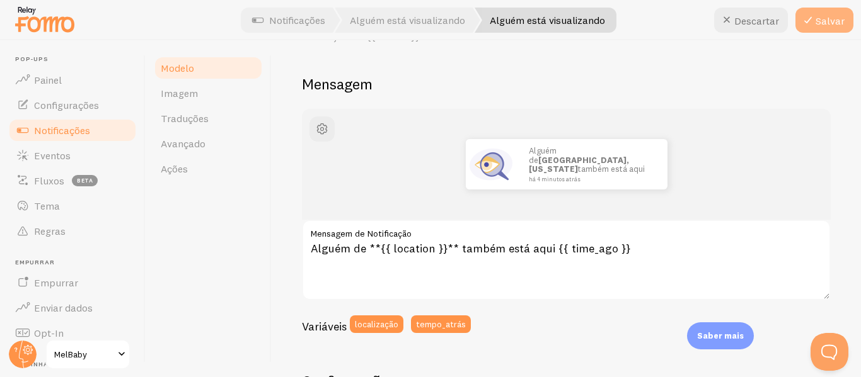
click at [823, 30] on button "Salvar" at bounding box center [824, 20] width 58 height 25
click at [57, 128] on font "Notificações" at bounding box center [62, 130] width 56 height 13
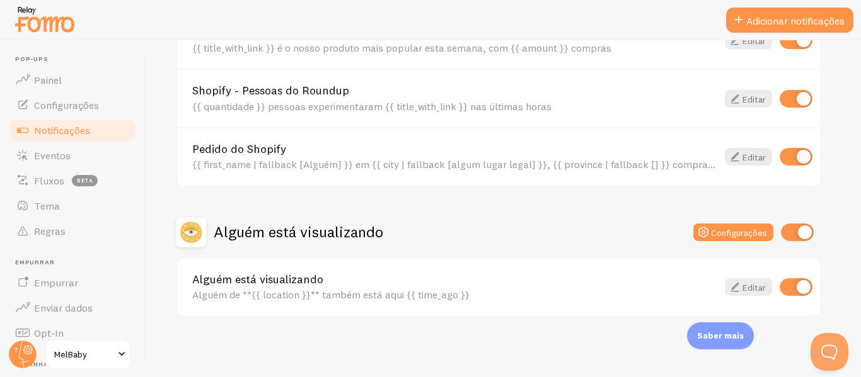
scroll to position [566, 0]
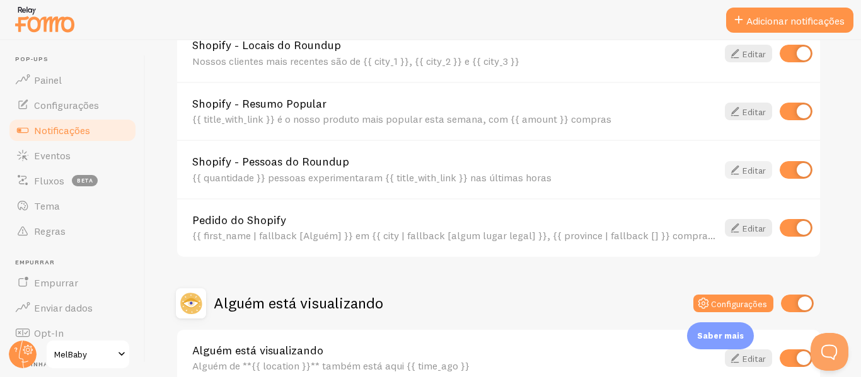
click at [755, 167] on font "Editar" at bounding box center [753, 169] width 23 height 11
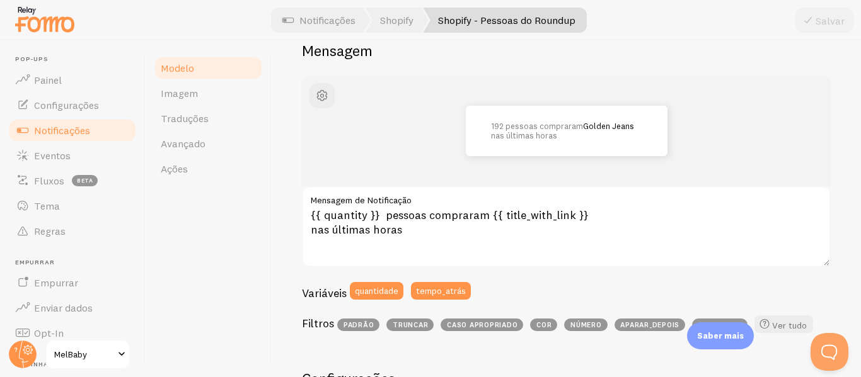
scroll to position [119, 0]
click at [77, 126] on font "Notificações" at bounding box center [62, 130] width 56 height 13
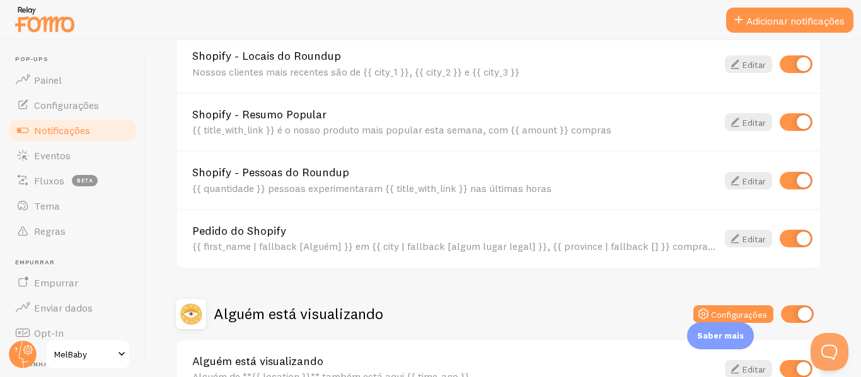
scroll to position [555, 0]
click at [755, 232] on link "Editar" at bounding box center [748, 240] width 47 height 18
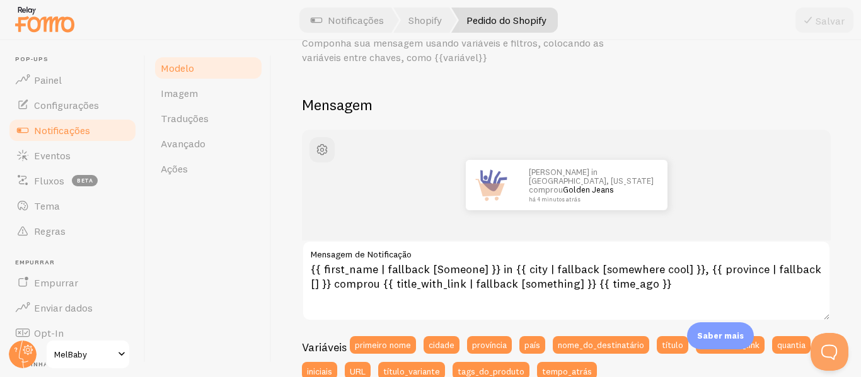
scroll to position [65, 0]
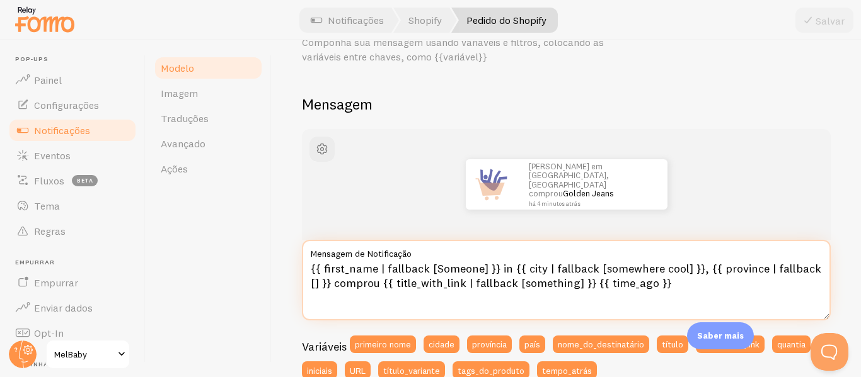
click at [506, 265] on textarea "{{ first_name | fallback [Someone] }} in {{ city | fallback [somewhere cool] }}…" at bounding box center [566, 280] width 529 height 81
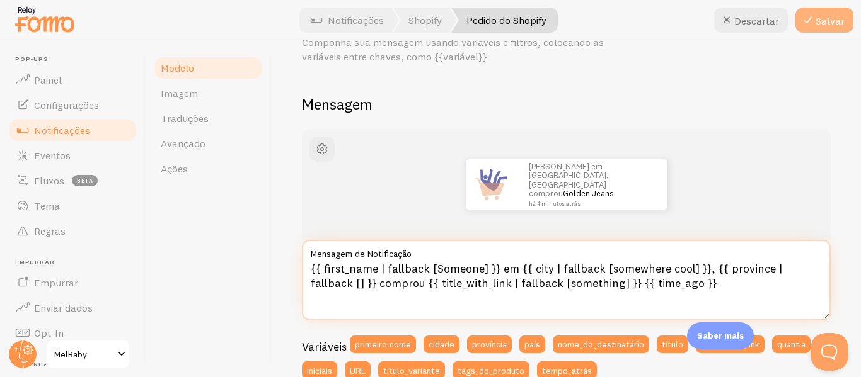
type textarea "{{ first_name | fallback [Someone] }} em {{ city | fallback [somewhere cool] }}…"
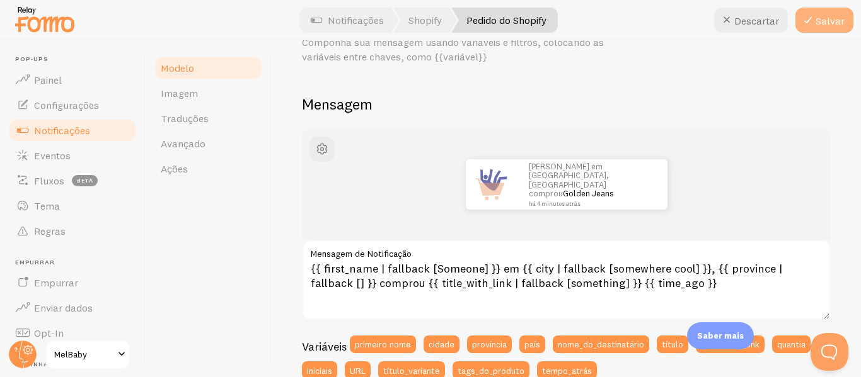
click at [818, 16] on font "Salvar" at bounding box center [829, 20] width 29 height 13
